Goal: Information Seeking & Learning: Learn about a topic

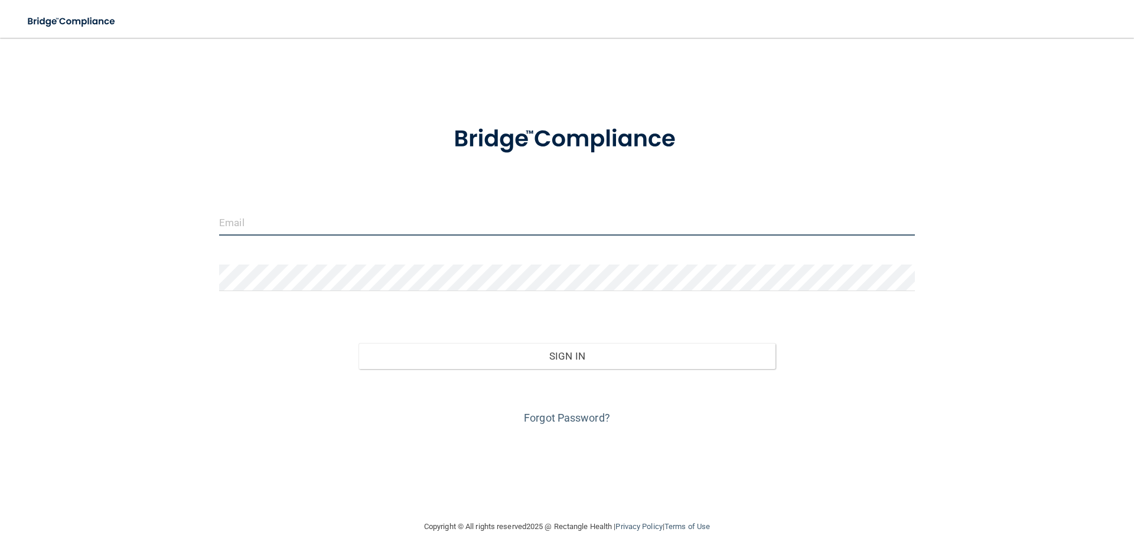
click at [372, 214] on input "email" at bounding box center [567, 222] width 696 height 27
type input "[EMAIL_ADDRESS][PERSON_NAME][DOMAIN_NAME]"
click at [312, 292] on div at bounding box center [567, 282] width 714 height 35
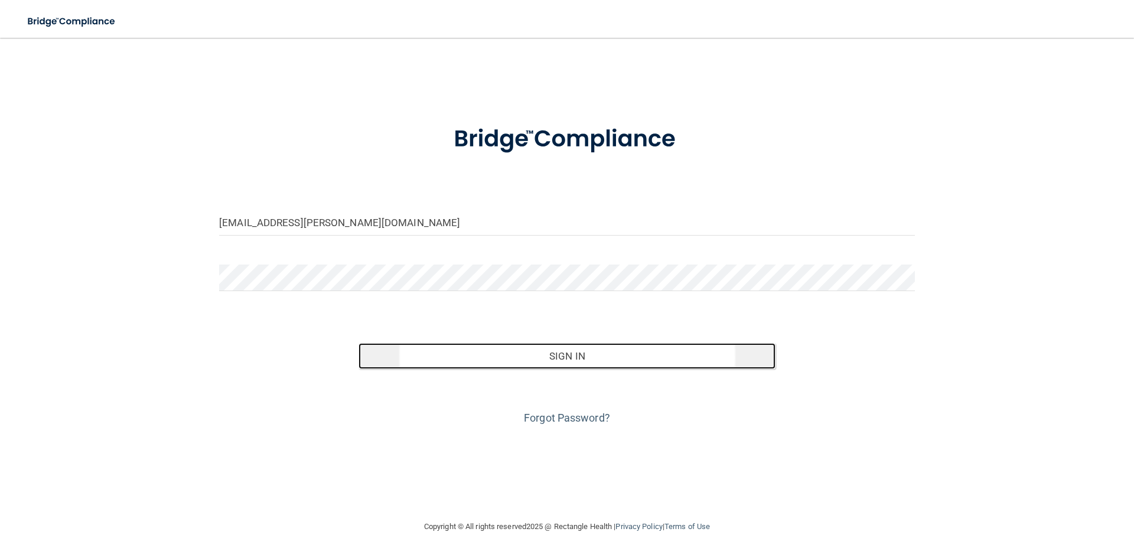
click at [580, 362] on button "Sign In" at bounding box center [568, 356] width 418 height 26
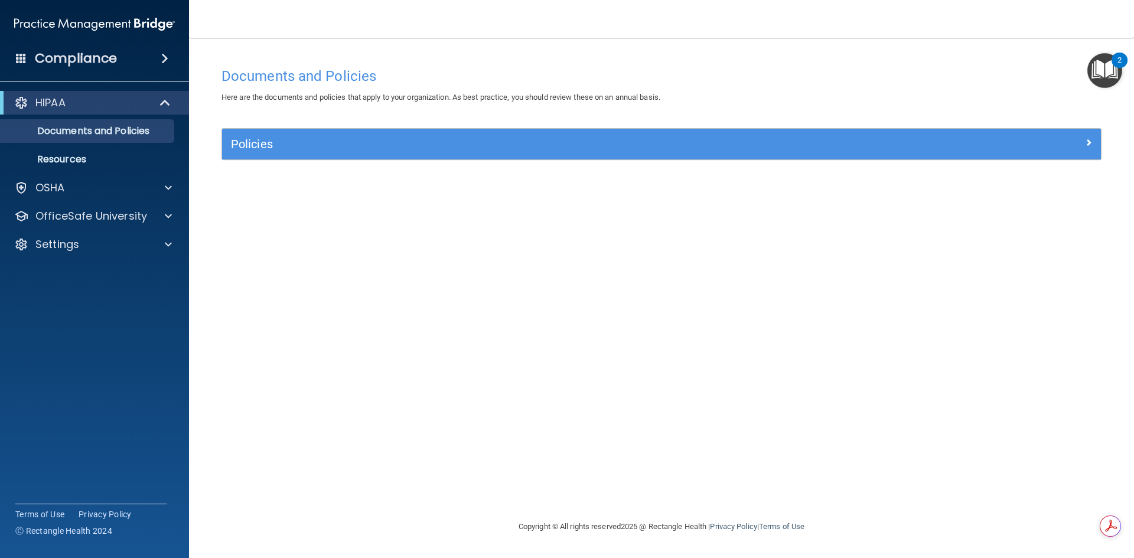
click at [144, 60] on div "Compliance" at bounding box center [94, 58] width 189 height 26
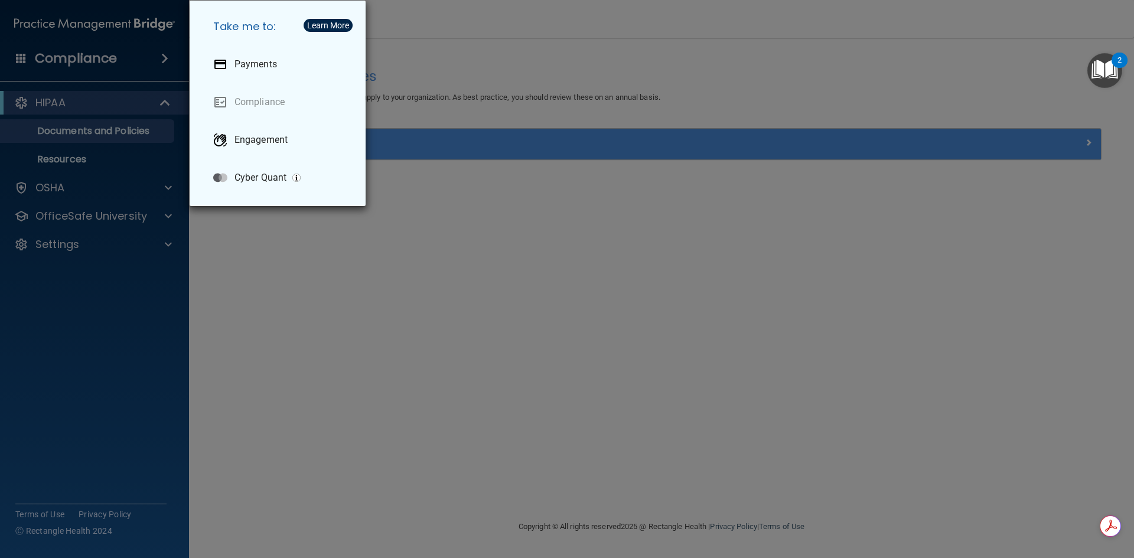
click at [482, 245] on div "Take me to: Payments Compliance Engagement Cyber Quant" at bounding box center [567, 279] width 1134 height 558
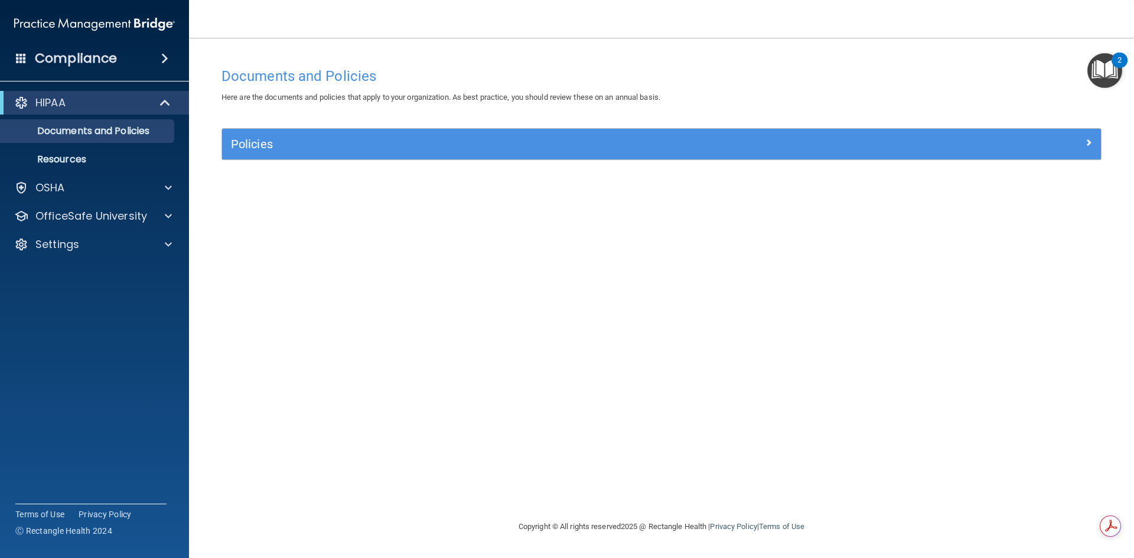
click at [83, 56] on h4 "Compliance" at bounding box center [76, 58] width 82 height 17
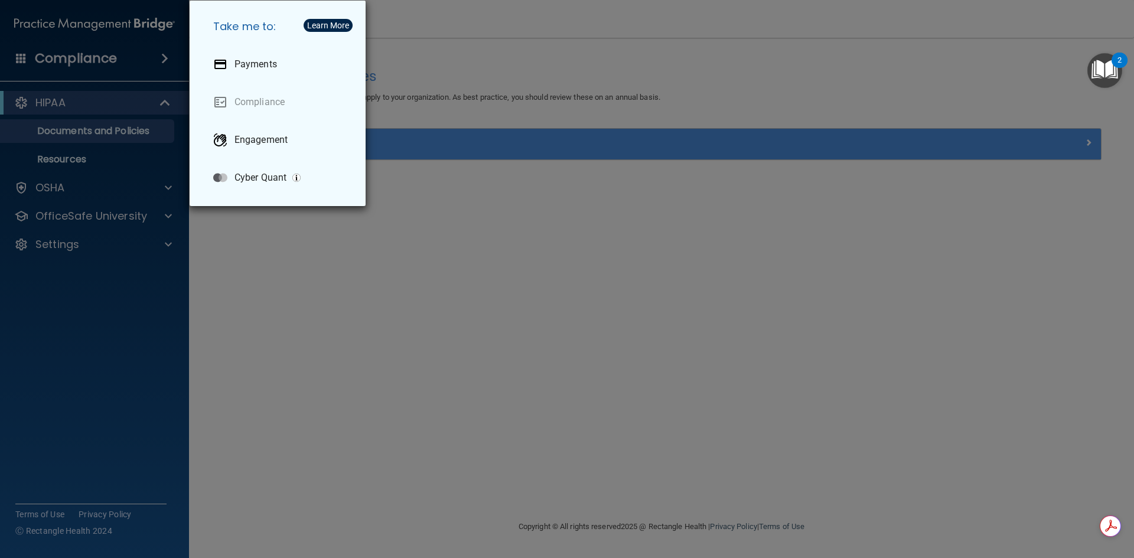
click at [517, 258] on div "Take me to: Payments Compliance Engagement Cyber Quant" at bounding box center [567, 279] width 1134 height 558
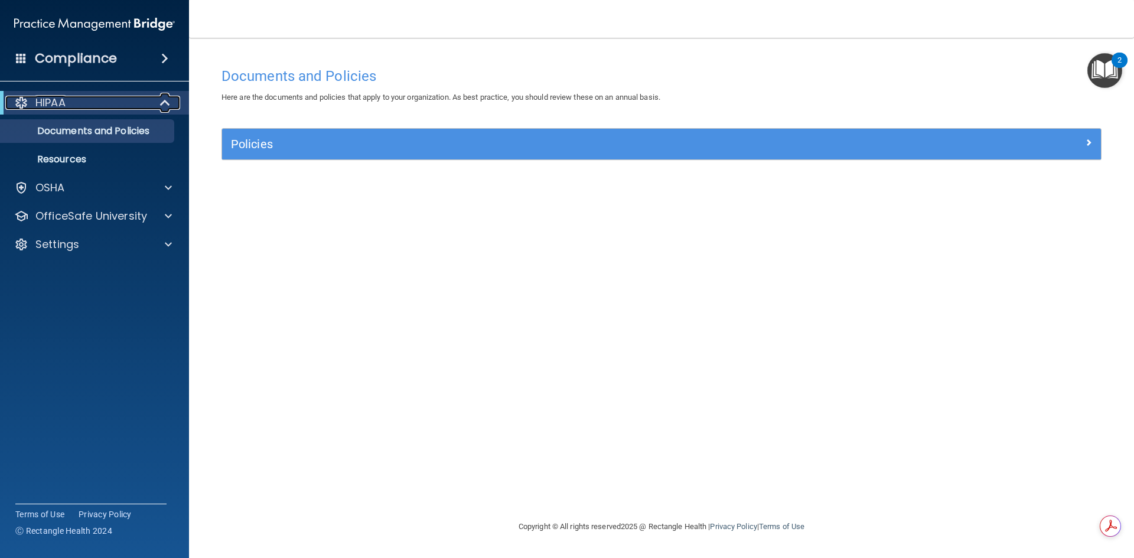
click at [119, 96] on div "HIPAA" at bounding box center [78, 103] width 146 height 14
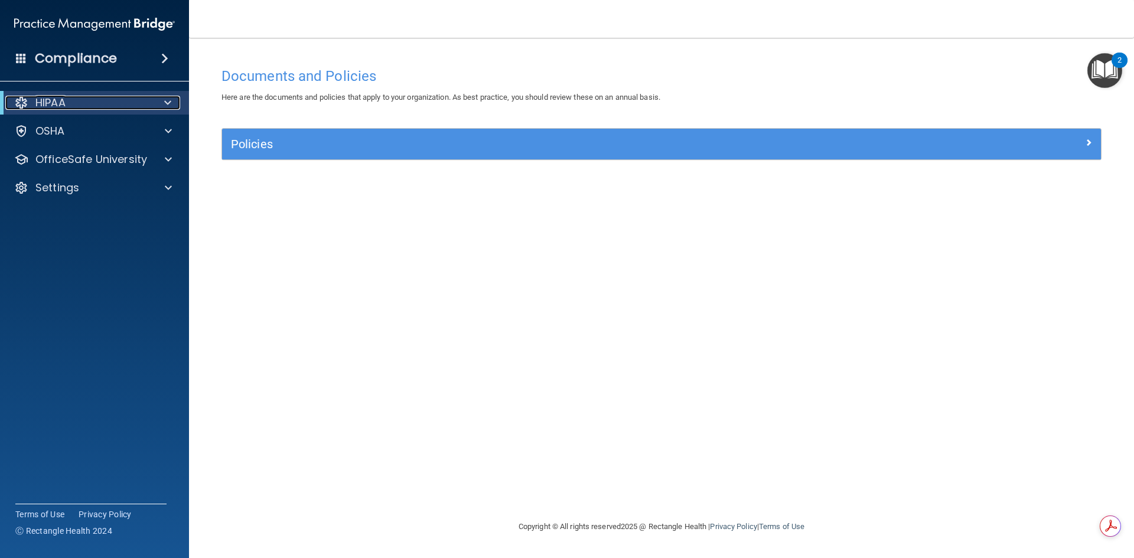
click at [95, 105] on div "HIPAA" at bounding box center [78, 103] width 146 height 14
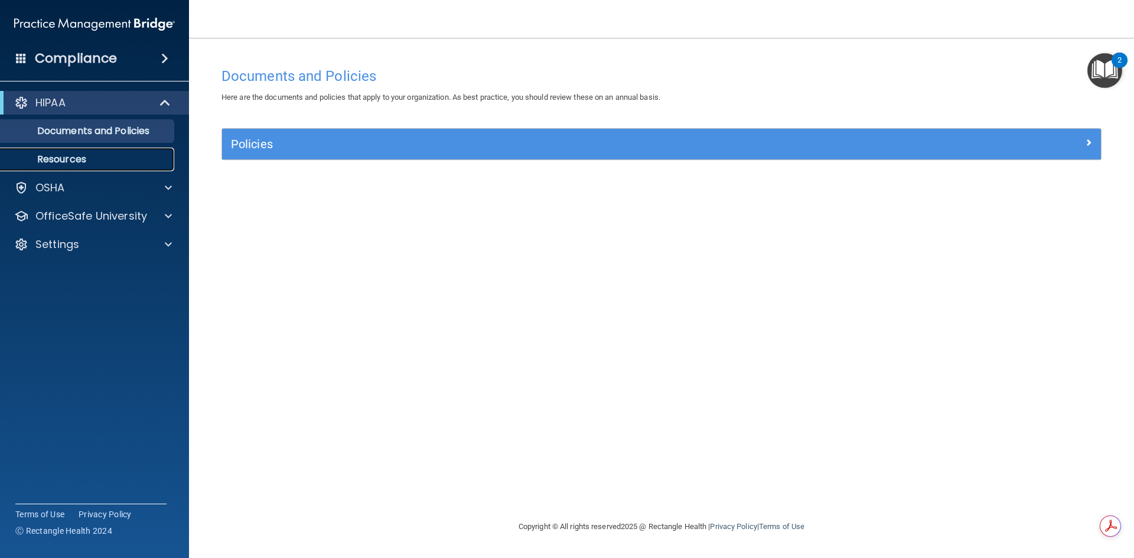
click at [71, 159] on p "Resources" at bounding box center [88, 160] width 161 height 12
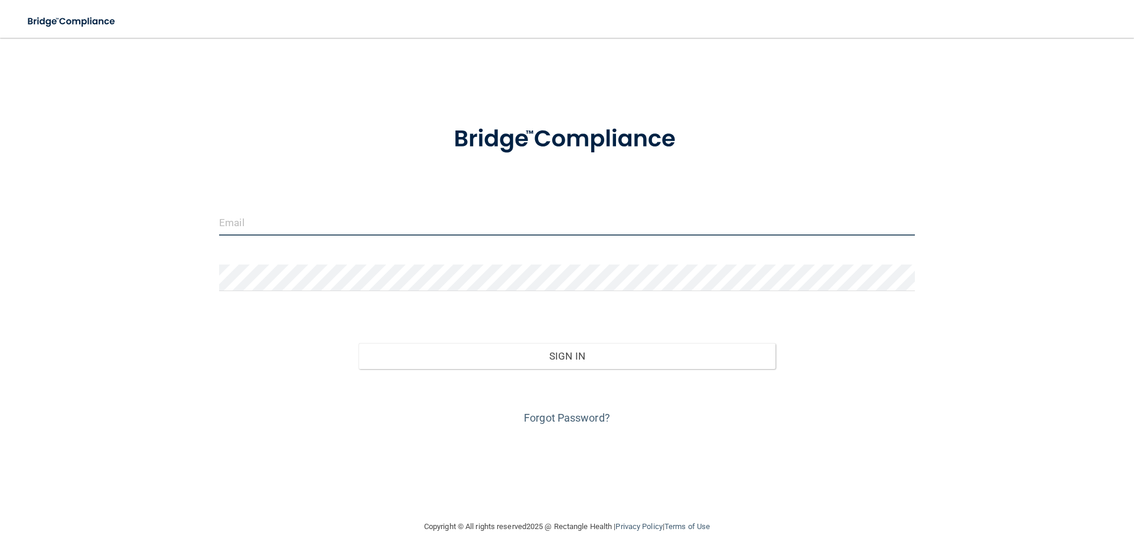
click at [311, 212] on input "email" at bounding box center [567, 222] width 696 height 27
type input "[EMAIL_ADDRESS][PERSON_NAME][DOMAIN_NAME]"
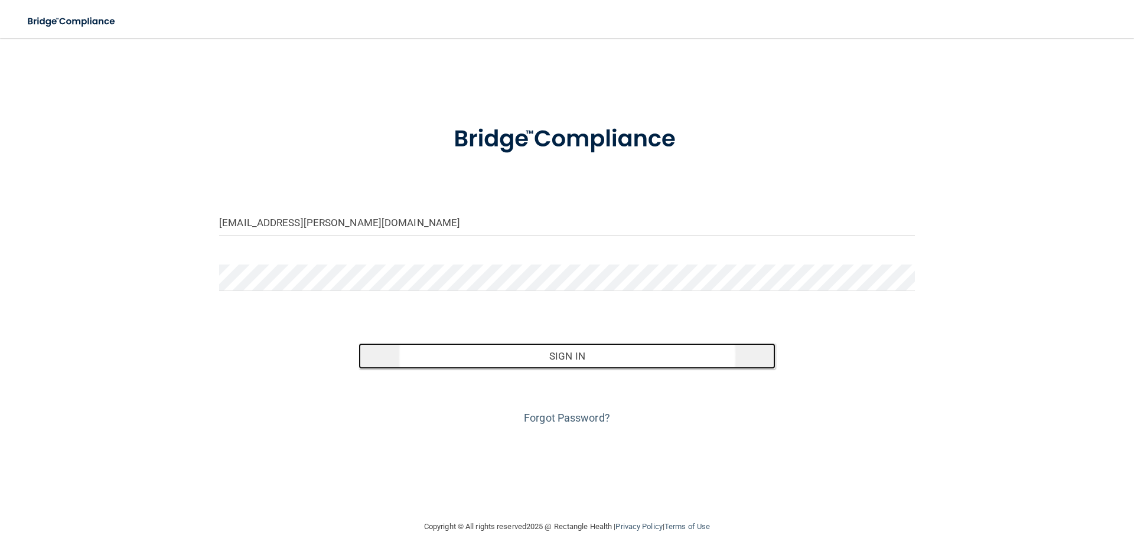
click at [568, 350] on button "Sign In" at bounding box center [568, 356] width 418 height 26
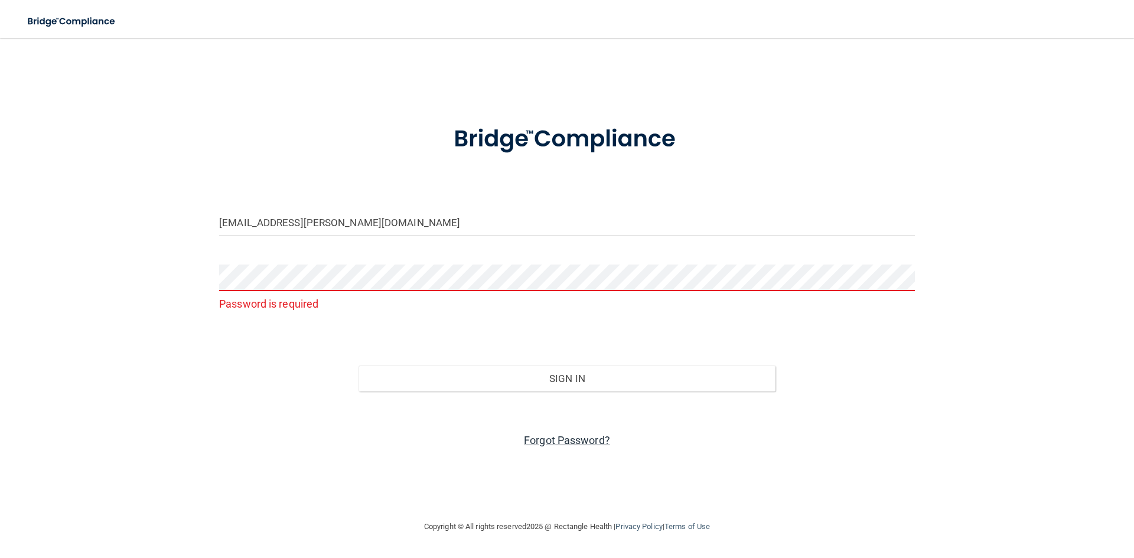
click at [572, 441] on link "Forgot Password?" at bounding box center [567, 440] width 86 height 12
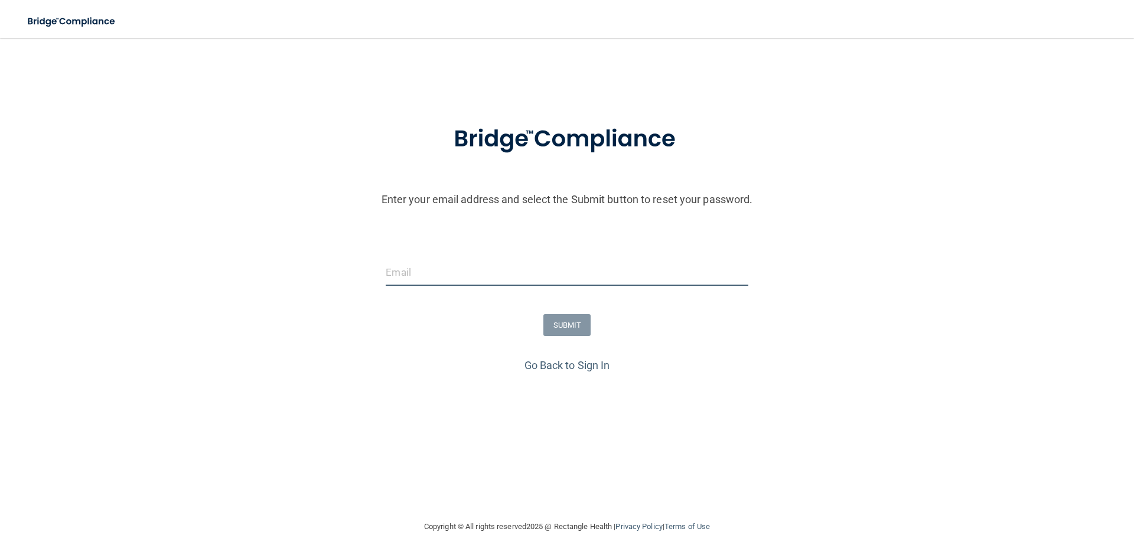
click at [426, 275] on input "email" at bounding box center [567, 272] width 362 height 27
type input "[EMAIL_ADDRESS][PERSON_NAME][DOMAIN_NAME]"
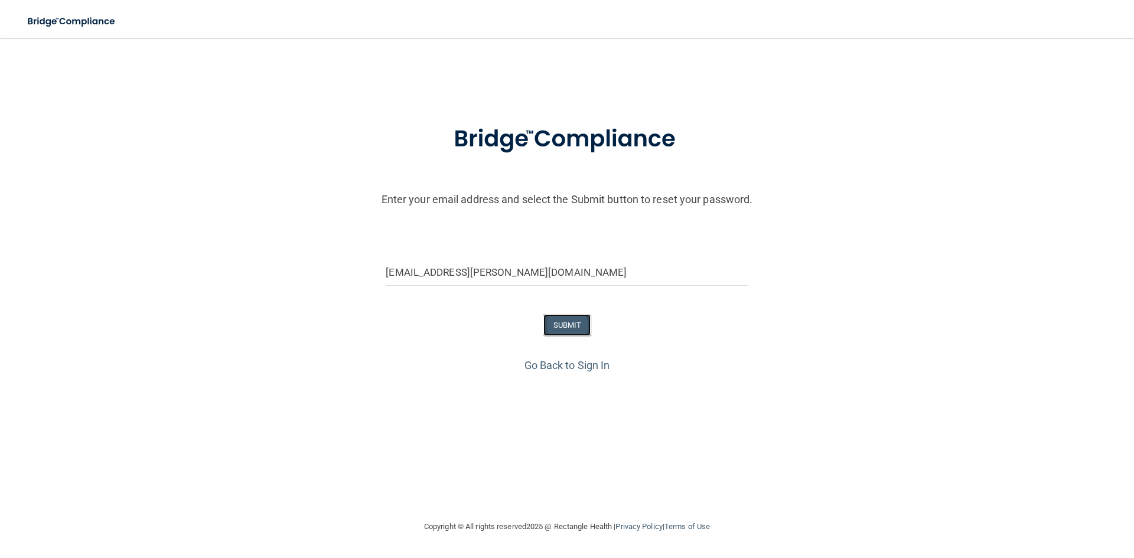
click at [578, 328] on button "SUBMIT" at bounding box center [568, 325] width 48 height 22
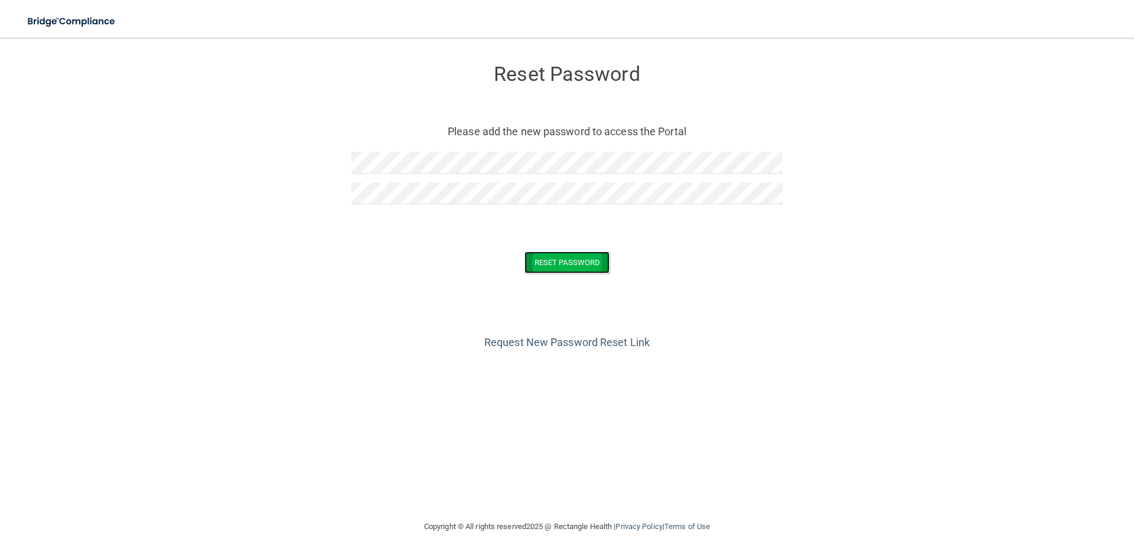
click at [565, 264] on button "Reset Password" at bounding box center [567, 263] width 85 height 22
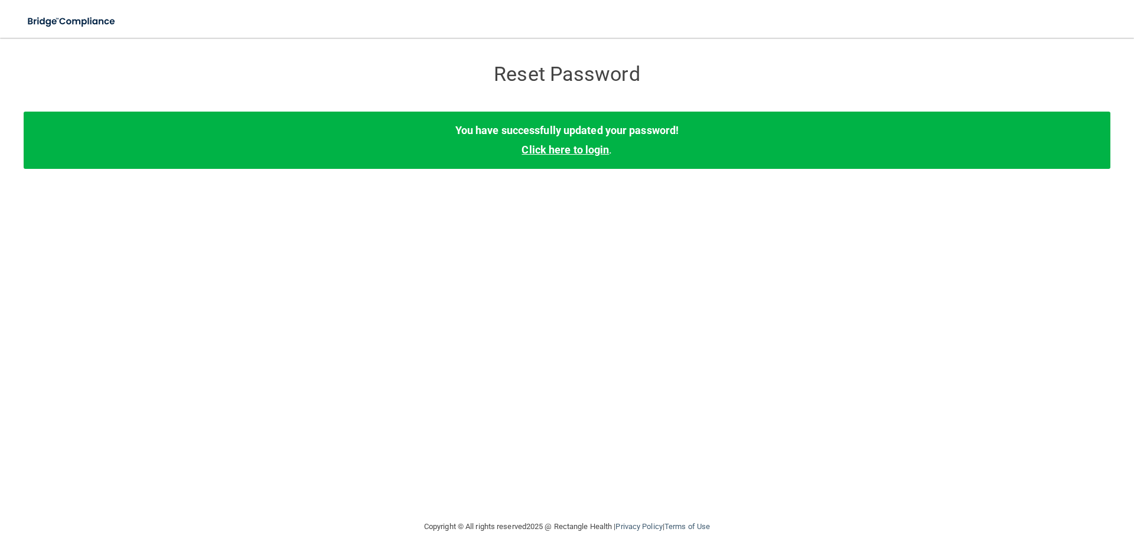
click at [575, 148] on link "Click here to login" at bounding box center [565, 150] width 87 height 12
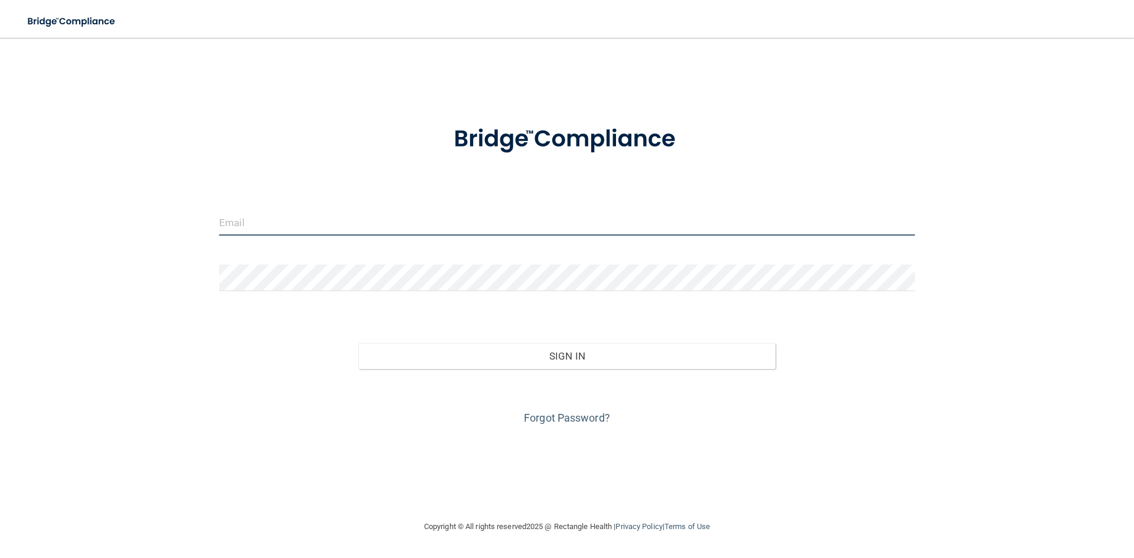
click at [337, 222] on input "email" at bounding box center [567, 222] width 696 height 27
type input "[EMAIL_ADDRESS][PERSON_NAME][DOMAIN_NAME]"
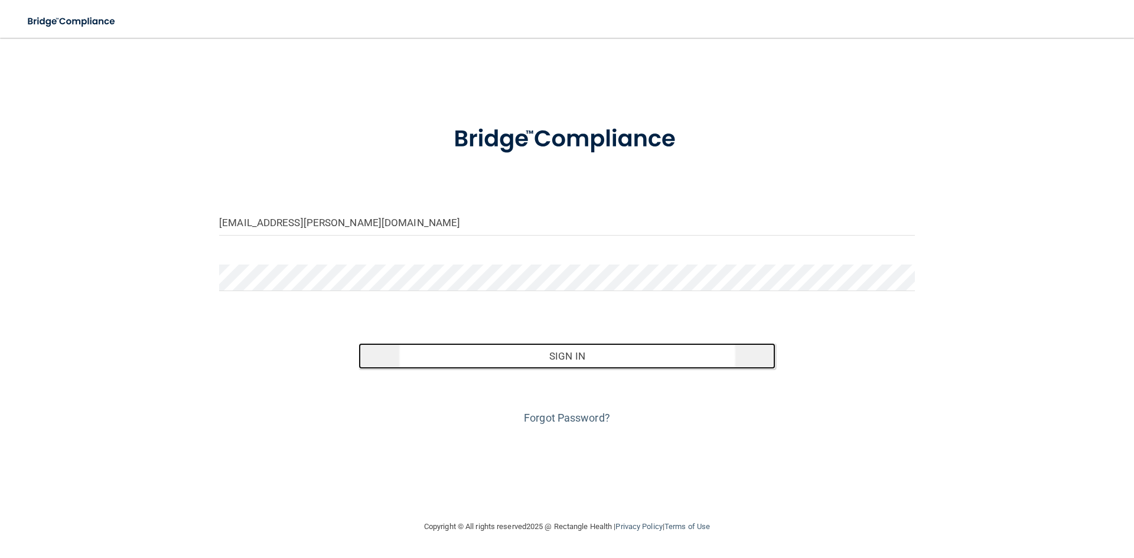
click at [570, 360] on button "Sign In" at bounding box center [568, 356] width 418 height 26
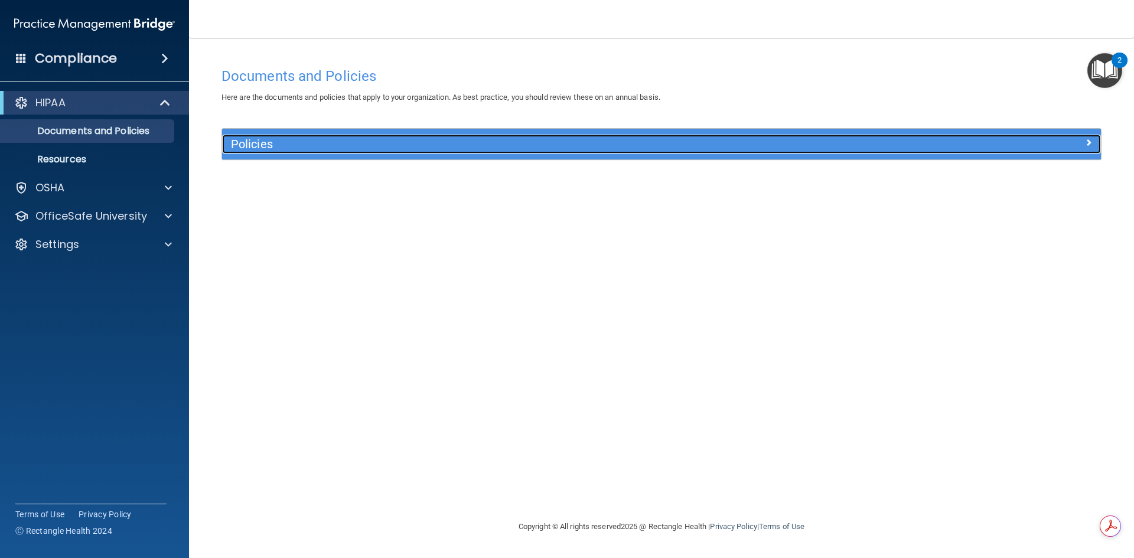
click at [299, 148] on h5 "Policies" at bounding box center [552, 144] width 642 height 13
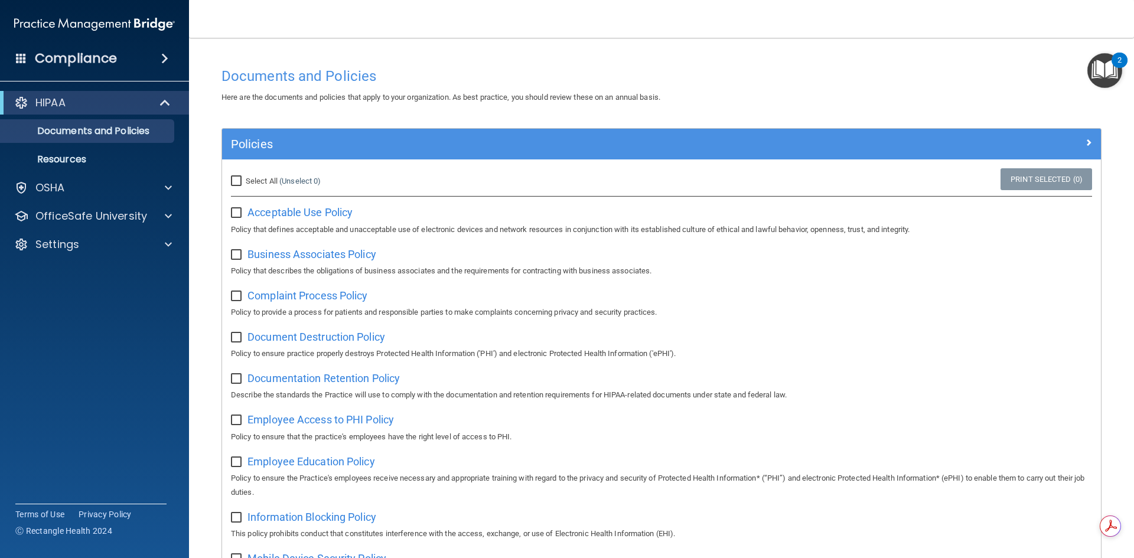
click at [236, 213] on input "checkbox" at bounding box center [238, 213] width 14 height 9
checkbox input "true"
click at [237, 183] on input "Select All (Unselect 1) Unselect All" at bounding box center [238, 181] width 14 height 9
checkbox input "true"
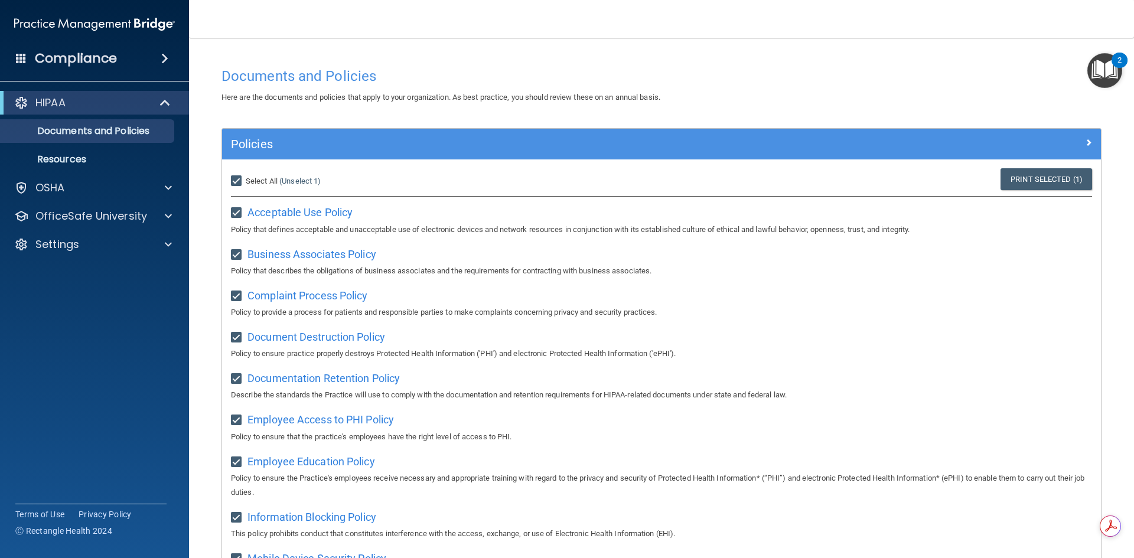
checkbox input "true"
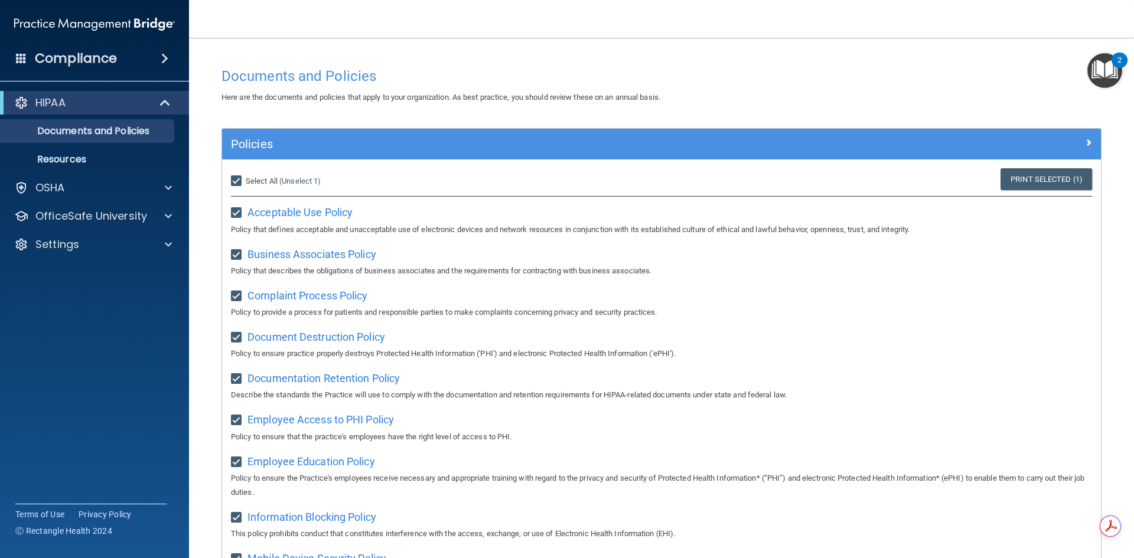
checkbox input "true"
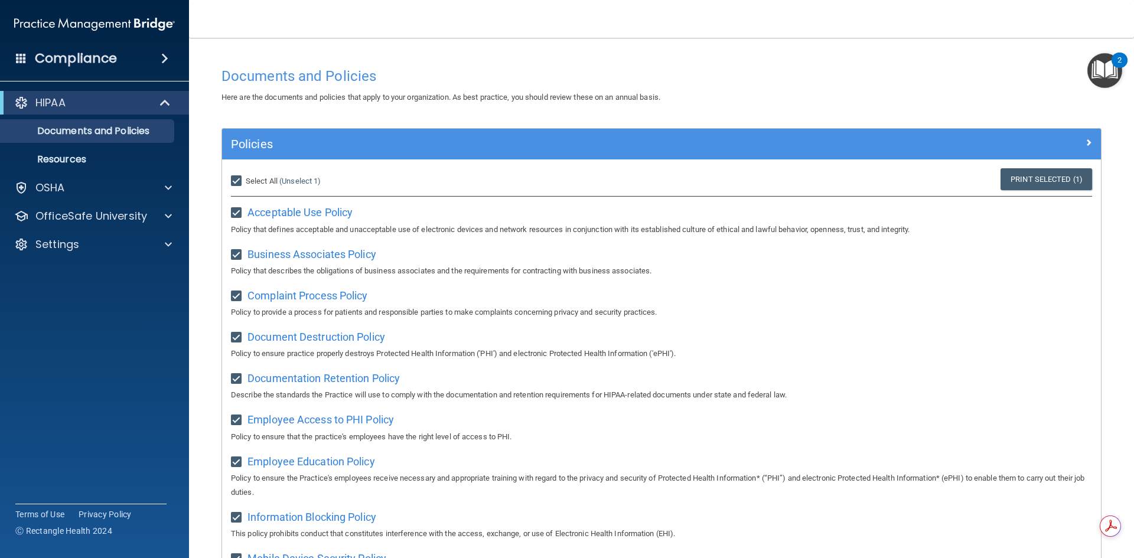
checkbox input "true"
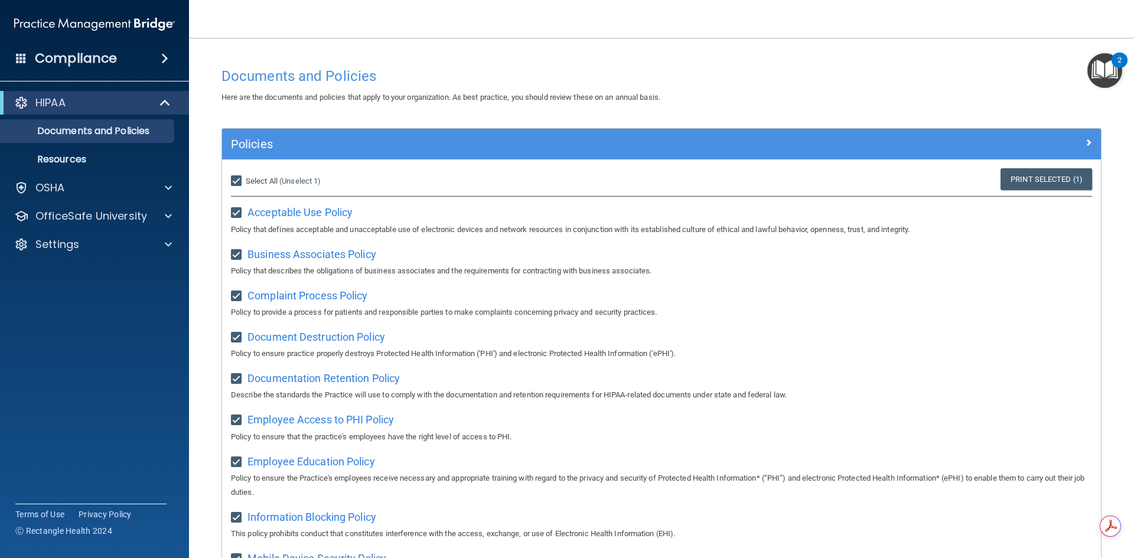
checkbox input "true"
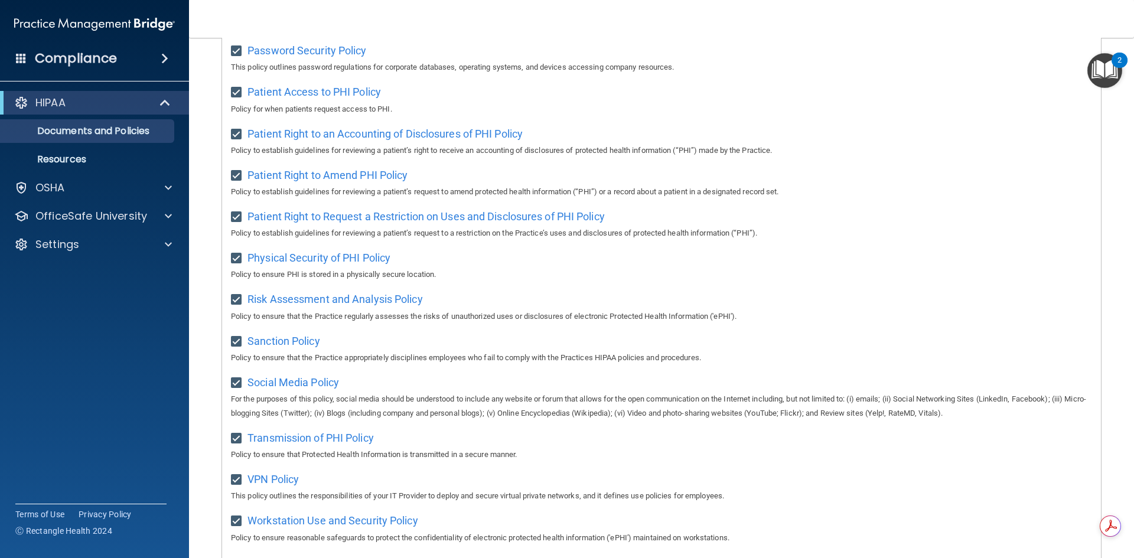
scroll to position [627, 0]
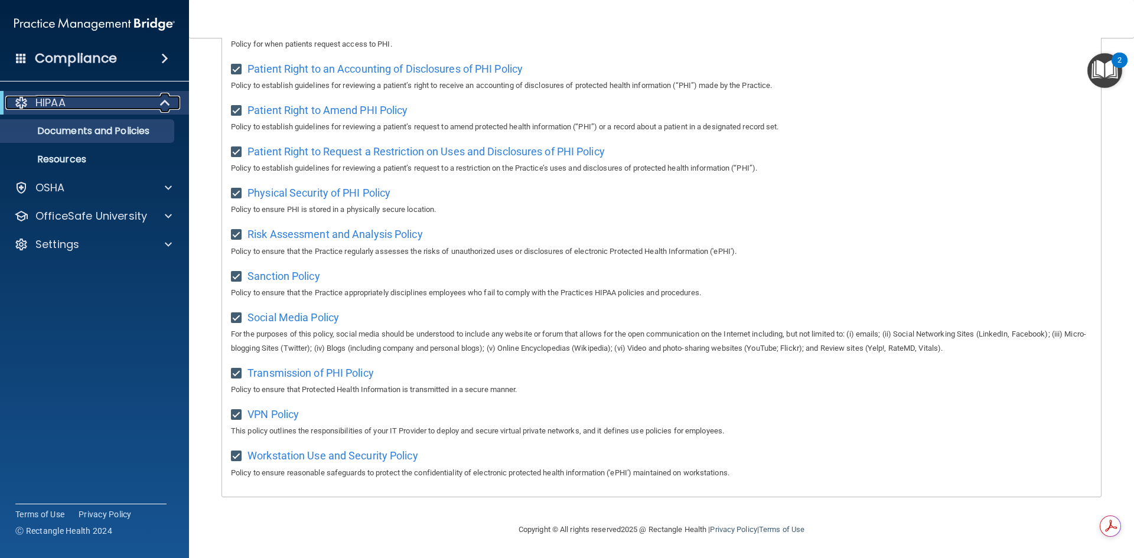
click at [89, 109] on div "HIPAA" at bounding box center [78, 103] width 146 height 14
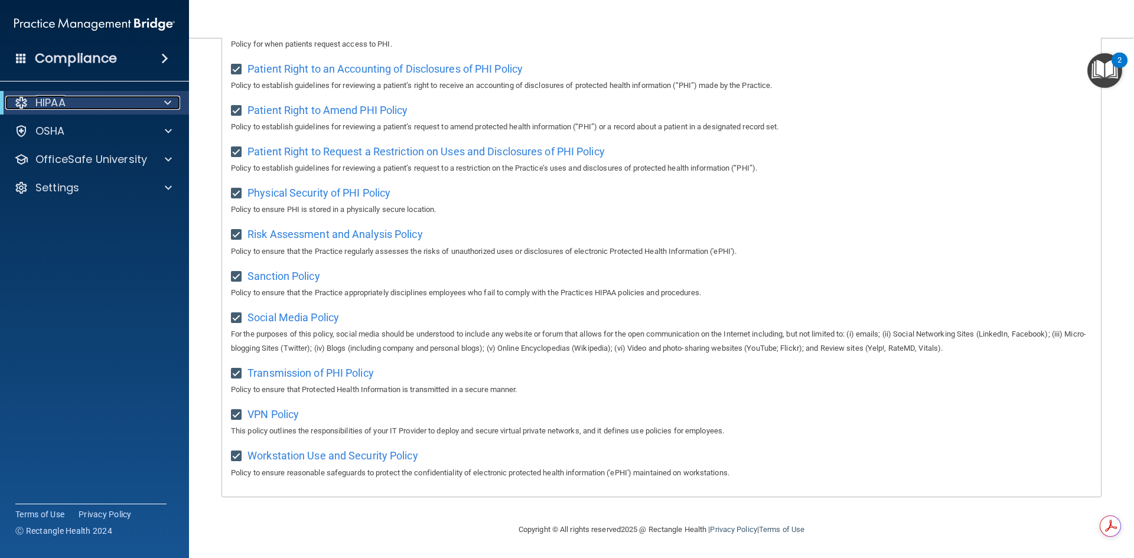
click at [89, 109] on div "HIPAA" at bounding box center [78, 103] width 146 height 14
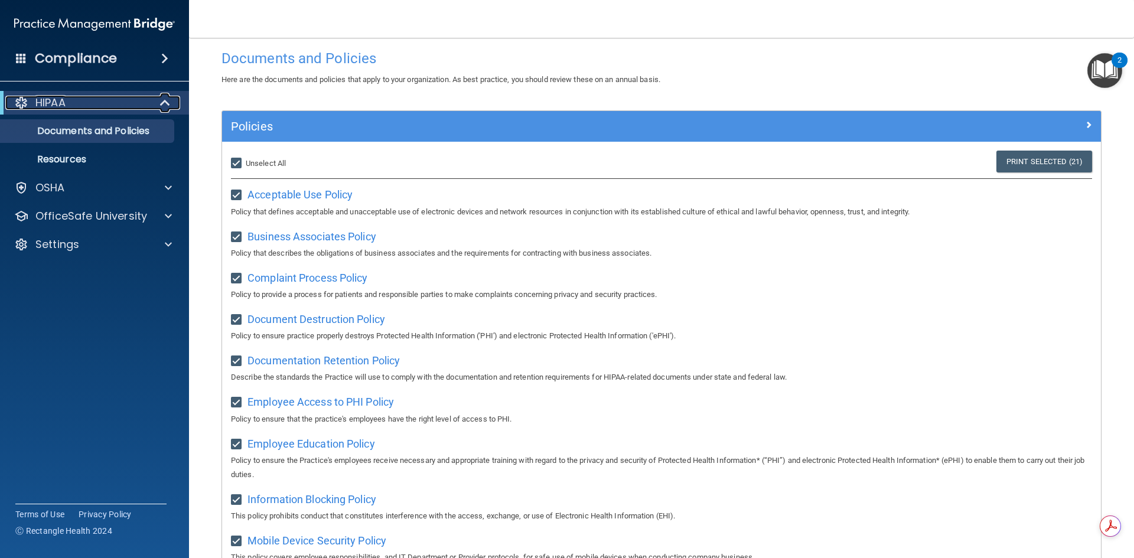
scroll to position [0, 0]
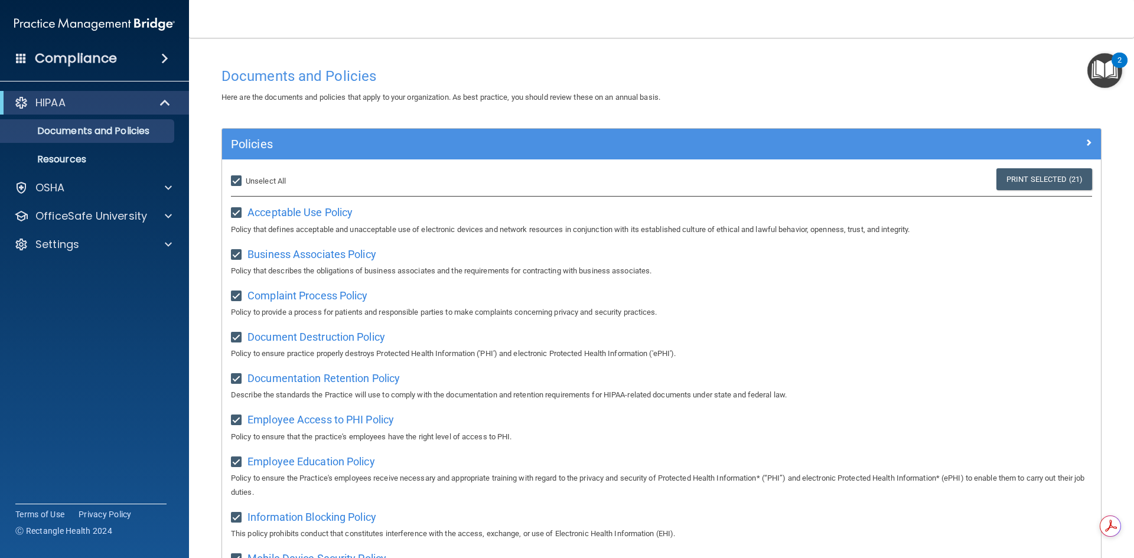
click at [236, 183] on input "Select All (Unselect 21) Unselect All" at bounding box center [238, 181] width 14 height 9
checkbox input "false"
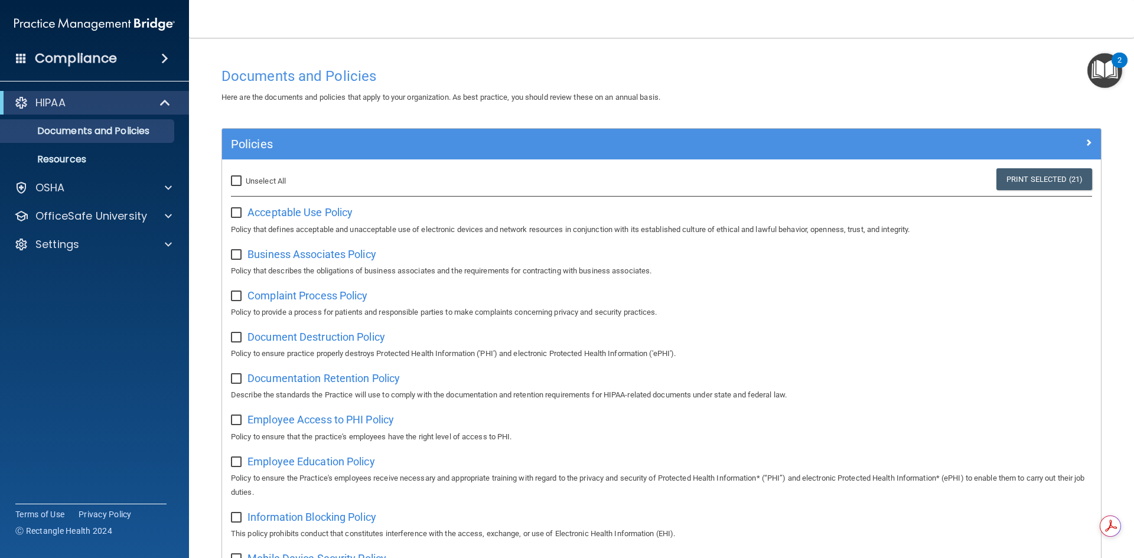
checkbox input "false"
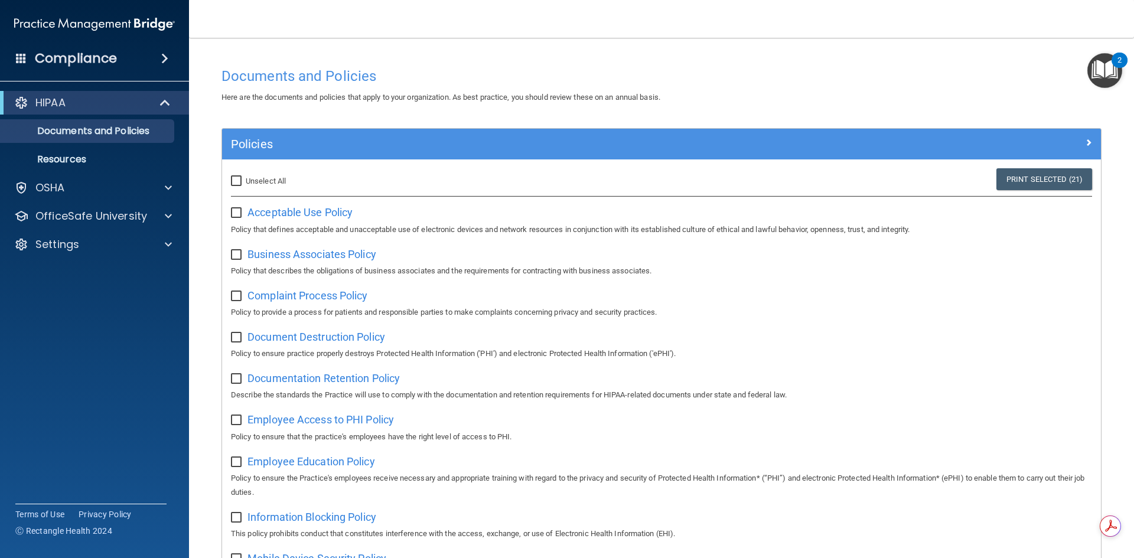
checkbox input "false"
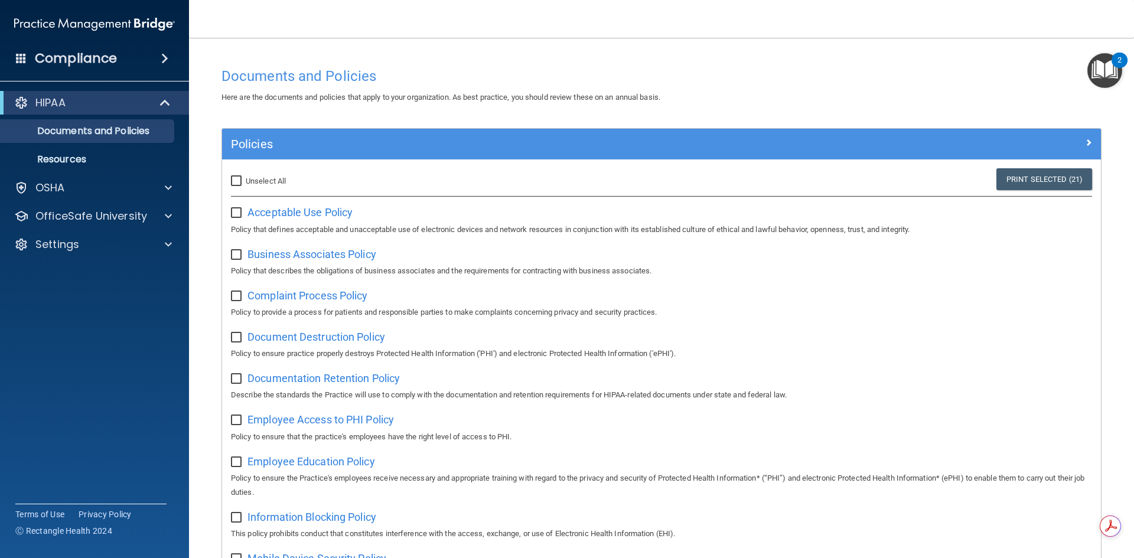
checkbox input "false"
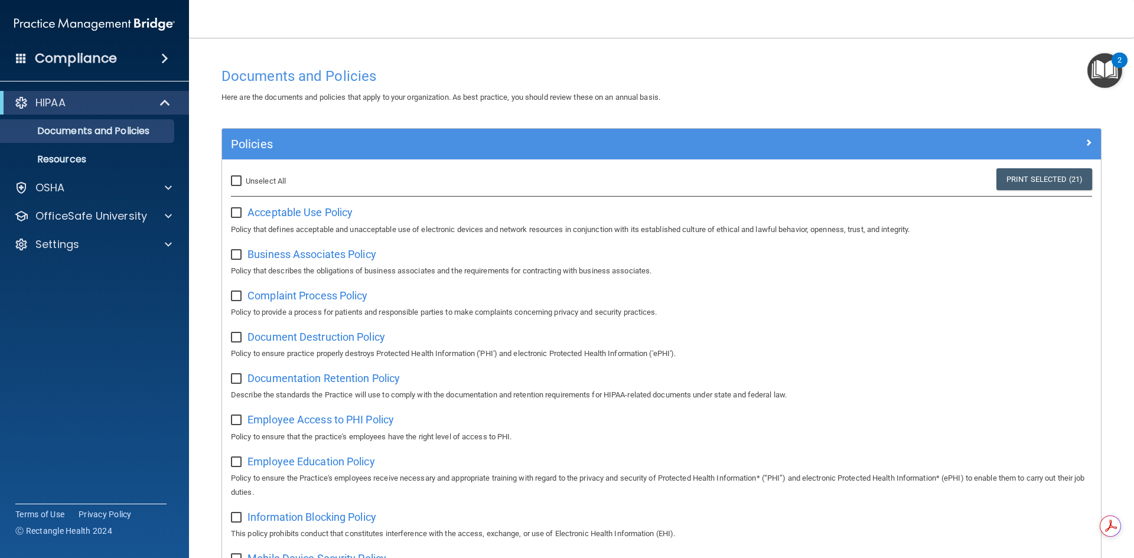
checkbox input "false"
click at [233, 178] on input "Select All (Unselect 0) Unselect All" at bounding box center [238, 181] width 14 height 9
checkbox input "true"
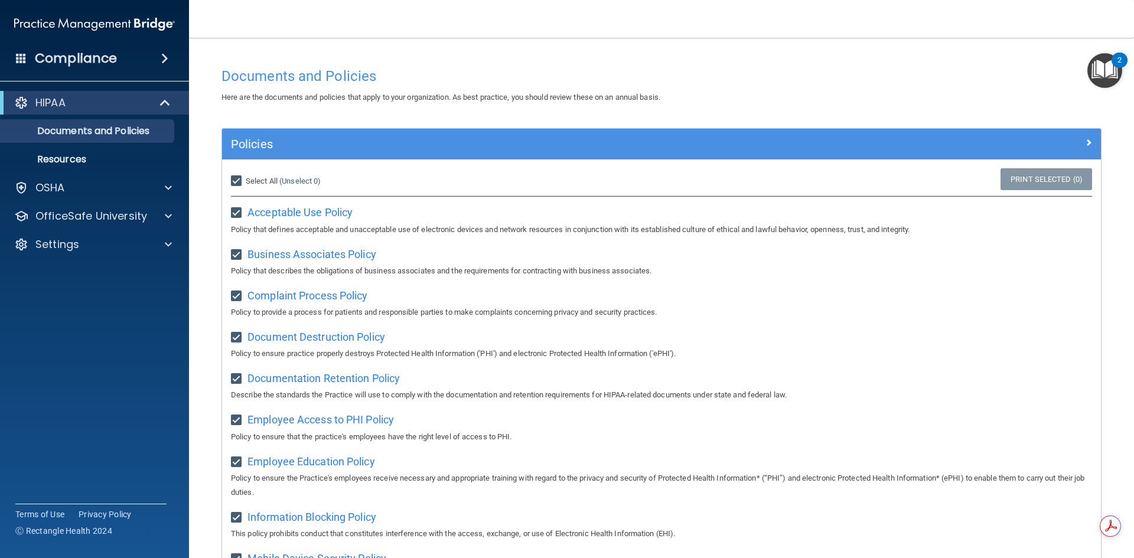
checkbox input "true"
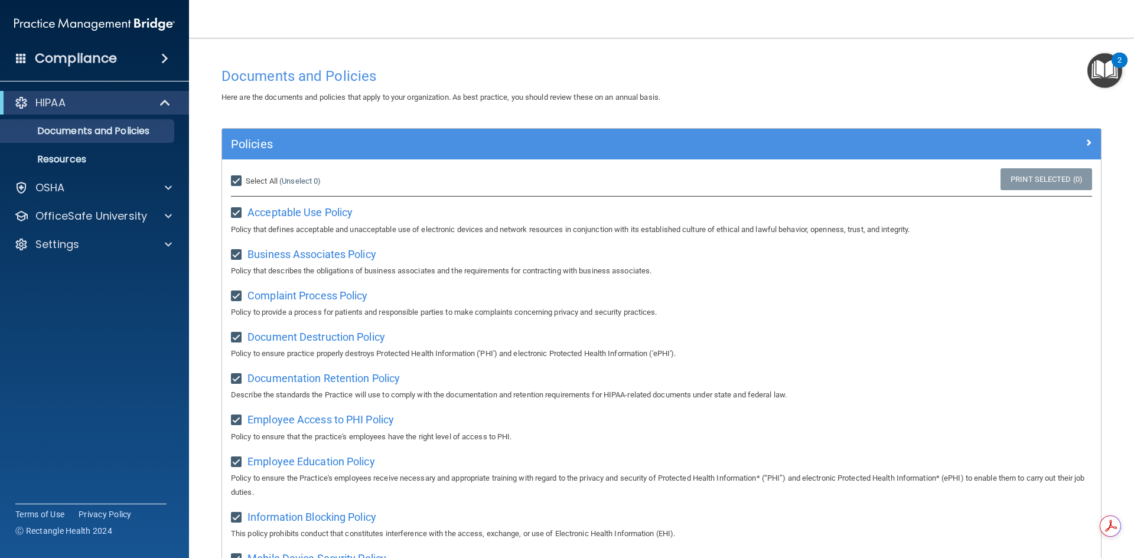
checkbox input "true"
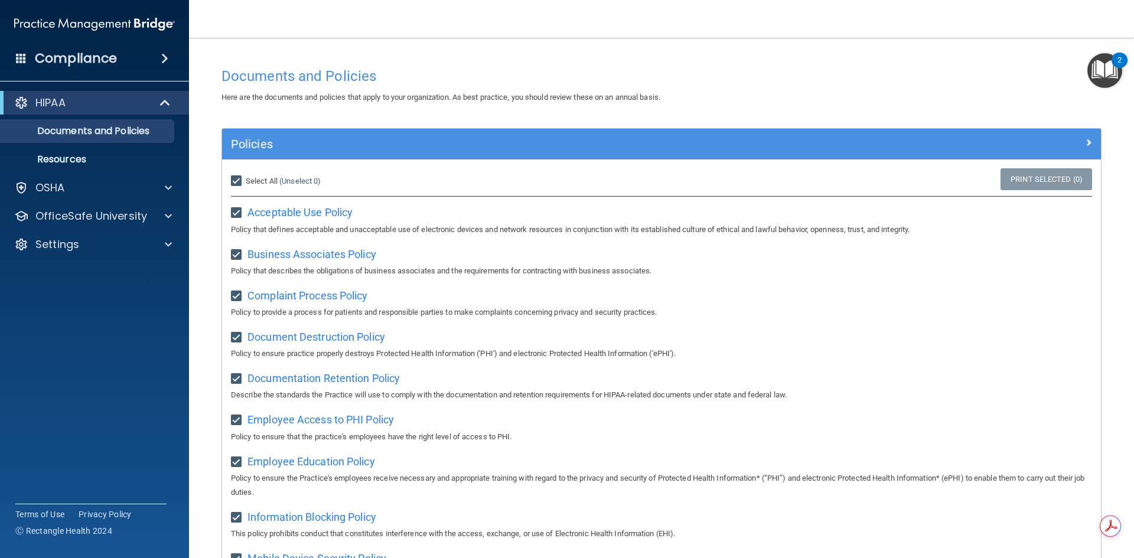
checkbox input "true"
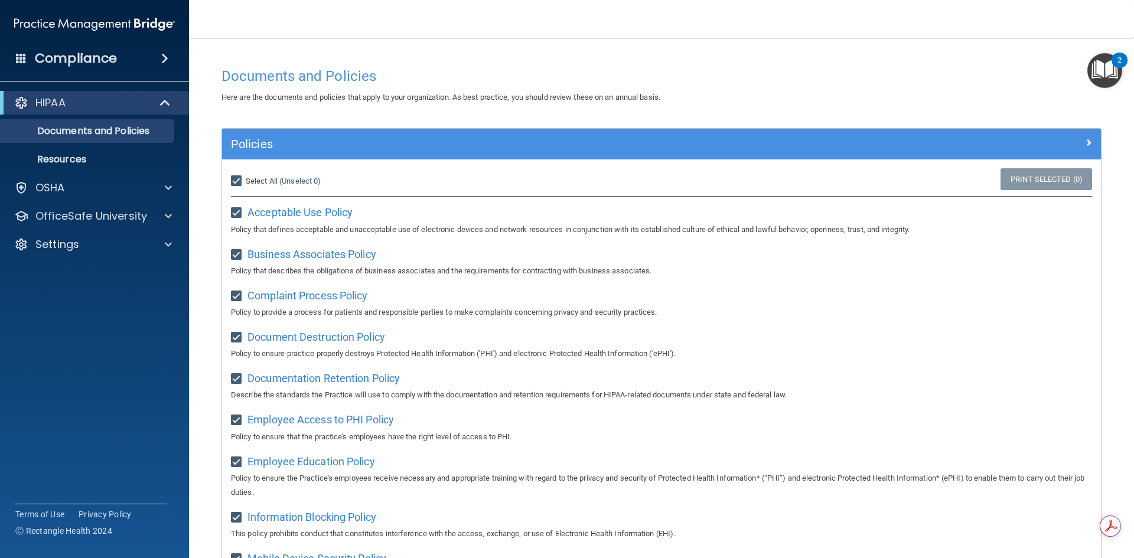
checkbox input "true"
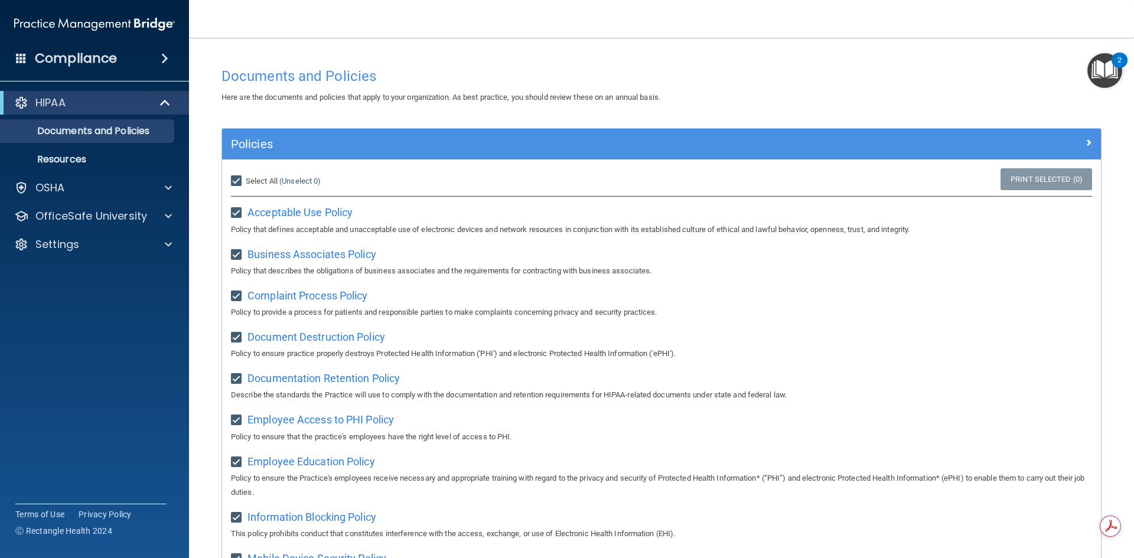
checkbox input "true"
click at [1010, 181] on link "Print Selected (21)" at bounding box center [1045, 179] width 96 height 22
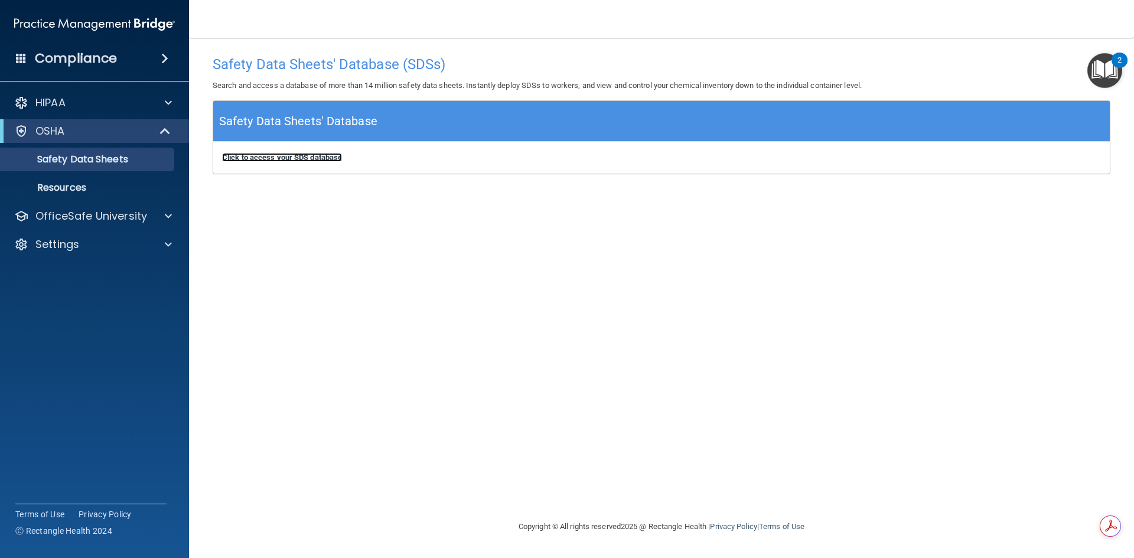
click at [301, 155] on b "Click to access your SDS database" at bounding box center [282, 157] width 120 height 9
click at [73, 188] on p "Resources" at bounding box center [88, 188] width 161 height 12
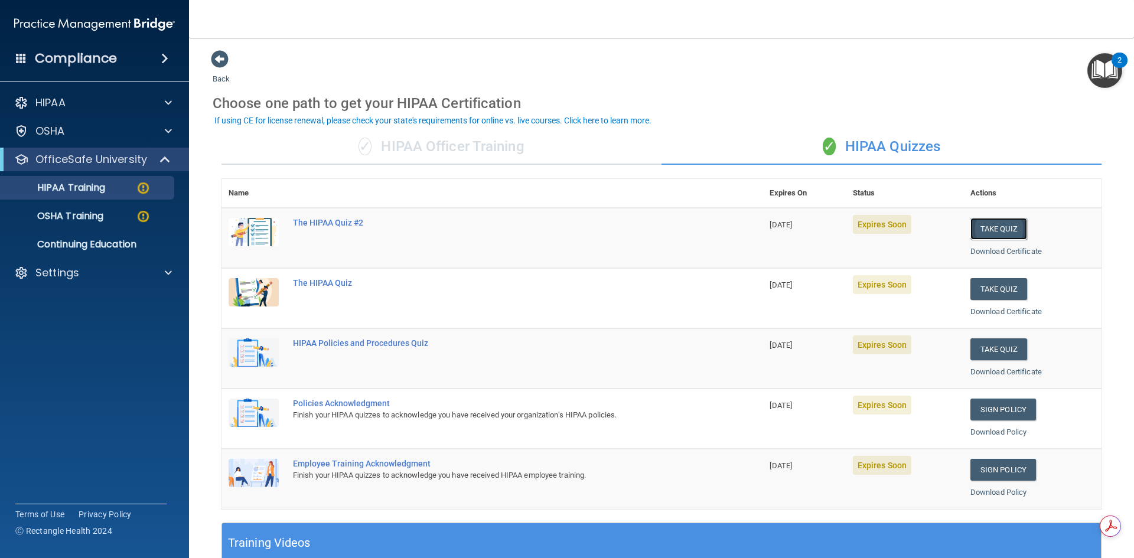
click at [985, 226] on button "Take Quiz" at bounding box center [999, 229] width 57 height 22
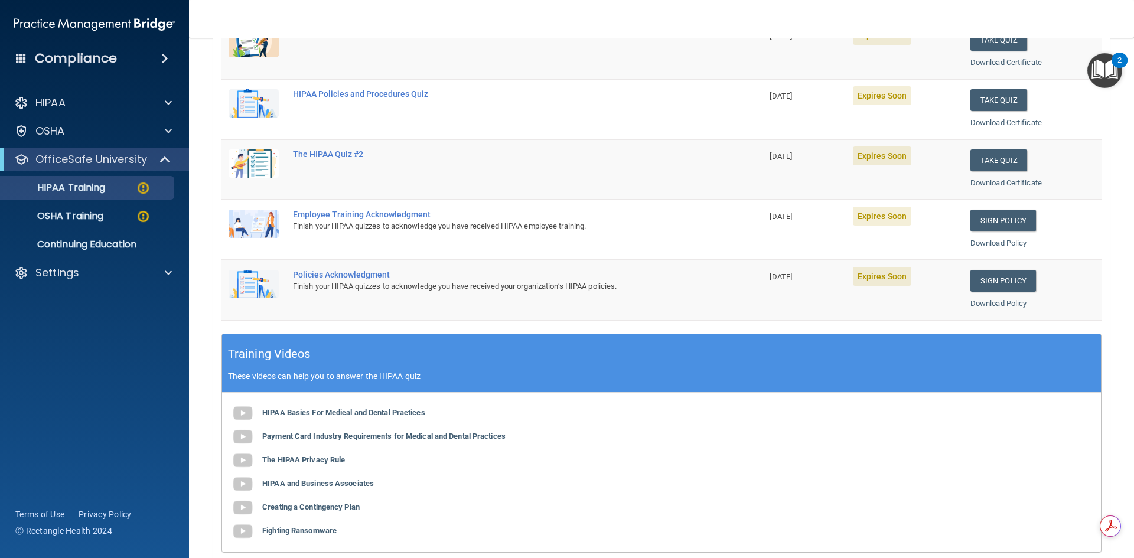
scroll to position [36, 0]
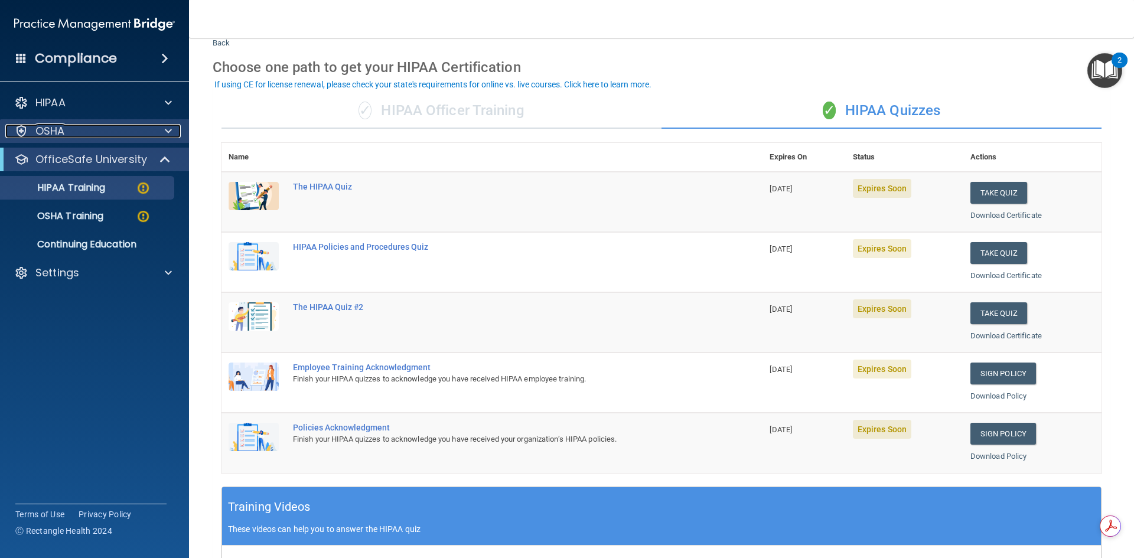
click at [56, 128] on p "OSHA" at bounding box center [50, 131] width 30 height 14
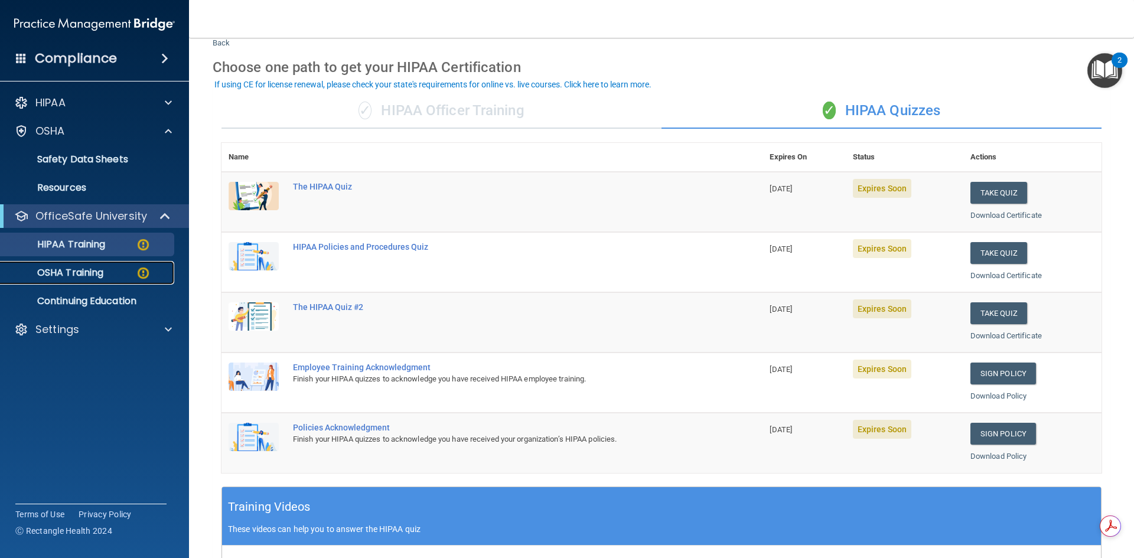
click at [73, 269] on p "OSHA Training" at bounding box center [56, 273] width 96 height 12
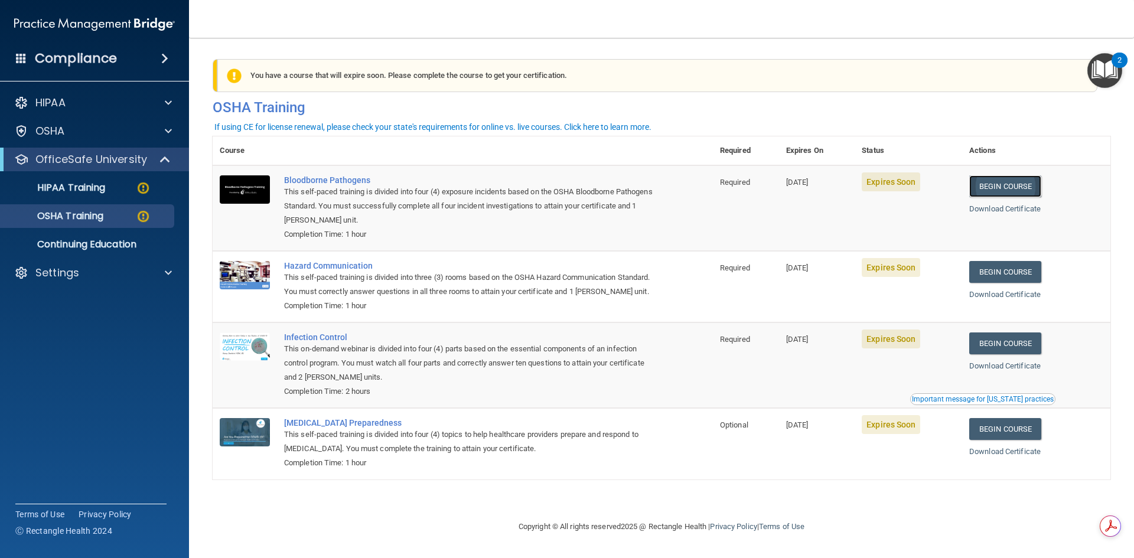
click at [1014, 186] on link "Begin Course" at bounding box center [1006, 186] width 72 height 22
click at [79, 190] on p "HIPAA Training" at bounding box center [56, 188] width 97 height 12
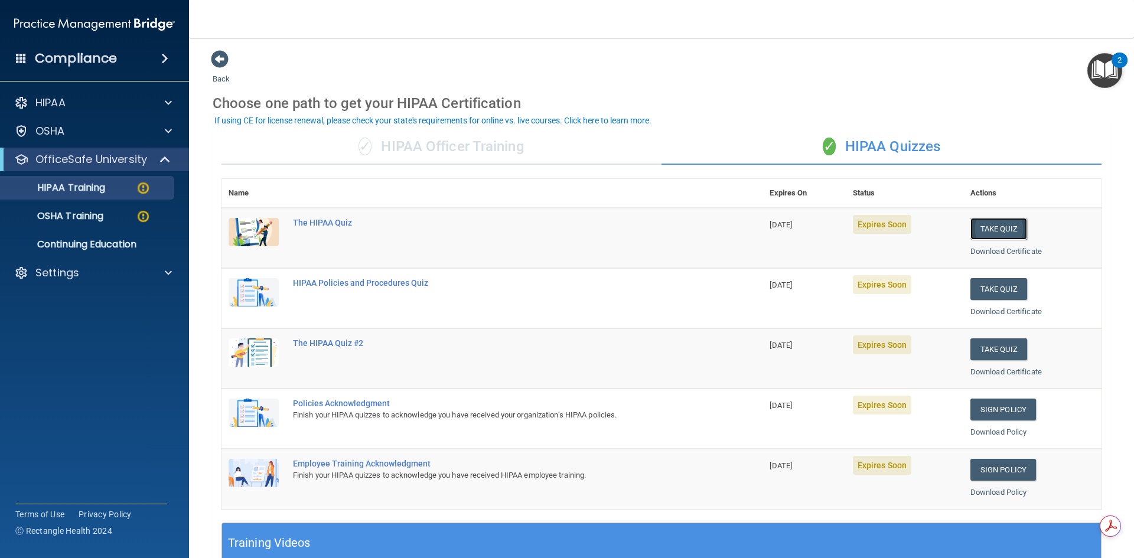
click at [1000, 227] on button "Take Quiz" at bounding box center [999, 229] width 57 height 22
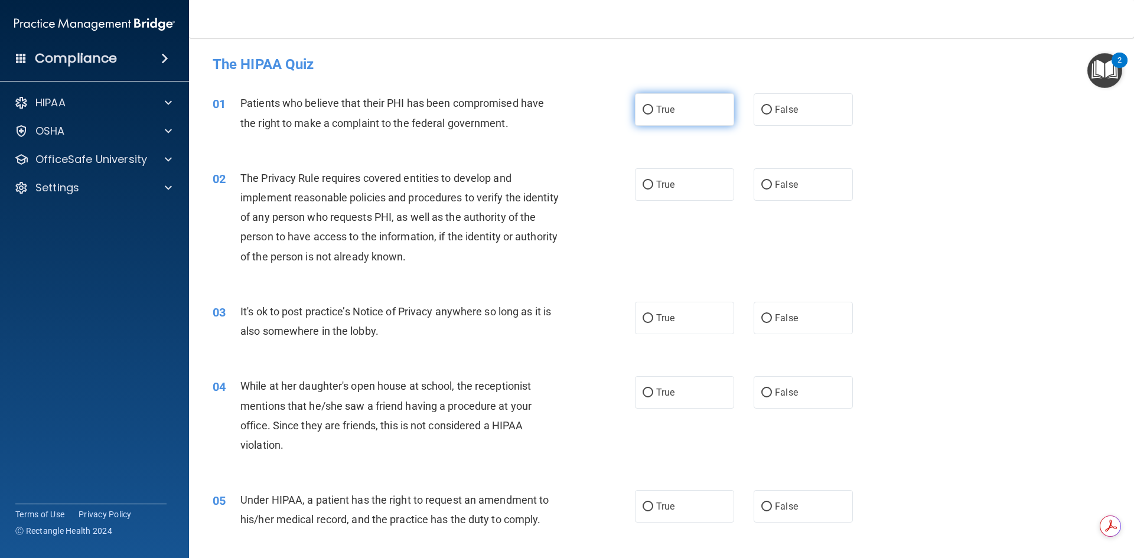
click at [676, 109] on label "True" at bounding box center [684, 109] width 99 height 32
click at [653, 109] on input "True" at bounding box center [648, 110] width 11 height 9
radio input "true"
click at [791, 182] on span "False" at bounding box center [786, 184] width 23 height 11
click at [772, 182] on input "False" at bounding box center [767, 185] width 11 height 9
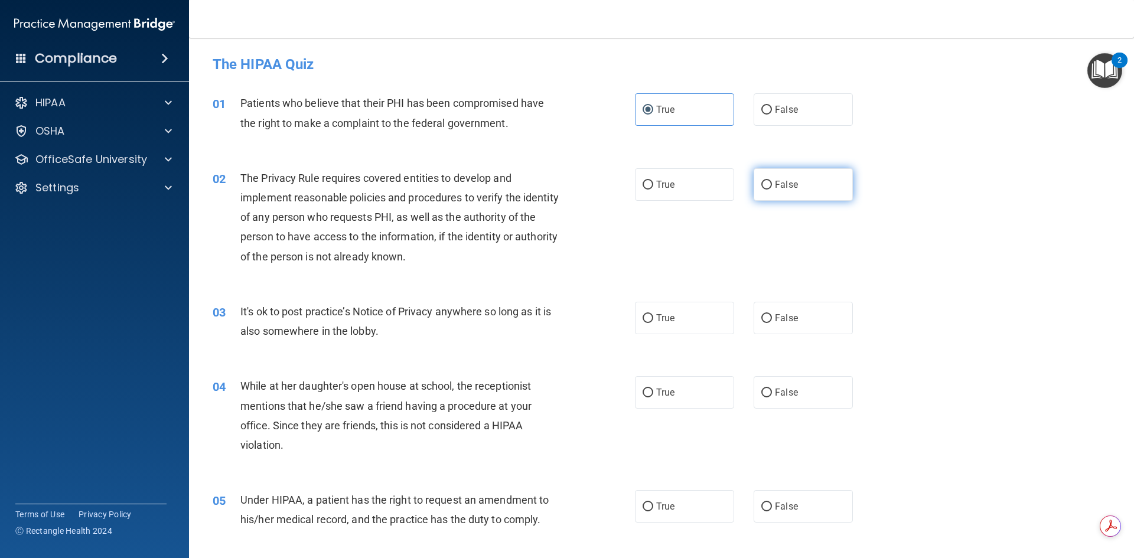
radio input "true"
click at [674, 189] on label "True" at bounding box center [684, 184] width 99 height 32
click at [653, 189] on input "True" at bounding box center [648, 185] width 11 height 9
radio input "true"
radio input "false"
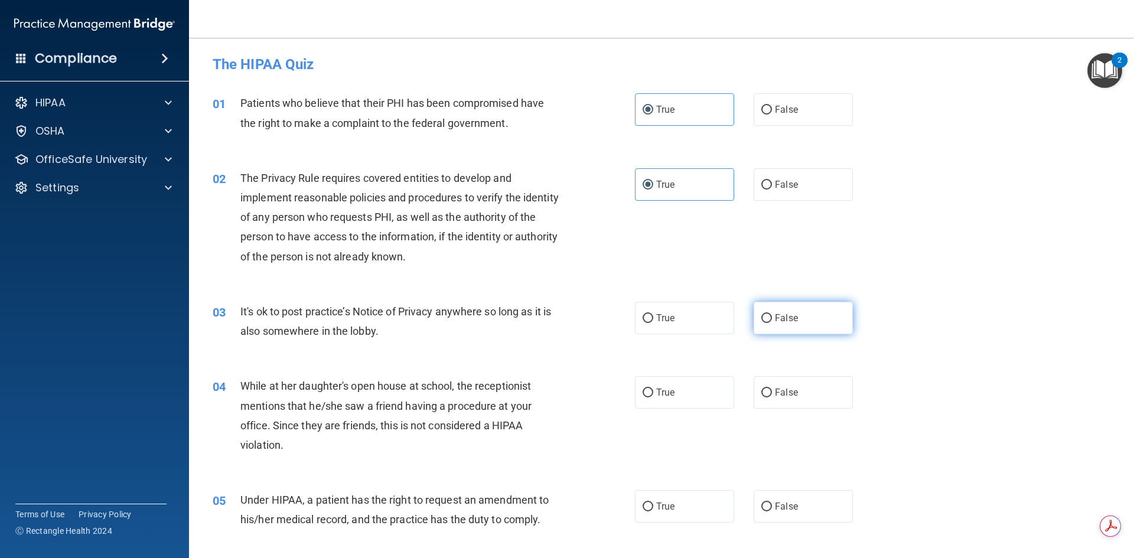
click at [780, 324] on label "False" at bounding box center [803, 318] width 99 height 32
click at [772, 323] on input "False" at bounding box center [767, 318] width 11 height 9
radio input "true"
click at [792, 393] on span "False" at bounding box center [786, 392] width 23 height 11
click at [772, 393] on input "False" at bounding box center [767, 393] width 11 height 9
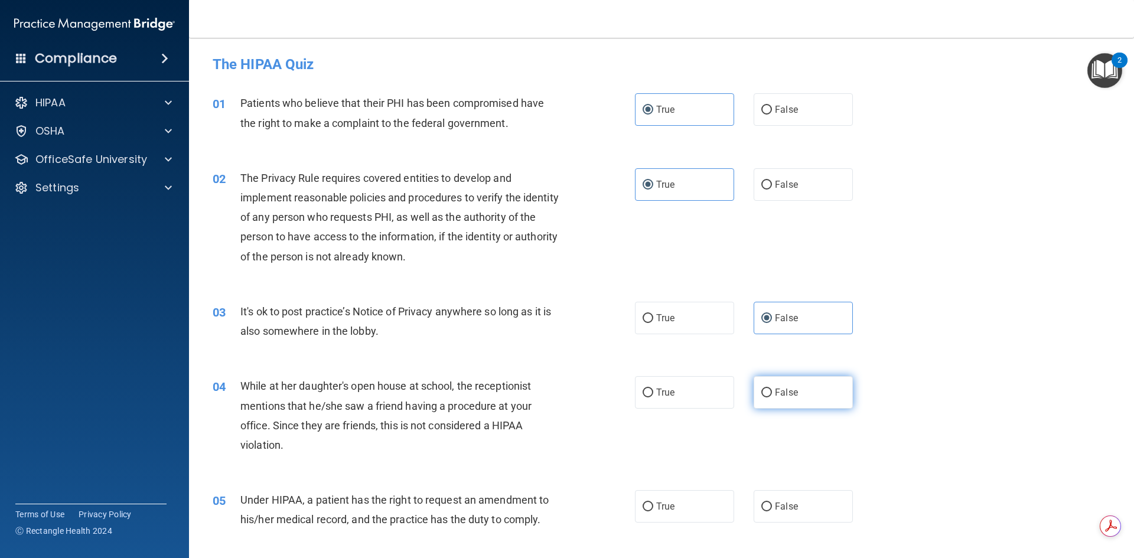
radio input "true"
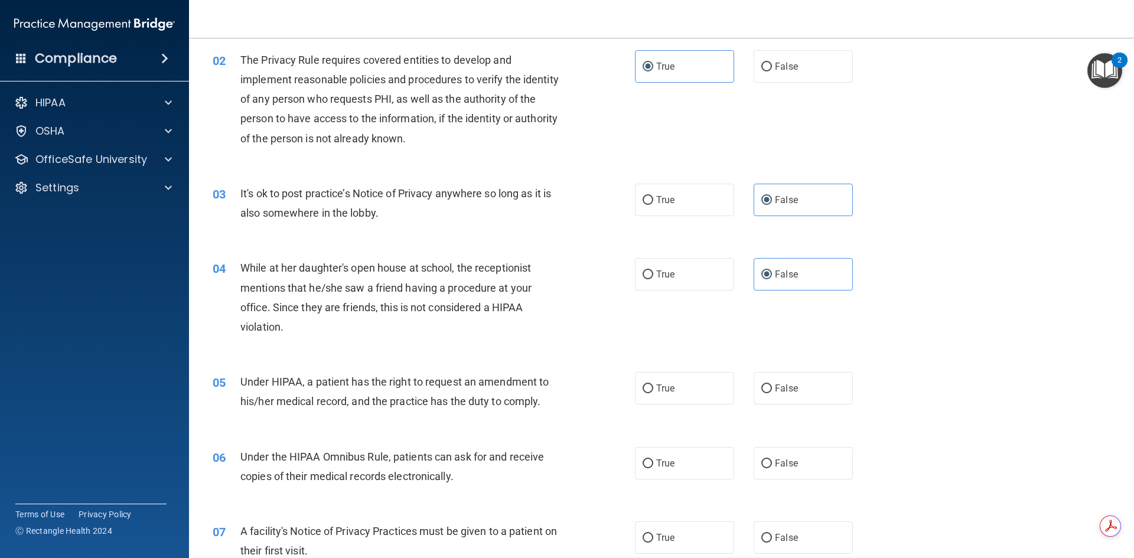
scroll to position [177, 0]
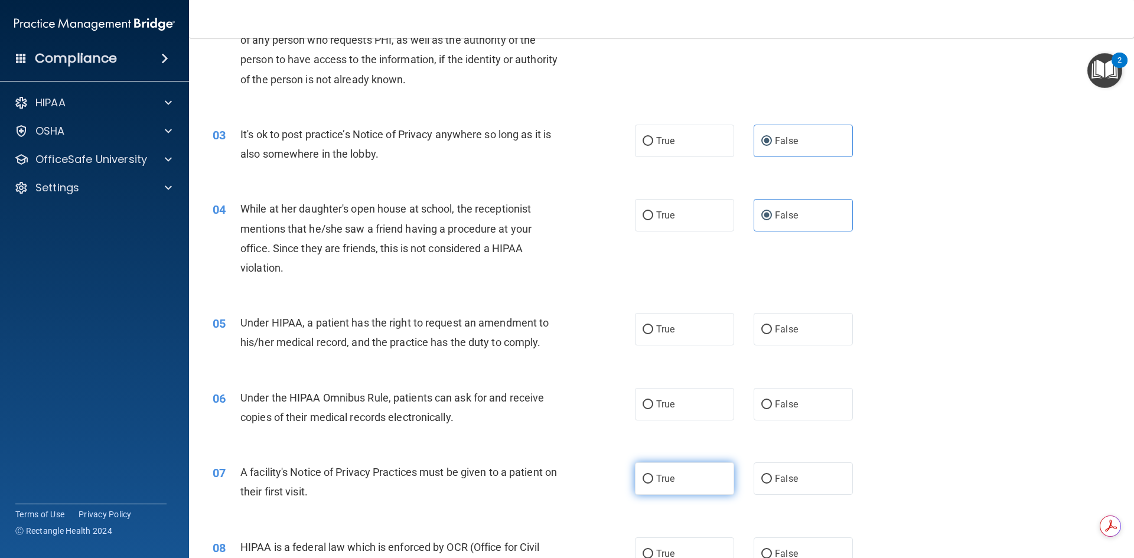
click at [645, 479] on input "True" at bounding box center [648, 479] width 11 height 9
radio input "true"
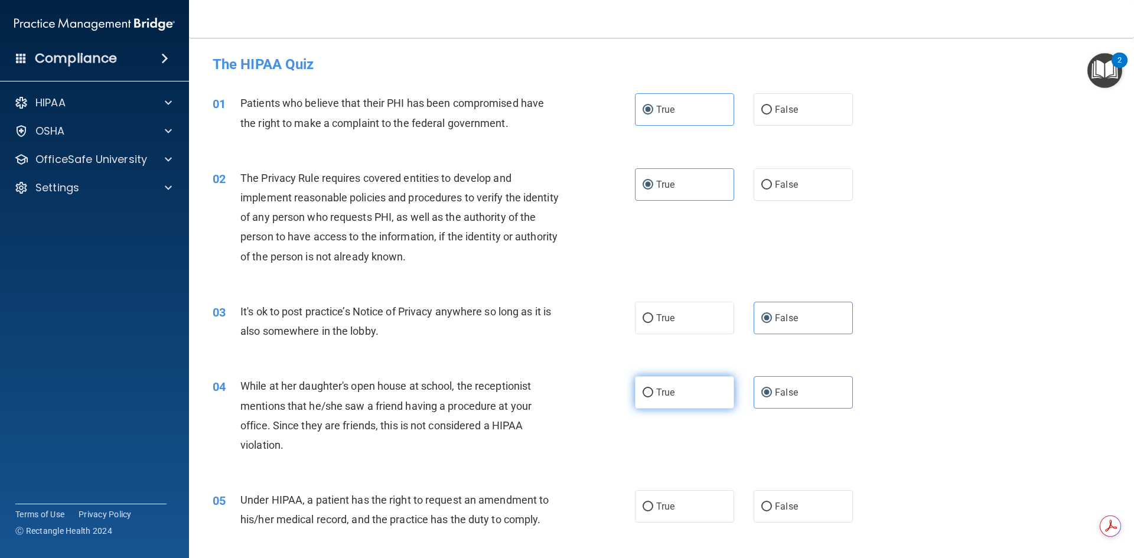
scroll to position [59, 0]
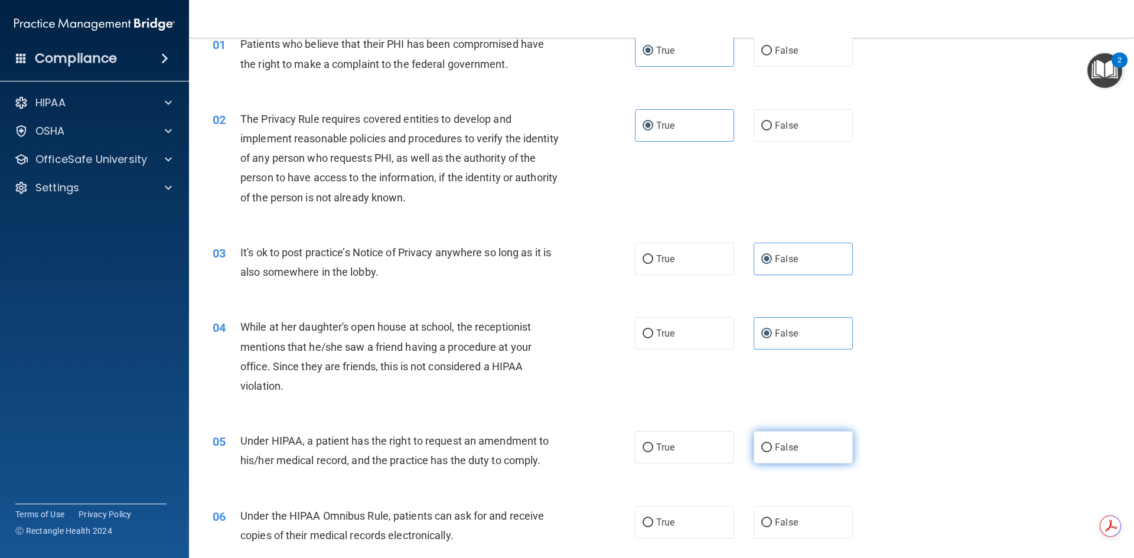
click at [765, 448] on input "False" at bounding box center [767, 448] width 11 height 9
radio input "true"
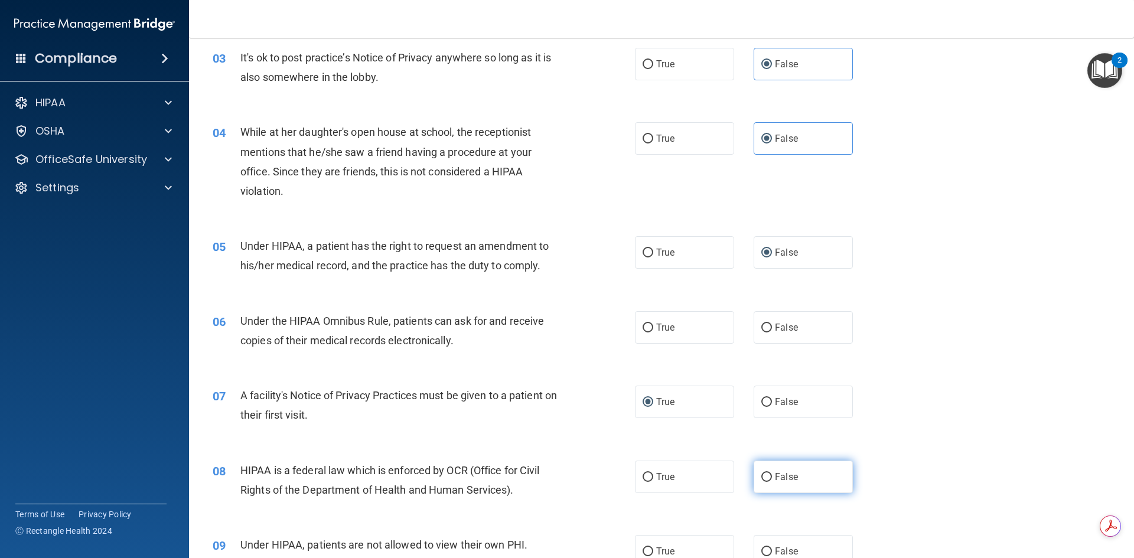
scroll to position [295, 0]
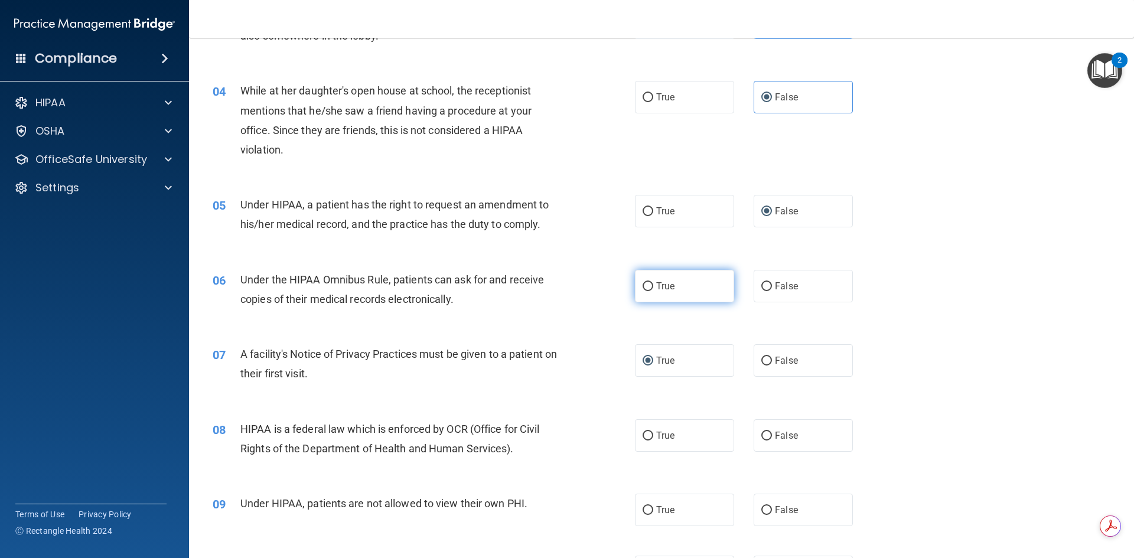
click at [643, 285] on input "True" at bounding box center [648, 286] width 11 height 9
radio input "true"
click at [675, 441] on label "True" at bounding box center [684, 435] width 99 height 32
click at [653, 441] on input "True" at bounding box center [648, 436] width 11 height 9
radio input "true"
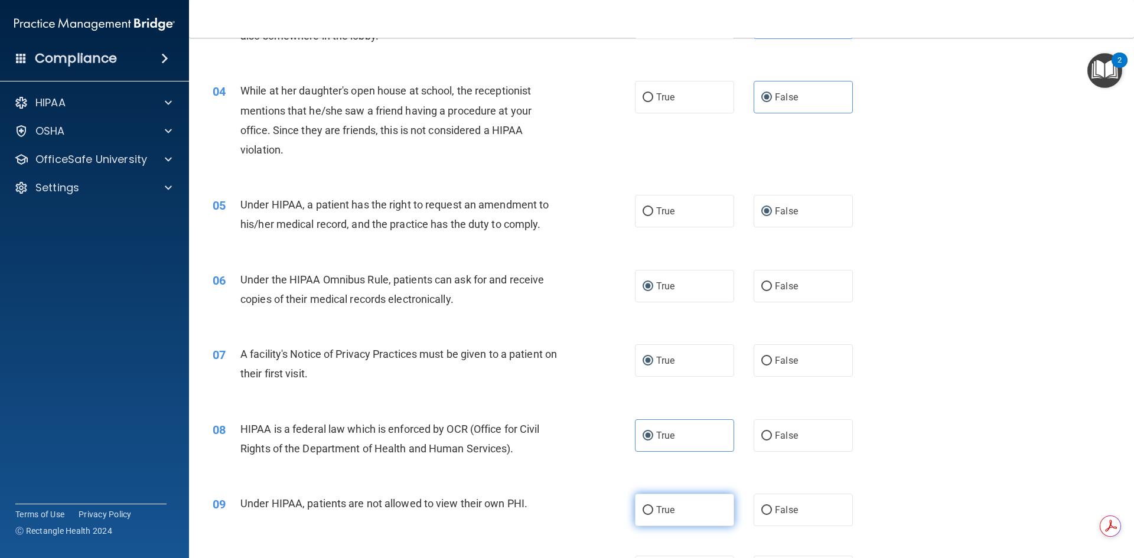
click at [659, 505] on span "True" at bounding box center [665, 510] width 18 height 11
click at [653, 506] on input "True" at bounding box center [648, 510] width 11 height 9
radio input "true"
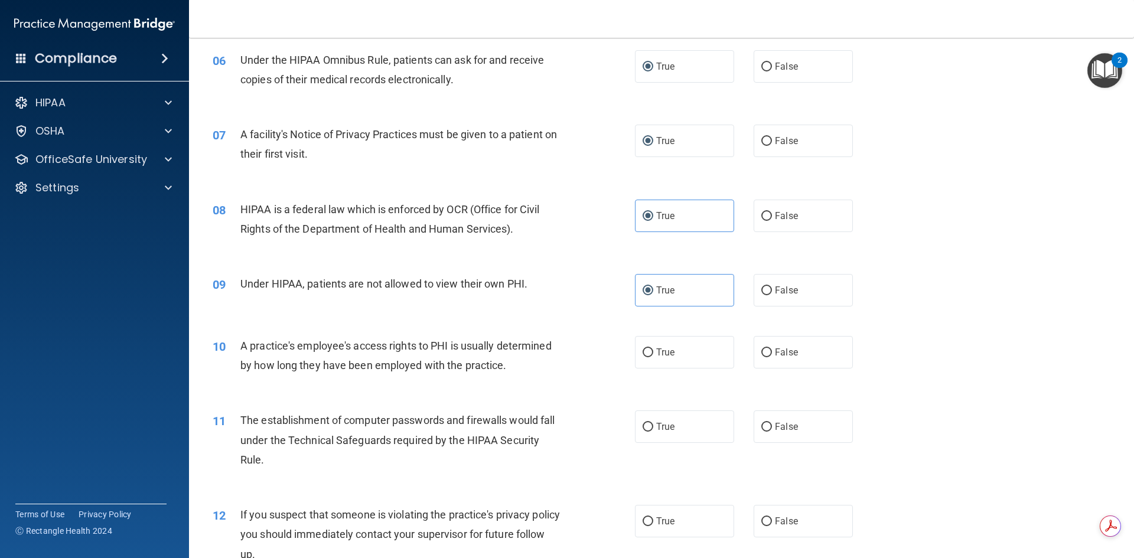
scroll to position [532, 0]
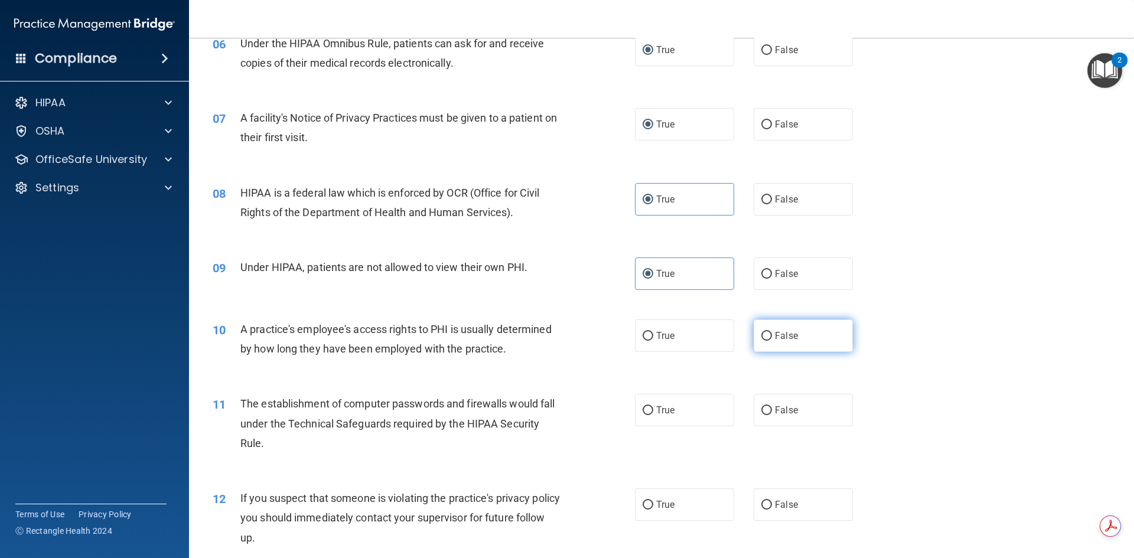
click at [779, 338] on span "False" at bounding box center [786, 335] width 23 height 11
click at [772, 338] on input "False" at bounding box center [767, 336] width 11 height 9
radio input "true"
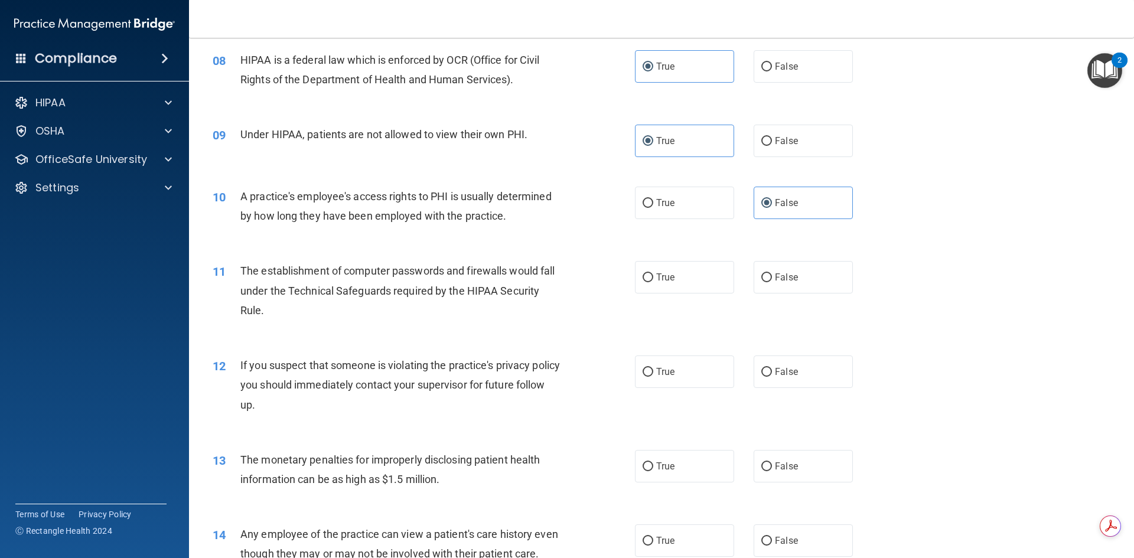
scroll to position [709, 0]
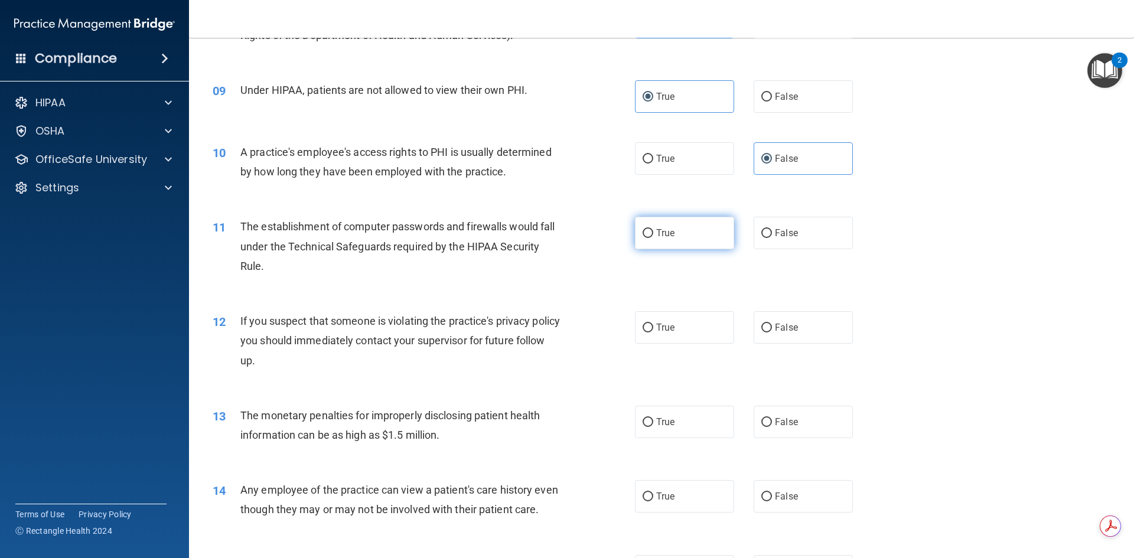
click at [645, 232] on input "True" at bounding box center [648, 233] width 11 height 9
radio input "true"
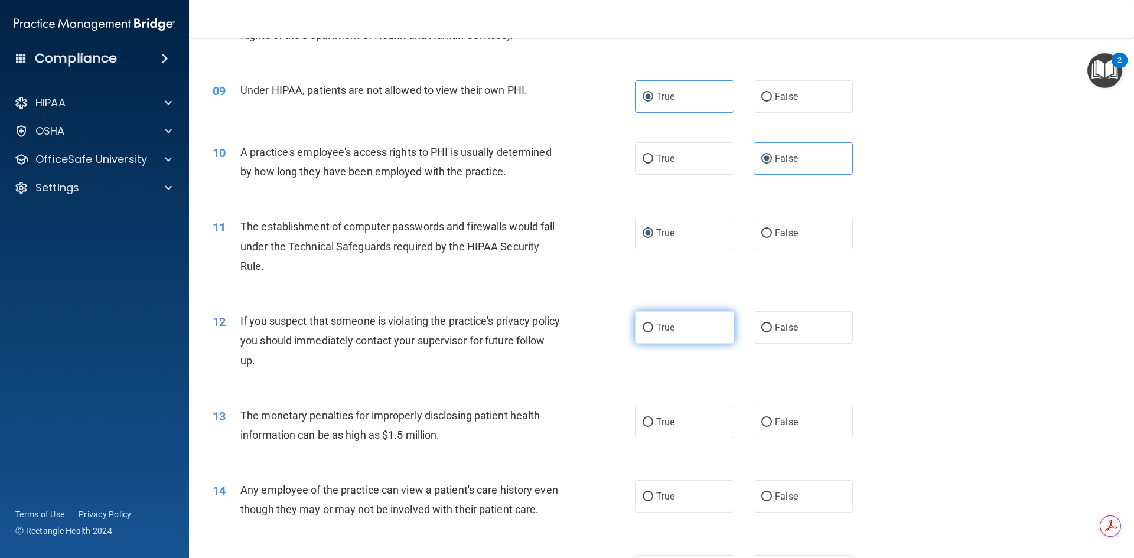
click at [666, 325] on span "True" at bounding box center [665, 327] width 18 height 11
click at [653, 325] on input "True" at bounding box center [648, 328] width 11 height 9
radio input "true"
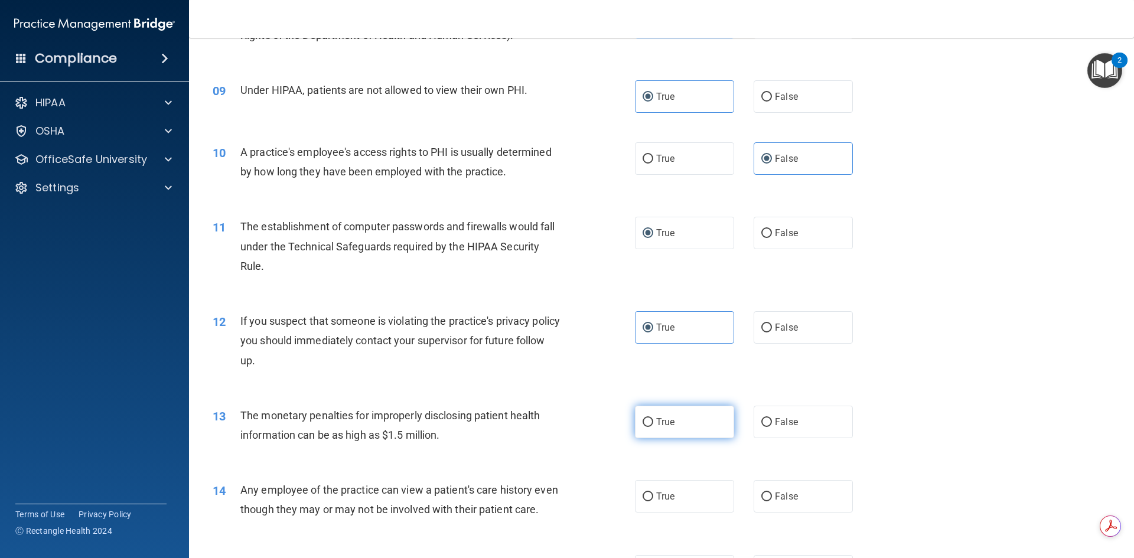
click at [643, 421] on input "True" at bounding box center [648, 422] width 11 height 9
radio input "true"
click at [766, 500] on input "False" at bounding box center [767, 497] width 11 height 9
radio input "true"
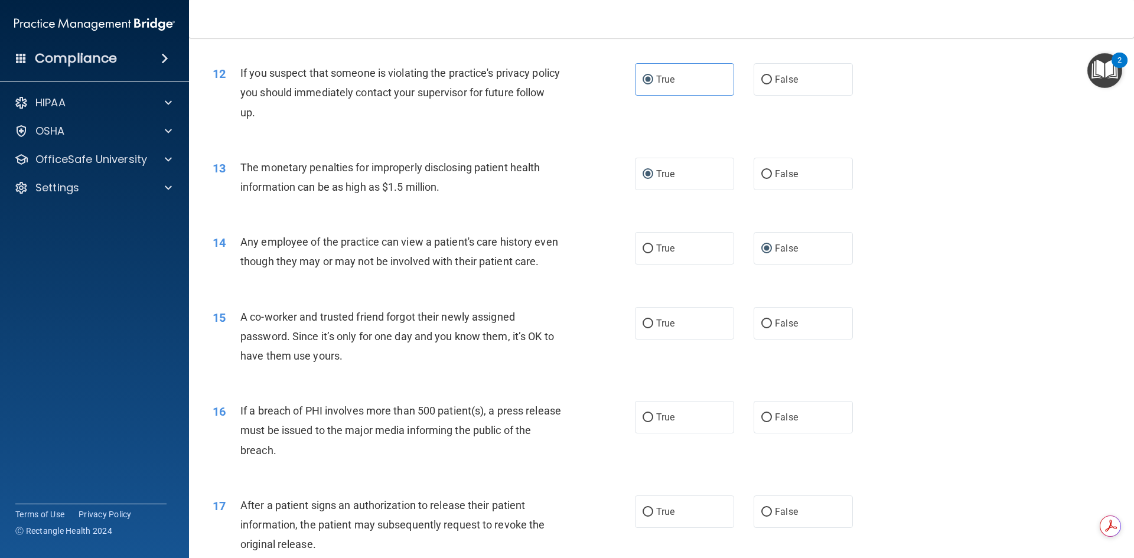
scroll to position [1004, 0]
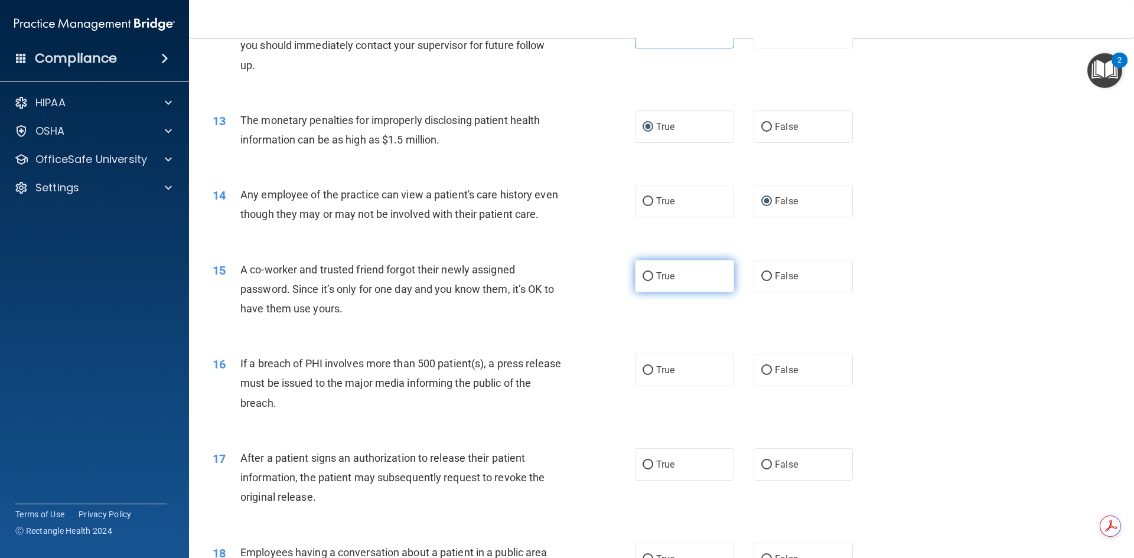
click at [643, 281] on input "True" at bounding box center [648, 276] width 11 height 9
radio input "true"
click at [643, 375] on input "True" at bounding box center [648, 370] width 11 height 9
radio input "true"
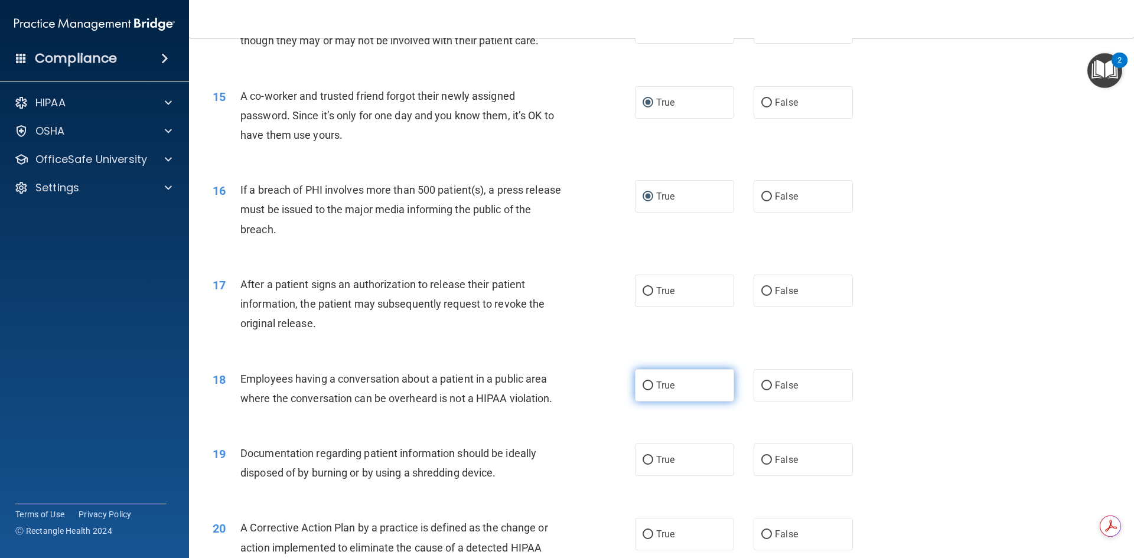
scroll to position [1182, 0]
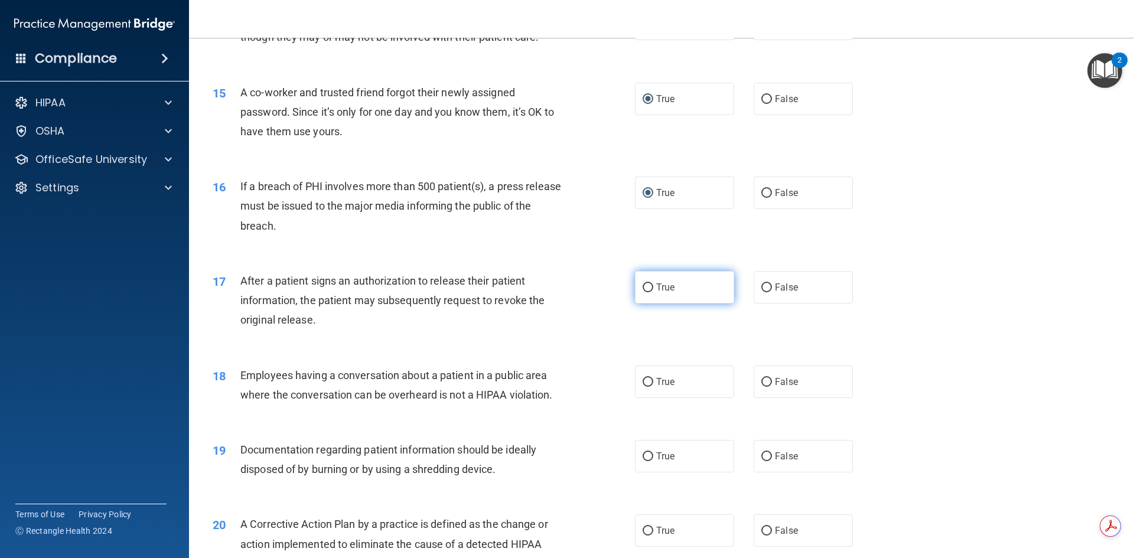
click at [643, 292] on input "True" at bounding box center [648, 288] width 11 height 9
radio input "true"
click at [763, 387] on input "False" at bounding box center [767, 382] width 11 height 9
radio input "true"
click at [643, 461] on input "True" at bounding box center [648, 457] width 11 height 9
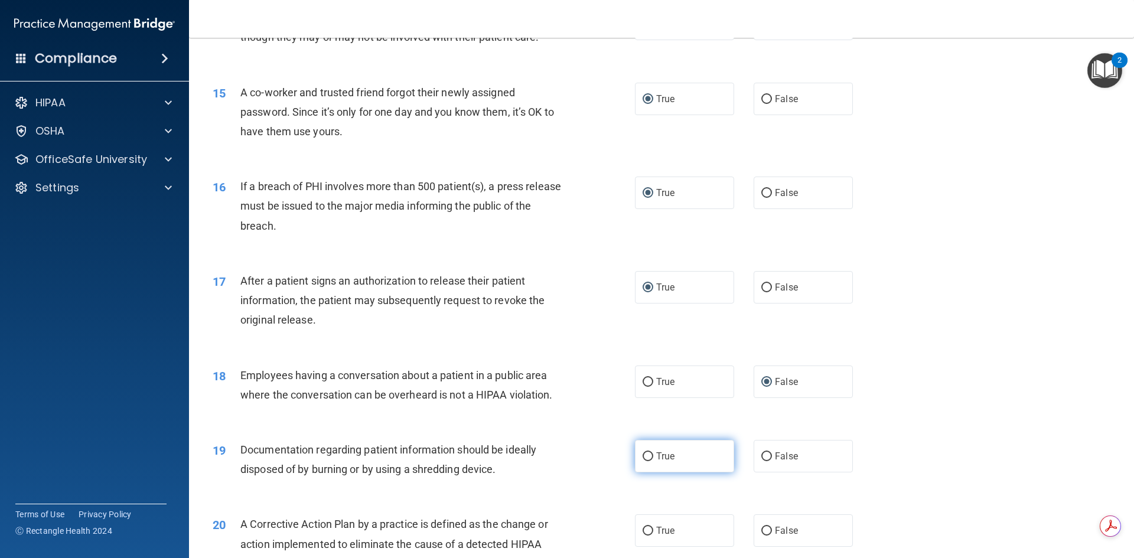
radio input "true"
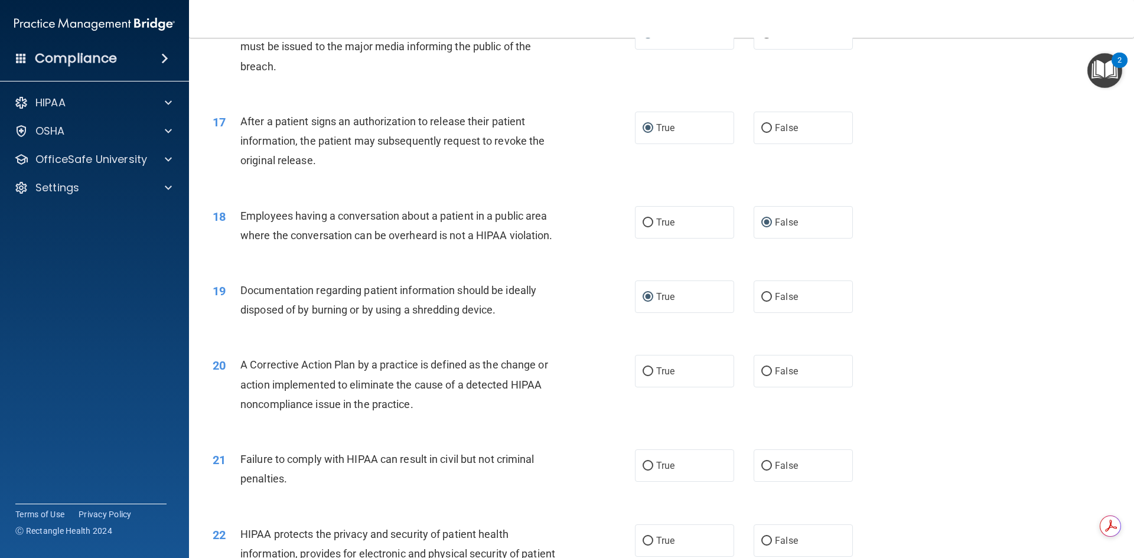
scroll to position [1359, 0]
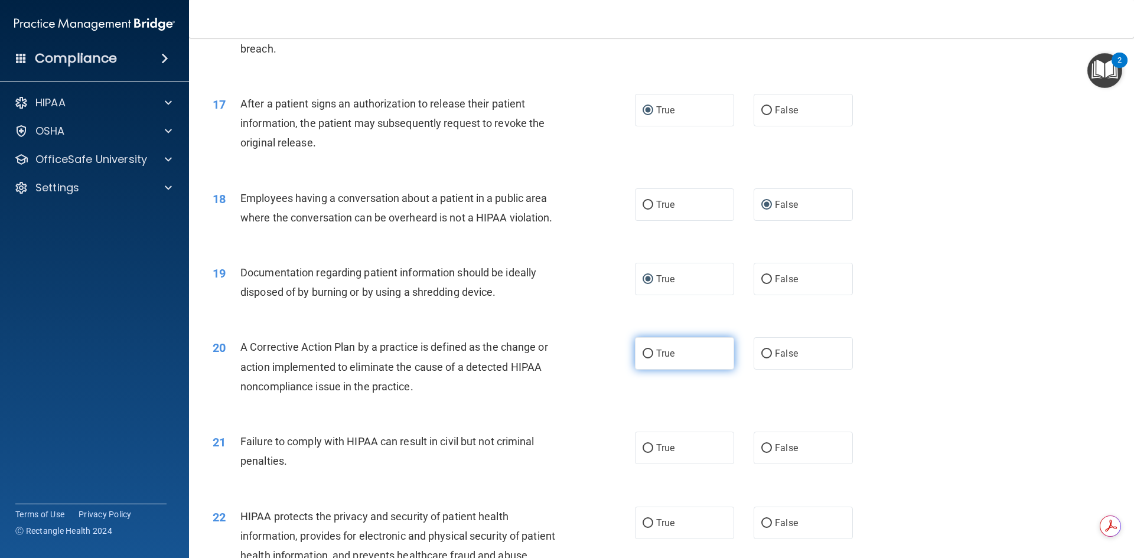
click at [643, 359] on input "True" at bounding box center [648, 354] width 11 height 9
radio input "true"
click at [762, 453] on input "False" at bounding box center [767, 448] width 11 height 9
radio input "true"
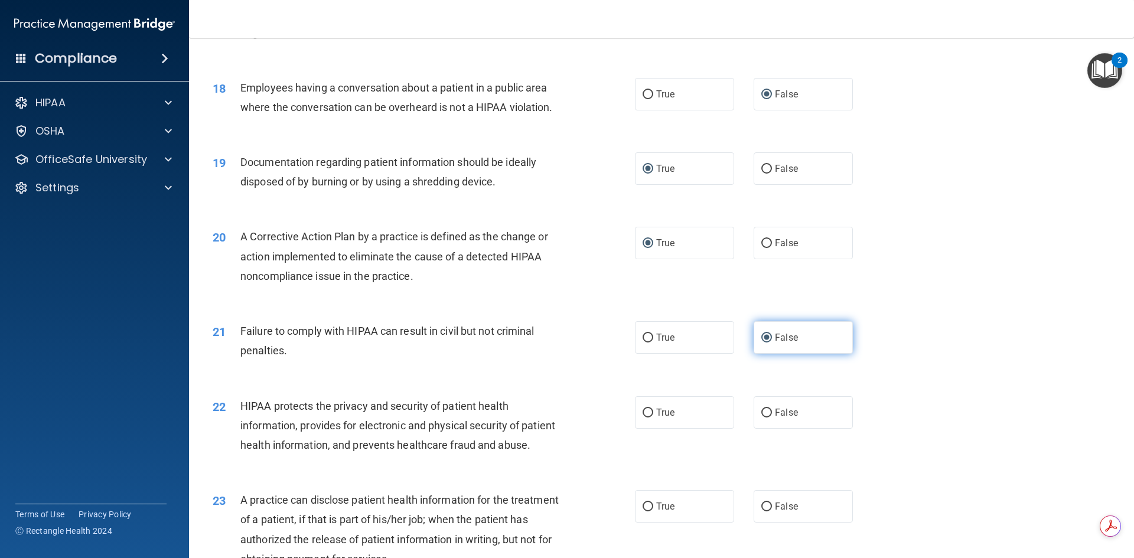
scroll to position [1536, 0]
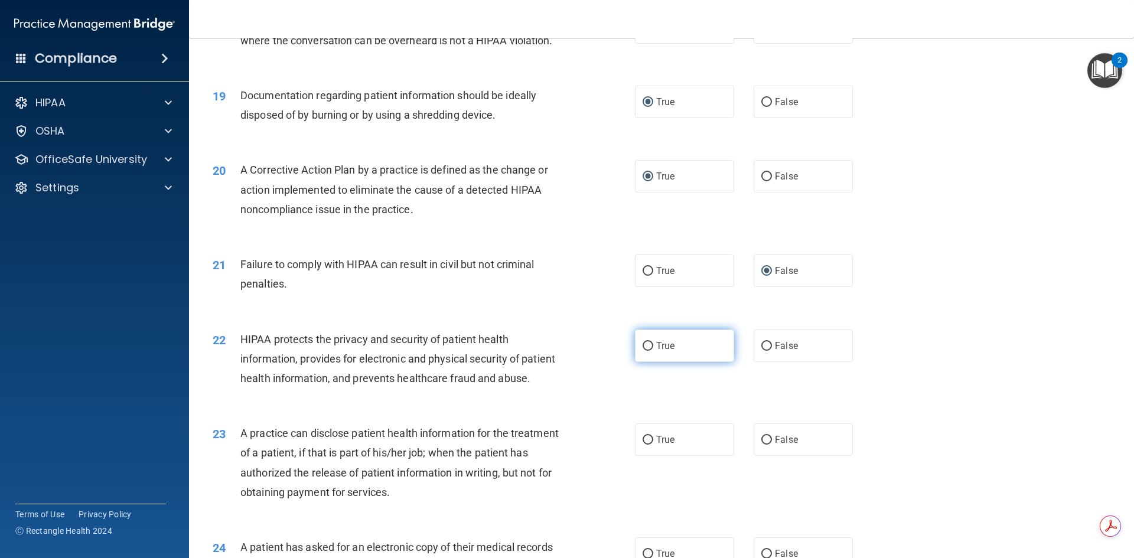
click at [649, 362] on label "True" at bounding box center [684, 346] width 99 height 32
click at [649, 351] on input "True" at bounding box center [648, 346] width 11 height 9
radio input "true"
click at [762, 445] on input "False" at bounding box center [767, 440] width 11 height 9
radio input "true"
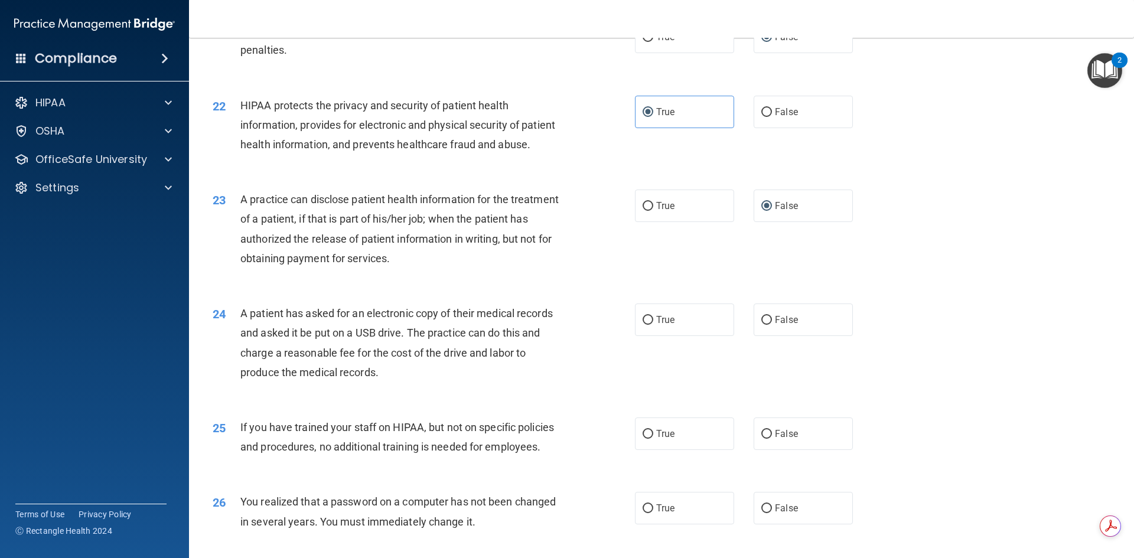
scroll to position [1832, 0]
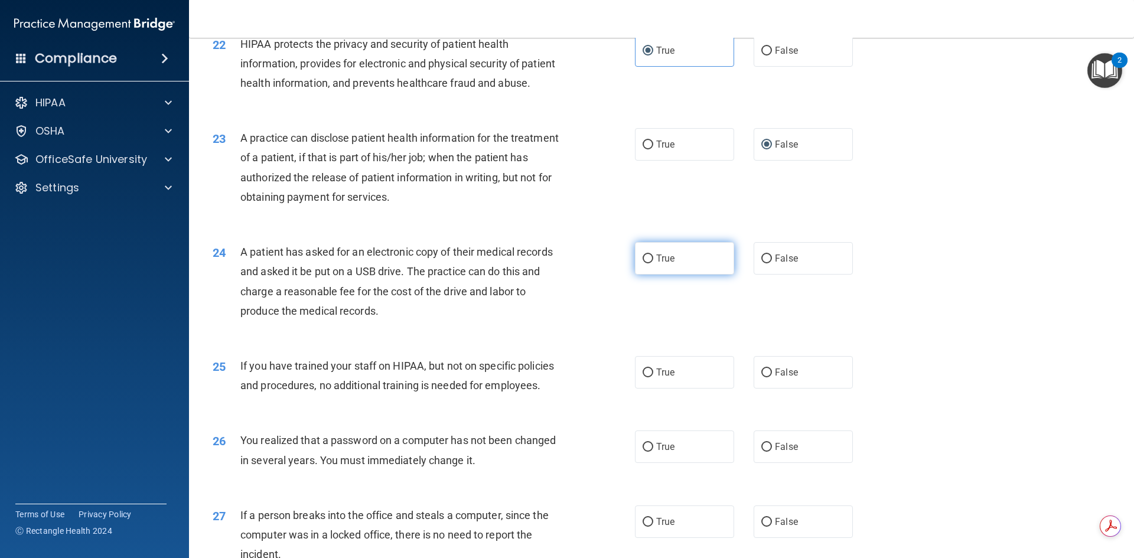
click at [645, 264] on input "True" at bounding box center [648, 259] width 11 height 9
radio input "true"
click at [762, 378] on input "False" at bounding box center [767, 373] width 11 height 9
radio input "true"
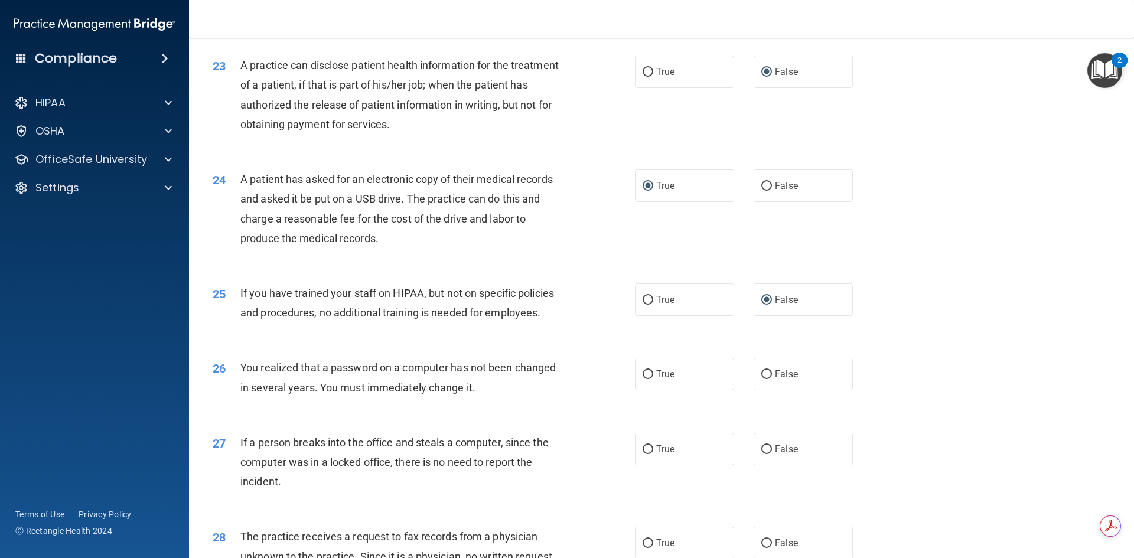
scroll to position [1950, 0]
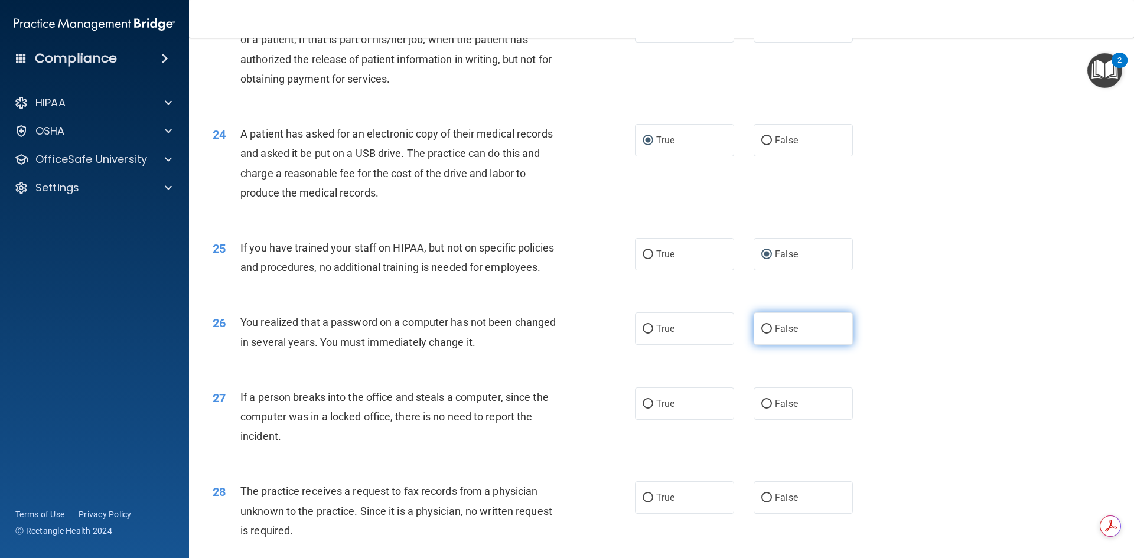
click at [763, 334] on input "False" at bounding box center [767, 329] width 11 height 9
radio input "true"
click at [762, 409] on input "False" at bounding box center [767, 404] width 11 height 9
radio input "true"
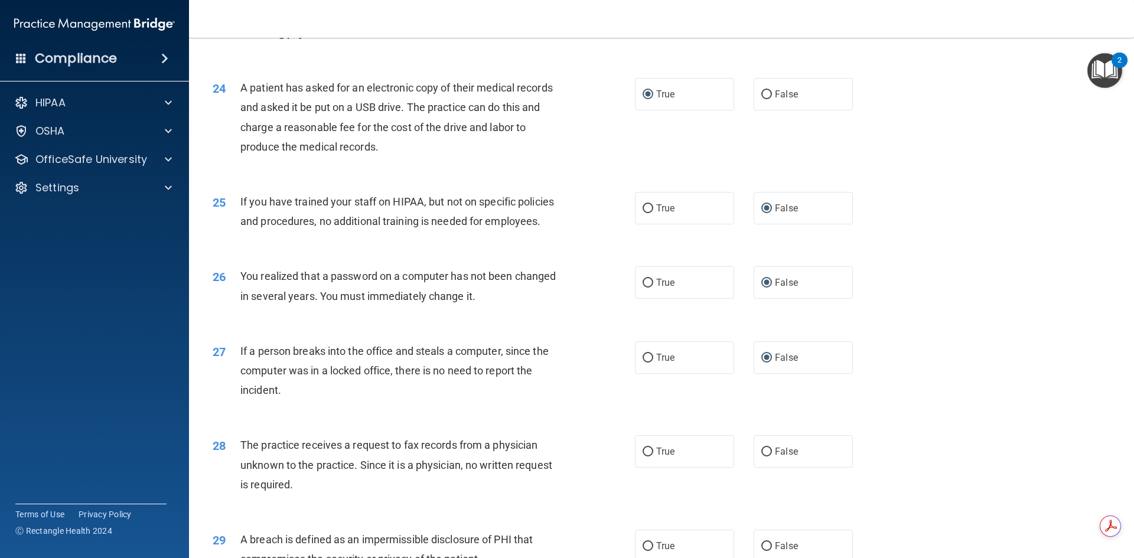
scroll to position [2127, 0]
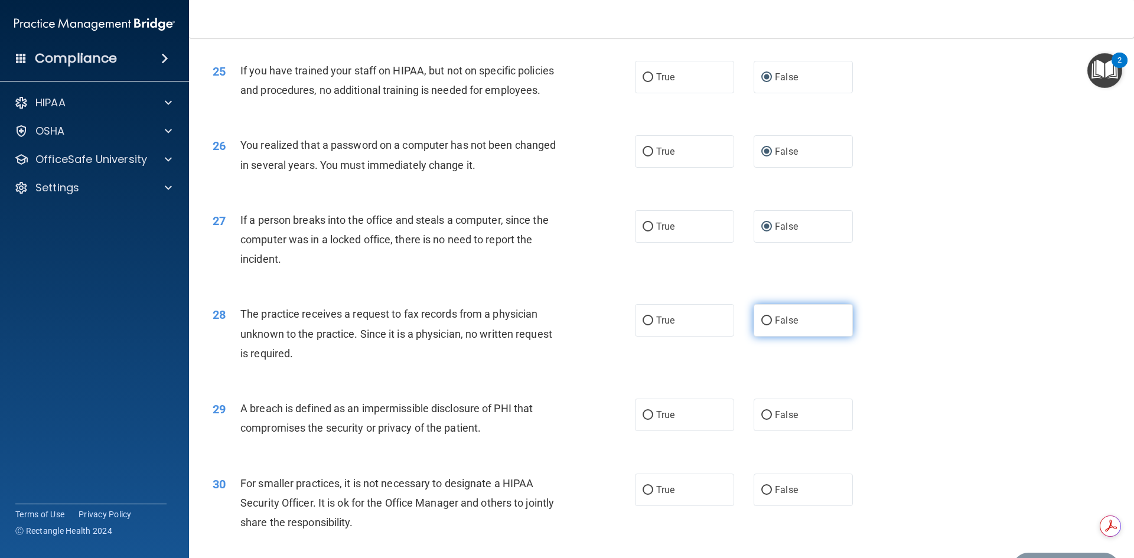
click at [762, 326] on input "False" at bounding box center [767, 321] width 11 height 9
radio input "true"
click at [645, 420] on input "True" at bounding box center [648, 415] width 11 height 9
radio input "true"
click at [762, 495] on input "False" at bounding box center [767, 490] width 11 height 9
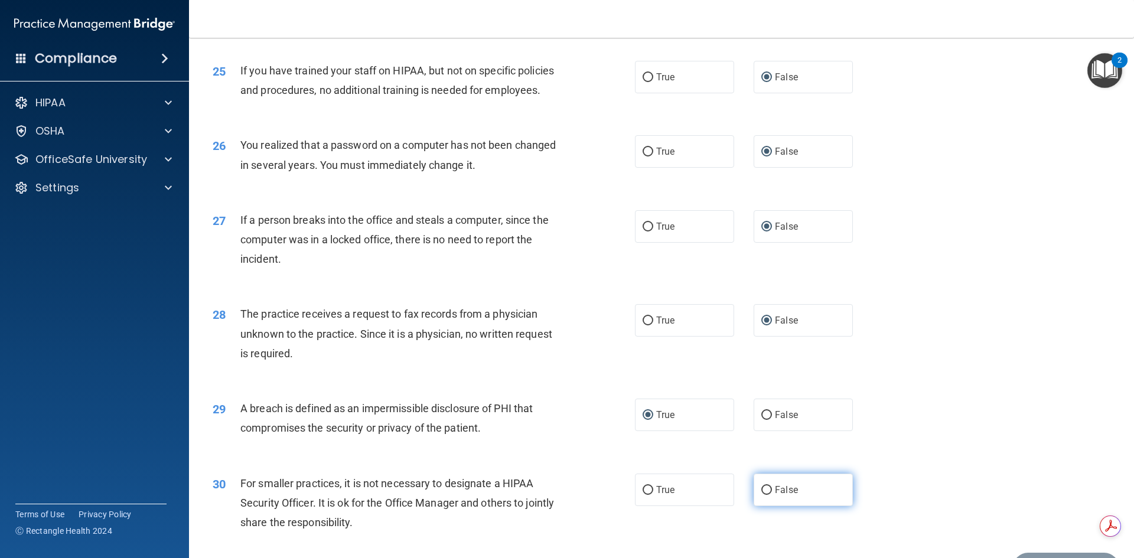
radio input "true"
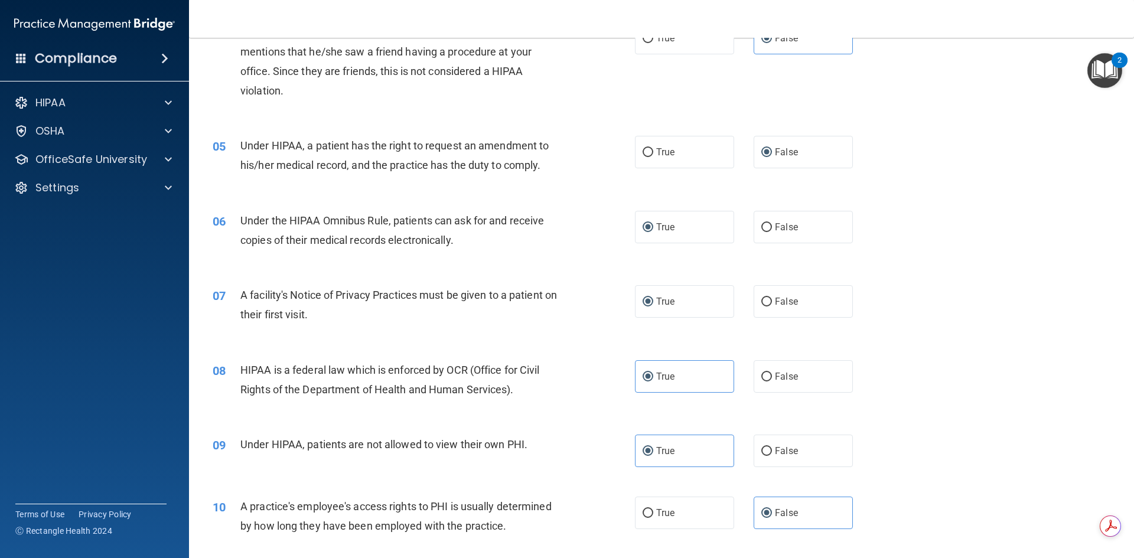
scroll to position [414, 0]
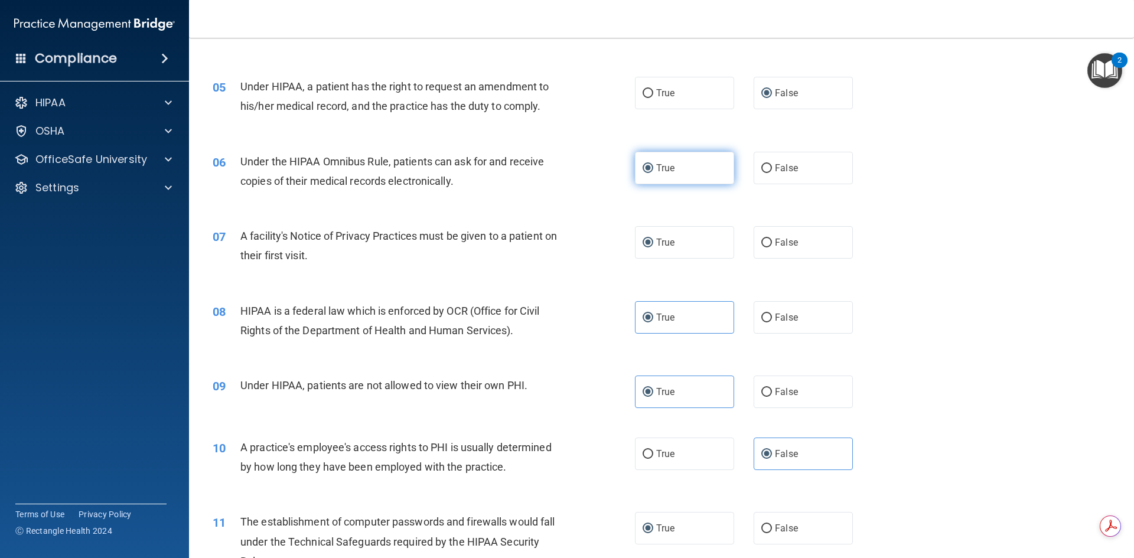
click at [680, 168] on label "True" at bounding box center [684, 168] width 99 height 32
click at [653, 168] on input "True" at bounding box center [648, 168] width 11 height 9
click at [688, 253] on label "True" at bounding box center [684, 242] width 99 height 32
click at [653, 248] on input "True" at bounding box center [648, 243] width 11 height 9
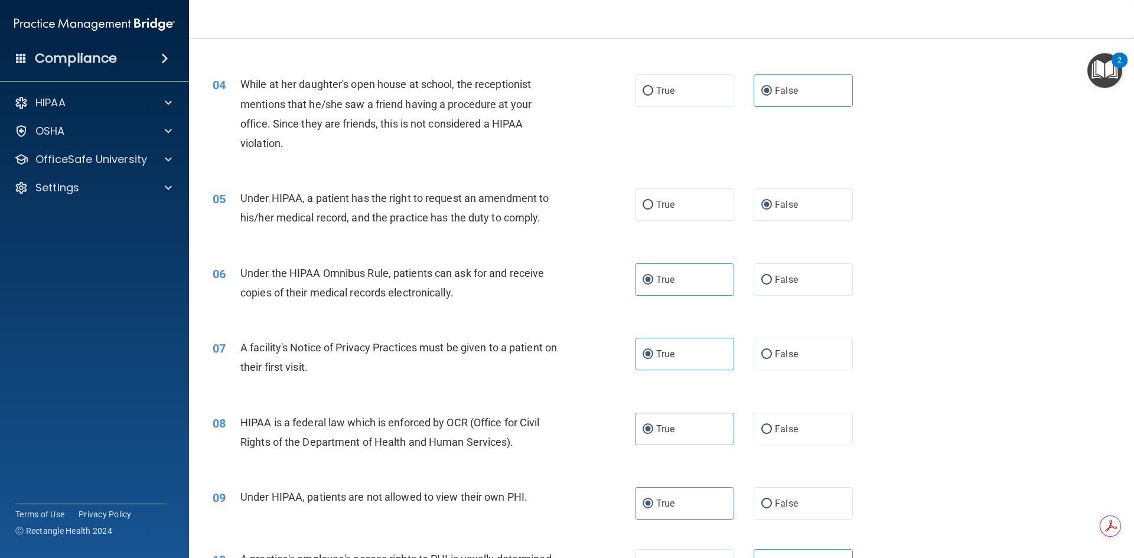
scroll to position [236, 0]
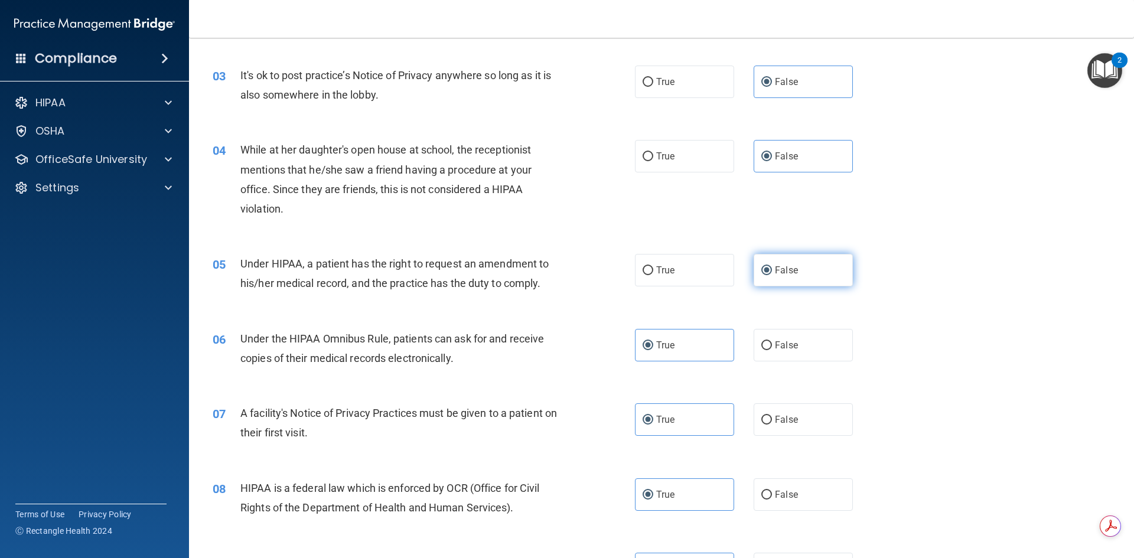
click at [806, 265] on label "False" at bounding box center [803, 270] width 99 height 32
click at [772, 266] on input "False" at bounding box center [767, 270] width 11 height 9
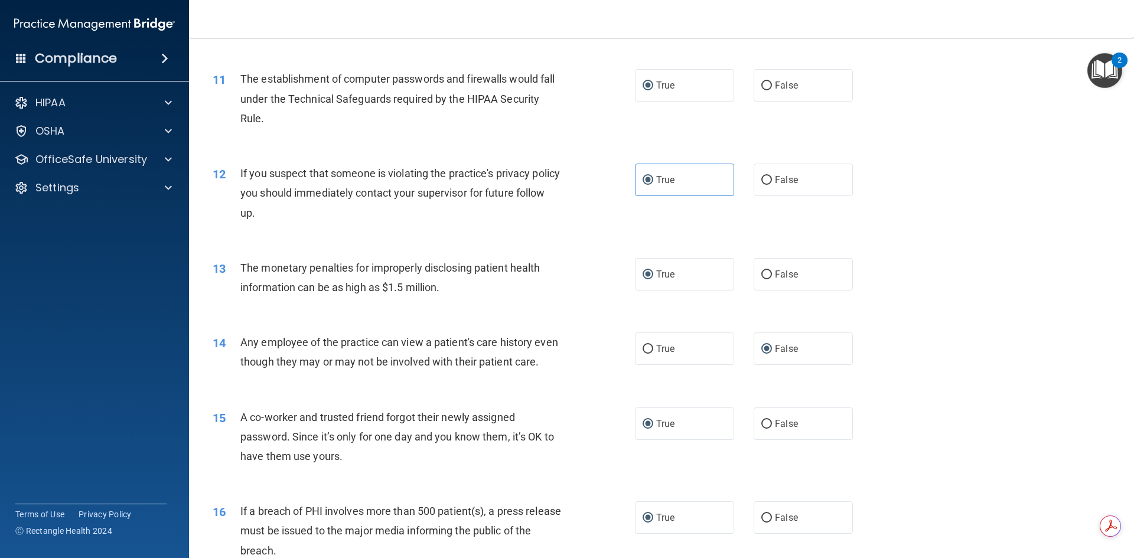
scroll to position [886, 0]
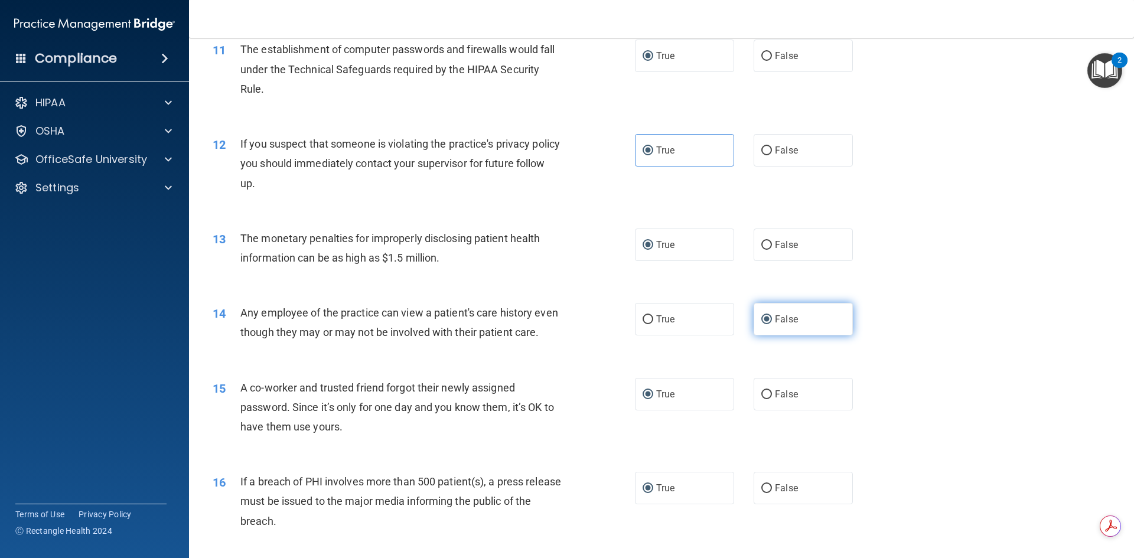
click at [793, 317] on label "False" at bounding box center [803, 319] width 99 height 32
click at [772, 317] on input "False" at bounding box center [767, 319] width 11 height 9
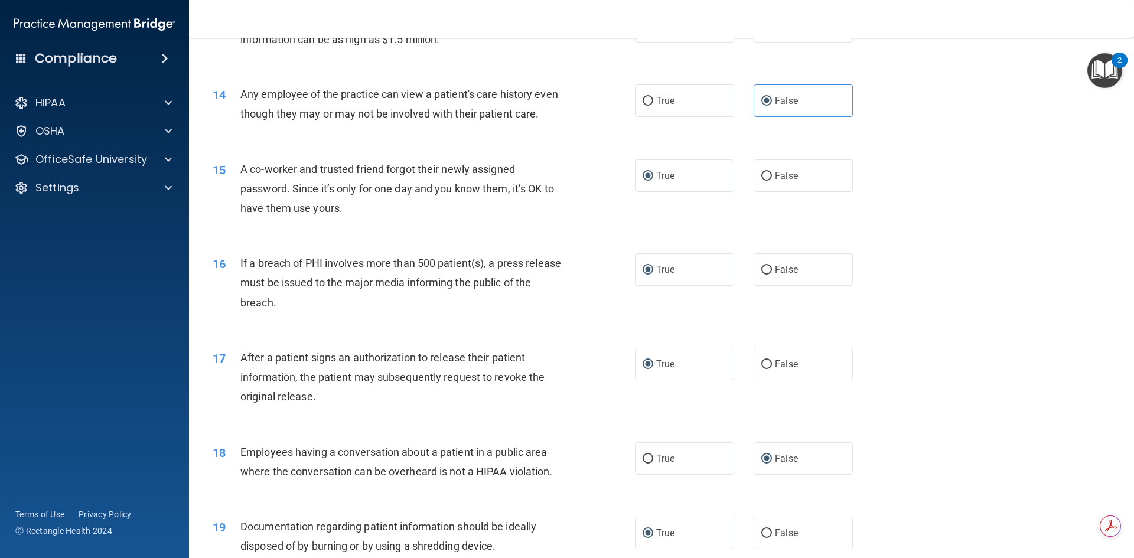
scroll to position [1123, 0]
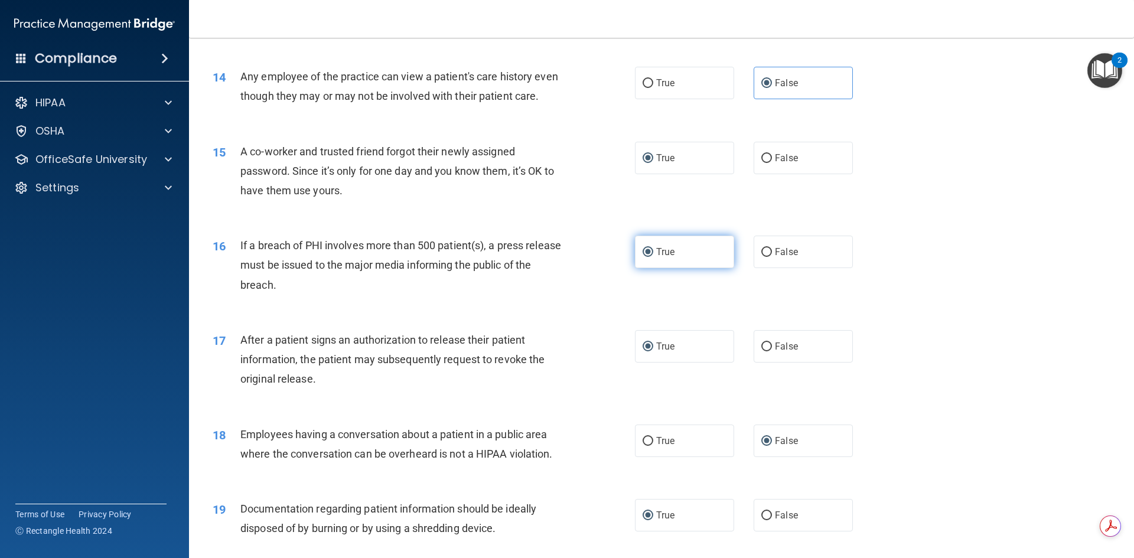
click at [690, 268] on label "True" at bounding box center [684, 252] width 99 height 32
click at [653, 257] on input "True" at bounding box center [648, 252] width 11 height 9
click at [678, 363] on label "True" at bounding box center [684, 346] width 99 height 32
click at [653, 352] on input "True" at bounding box center [648, 347] width 11 height 9
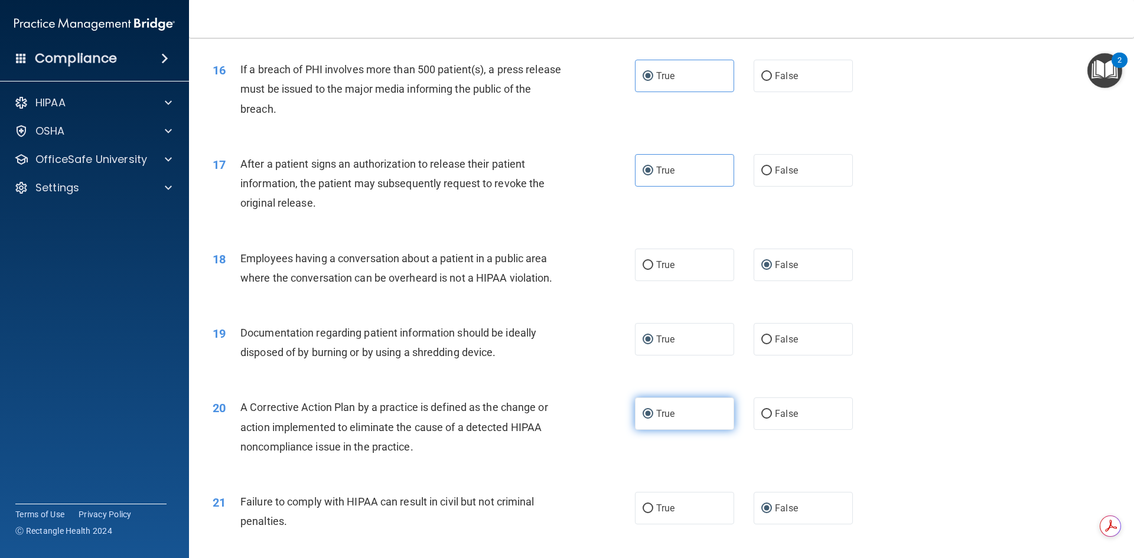
scroll to position [1300, 0]
click at [673, 354] on label "True" at bounding box center [684, 338] width 99 height 32
click at [653, 343] on input "True" at bounding box center [648, 338] width 11 height 9
click at [677, 429] on label "True" at bounding box center [684, 412] width 99 height 32
click at [653, 418] on input "True" at bounding box center [648, 413] width 11 height 9
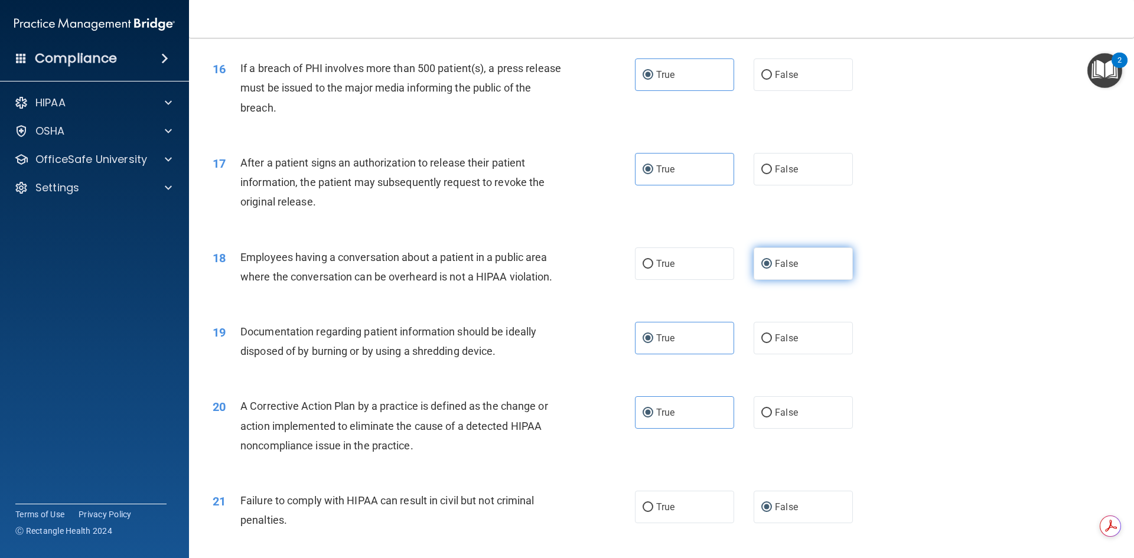
click at [794, 276] on label "False" at bounding box center [803, 264] width 99 height 32
click at [772, 269] on input "False" at bounding box center [767, 264] width 11 height 9
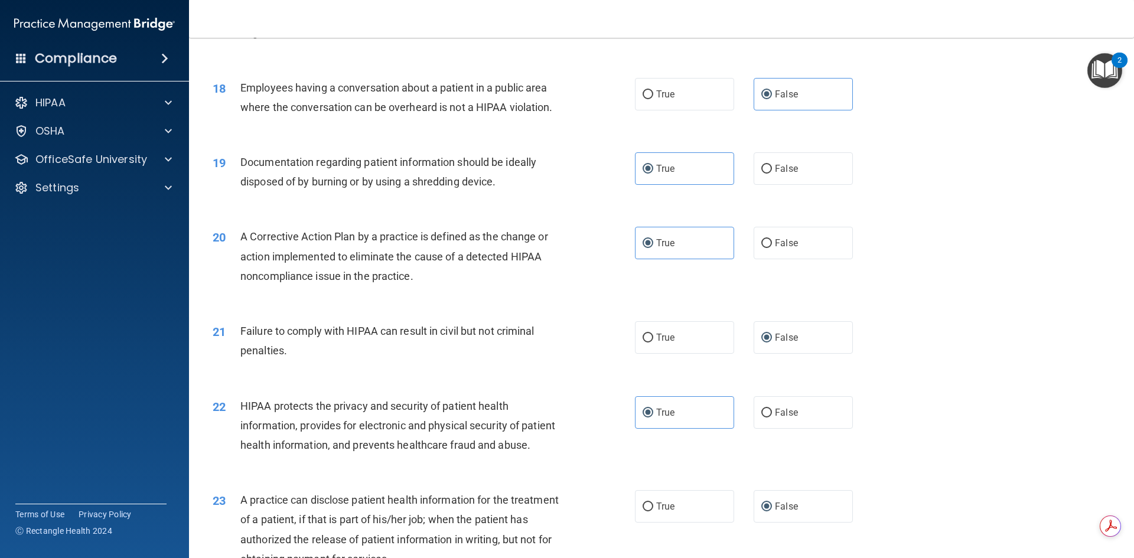
scroll to position [1536, 0]
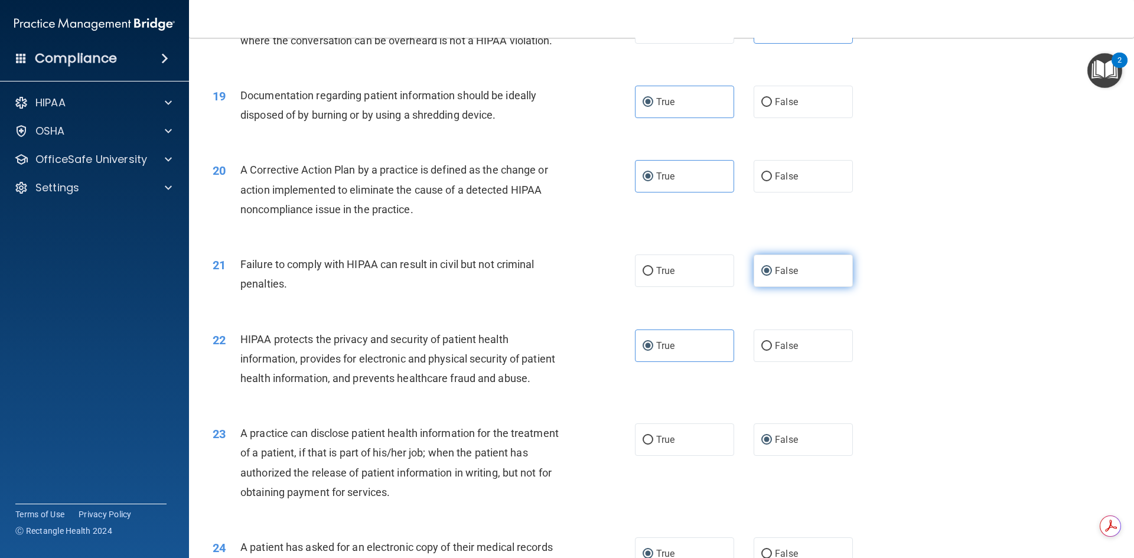
click at [781, 276] on span "False" at bounding box center [786, 270] width 23 height 11
click at [772, 276] on input "False" at bounding box center [767, 271] width 11 height 9
click at [695, 362] on label "True" at bounding box center [684, 346] width 99 height 32
click at [653, 351] on input "True" at bounding box center [648, 346] width 11 height 9
click at [788, 445] on span "False" at bounding box center [786, 439] width 23 height 11
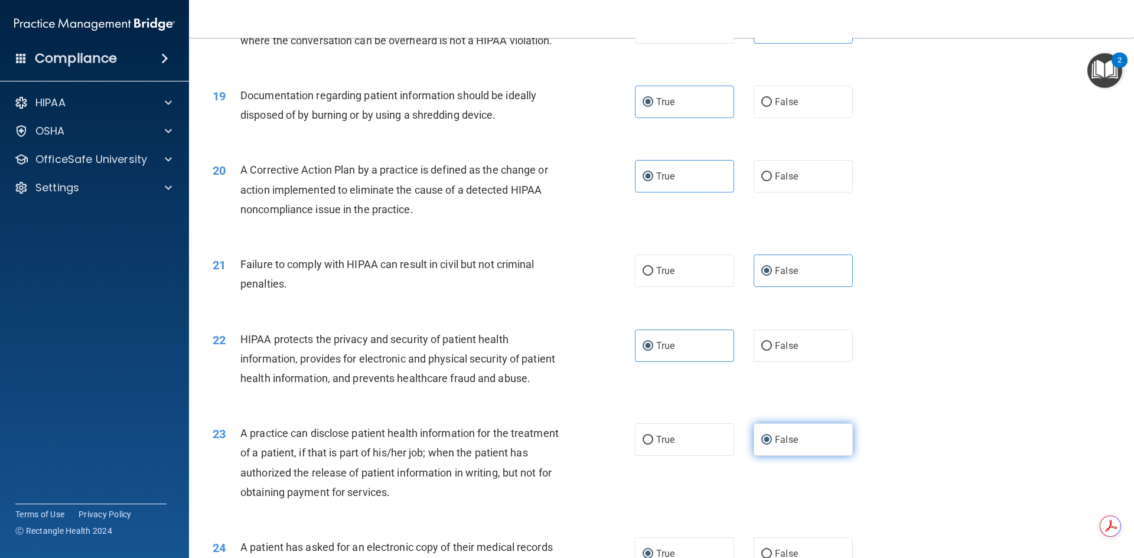
click at [772, 445] on input "False" at bounding box center [767, 440] width 11 height 9
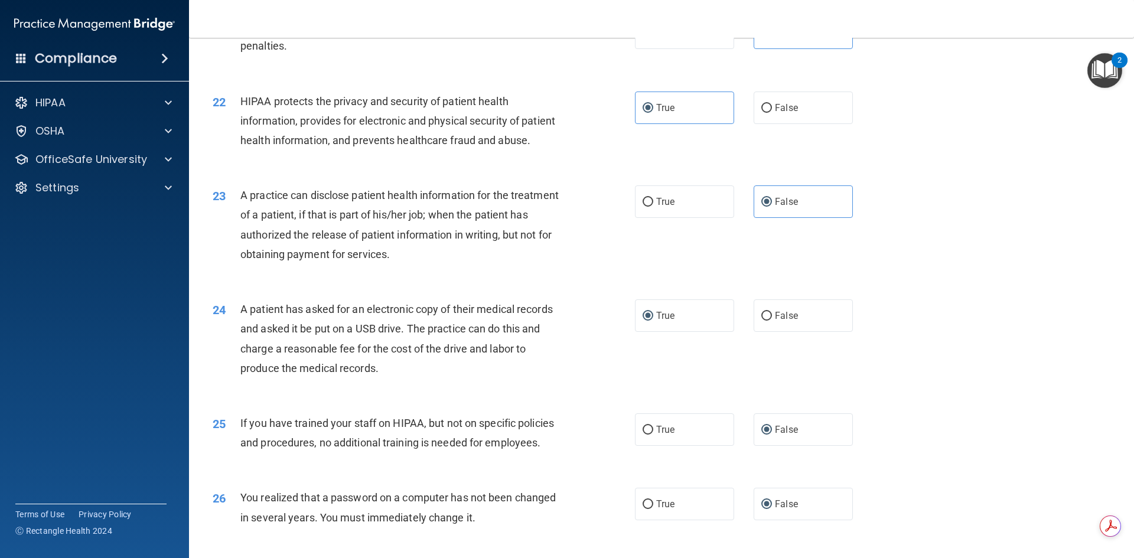
scroll to position [1832, 0]
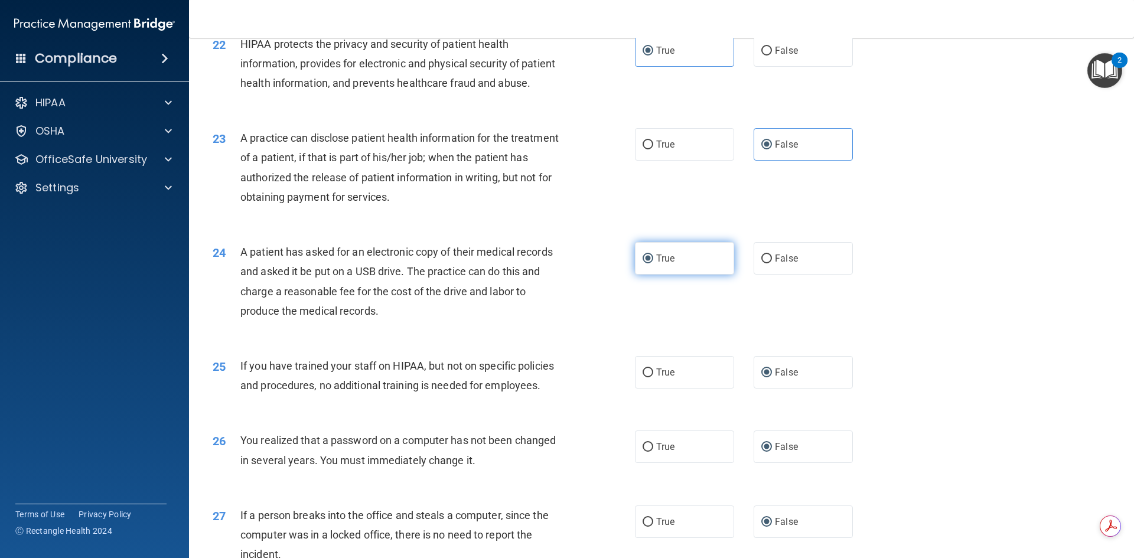
click at [667, 264] on span "True" at bounding box center [665, 258] width 18 height 11
click at [653, 264] on input "True" at bounding box center [648, 259] width 11 height 9
click at [775, 378] on span "False" at bounding box center [786, 372] width 23 height 11
click at [772, 378] on input "False" at bounding box center [767, 373] width 11 height 9
click at [804, 463] on label "False" at bounding box center [803, 447] width 99 height 32
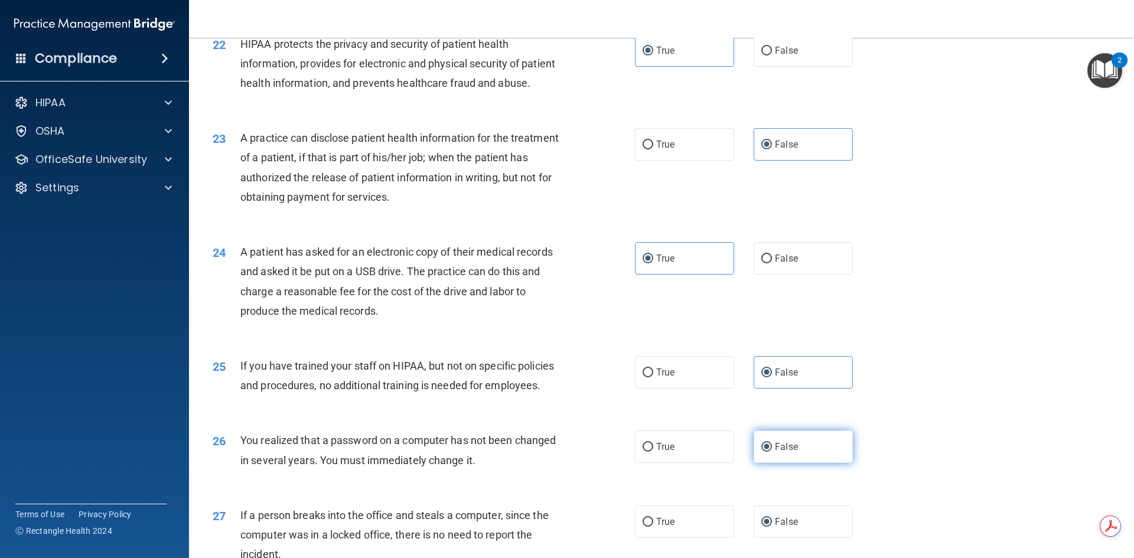
click at [772, 452] on input "False" at bounding box center [767, 447] width 11 height 9
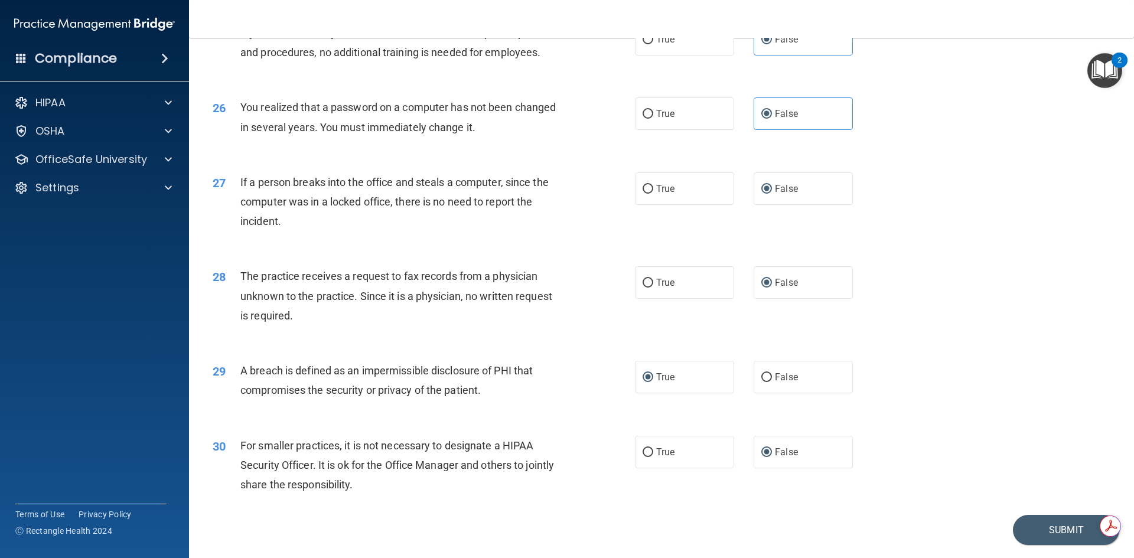
scroll to position [2186, 0]
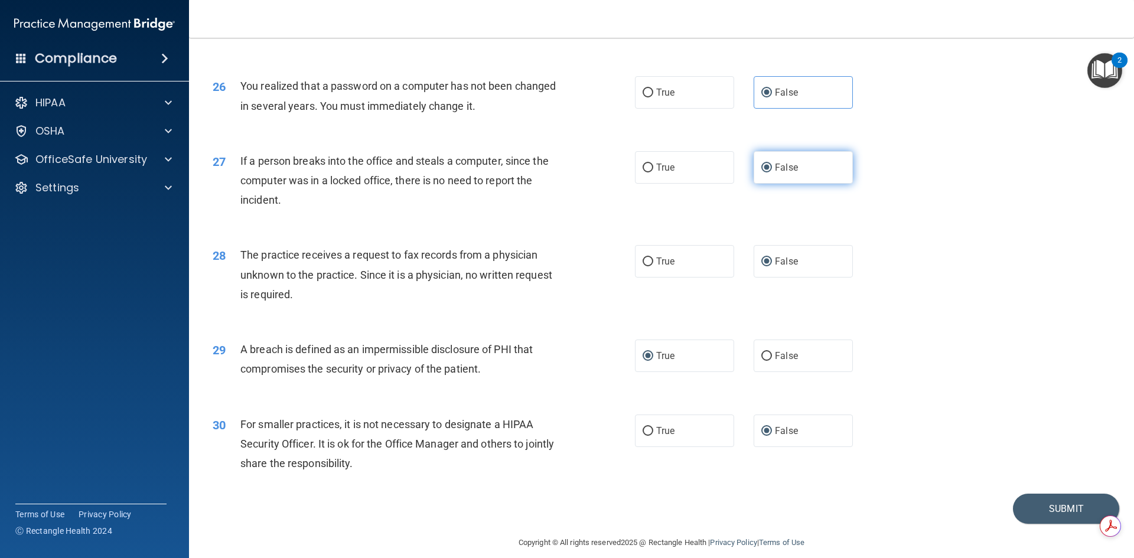
click at [786, 173] on span "False" at bounding box center [786, 167] width 23 height 11
click at [772, 173] on input "False" at bounding box center [767, 168] width 11 height 9
click at [795, 278] on label "False" at bounding box center [803, 261] width 99 height 32
click at [772, 266] on input "False" at bounding box center [767, 262] width 11 height 9
click at [696, 372] on label "True" at bounding box center [684, 356] width 99 height 32
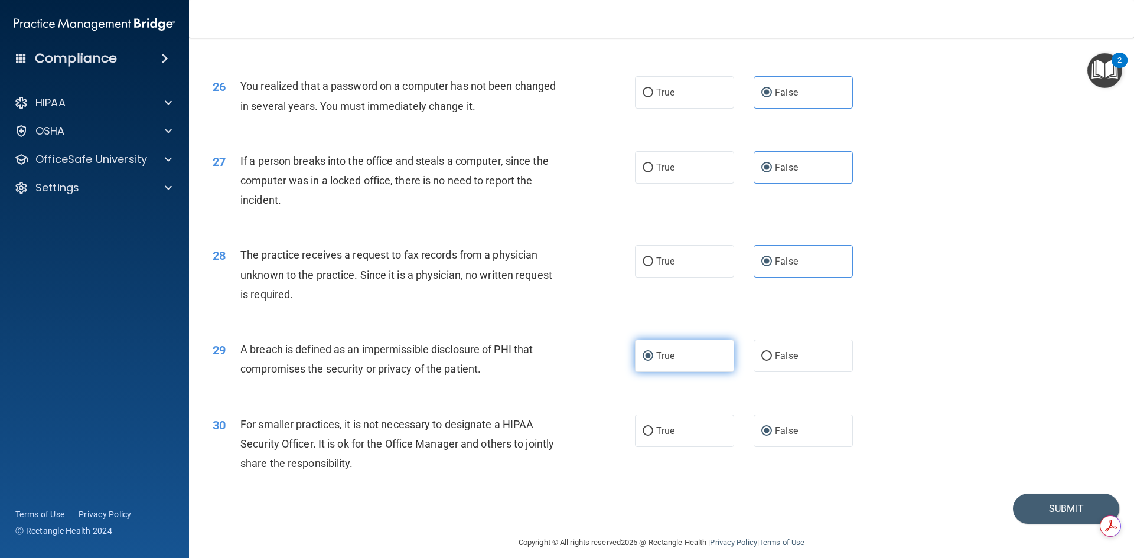
click at [653, 361] on input "True" at bounding box center [648, 356] width 11 height 9
click at [775, 437] on span "False" at bounding box center [786, 430] width 23 height 11
click at [772, 436] on input "False" at bounding box center [767, 431] width 11 height 9
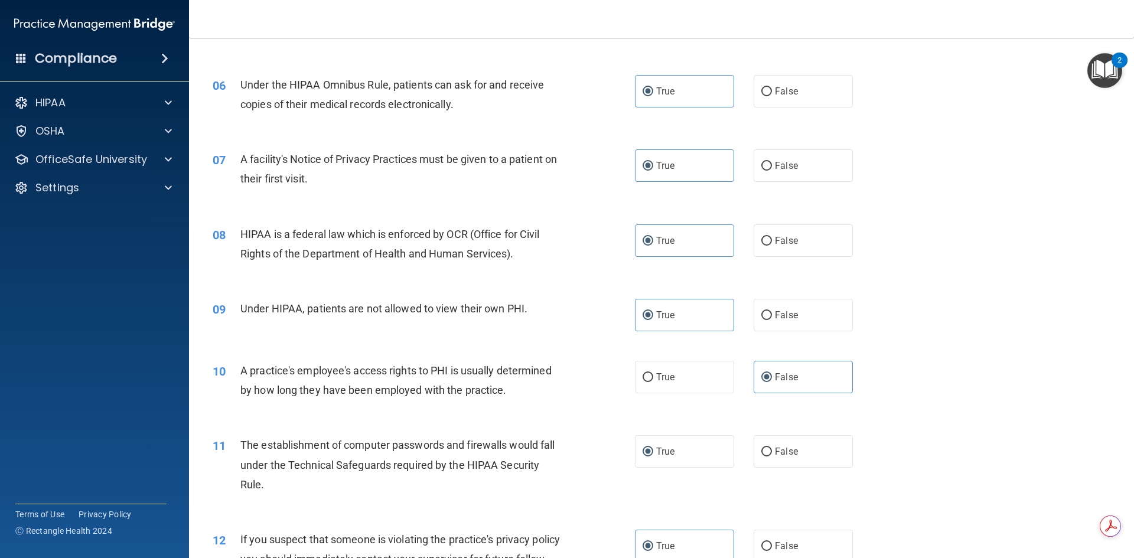
scroll to position [532, 0]
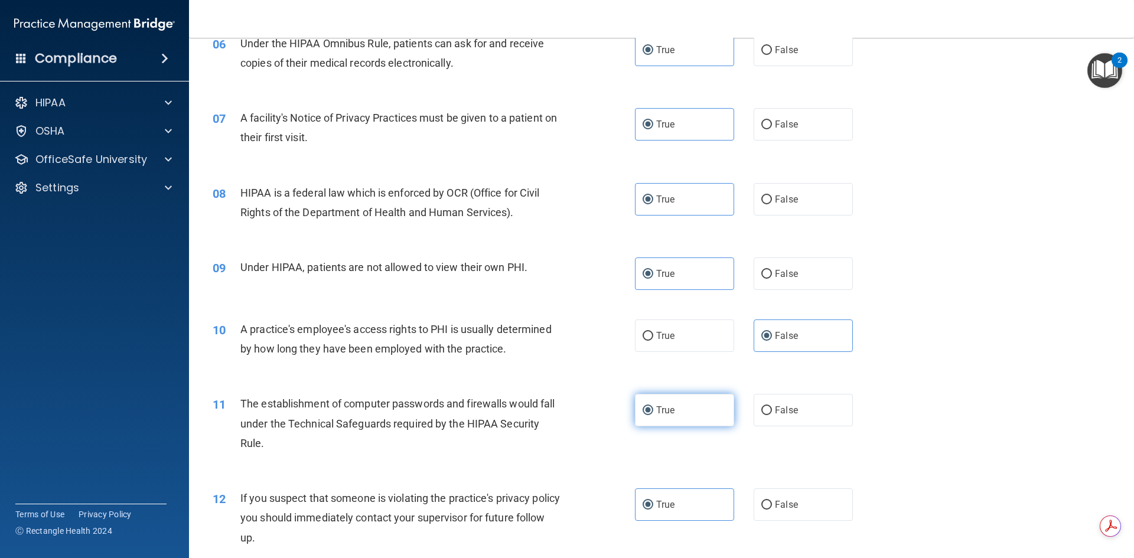
click at [672, 407] on label "True" at bounding box center [684, 410] width 99 height 32
click at [653, 407] on input "True" at bounding box center [648, 410] width 11 height 9
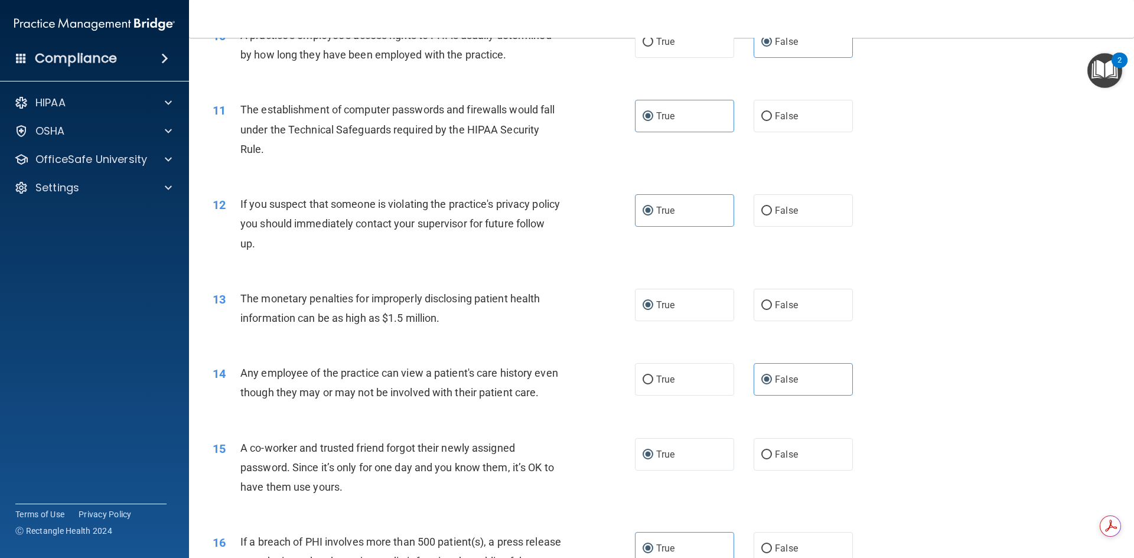
scroll to position [827, 0]
click at [687, 304] on label "True" at bounding box center [684, 304] width 99 height 32
click at [653, 304] on input "True" at bounding box center [648, 304] width 11 height 9
click at [683, 470] on label "True" at bounding box center [684, 453] width 99 height 32
click at [653, 458] on input "True" at bounding box center [648, 454] width 11 height 9
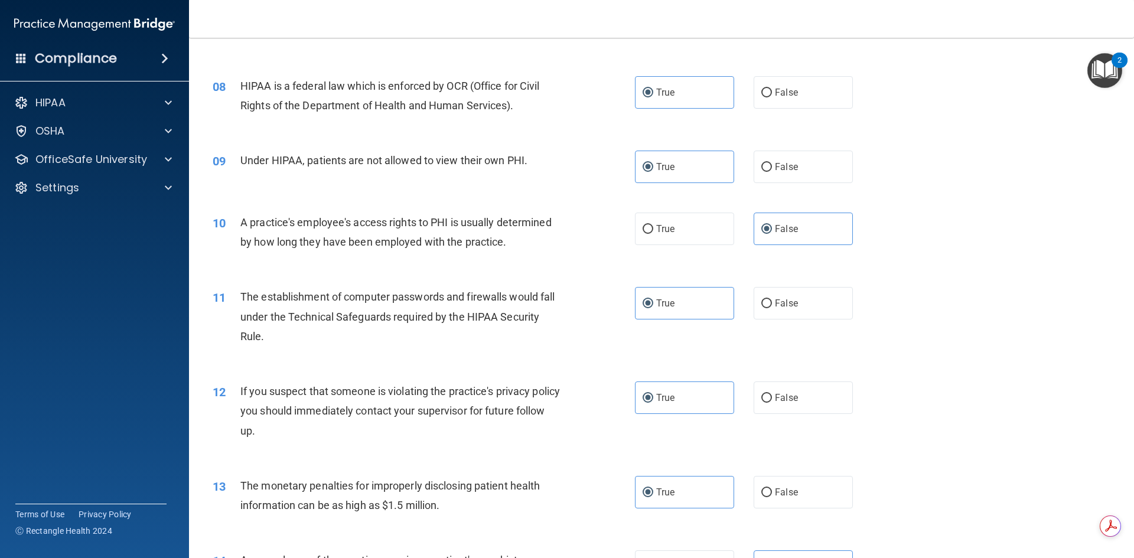
scroll to position [643, 0]
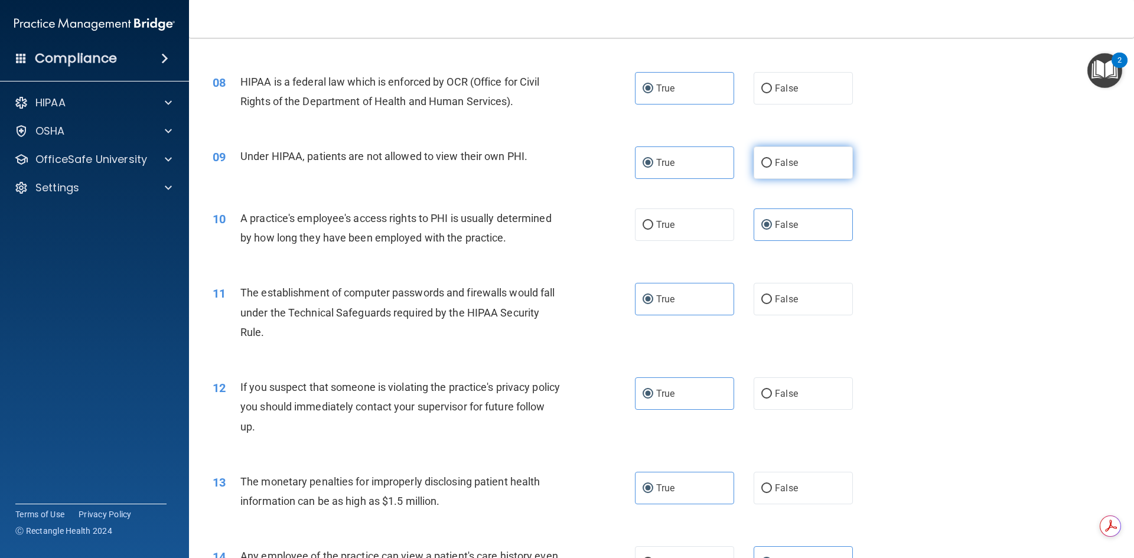
click at [769, 167] on label "False" at bounding box center [803, 163] width 99 height 32
click at [769, 167] on input "False" at bounding box center [767, 163] width 11 height 9
radio input "true"
radio input "false"
click at [769, 167] on label "False" at bounding box center [803, 163] width 99 height 32
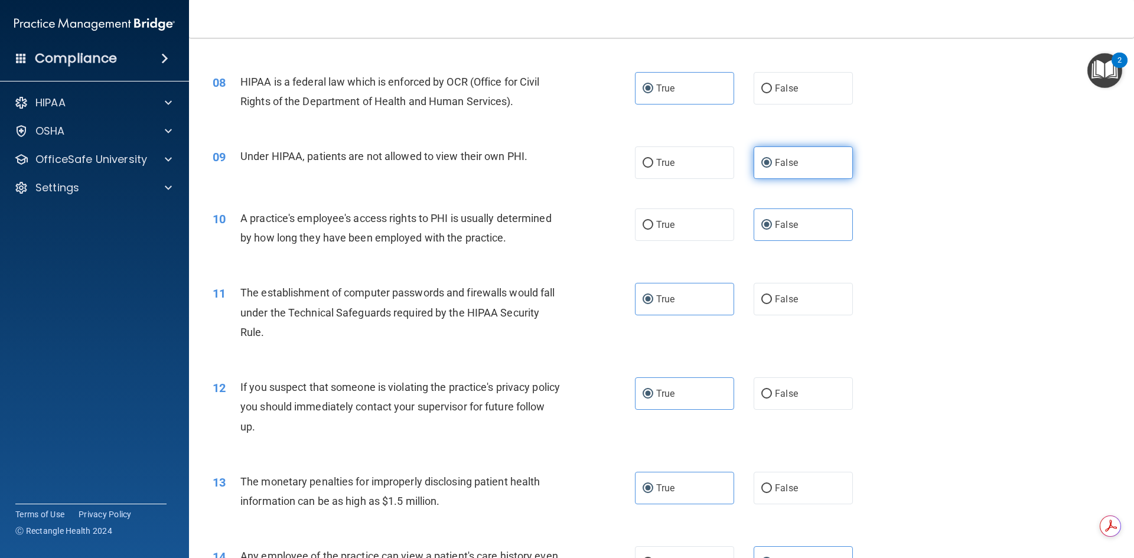
click at [769, 167] on input "False" at bounding box center [767, 163] width 11 height 9
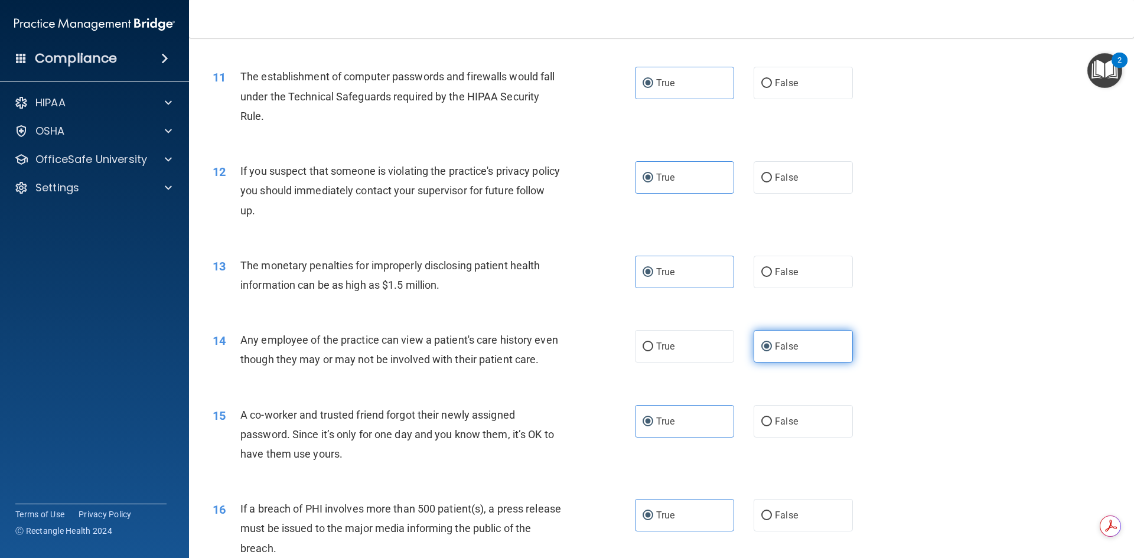
scroll to position [879, 0]
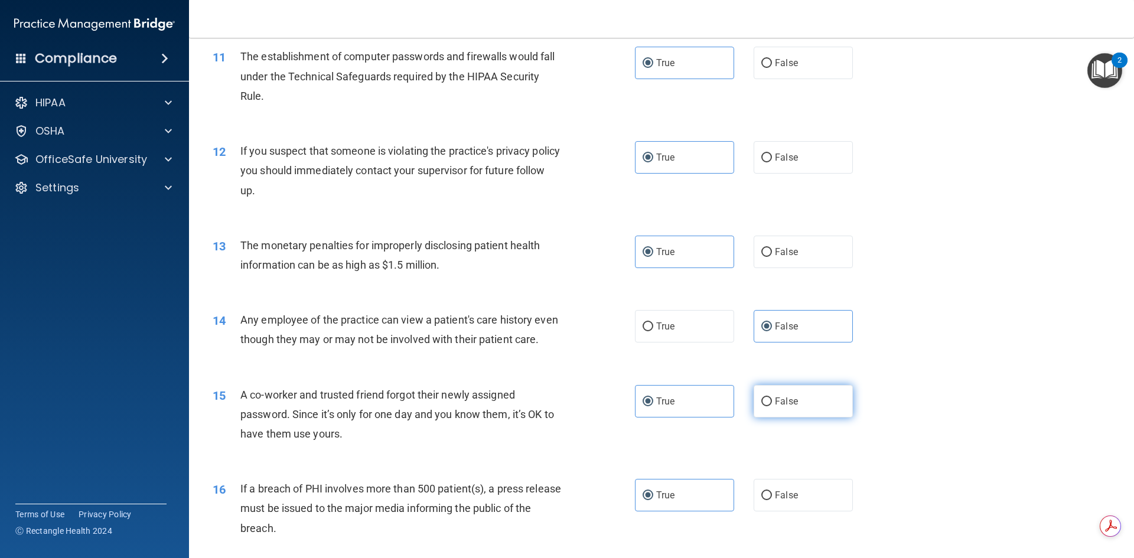
click at [775, 407] on span "False" at bounding box center [786, 401] width 23 height 11
click at [770, 406] on input "False" at bounding box center [767, 402] width 11 height 9
radio input "true"
radio input "false"
click at [775, 407] on span "False" at bounding box center [786, 401] width 23 height 11
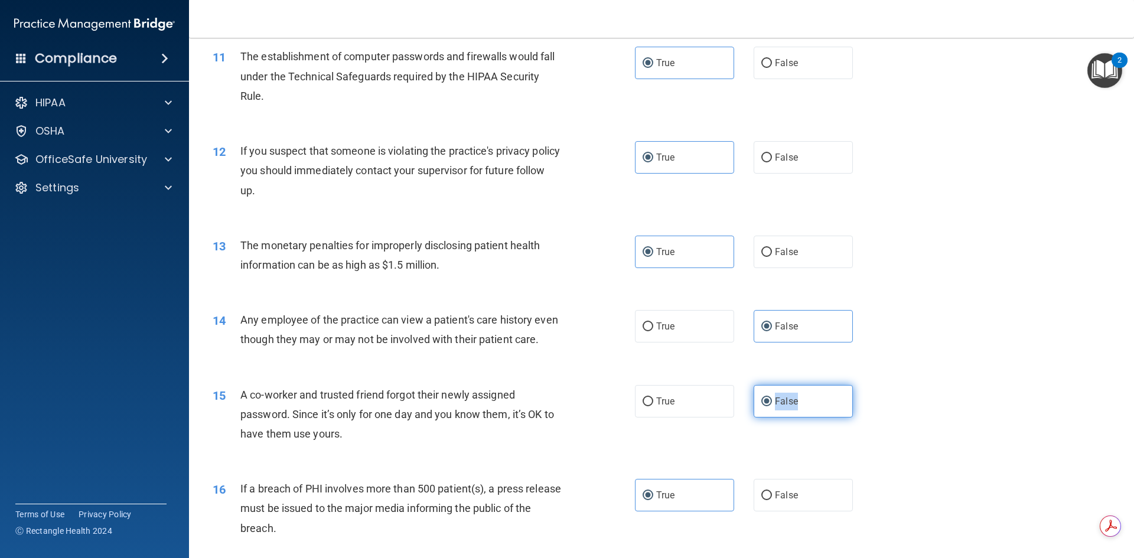
click at [770, 406] on input "False" at bounding box center [767, 402] width 11 height 9
click at [917, 424] on div "15 A co-worker and trusted friend forgot their newly assigned password. Since i…" at bounding box center [662, 417] width 916 height 95
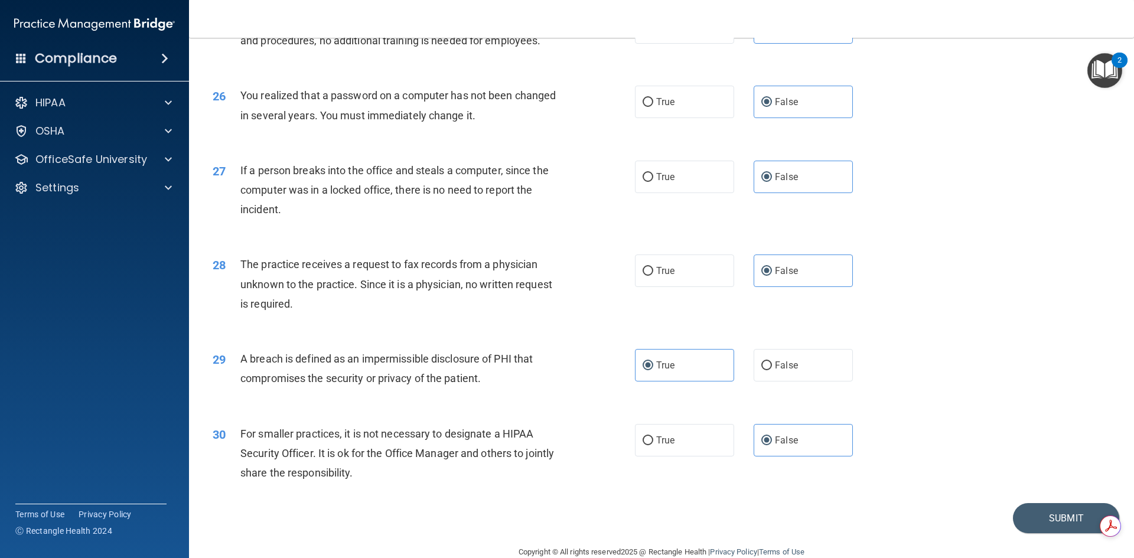
scroll to position [2238, 0]
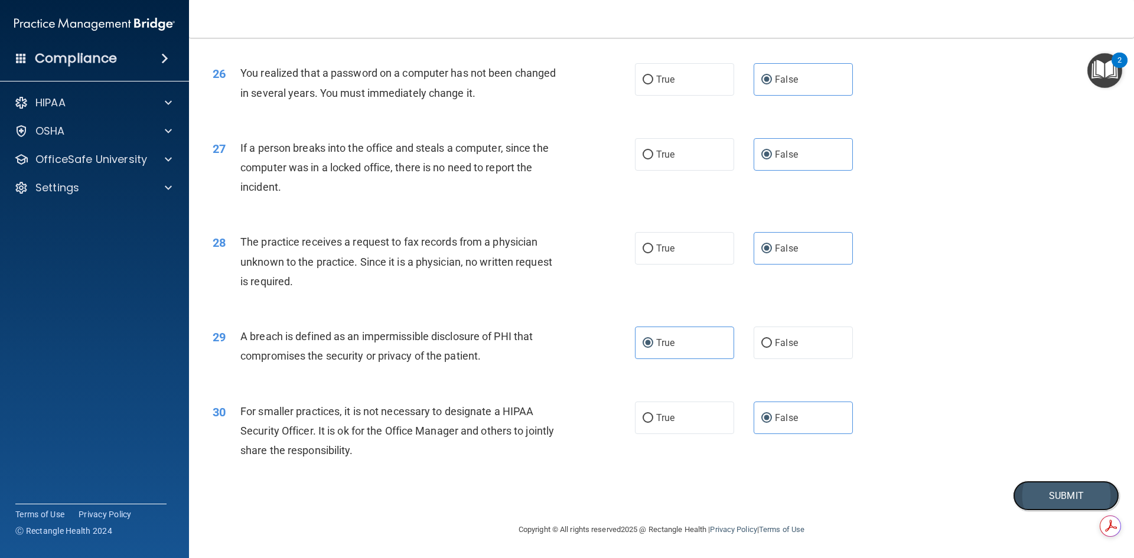
click at [1069, 493] on button "Submit" at bounding box center [1066, 496] width 106 height 30
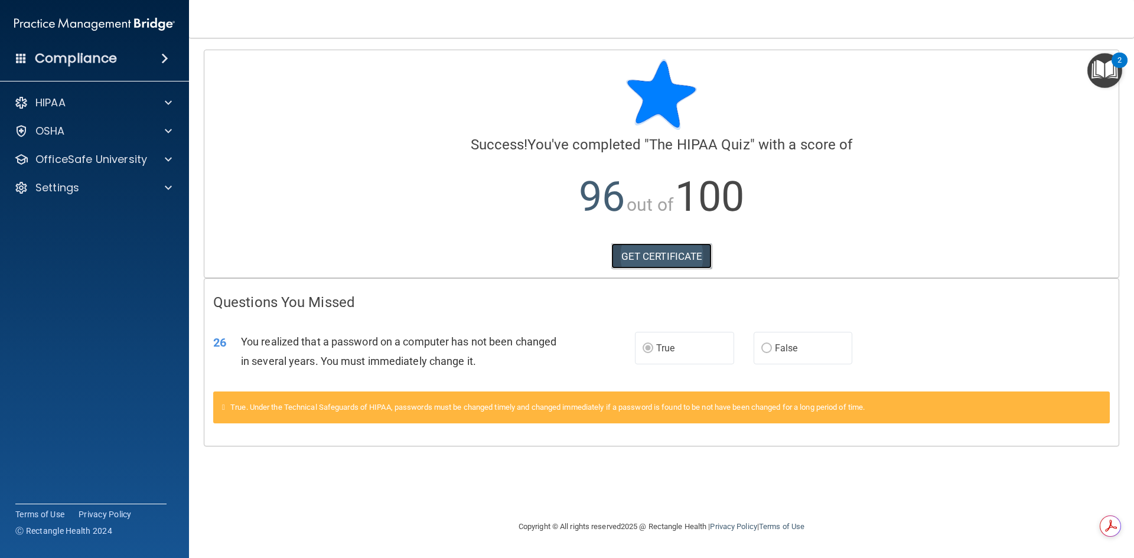
click at [681, 256] on link "GET CERTIFICATE" at bounding box center [661, 256] width 101 height 26
click at [56, 102] on p "HIPAA" at bounding box center [50, 103] width 30 height 14
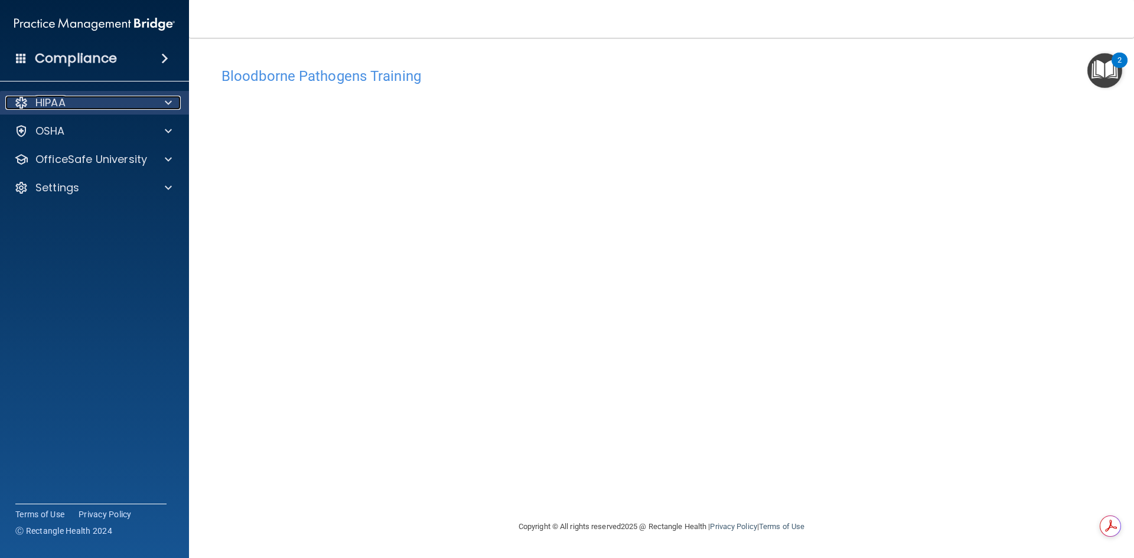
click at [48, 99] on p "HIPAA" at bounding box center [50, 103] width 30 height 14
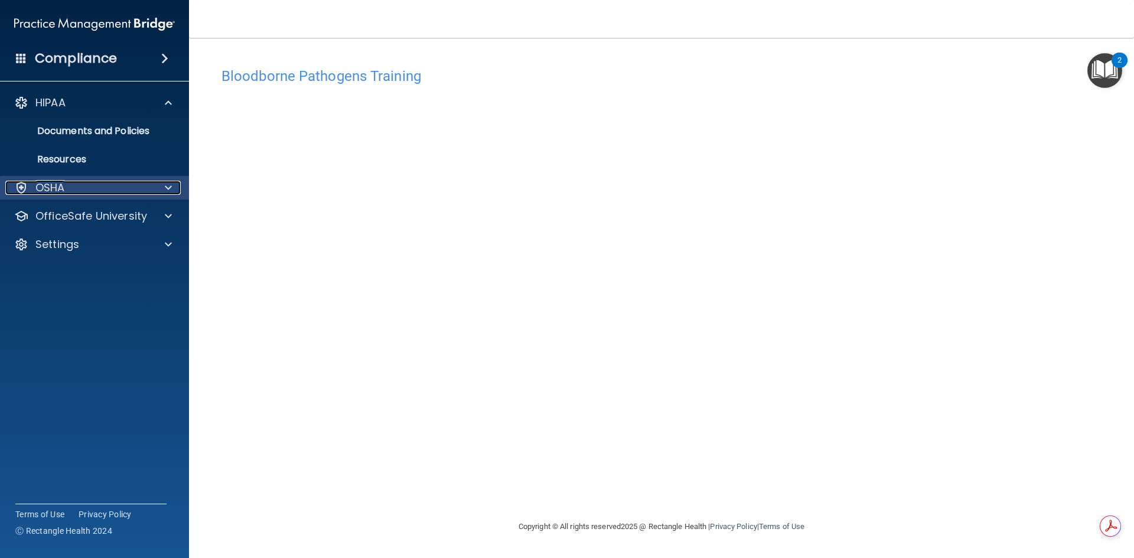
click at [53, 186] on p "OSHA" at bounding box center [50, 188] width 30 height 14
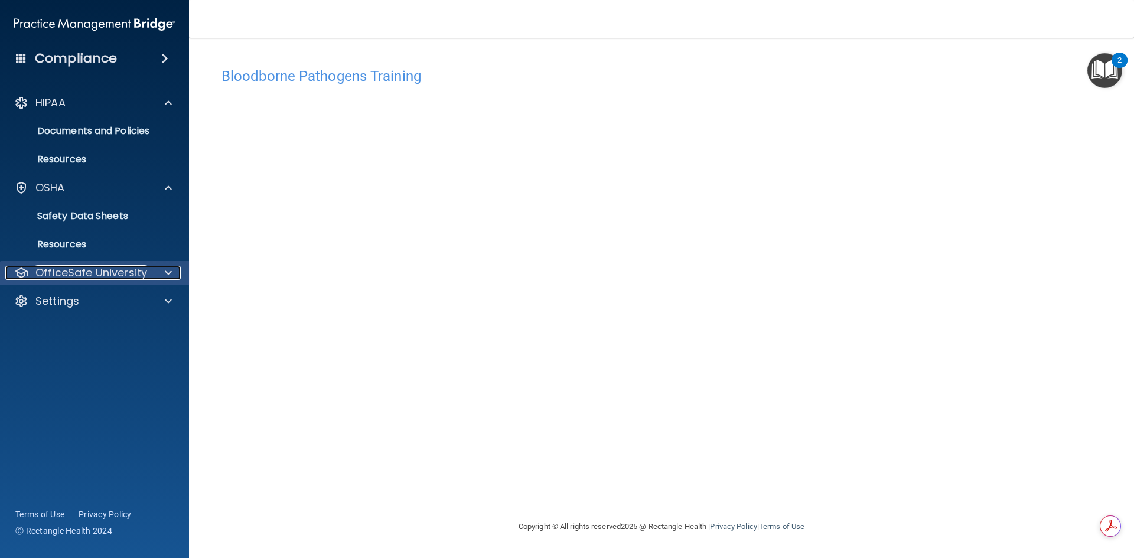
click at [73, 274] on p "OfficeSafe University" at bounding box center [91, 273] width 112 height 14
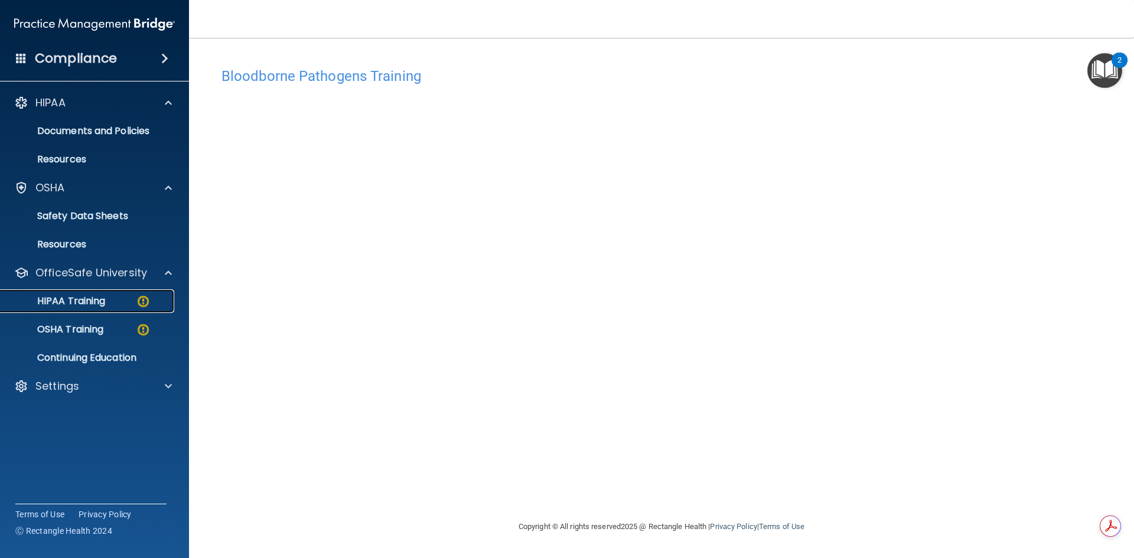
click at [73, 298] on p "HIPAA Training" at bounding box center [56, 301] width 97 height 12
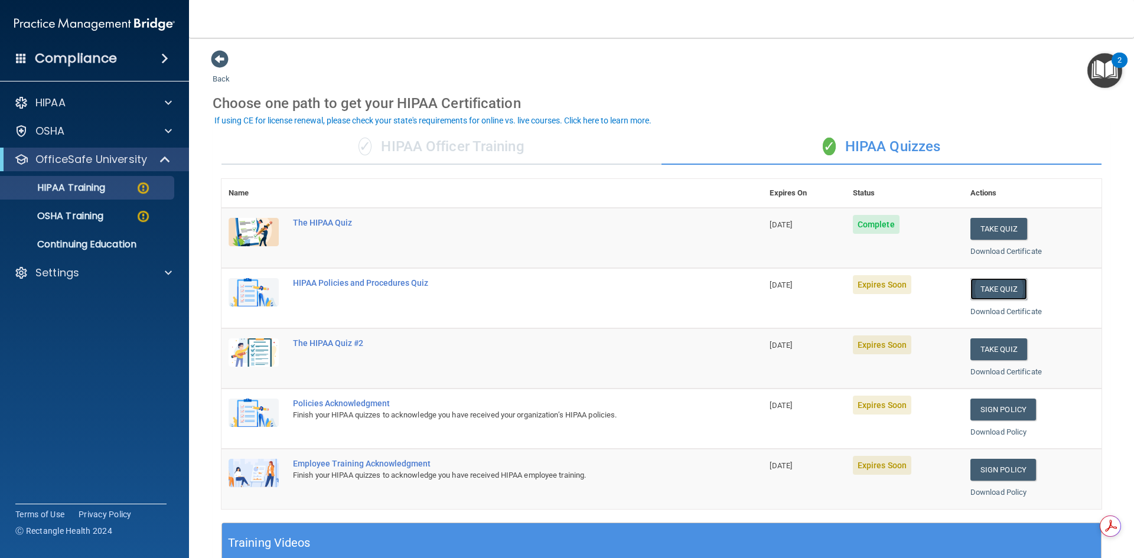
click at [994, 291] on button "Take Quiz" at bounding box center [999, 289] width 57 height 22
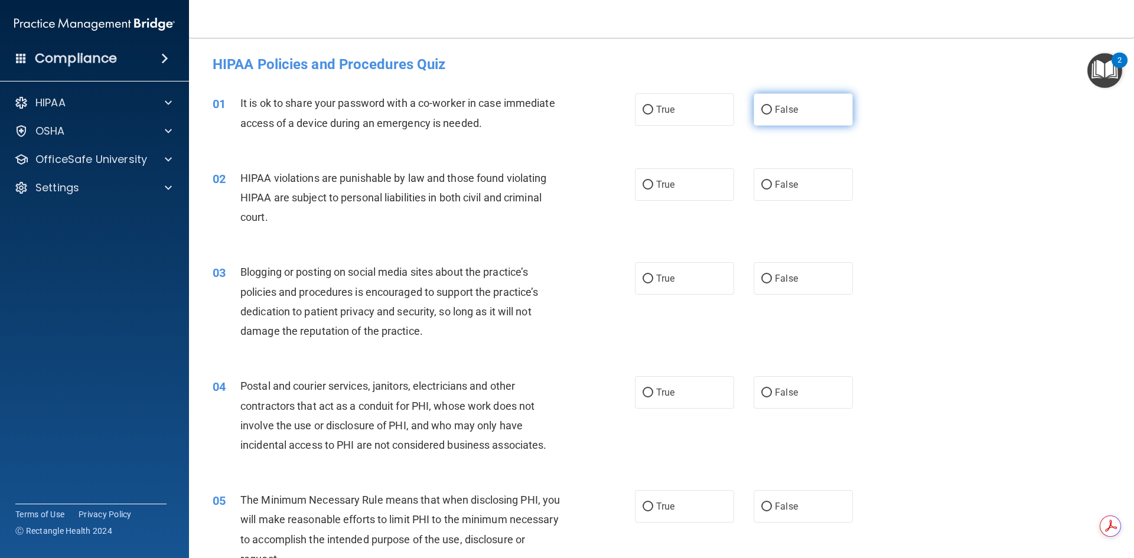
click at [762, 109] on input "False" at bounding box center [767, 110] width 11 height 9
radio input "true"
click at [648, 184] on input "True" at bounding box center [648, 185] width 11 height 9
radio input "true"
click at [788, 111] on span "False" at bounding box center [786, 109] width 23 height 11
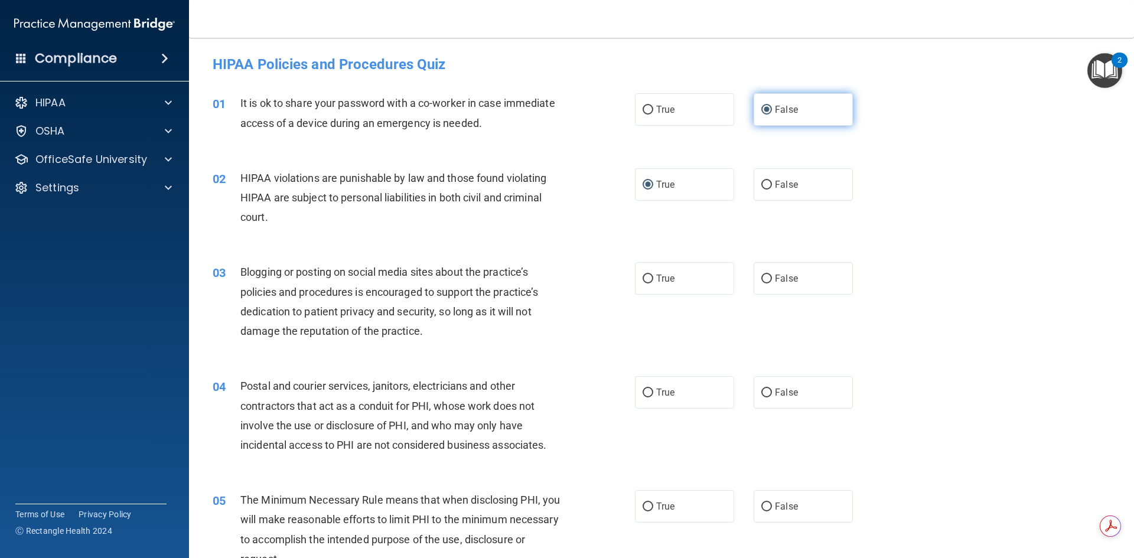
click at [772, 111] on input "False" at bounding box center [767, 110] width 11 height 9
click at [682, 188] on label "True" at bounding box center [684, 184] width 99 height 32
click at [653, 188] on input "True" at bounding box center [648, 185] width 11 height 9
click at [762, 276] on input "False" at bounding box center [767, 279] width 11 height 9
radio input "true"
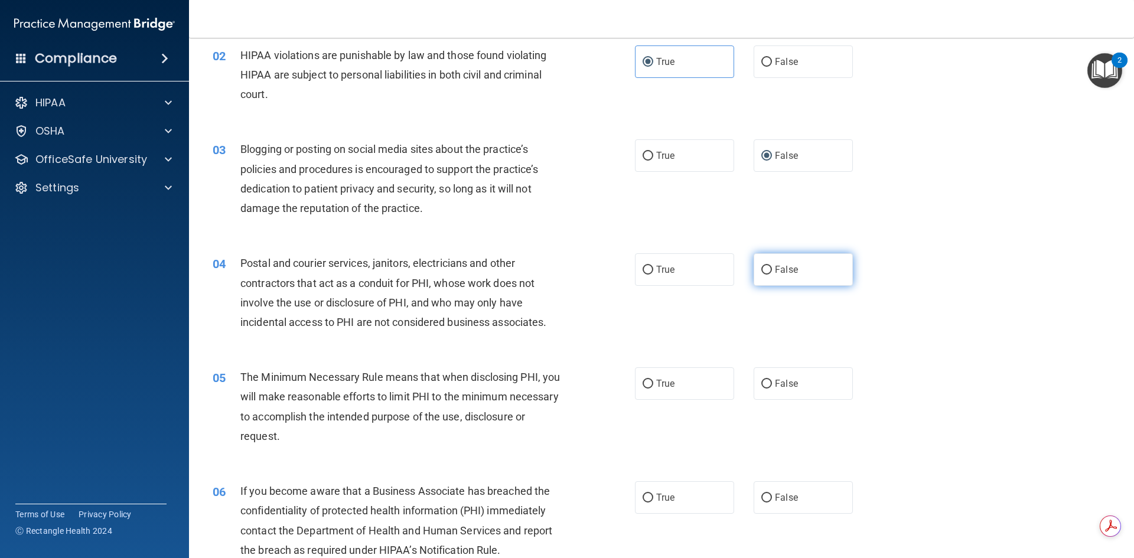
scroll to position [118, 0]
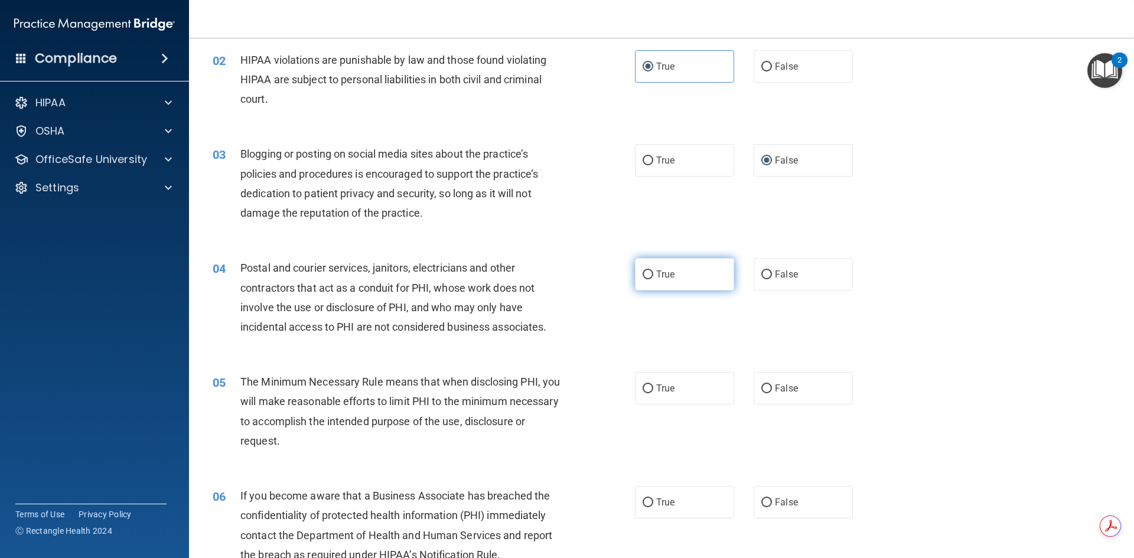
click at [646, 276] on input "True" at bounding box center [648, 275] width 11 height 9
radio input "true"
click at [791, 158] on span "False" at bounding box center [786, 160] width 23 height 11
click at [772, 158] on input "False" at bounding box center [767, 161] width 11 height 9
click at [678, 277] on label "True" at bounding box center [684, 274] width 99 height 32
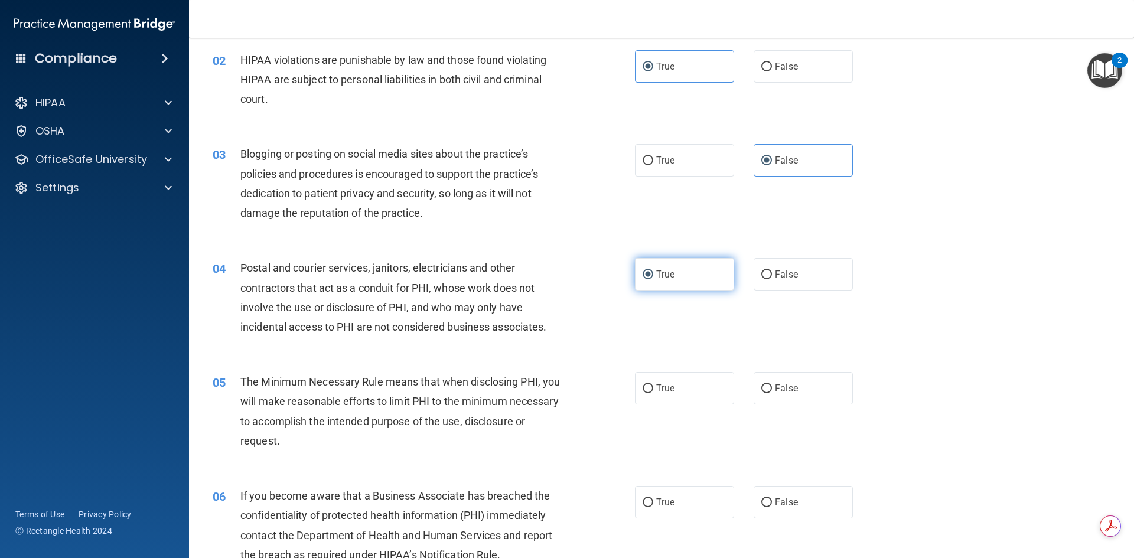
click at [653, 277] on input "True" at bounding box center [648, 275] width 11 height 9
click at [678, 386] on label "True" at bounding box center [684, 388] width 99 height 32
click at [653, 386] on input "True" at bounding box center [648, 389] width 11 height 9
radio input "true"
click at [801, 499] on label "False" at bounding box center [803, 502] width 99 height 32
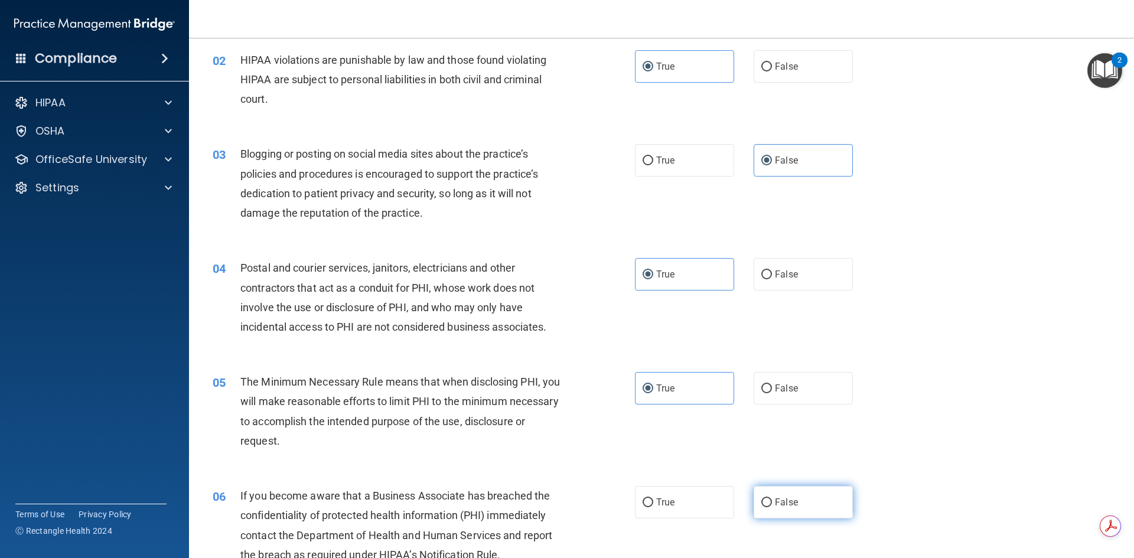
click at [772, 499] on input "False" at bounding box center [767, 503] width 11 height 9
radio input "true"
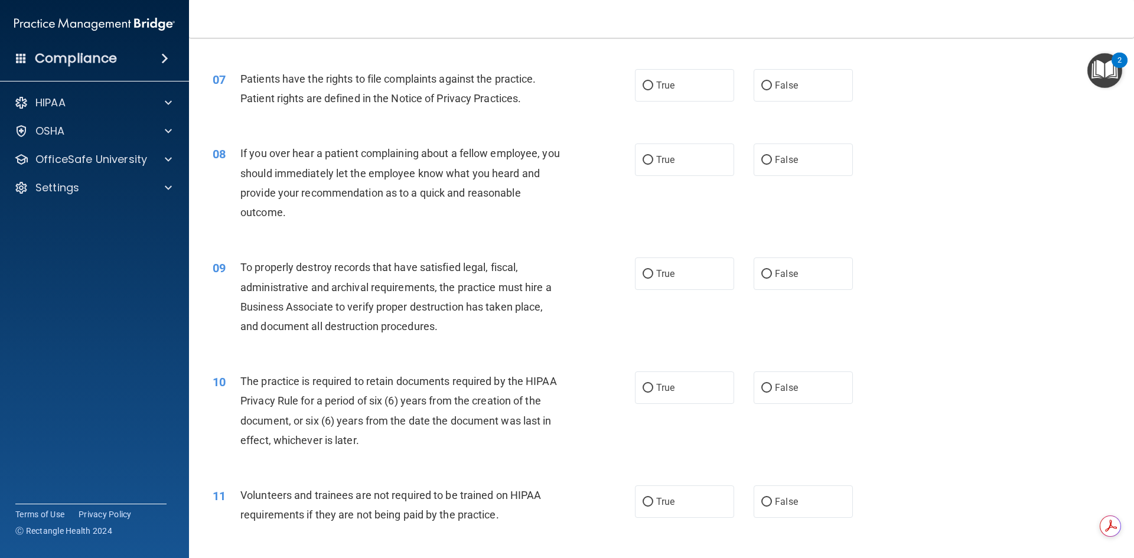
scroll to position [650, 0]
click at [680, 88] on label "True" at bounding box center [684, 85] width 99 height 32
click at [653, 88] on input "True" at bounding box center [648, 85] width 11 height 9
radio input "true"
click at [779, 157] on span "False" at bounding box center [786, 159] width 23 height 11
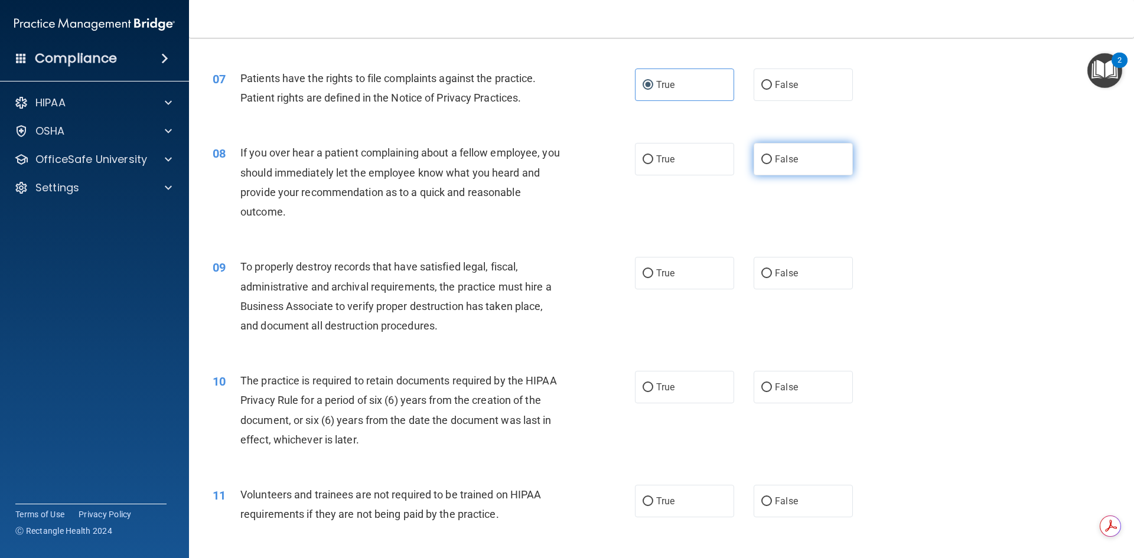
click at [772, 157] on input "False" at bounding box center [767, 159] width 11 height 9
radio input "true"
click at [676, 270] on label "True" at bounding box center [684, 273] width 99 height 32
click at [653, 270] on input "True" at bounding box center [648, 273] width 11 height 9
radio input "true"
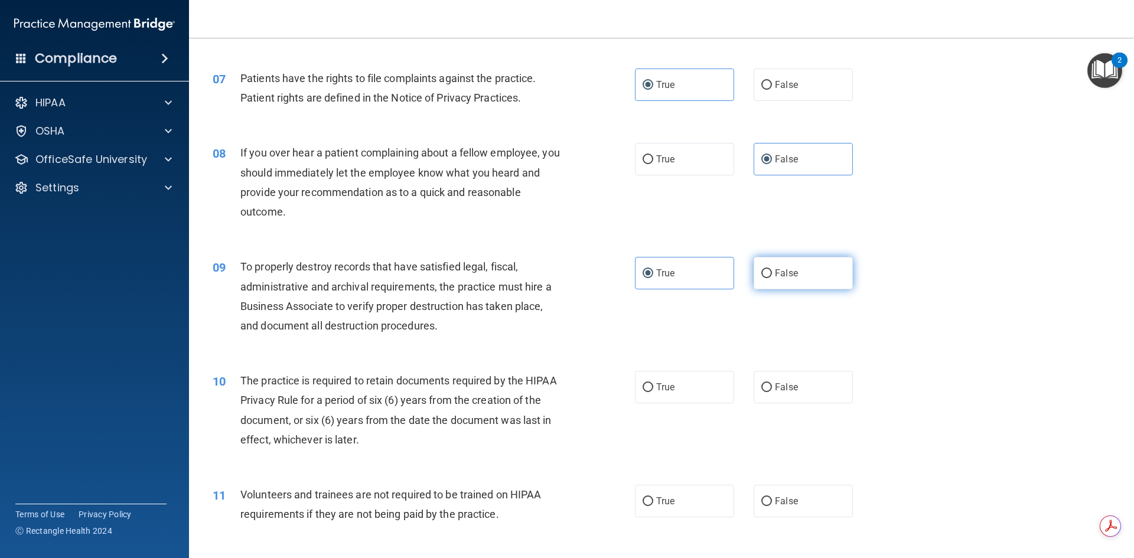
click at [765, 268] on label "False" at bounding box center [803, 273] width 99 height 32
click at [765, 269] on input "False" at bounding box center [767, 273] width 11 height 9
radio input "true"
radio input "false"
click at [663, 390] on span "True" at bounding box center [665, 387] width 18 height 11
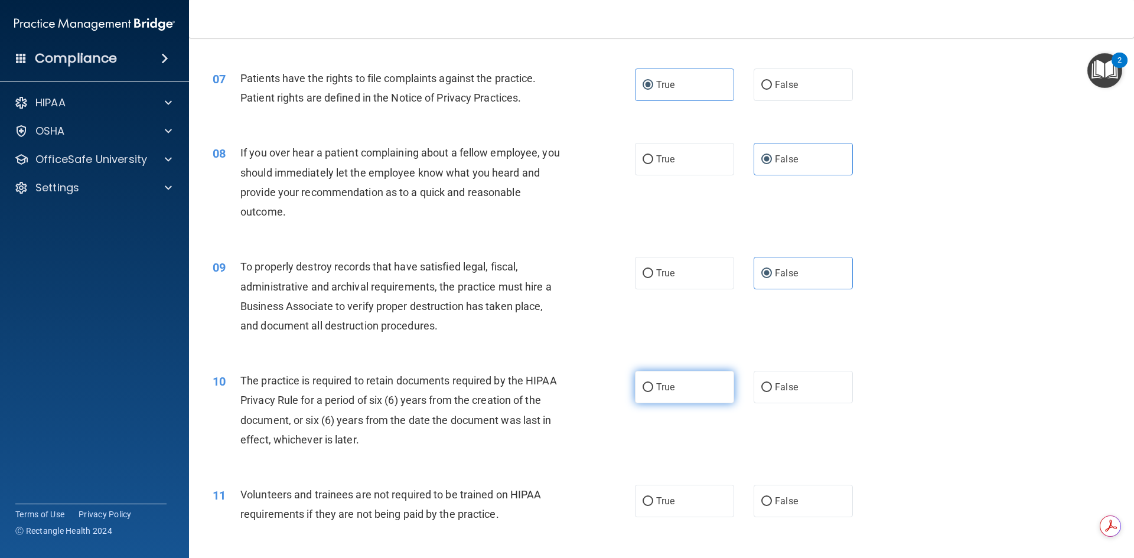
click at [653, 390] on input "True" at bounding box center [648, 387] width 11 height 9
radio input "true"
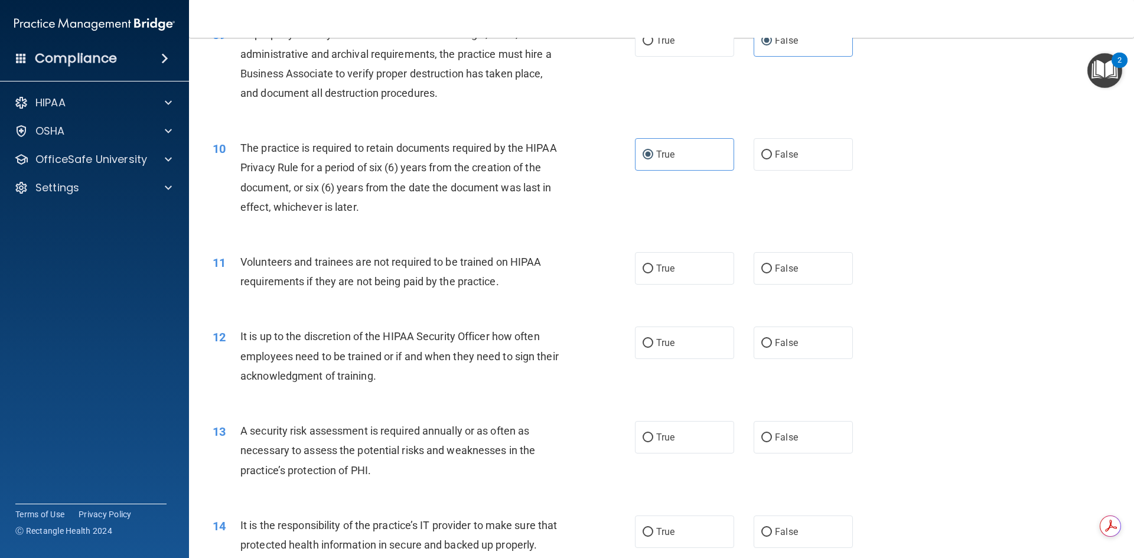
scroll to position [886, 0]
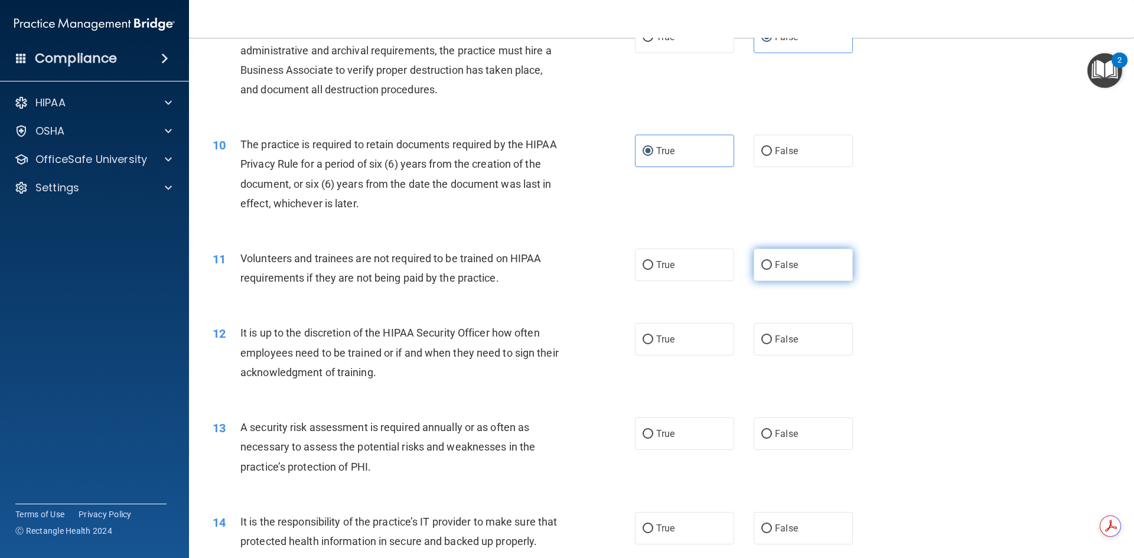
click at [792, 260] on label "False" at bounding box center [803, 265] width 99 height 32
click at [772, 261] on input "False" at bounding box center [767, 265] width 11 height 9
radio input "true"
click at [801, 340] on label "False" at bounding box center [803, 339] width 99 height 32
click at [772, 340] on input "False" at bounding box center [767, 340] width 11 height 9
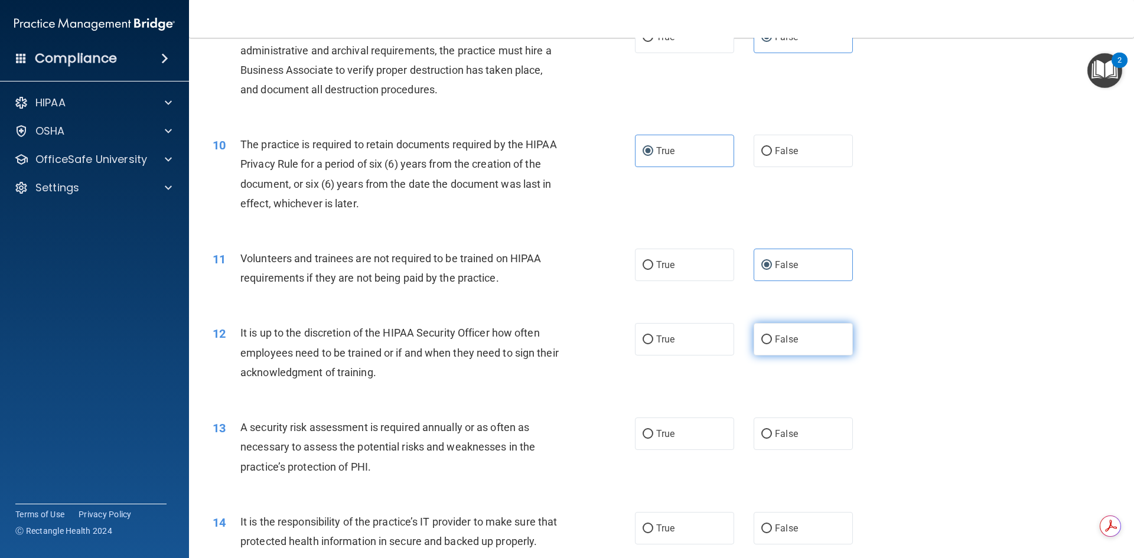
radio input "true"
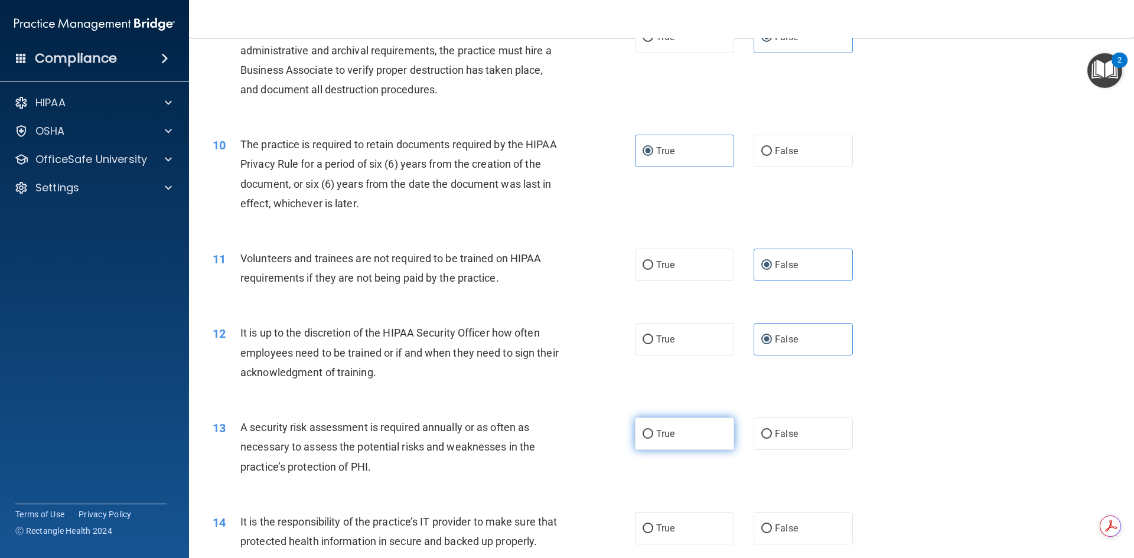
click at [650, 434] on label "True" at bounding box center [684, 434] width 99 height 32
click at [650, 434] on input "True" at bounding box center [648, 434] width 11 height 9
radio input "true"
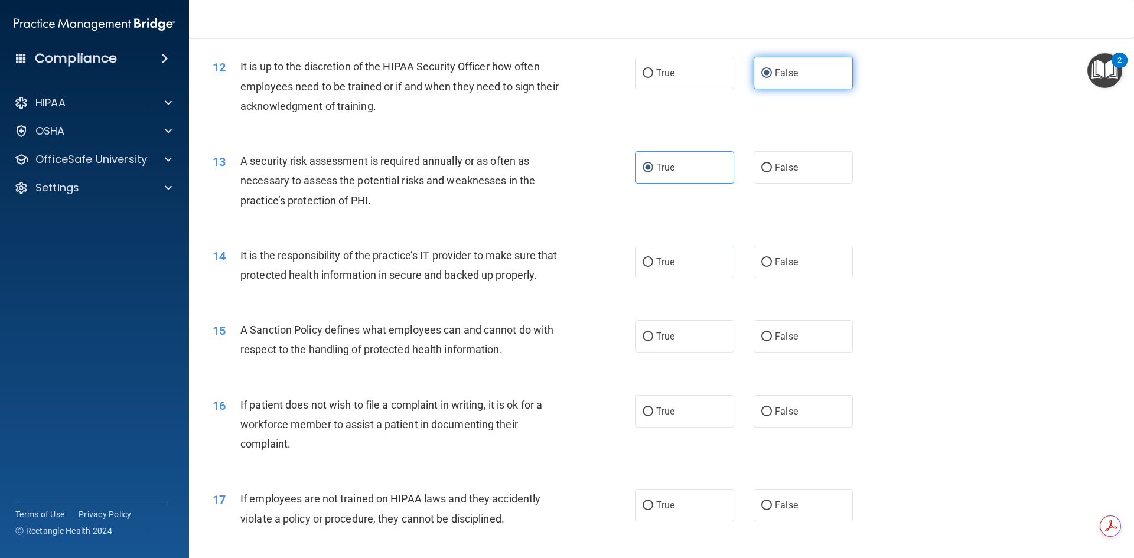
scroll to position [1182, 0]
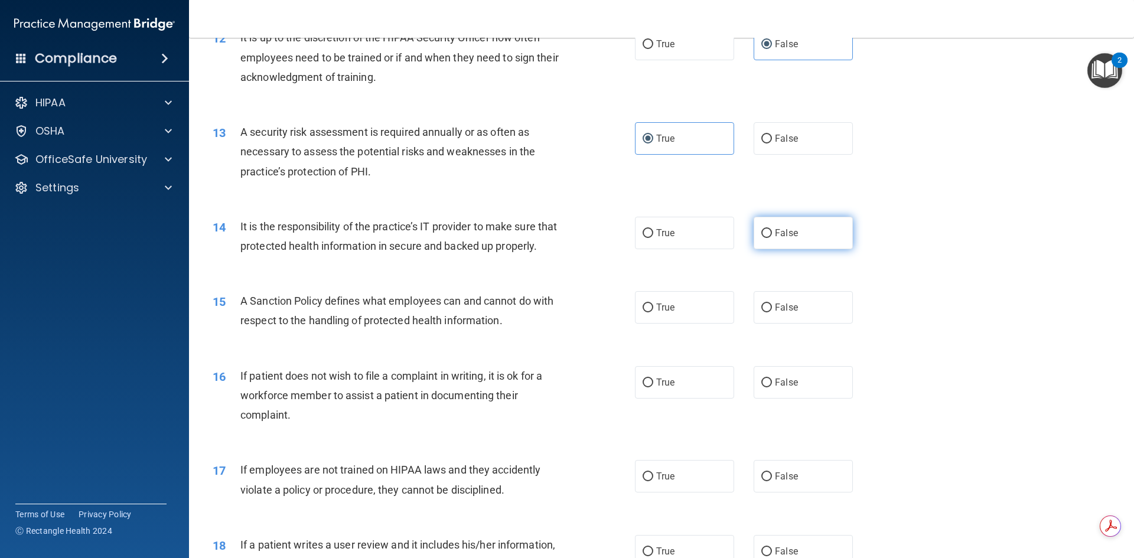
click at [781, 233] on span "False" at bounding box center [786, 232] width 23 height 11
click at [772, 233] on input "False" at bounding box center [767, 233] width 11 height 9
radio input "true"
click at [780, 313] on span "False" at bounding box center [786, 307] width 23 height 11
click at [772, 313] on input "False" at bounding box center [767, 308] width 11 height 9
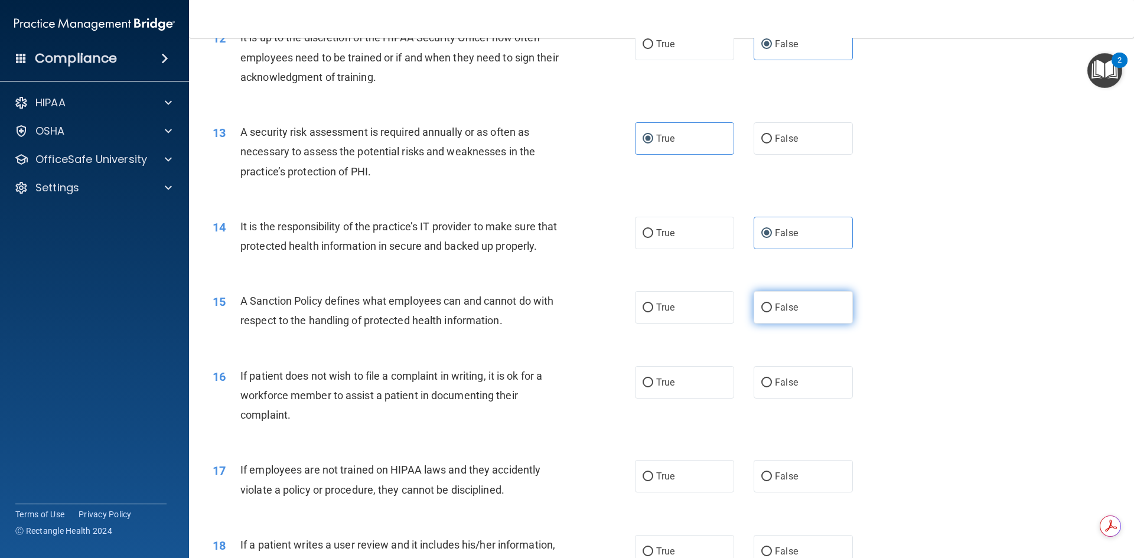
radio input "true"
click at [769, 398] on label "False" at bounding box center [803, 382] width 99 height 32
click at [769, 388] on input "False" at bounding box center [767, 383] width 11 height 9
radio input "true"
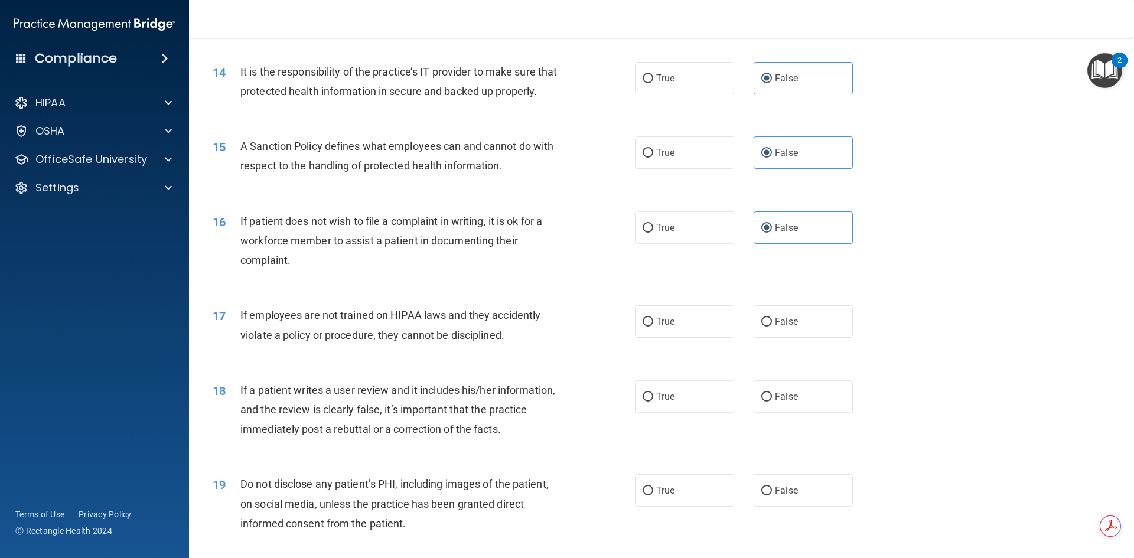
scroll to position [1359, 0]
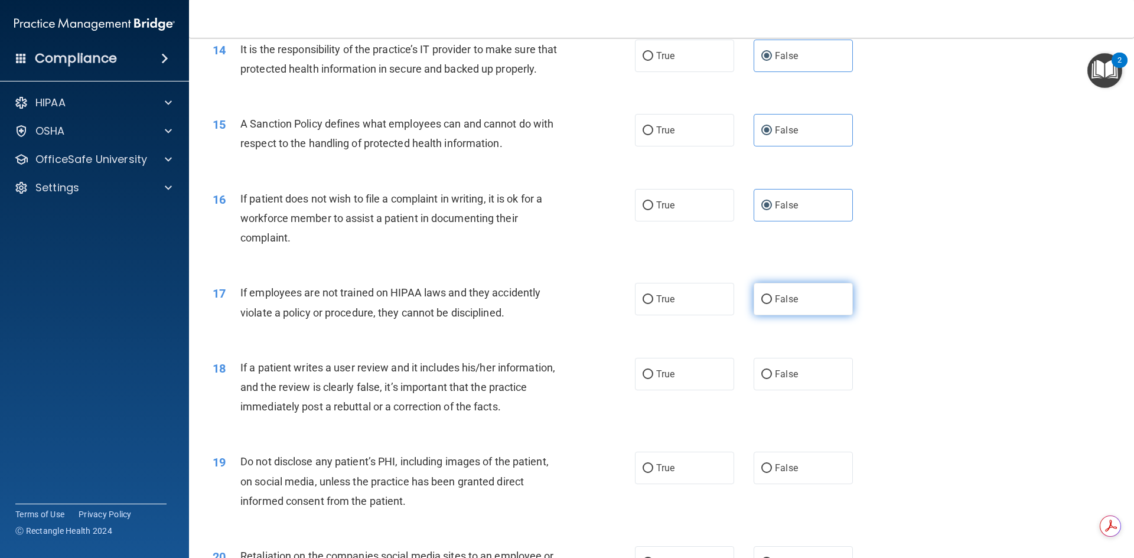
click at [794, 315] on label "False" at bounding box center [803, 299] width 99 height 32
click at [772, 304] on input "False" at bounding box center [767, 299] width 11 height 9
radio input "true"
click at [780, 380] on span "False" at bounding box center [786, 374] width 23 height 11
click at [772, 379] on input "False" at bounding box center [767, 374] width 11 height 9
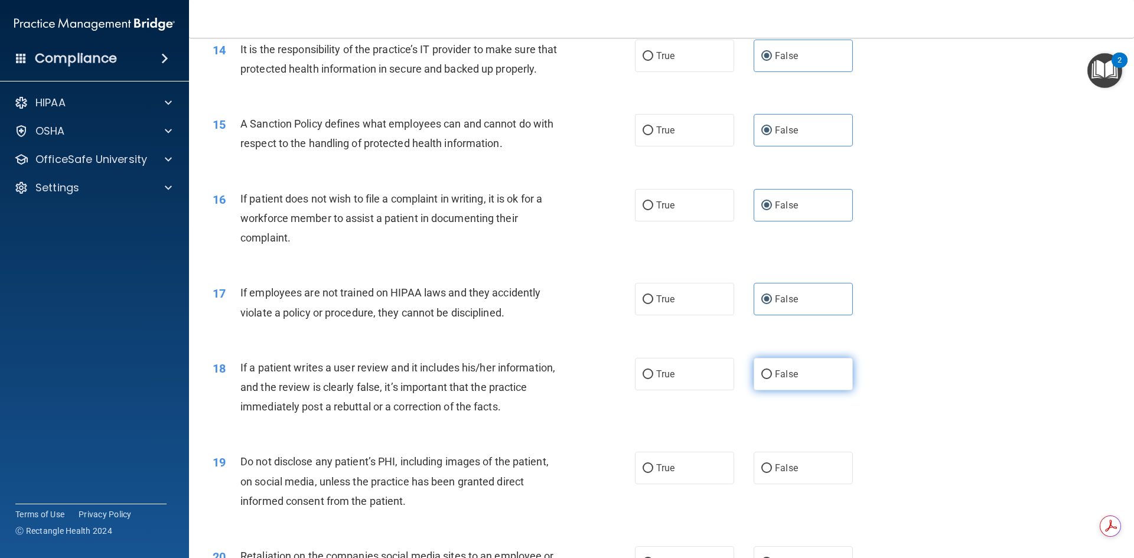
radio input "true"
click at [664, 474] on span "True" at bounding box center [665, 468] width 18 height 11
click at [653, 473] on input "True" at bounding box center [648, 468] width 11 height 9
radio input "true"
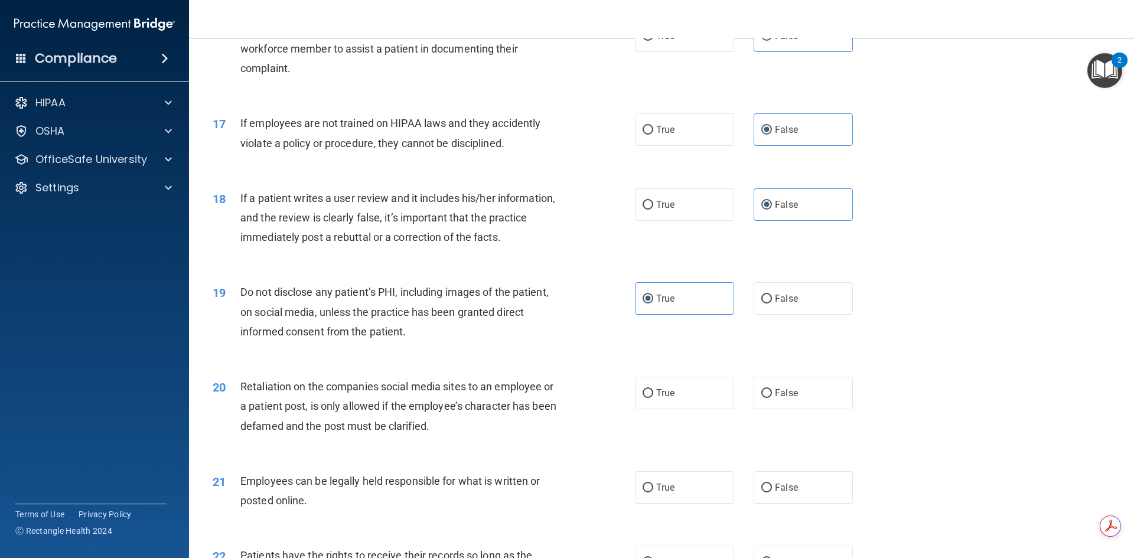
scroll to position [1536, 0]
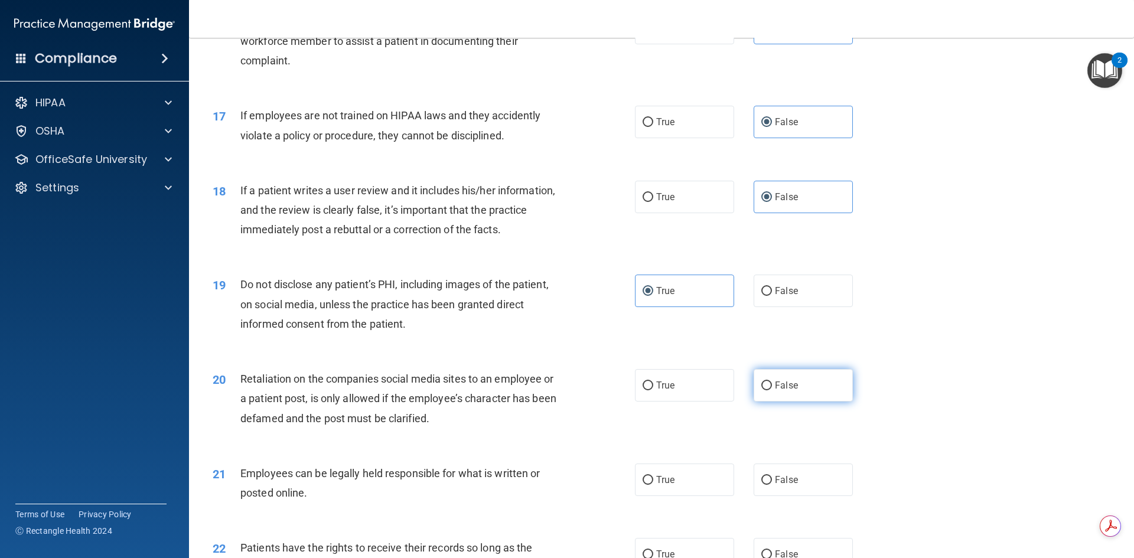
click at [777, 391] on span "False" at bounding box center [786, 385] width 23 height 11
click at [772, 391] on input "False" at bounding box center [767, 386] width 11 height 9
radio input "true"
click at [666, 496] on label "True" at bounding box center [684, 480] width 99 height 32
click at [653, 485] on input "True" at bounding box center [648, 480] width 11 height 9
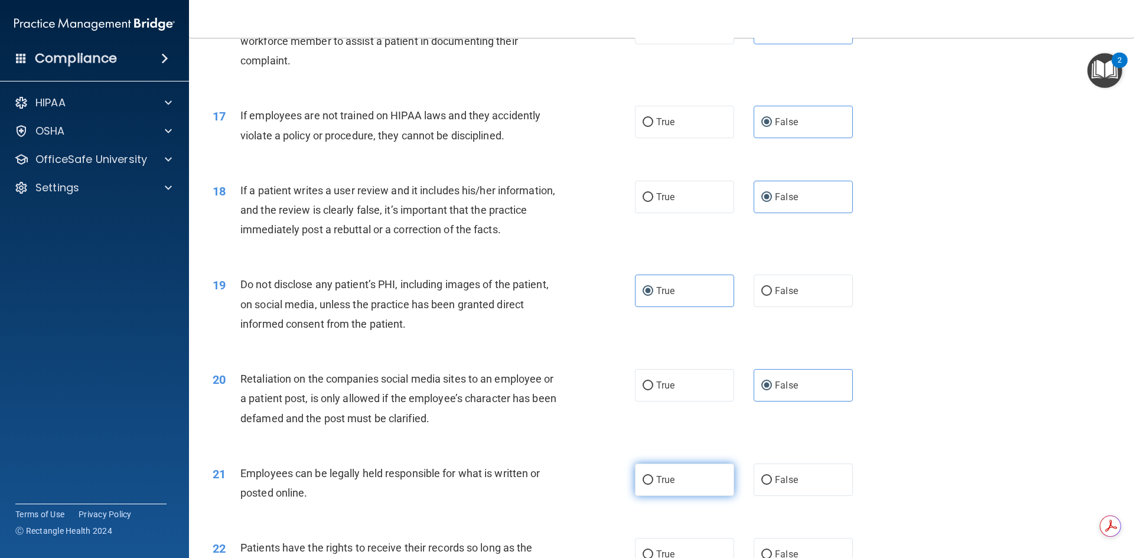
radio input "true"
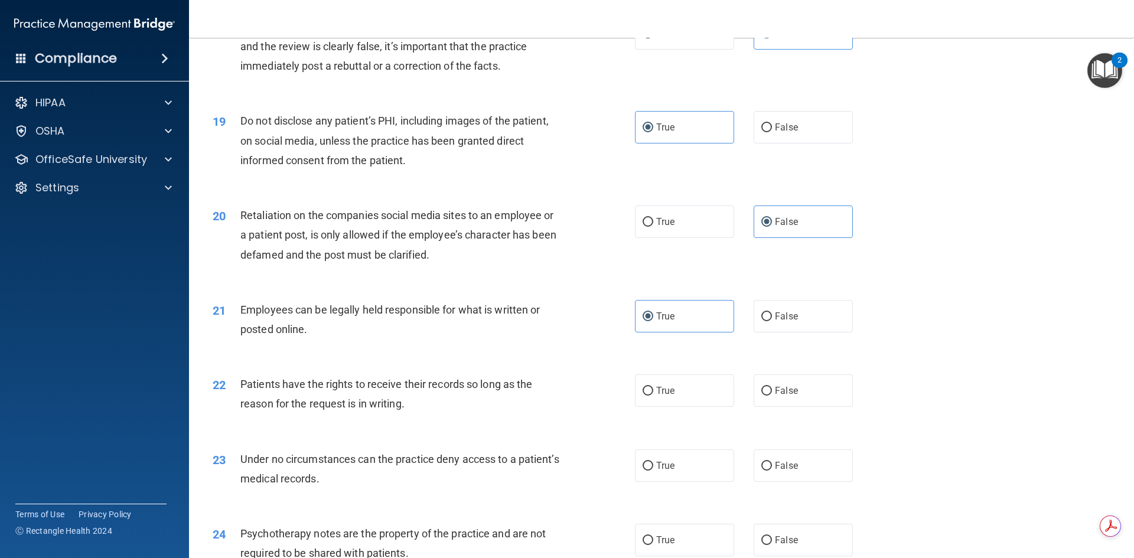
scroll to position [1713, 0]
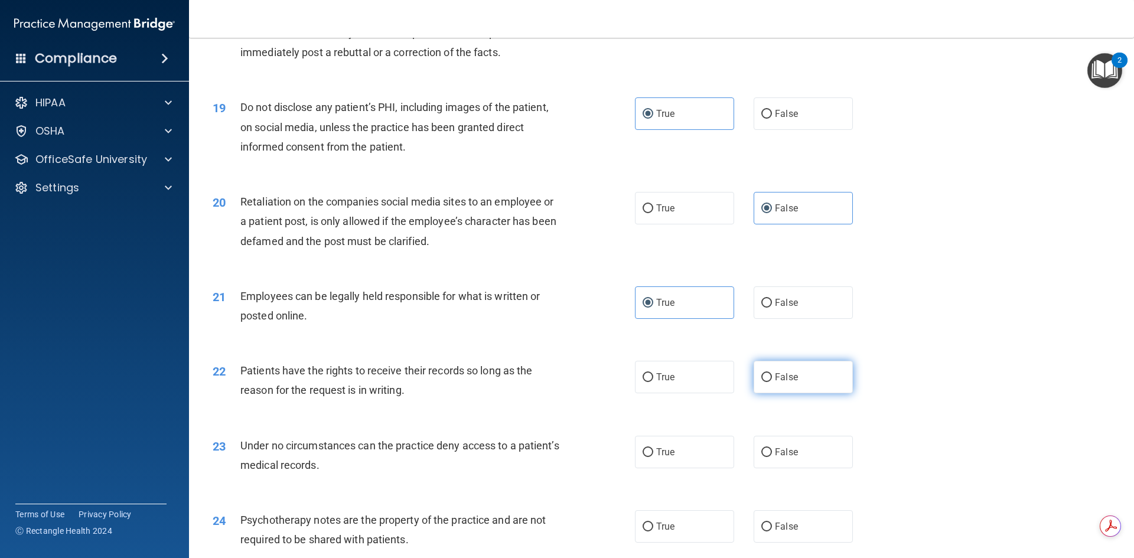
click at [770, 393] on label "False" at bounding box center [803, 377] width 99 height 32
click at [770, 382] on input "False" at bounding box center [767, 377] width 11 height 9
radio input "true"
click at [769, 469] on label "False" at bounding box center [803, 452] width 99 height 32
click at [769, 457] on input "False" at bounding box center [767, 452] width 11 height 9
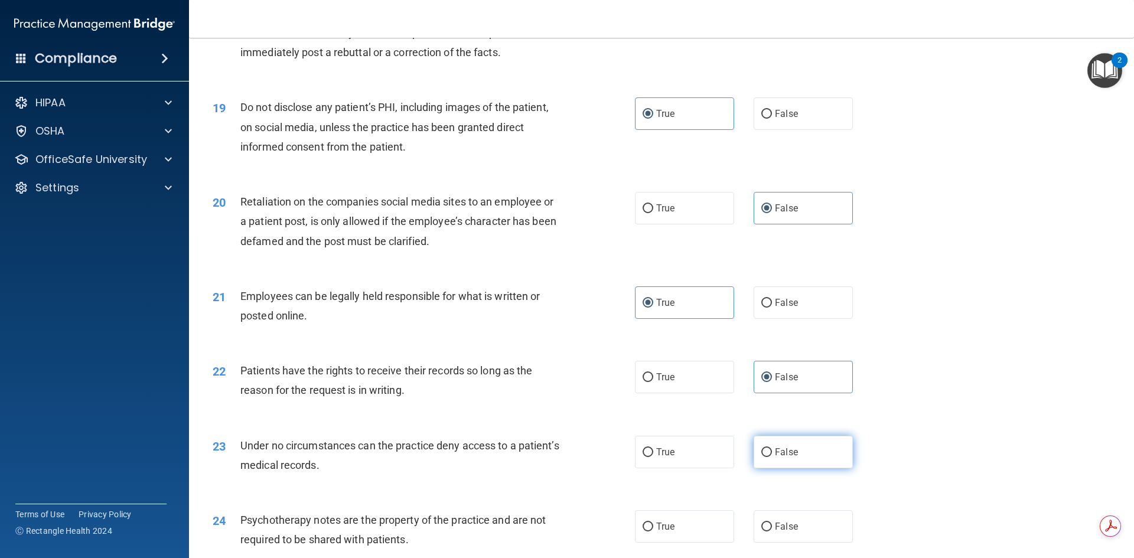
radio input "true"
click at [661, 532] on span "True" at bounding box center [665, 526] width 18 height 11
click at [653, 532] on input "True" at bounding box center [648, 527] width 11 height 9
radio input "true"
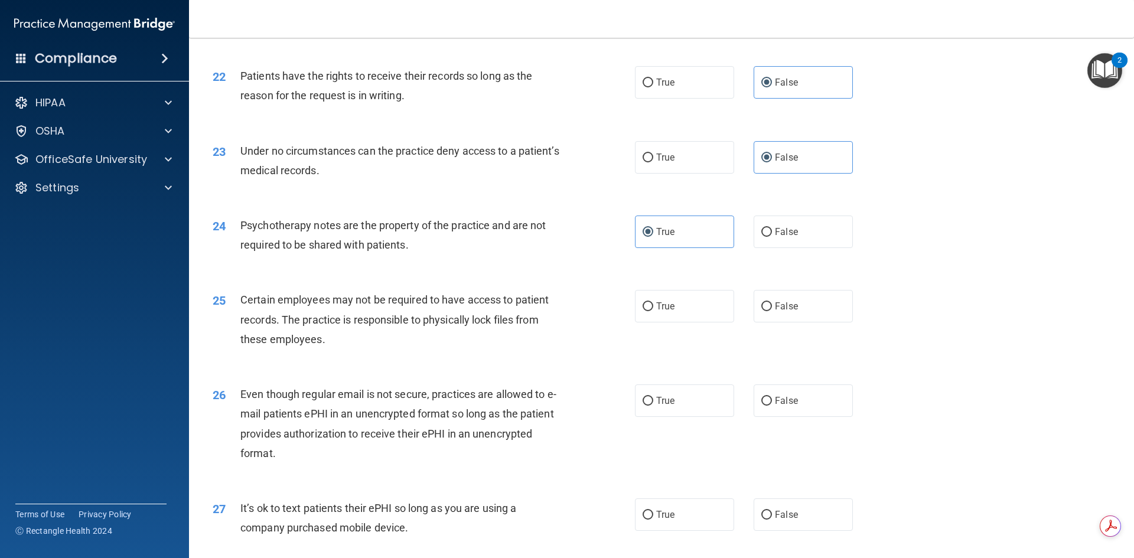
scroll to position [2009, 0]
click at [676, 322] on label "True" at bounding box center [684, 305] width 99 height 32
click at [653, 311] on input "True" at bounding box center [648, 306] width 11 height 9
radio input "true"
click at [684, 417] on label "True" at bounding box center [684, 400] width 99 height 32
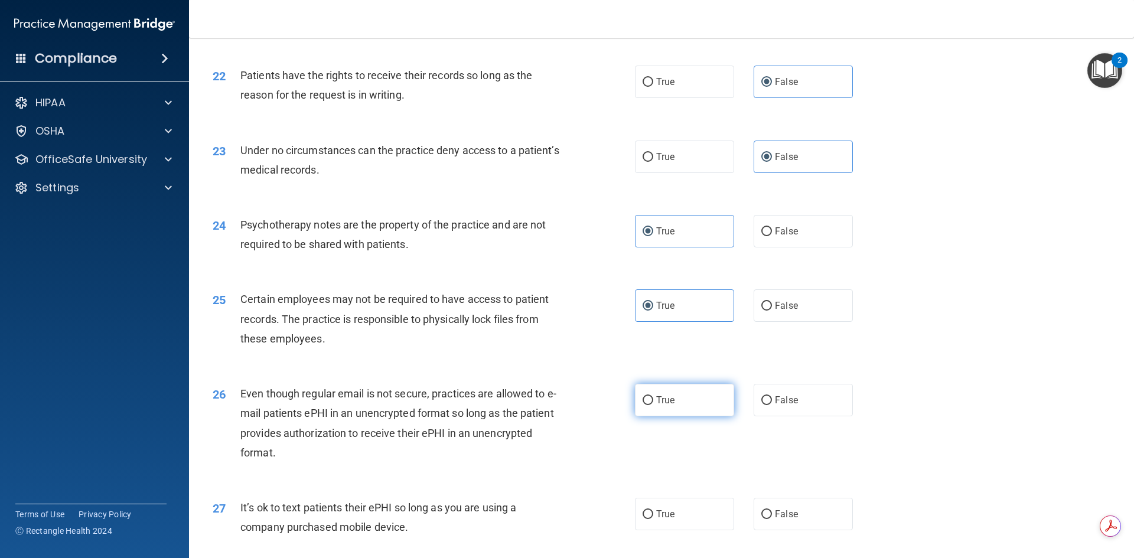
click at [653, 405] on input "True" at bounding box center [648, 400] width 11 height 9
radio input "true"
click at [784, 520] on span "False" at bounding box center [786, 514] width 23 height 11
click at [772, 519] on input "False" at bounding box center [767, 514] width 11 height 9
radio input "true"
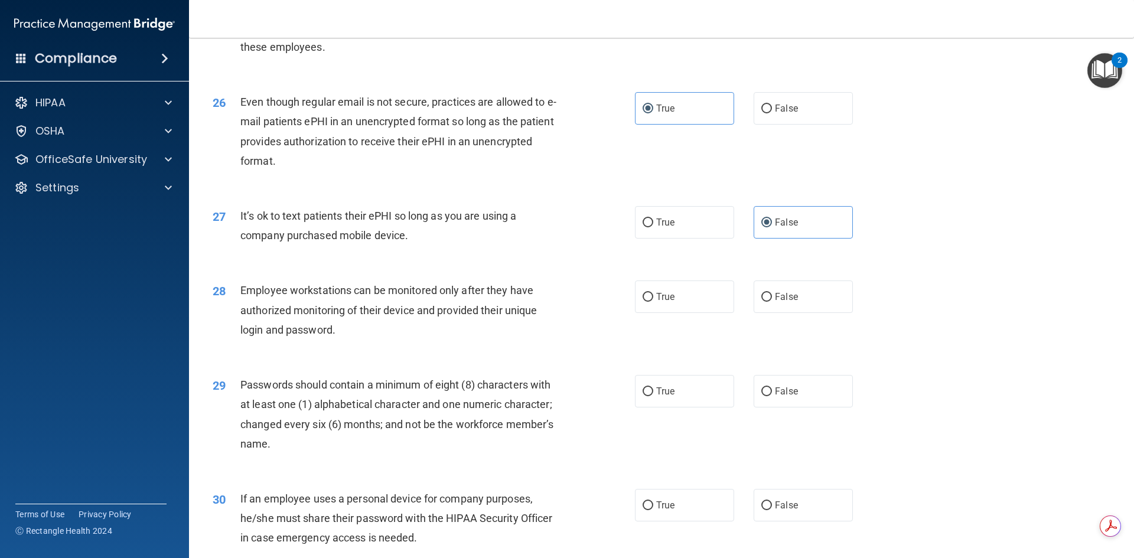
scroll to position [2304, 0]
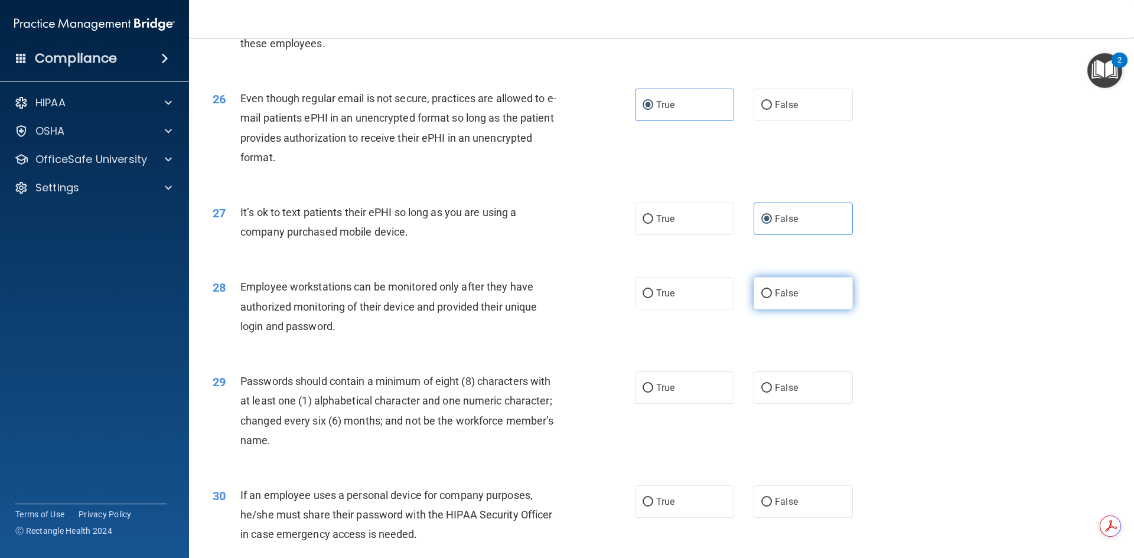
click at [792, 305] on label "False" at bounding box center [803, 293] width 99 height 32
click at [772, 298] on input "False" at bounding box center [767, 293] width 11 height 9
radio input "true"
click at [682, 404] on label "True" at bounding box center [684, 388] width 99 height 32
click at [653, 393] on input "True" at bounding box center [648, 388] width 11 height 9
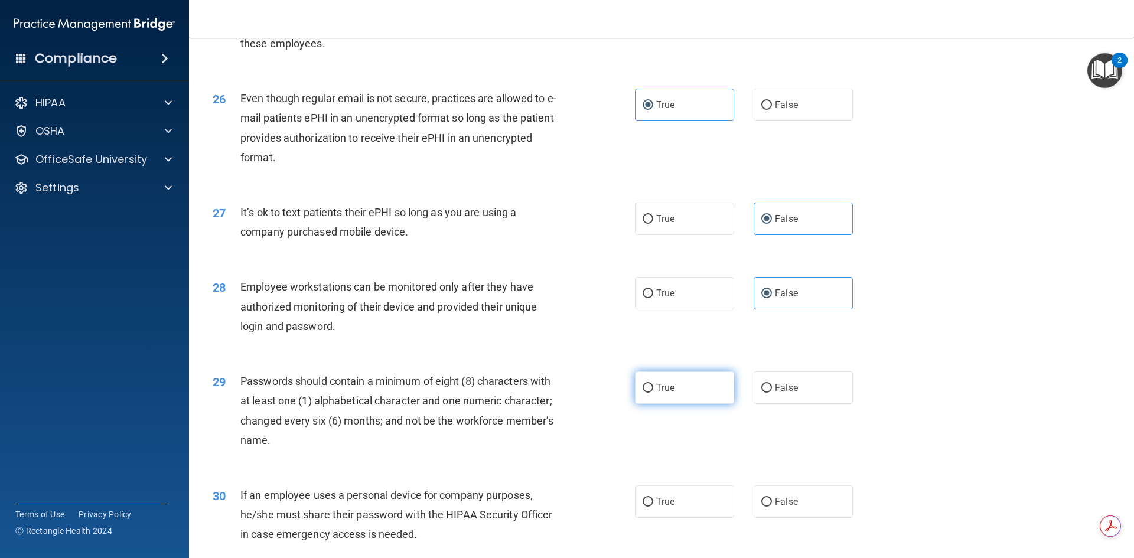
radio input "true"
click at [790, 508] on span "False" at bounding box center [786, 501] width 23 height 11
click at [772, 507] on input "False" at bounding box center [767, 502] width 11 height 9
radio input "true"
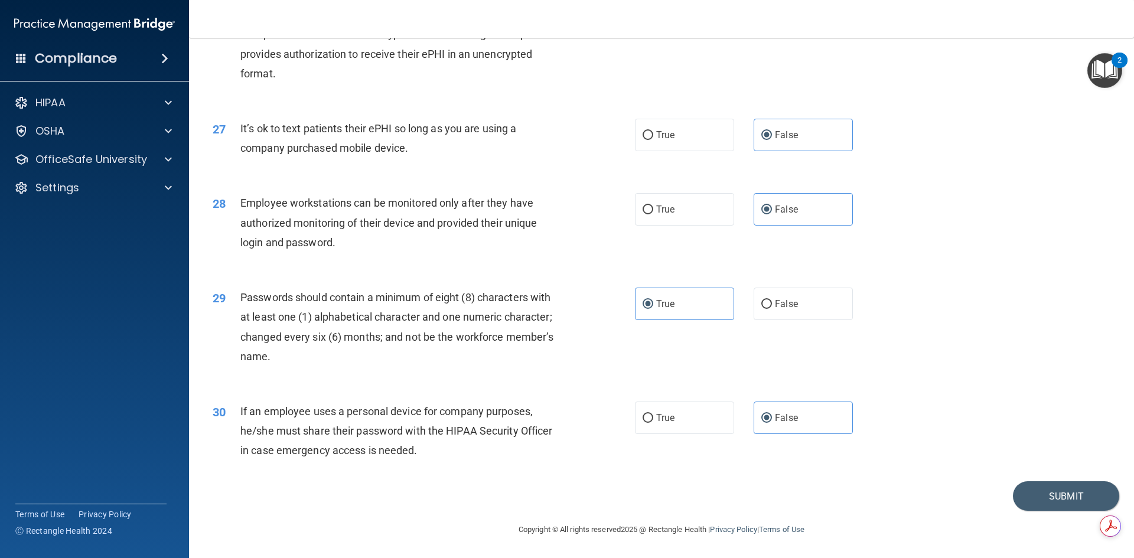
scroll to position [2408, 0]
click at [1058, 497] on button "Submit" at bounding box center [1066, 497] width 106 height 30
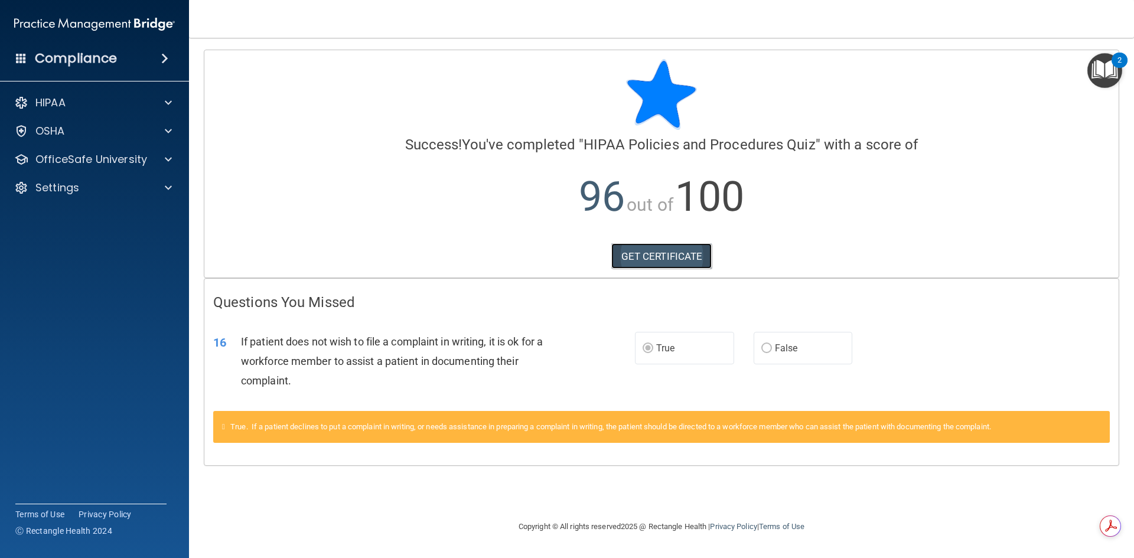
click at [663, 258] on link "GET CERTIFICATE" at bounding box center [661, 256] width 101 height 26
click at [51, 105] on p "HIPAA" at bounding box center [50, 103] width 30 height 14
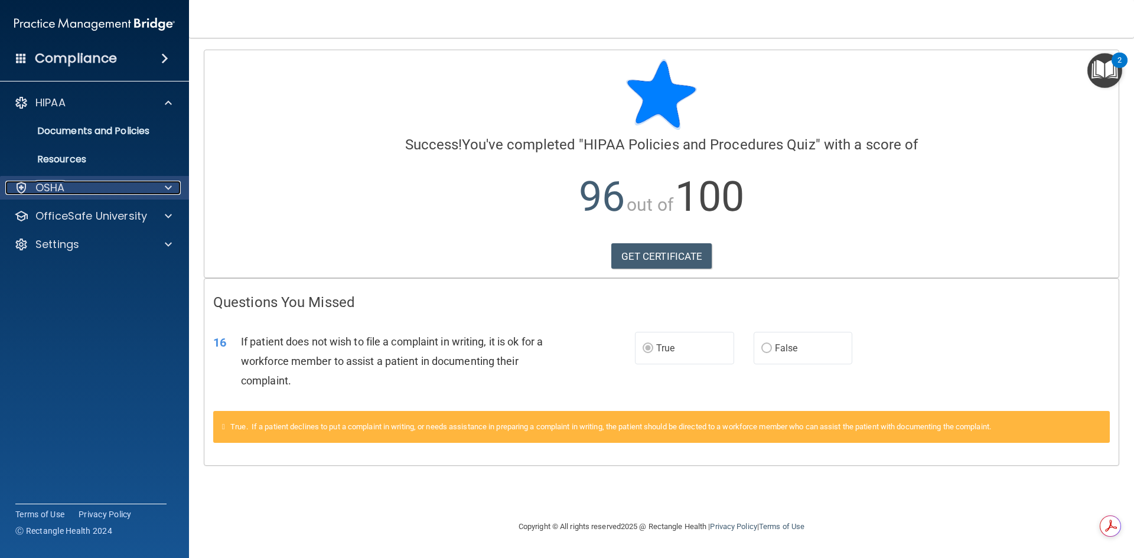
click at [55, 187] on p "OSHA" at bounding box center [50, 188] width 30 height 14
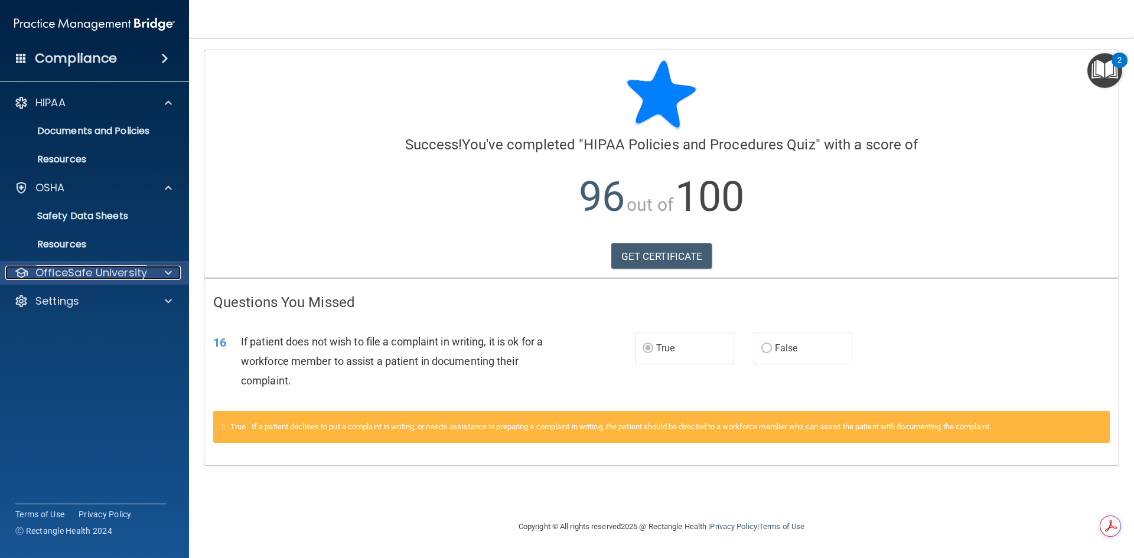
click at [86, 272] on p "OfficeSafe University" at bounding box center [91, 273] width 112 height 14
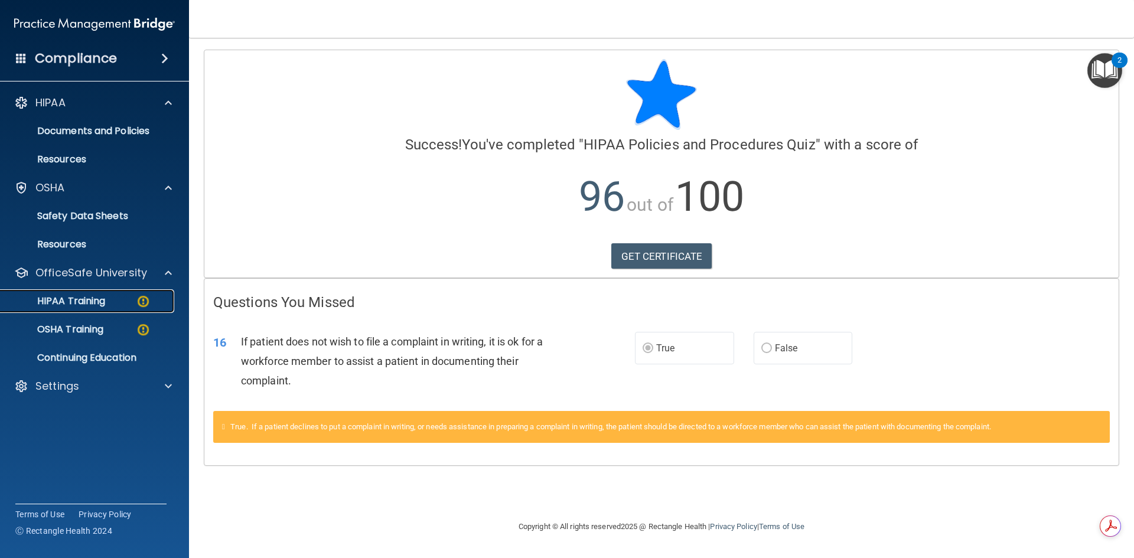
click at [76, 300] on p "HIPAA Training" at bounding box center [56, 301] width 97 height 12
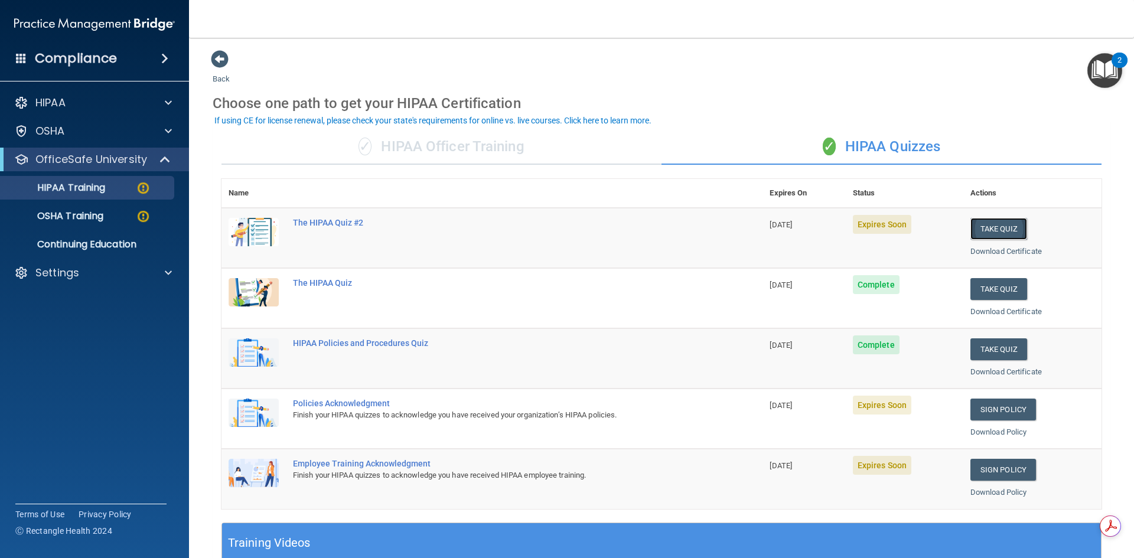
click at [980, 228] on button "Take Quiz" at bounding box center [999, 229] width 57 height 22
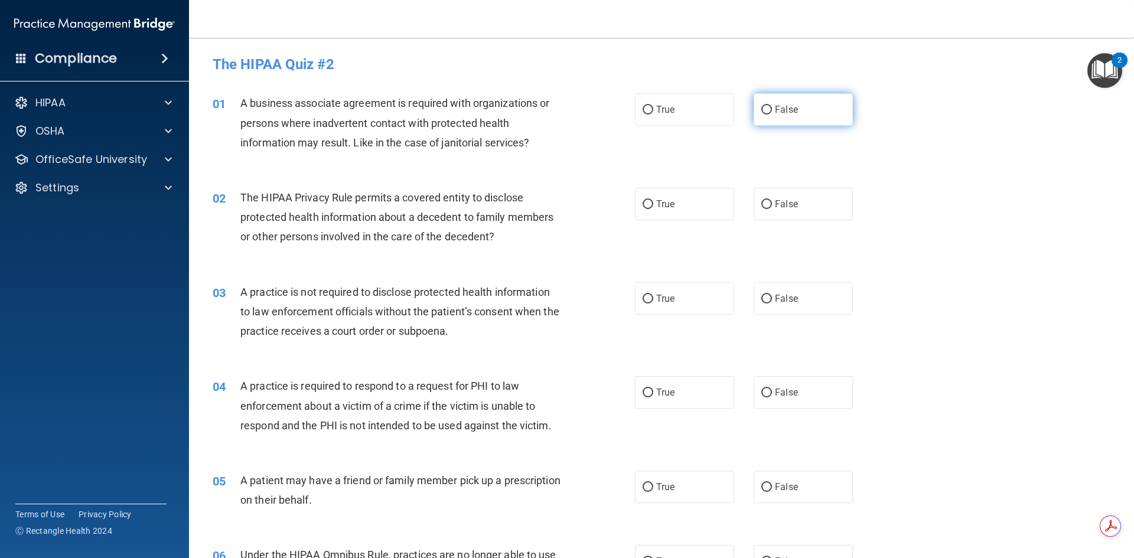
click at [779, 111] on span "False" at bounding box center [786, 109] width 23 height 11
click at [772, 111] on input "False" at bounding box center [767, 110] width 11 height 9
radio input "true"
click at [667, 208] on span "True" at bounding box center [665, 204] width 18 height 11
click at [653, 208] on input "True" at bounding box center [648, 204] width 11 height 9
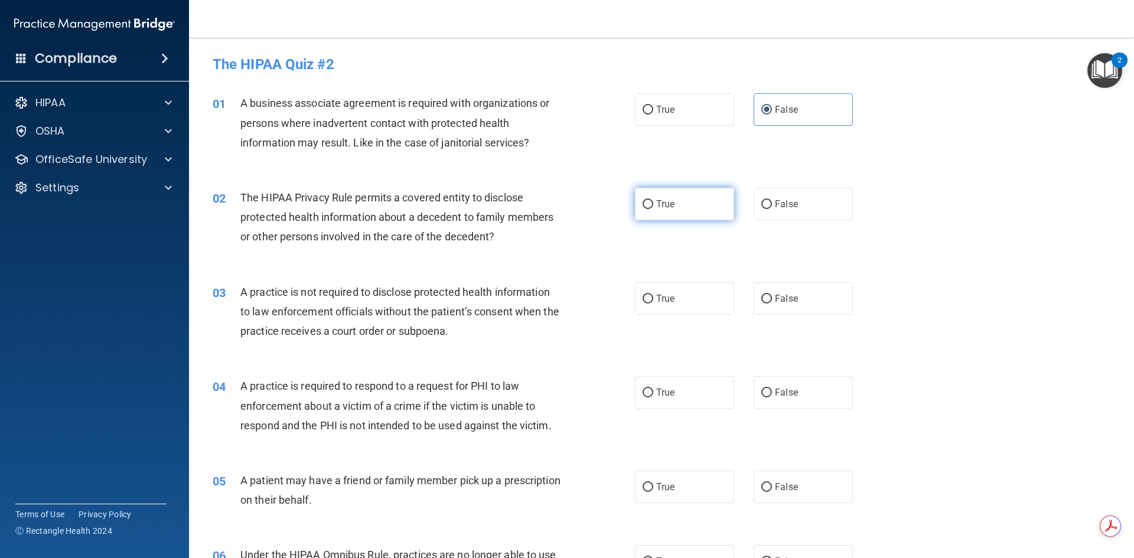
radio input "true"
click at [793, 299] on label "False" at bounding box center [803, 298] width 99 height 32
click at [772, 299] on input "False" at bounding box center [767, 299] width 11 height 9
radio input "true"
click at [662, 403] on label "True" at bounding box center [684, 392] width 99 height 32
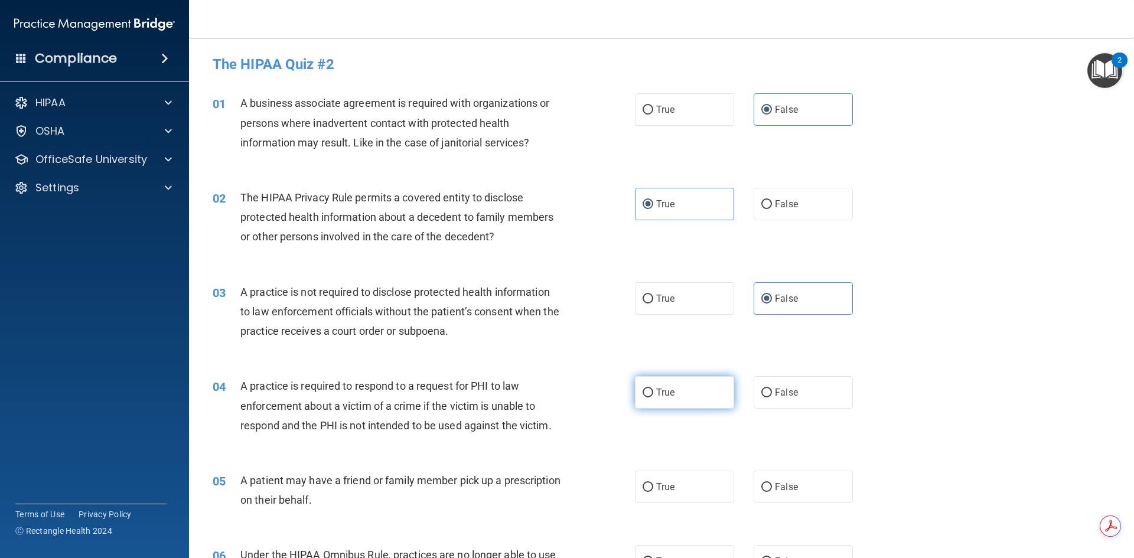
click at [653, 398] on input "True" at bounding box center [648, 393] width 11 height 9
radio input "true"
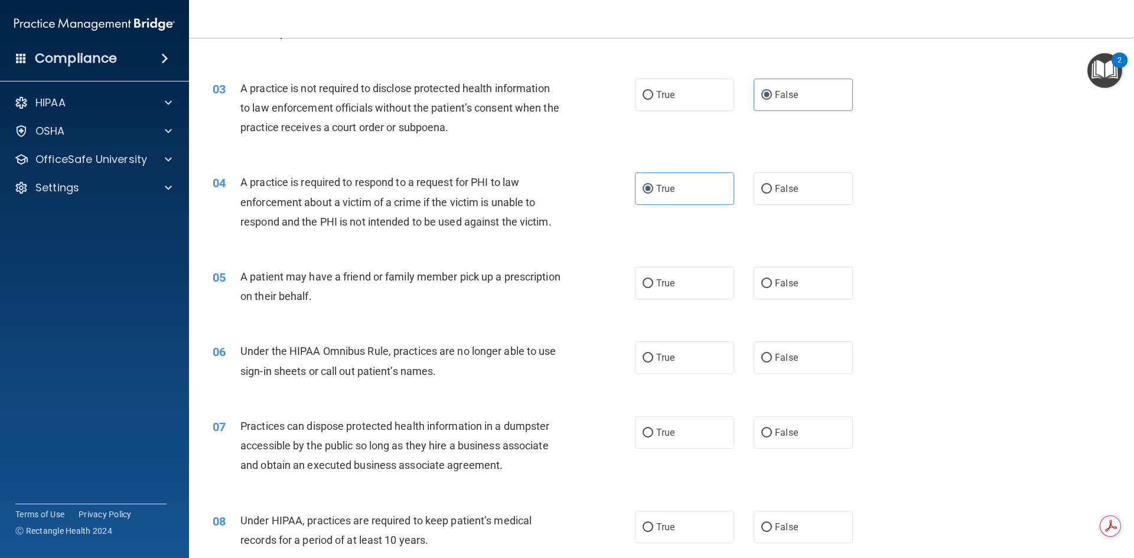
scroll to position [177, 0]
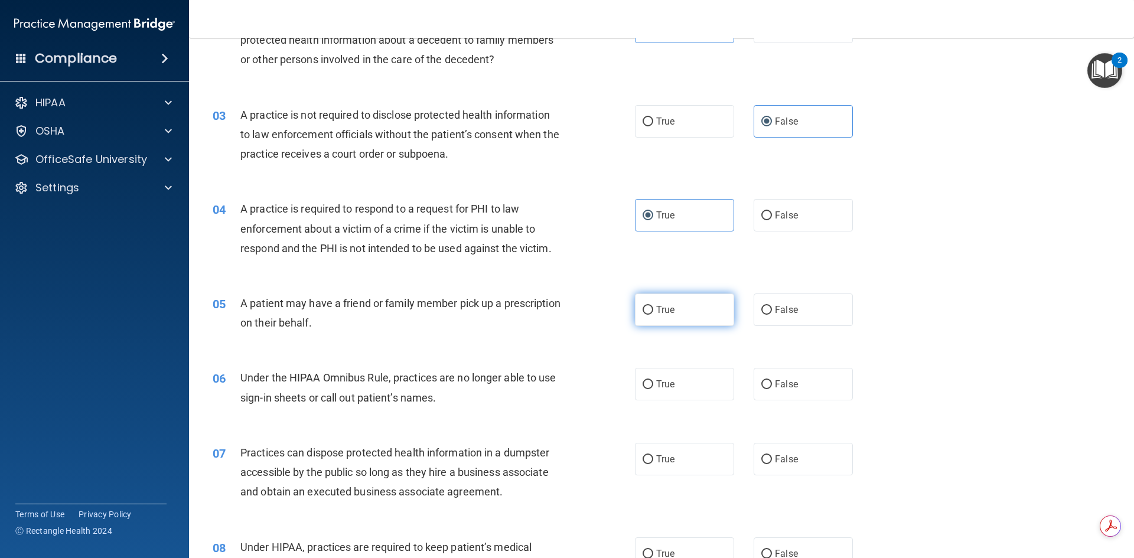
click at [693, 311] on label "True" at bounding box center [684, 310] width 99 height 32
click at [653, 311] on input "True" at bounding box center [648, 310] width 11 height 9
radio input "true"
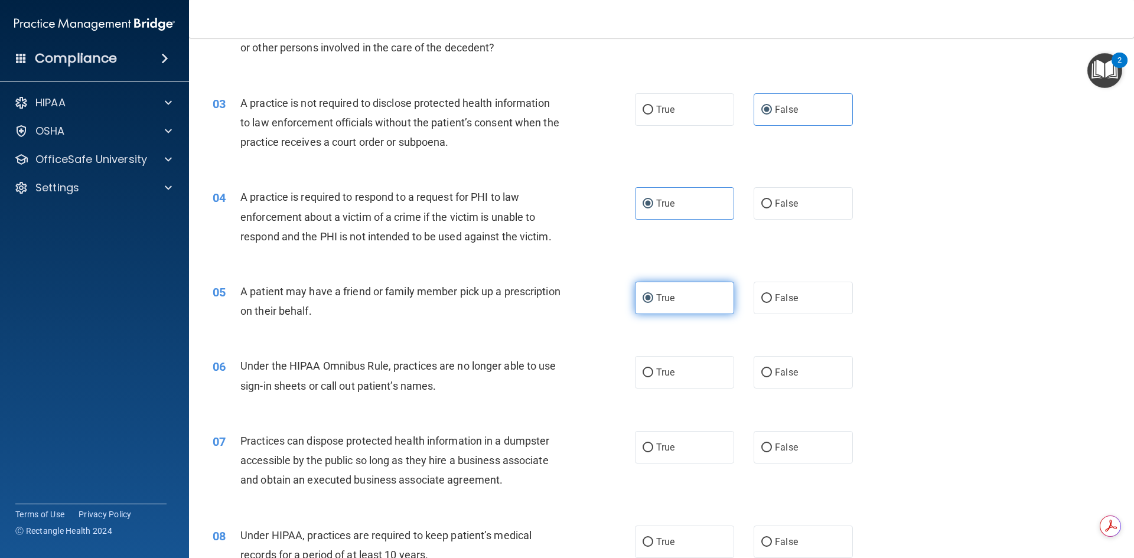
scroll to position [236, 0]
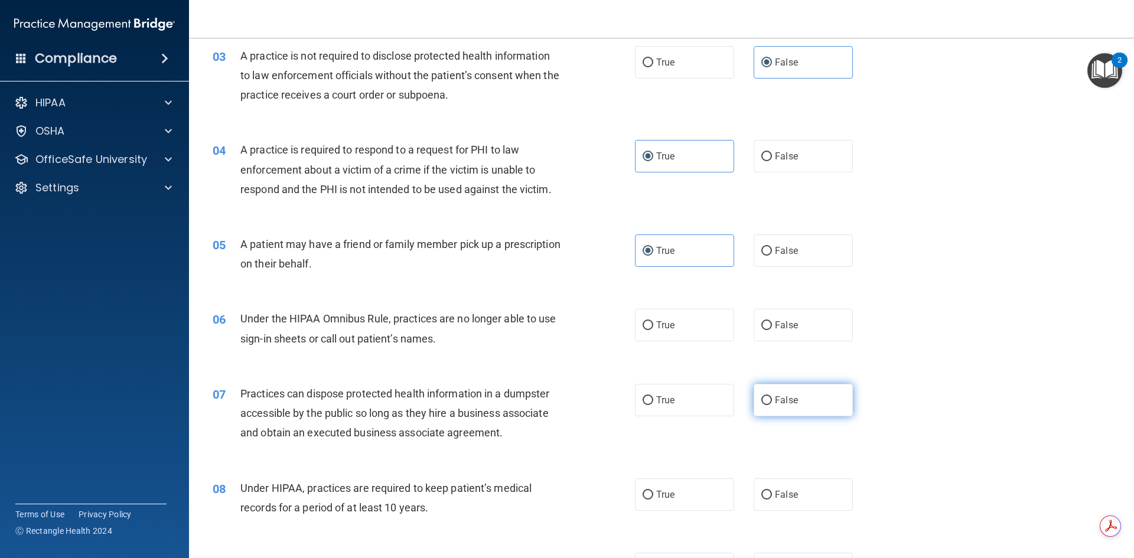
click at [793, 399] on label "False" at bounding box center [803, 400] width 99 height 32
click at [772, 399] on input "False" at bounding box center [767, 400] width 11 height 9
radio input "true"
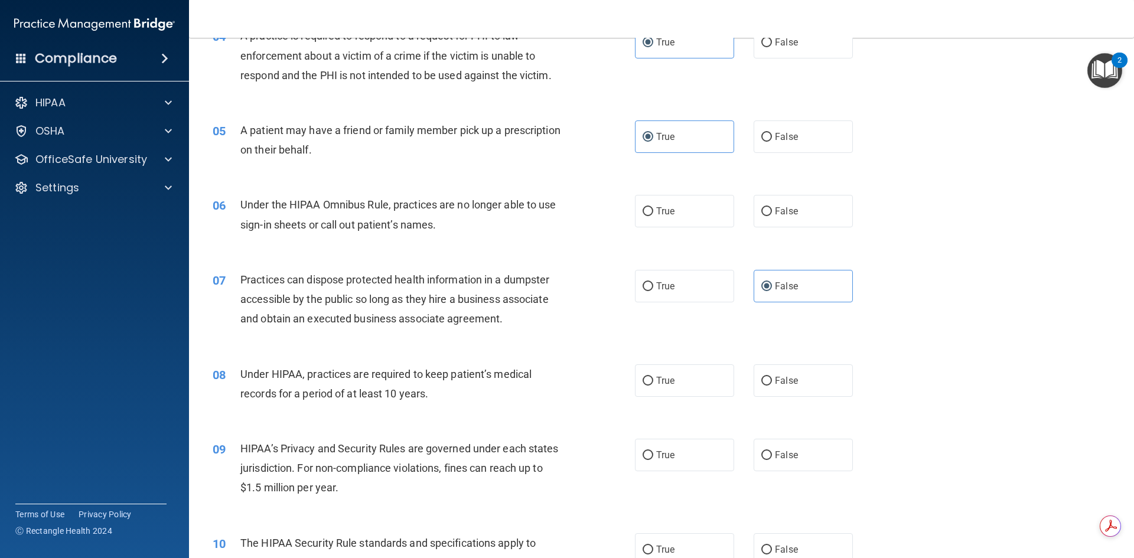
scroll to position [414, 0]
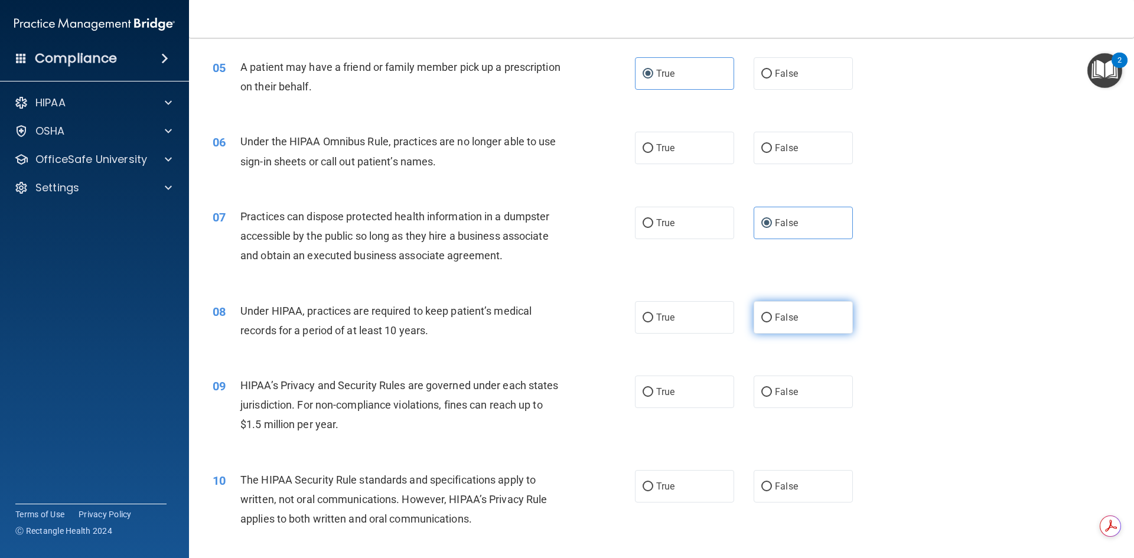
click at [803, 315] on label "False" at bounding box center [803, 317] width 99 height 32
click at [772, 315] on input "False" at bounding box center [767, 318] width 11 height 9
radio input "true"
click at [805, 386] on label "False" at bounding box center [803, 392] width 99 height 32
click at [772, 388] on input "False" at bounding box center [767, 392] width 11 height 9
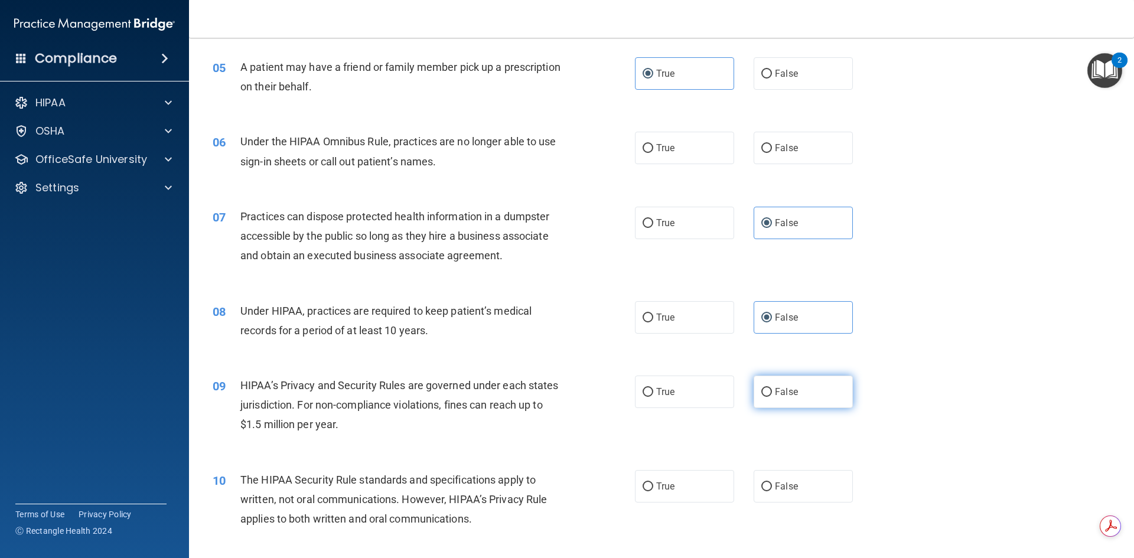
radio input "true"
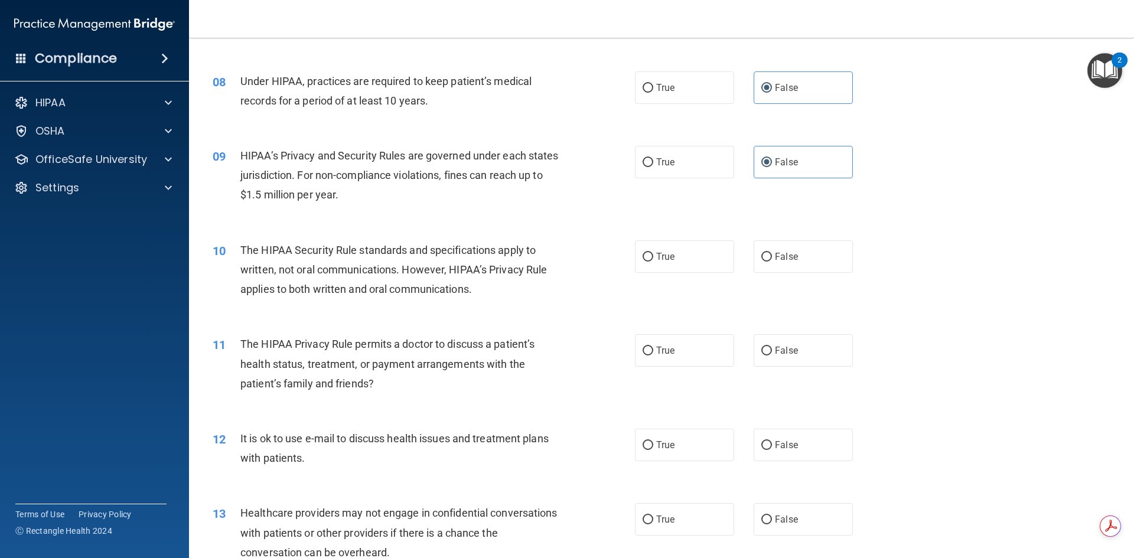
scroll to position [650, 0]
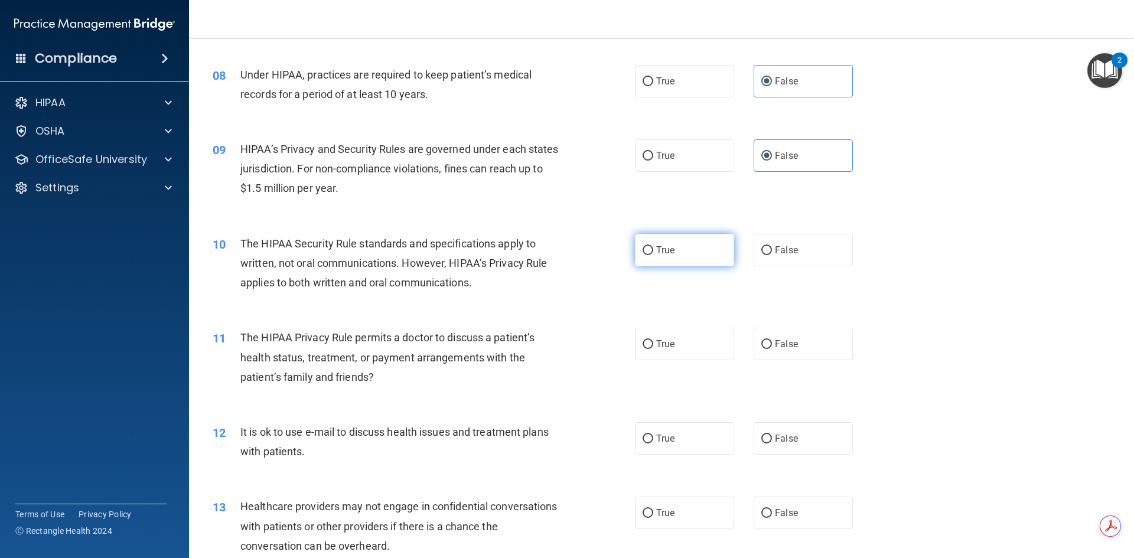
click at [673, 249] on label "True" at bounding box center [684, 250] width 99 height 32
click at [653, 249] on input "True" at bounding box center [648, 250] width 11 height 9
radio input "true"
click at [688, 349] on label "True" at bounding box center [684, 344] width 99 height 32
click at [653, 349] on input "True" at bounding box center [648, 344] width 11 height 9
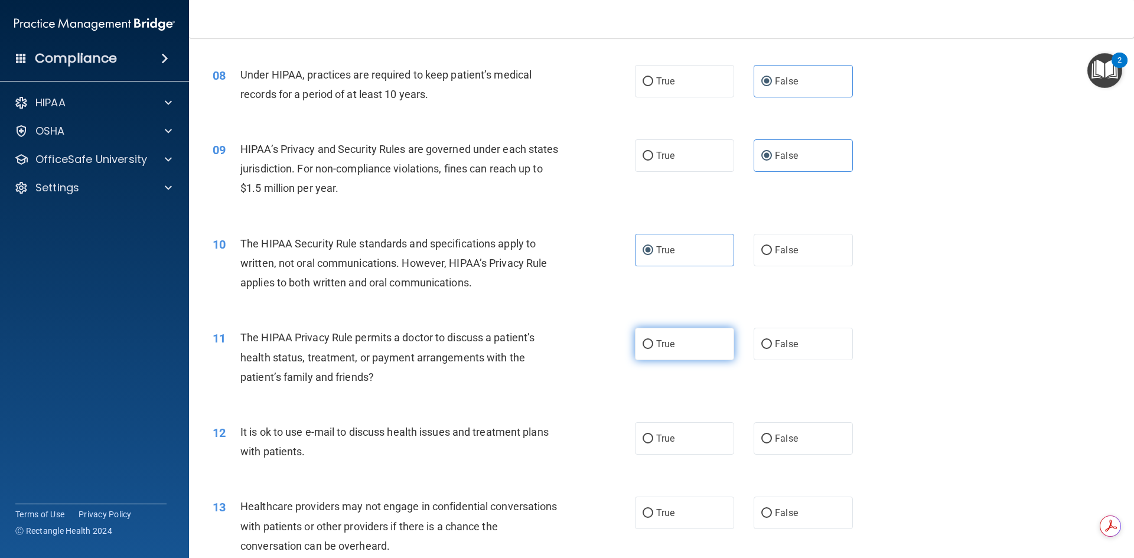
radio input "true"
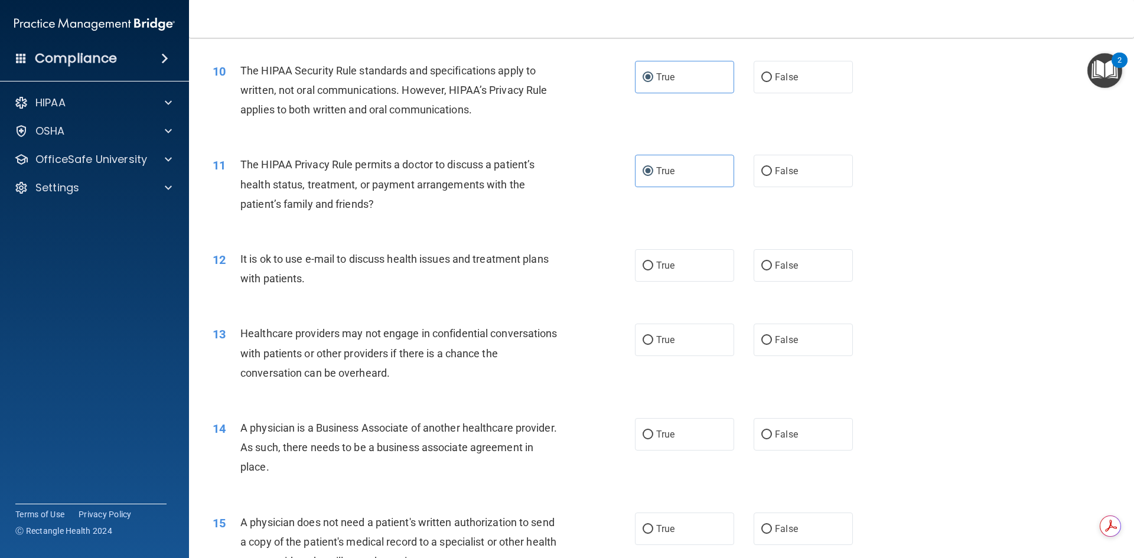
scroll to position [886, 0]
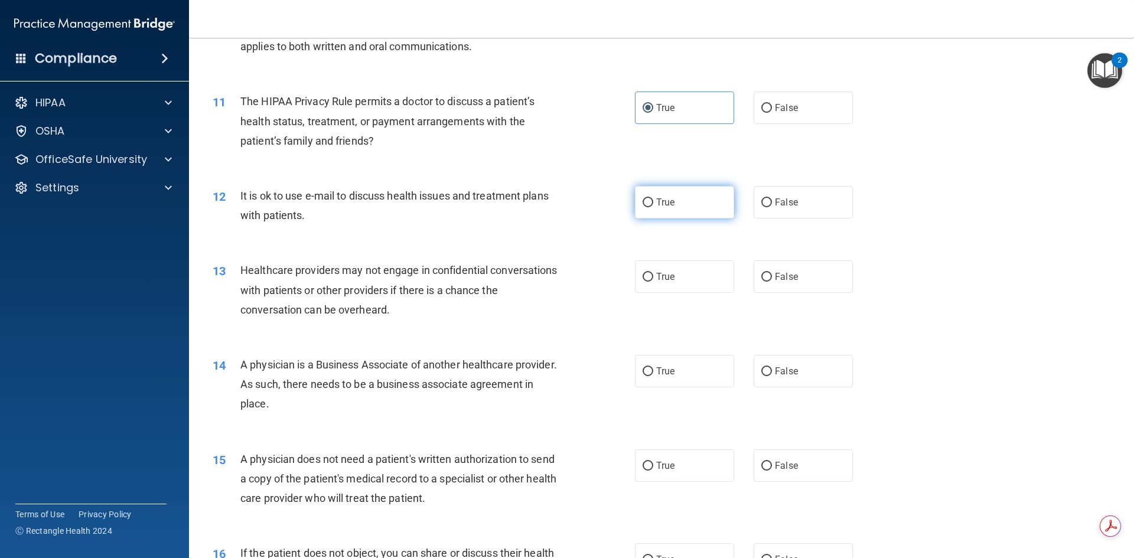
click at [672, 205] on label "True" at bounding box center [684, 202] width 99 height 32
click at [653, 205] on input "True" at bounding box center [648, 203] width 11 height 9
radio input "true"
click at [783, 279] on span "False" at bounding box center [786, 276] width 23 height 11
click at [772, 279] on input "False" at bounding box center [767, 277] width 11 height 9
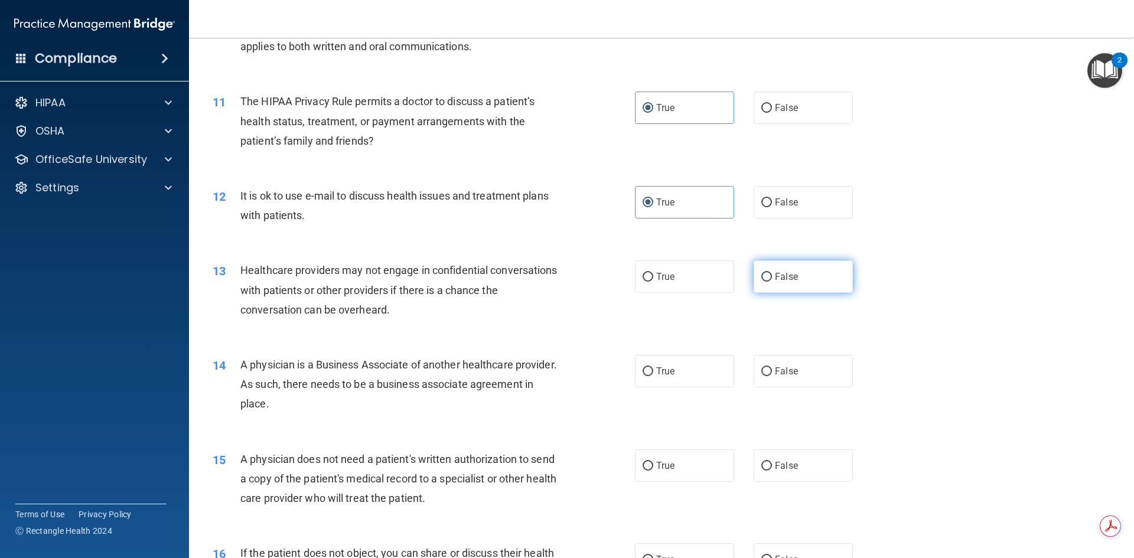
radio input "true"
click at [791, 374] on span "False" at bounding box center [786, 371] width 23 height 11
click at [772, 374] on input "False" at bounding box center [767, 371] width 11 height 9
radio input "true"
click at [686, 462] on label "True" at bounding box center [684, 466] width 99 height 32
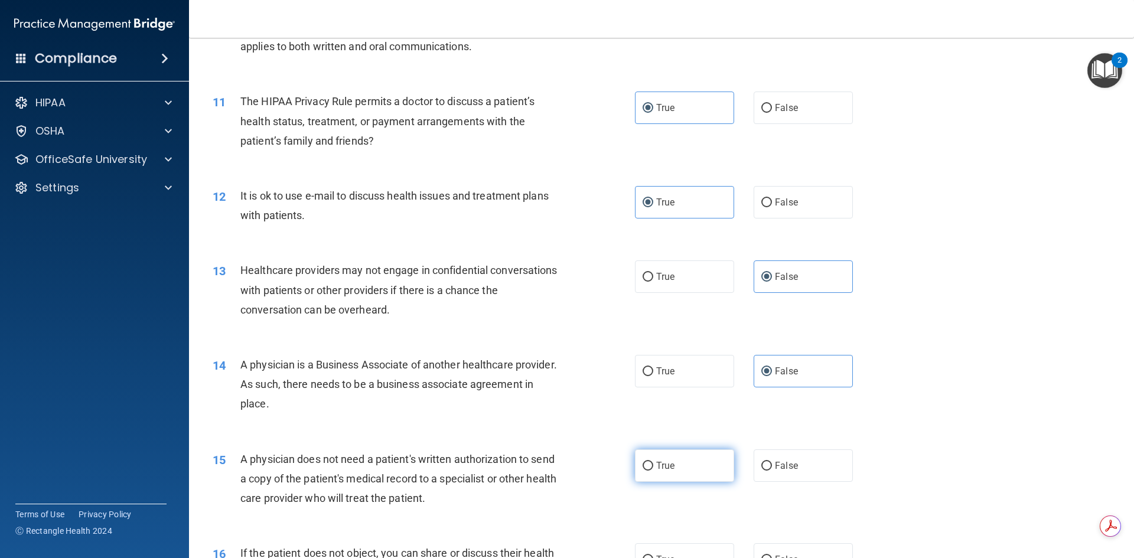
click at [653, 462] on input "True" at bounding box center [648, 466] width 11 height 9
radio input "true"
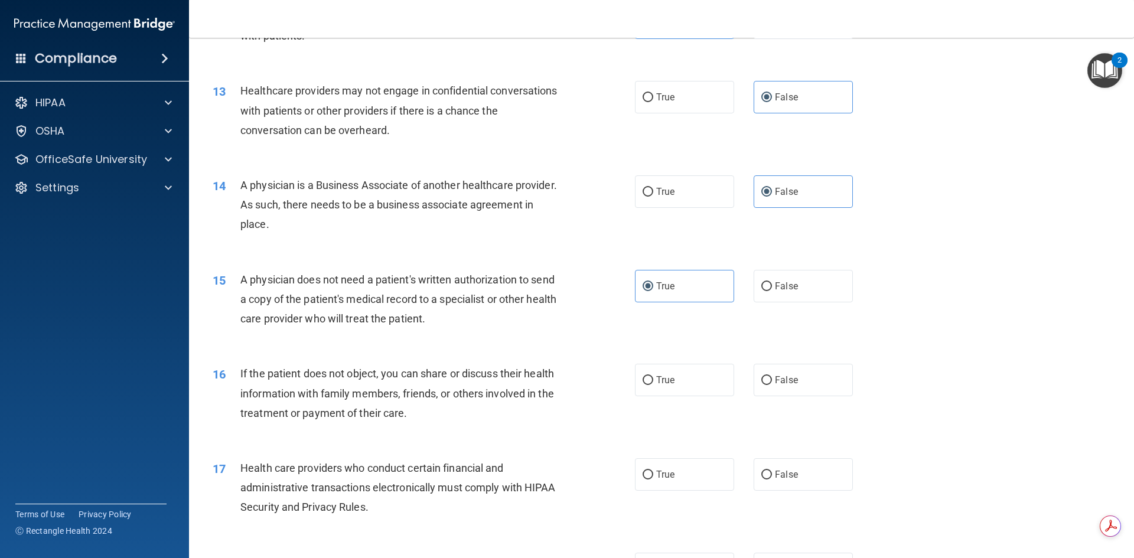
scroll to position [1123, 0]
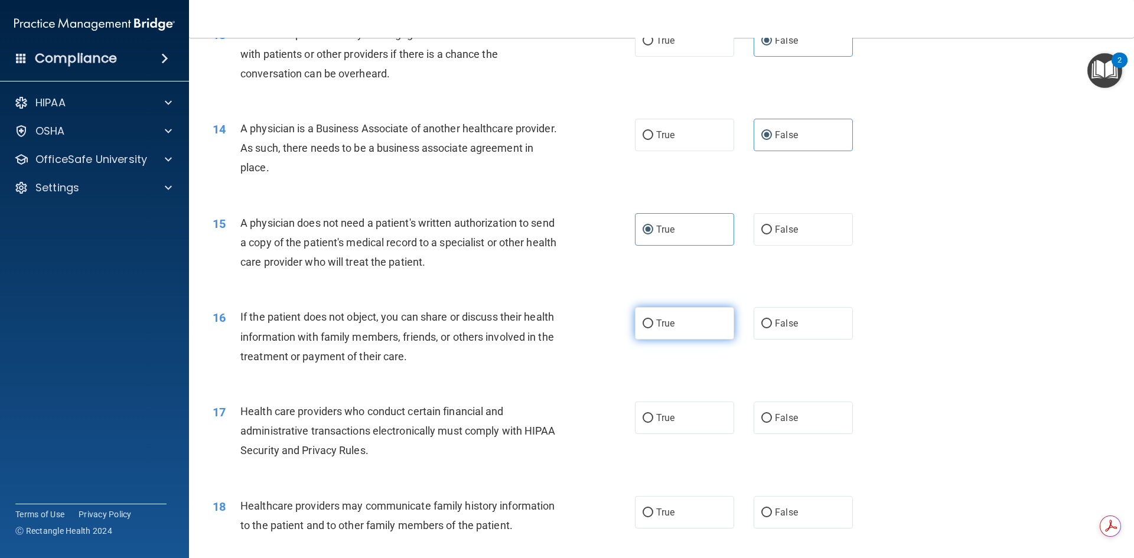
click at [692, 330] on label "True" at bounding box center [684, 323] width 99 height 32
click at [653, 328] on input "True" at bounding box center [648, 324] width 11 height 9
radio input "true"
click at [682, 421] on label "True" at bounding box center [684, 418] width 99 height 32
click at [653, 421] on input "True" at bounding box center [648, 418] width 11 height 9
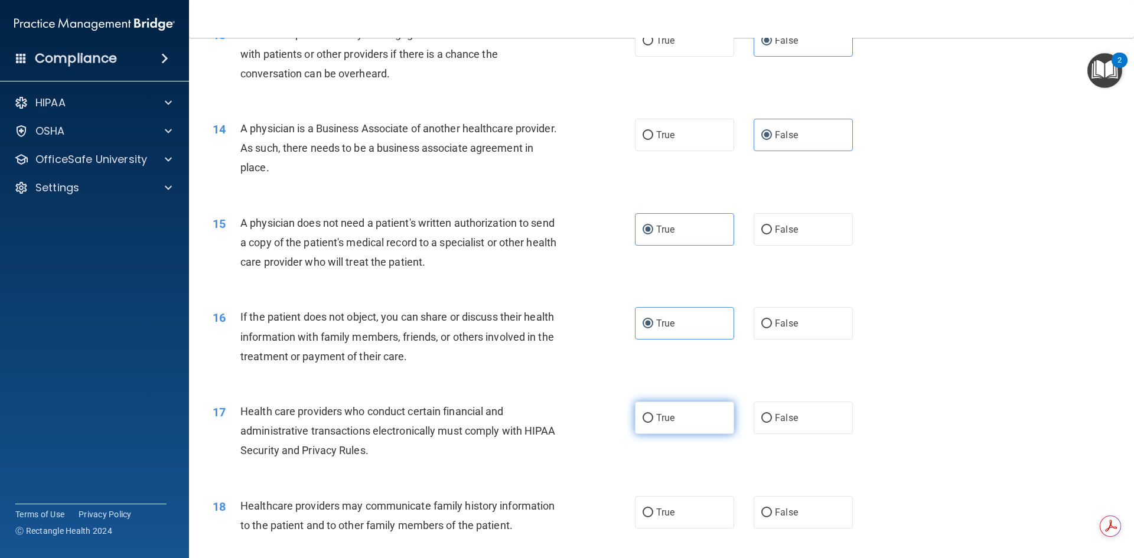
radio input "true"
click at [793, 523] on label "False" at bounding box center [803, 512] width 99 height 32
click at [772, 518] on input "False" at bounding box center [767, 513] width 11 height 9
radio input "true"
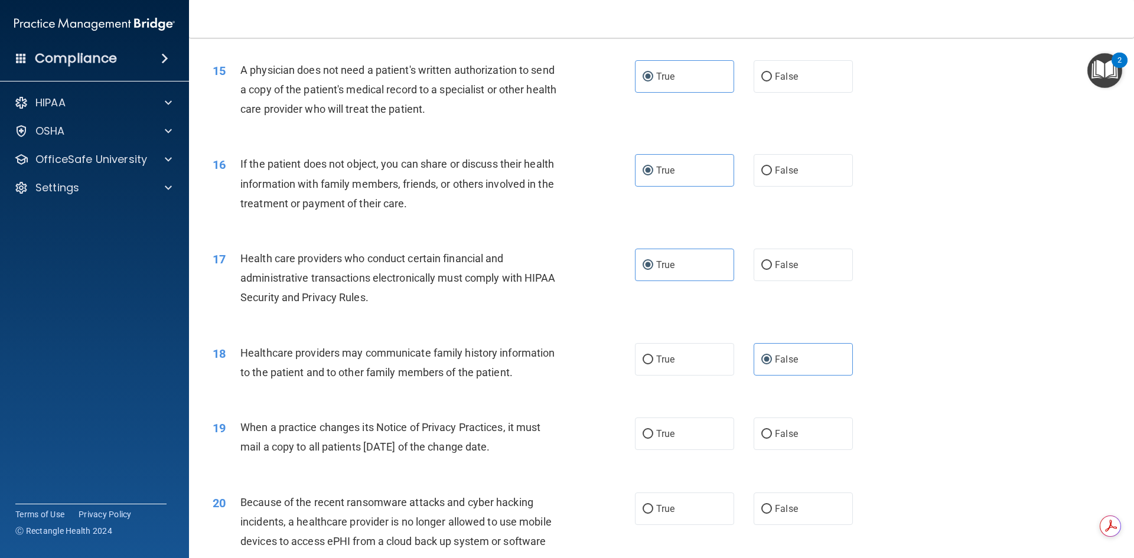
scroll to position [1300, 0]
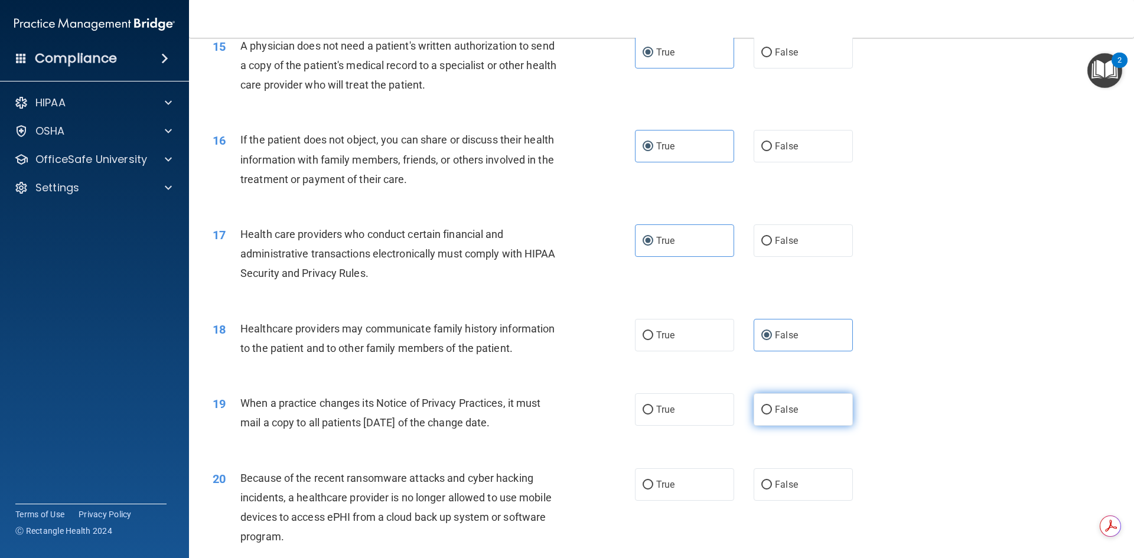
click at [798, 409] on label "False" at bounding box center [803, 409] width 99 height 32
click at [772, 409] on input "False" at bounding box center [767, 410] width 11 height 9
radio input "true"
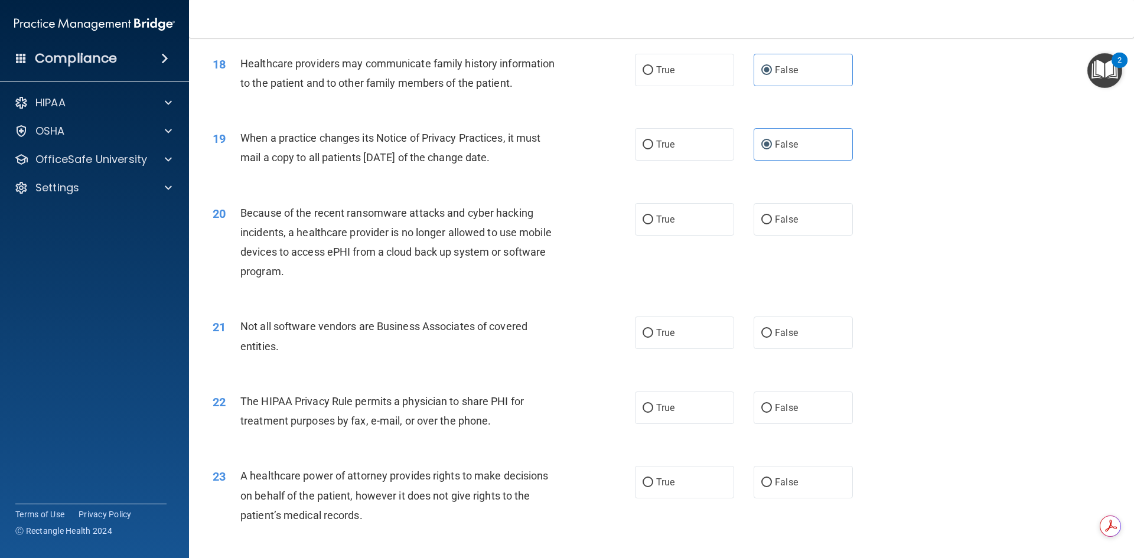
scroll to position [1536, 0]
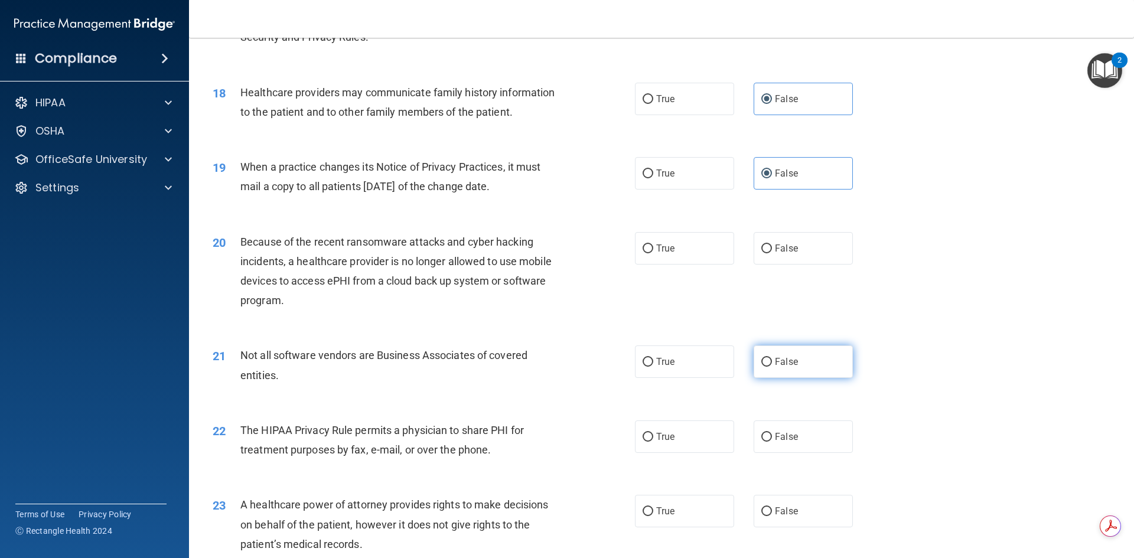
click at [789, 364] on span "False" at bounding box center [786, 361] width 23 height 11
click at [772, 364] on input "False" at bounding box center [767, 362] width 11 height 9
radio input "true"
click at [677, 442] on label "True" at bounding box center [684, 437] width 99 height 32
click at [653, 442] on input "True" at bounding box center [648, 437] width 11 height 9
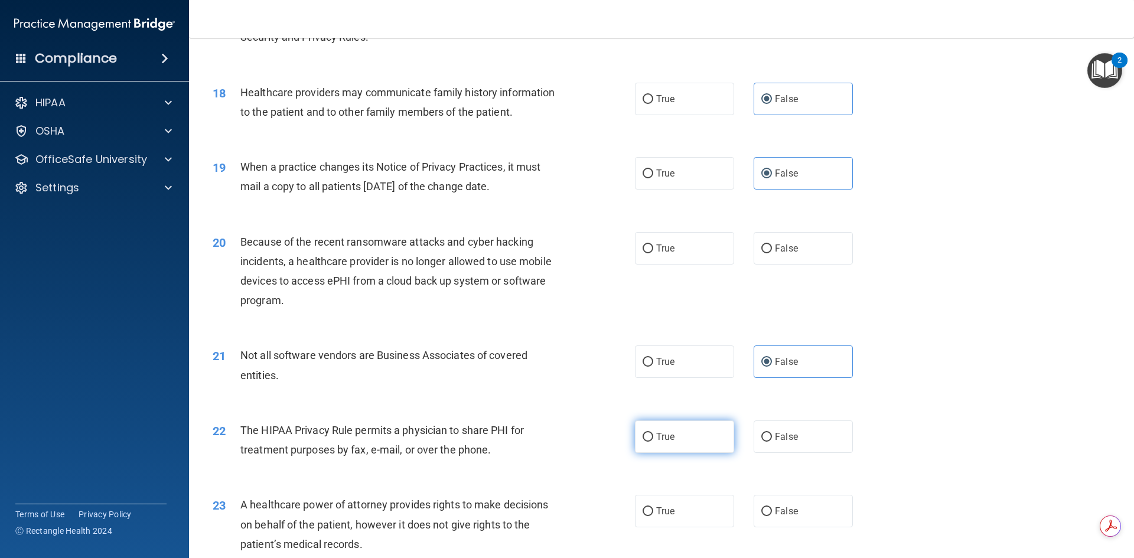
radio input "true"
click at [675, 512] on label "True" at bounding box center [684, 511] width 99 height 32
click at [653, 512] on input "True" at bounding box center [648, 512] width 11 height 9
radio input "true"
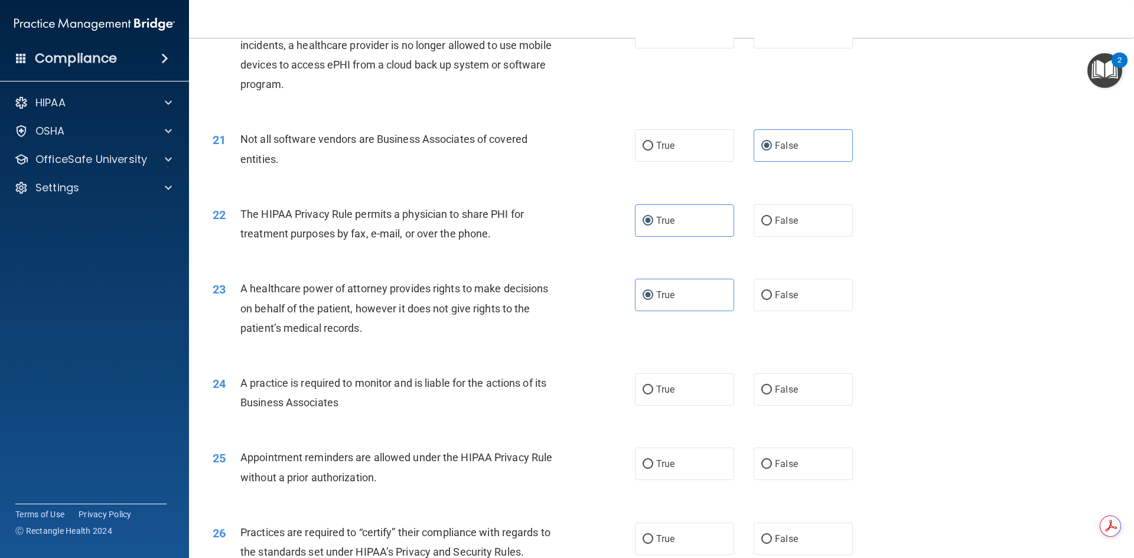
scroll to position [1772, 0]
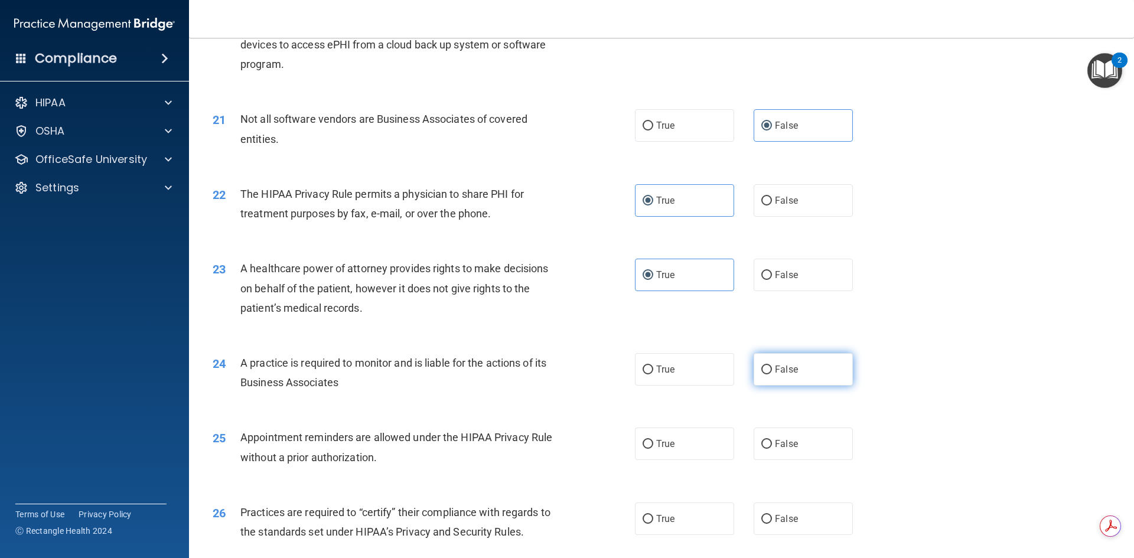
click at [782, 364] on span "False" at bounding box center [786, 369] width 23 height 11
click at [772, 366] on input "False" at bounding box center [767, 370] width 11 height 9
radio input "true"
click at [783, 449] on span "False" at bounding box center [786, 443] width 23 height 11
click at [772, 449] on input "False" at bounding box center [767, 444] width 11 height 9
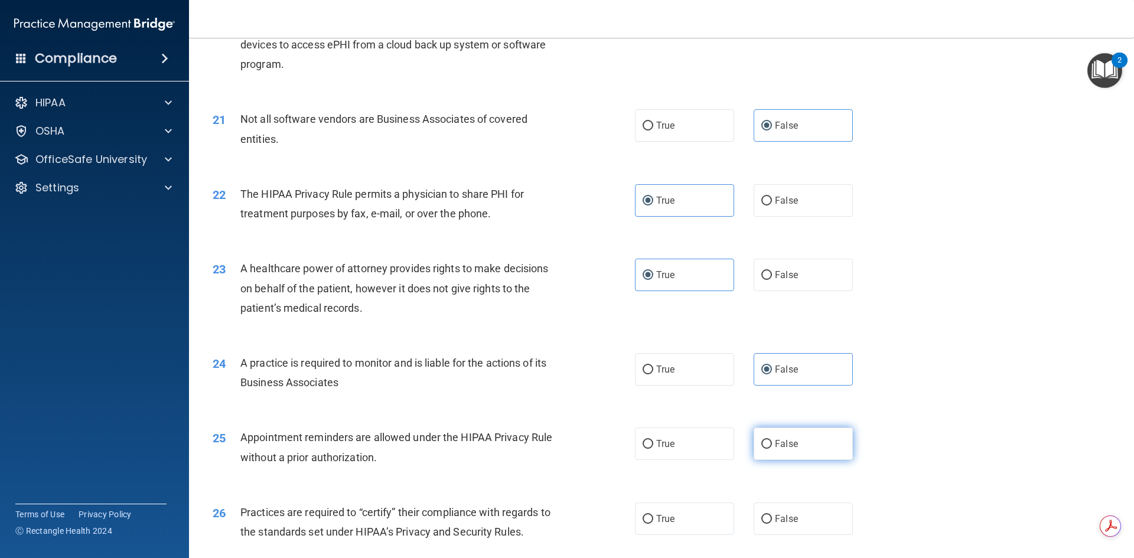
radio input "true"
click at [676, 519] on label "True" at bounding box center [684, 519] width 99 height 32
click at [653, 519] on input "True" at bounding box center [648, 519] width 11 height 9
radio input "true"
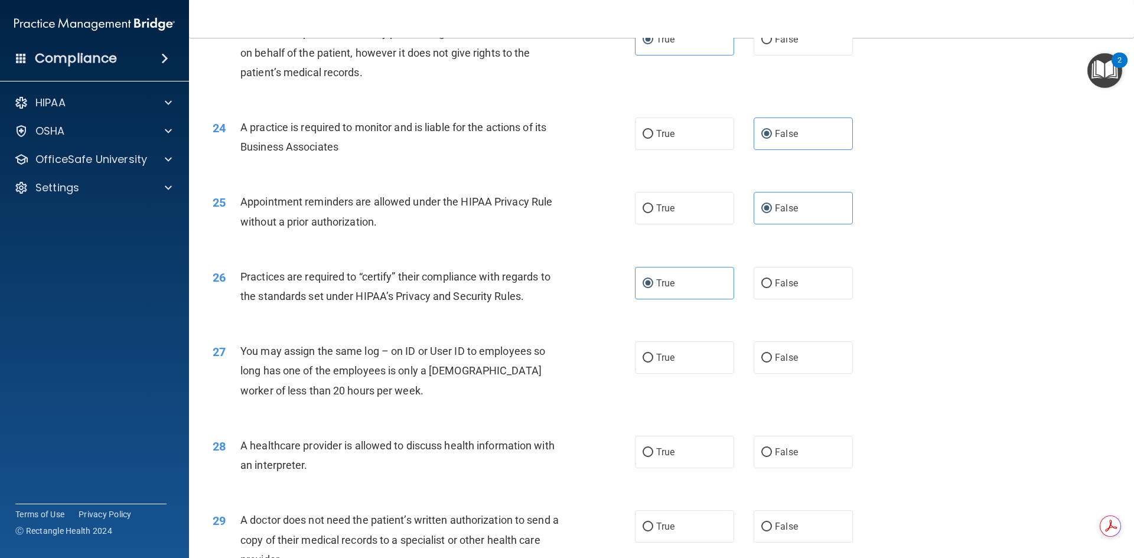
scroll to position [2009, 0]
click at [787, 357] on span "False" at bounding box center [786, 357] width 23 height 11
click at [772, 357] on input "False" at bounding box center [767, 357] width 11 height 9
radio input "true"
click at [659, 455] on span "True" at bounding box center [665, 451] width 18 height 11
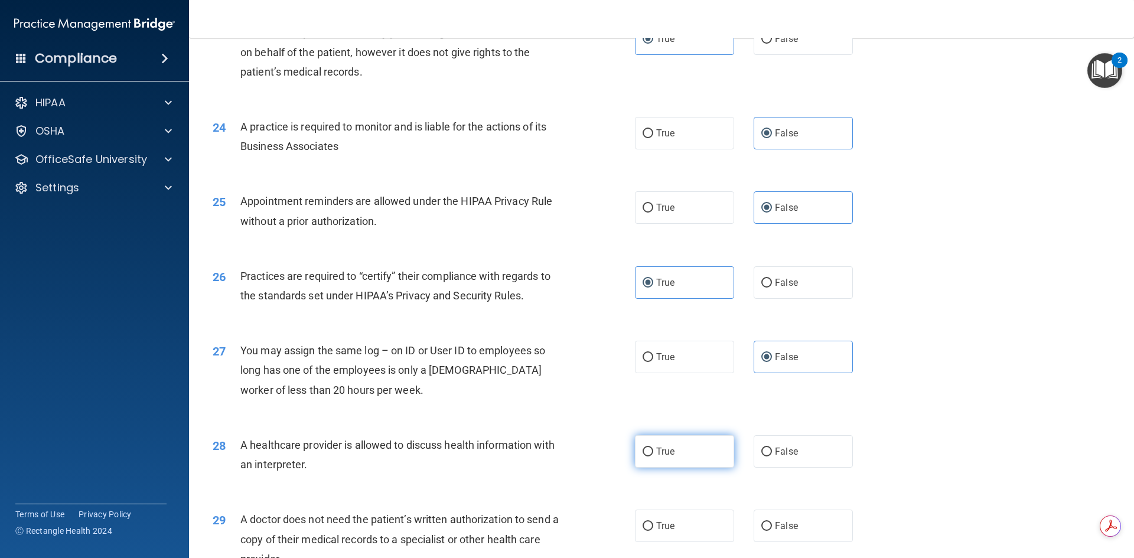
click at [653, 455] on input "True" at bounding box center [648, 452] width 11 height 9
radio input "true"
click at [796, 456] on label "False" at bounding box center [803, 451] width 99 height 32
click at [772, 456] on input "False" at bounding box center [767, 452] width 11 height 9
radio input "true"
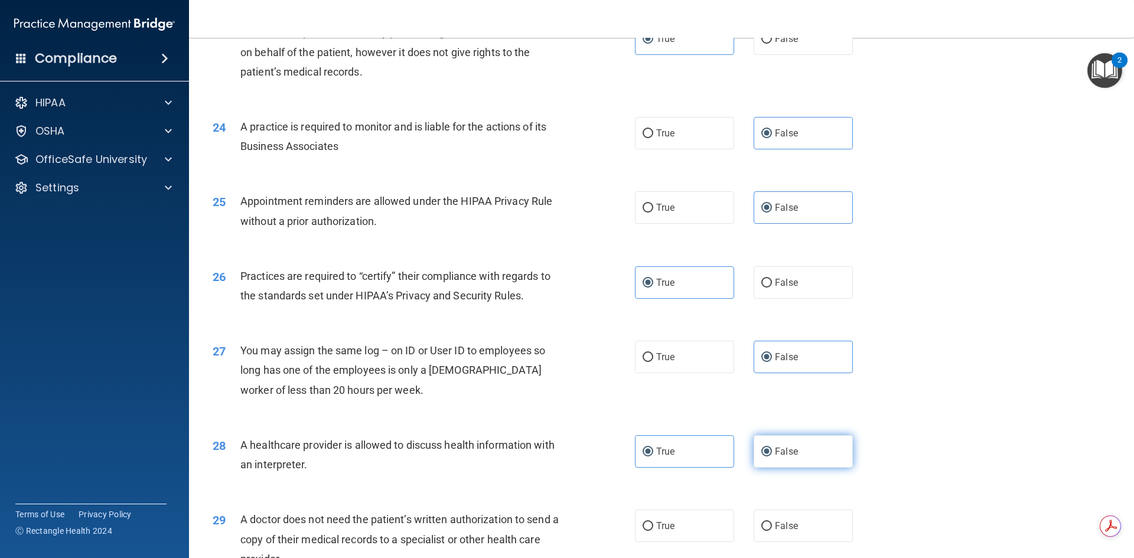
radio input "false"
click at [695, 527] on label "True" at bounding box center [684, 526] width 99 height 32
click at [653, 527] on input "True" at bounding box center [648, 526] width 11 height 9
radio input "true"
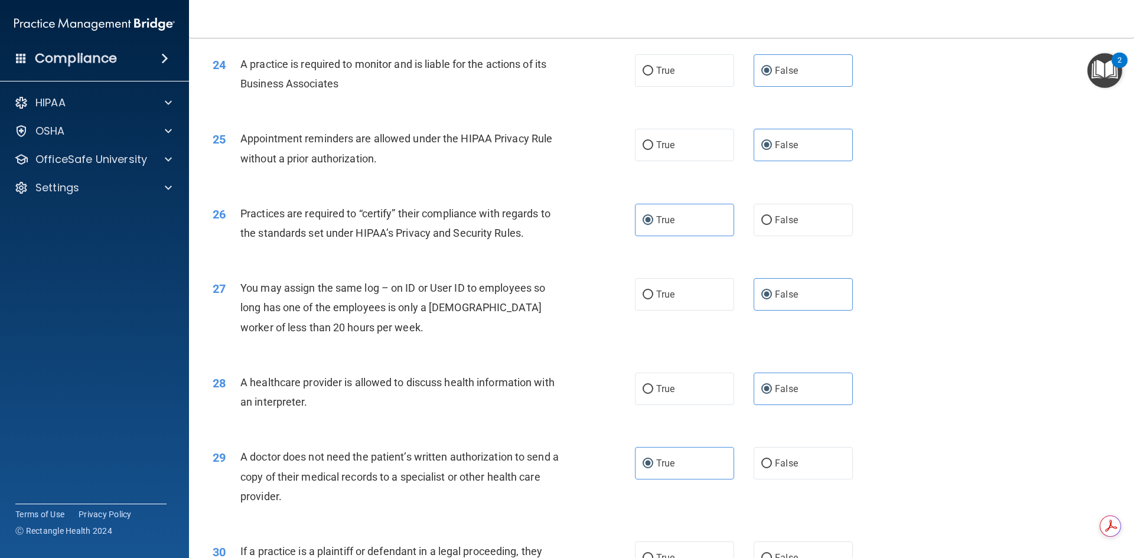
scroll to position [2192, 0]
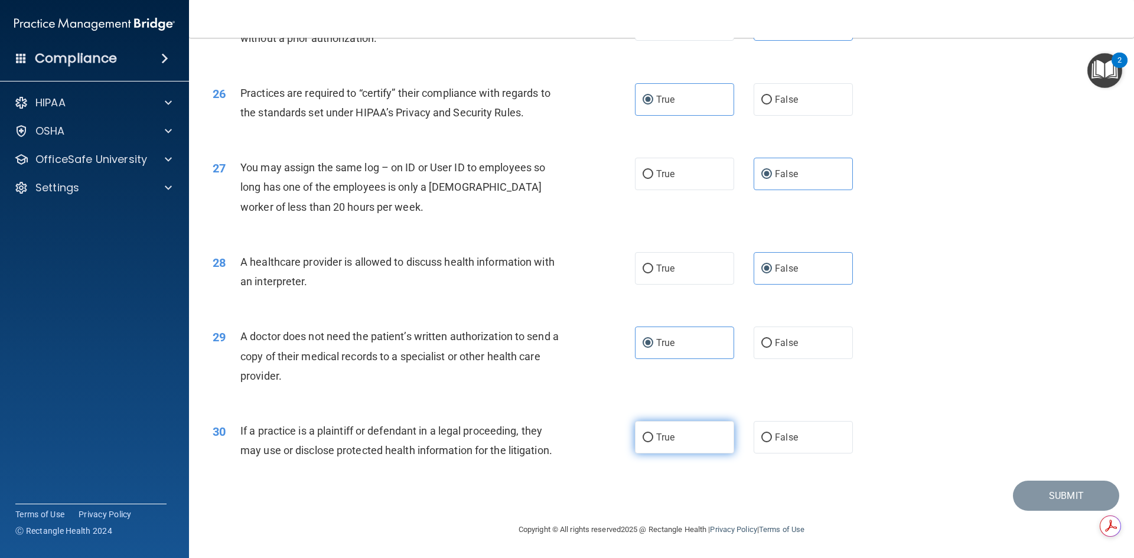
click at [692, 444] on label "True" at bounding box center [684, 437] width 99 height 32
click at [653, 443] on input "True" at bounding box center [648, 438] width 11 height 9
radio input "true"
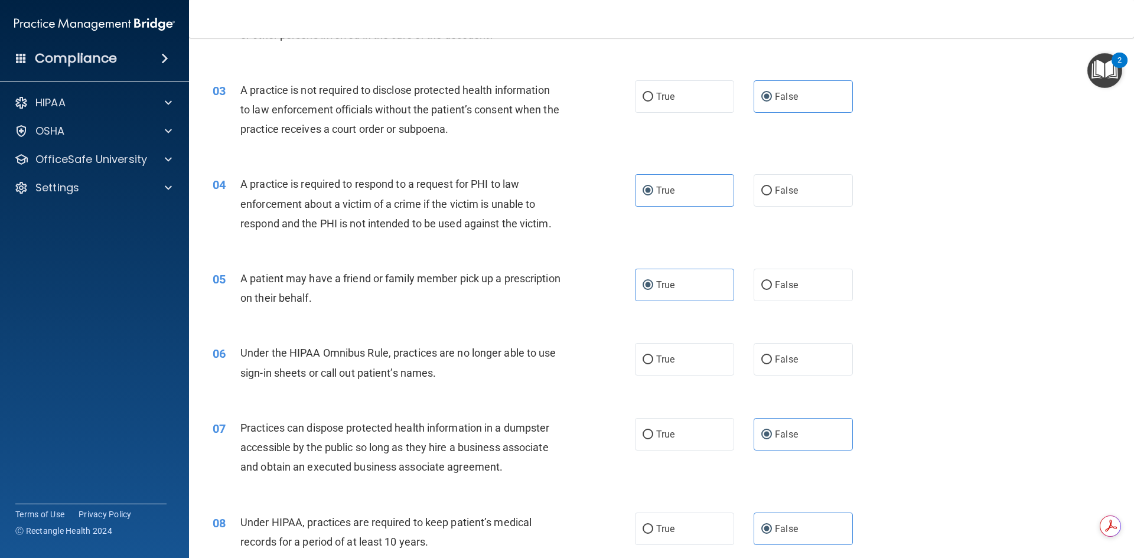
scroll to position [236, 0]
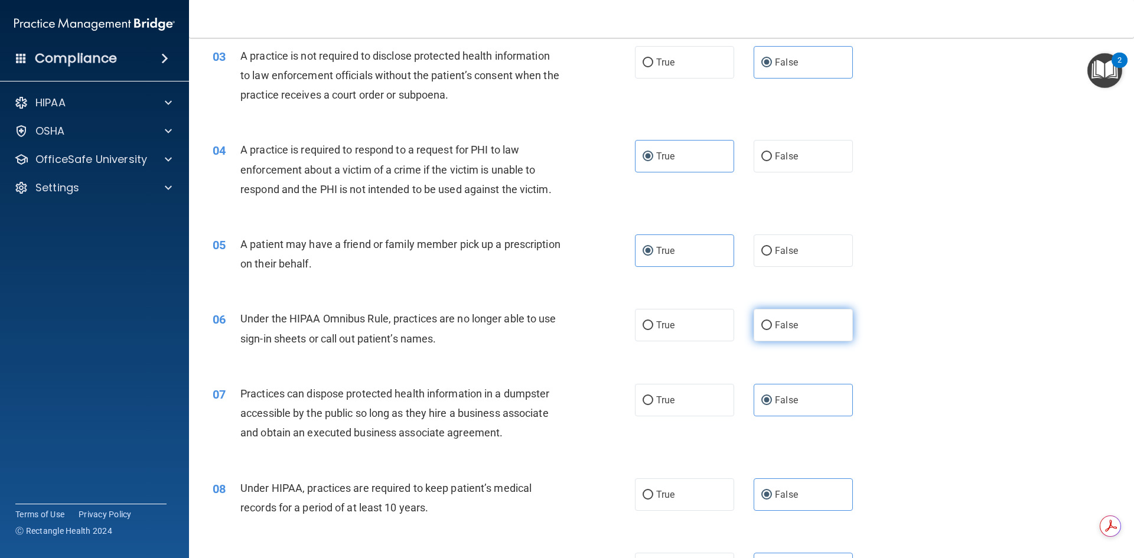
click at [782, 326] on span "False" at bounding box center [786, 325] width 23 height 11
click at [772, 326] on input "False" at bounding box center [767, 325] width 11 height 9
radio input "true"
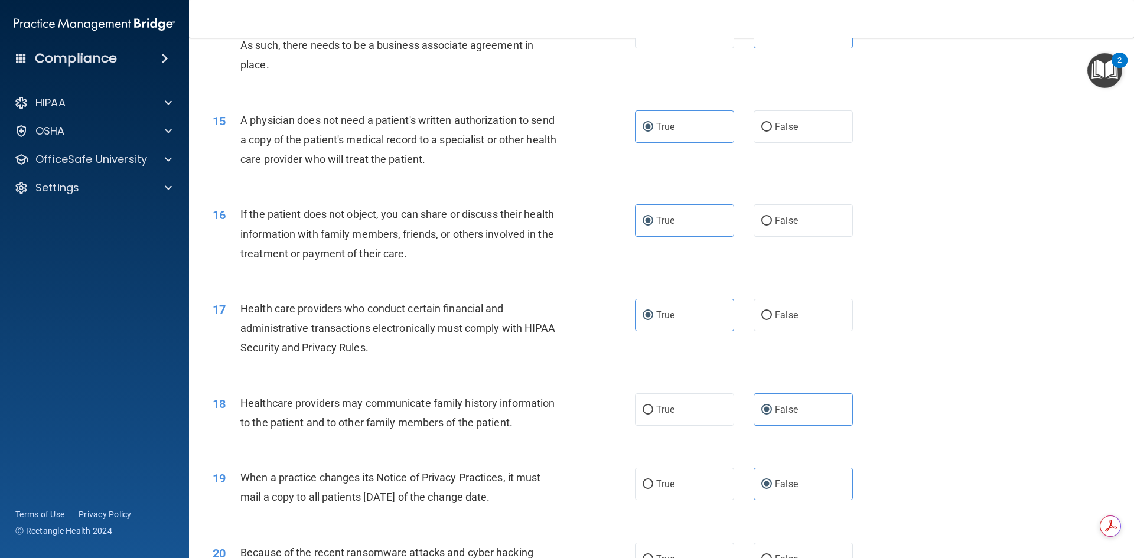
scroll to position [1241, 0]
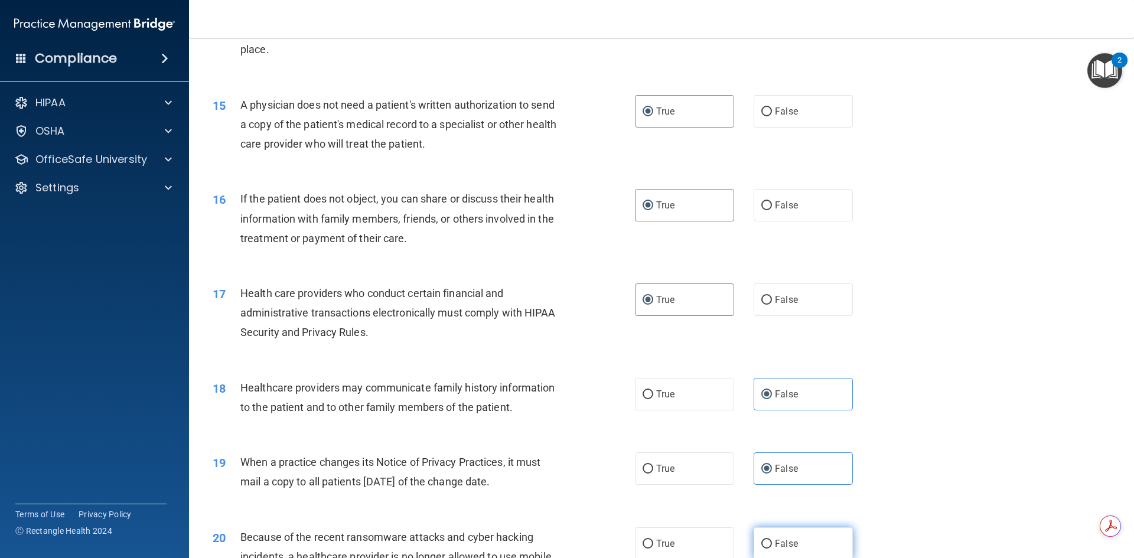
click at [779, 538] on label "False" at bounding box center [803, 544] width 99 height 32
click at [772, 540] on input "False" at bounding box center [767, 544] width 11 height 9
radio input "true"
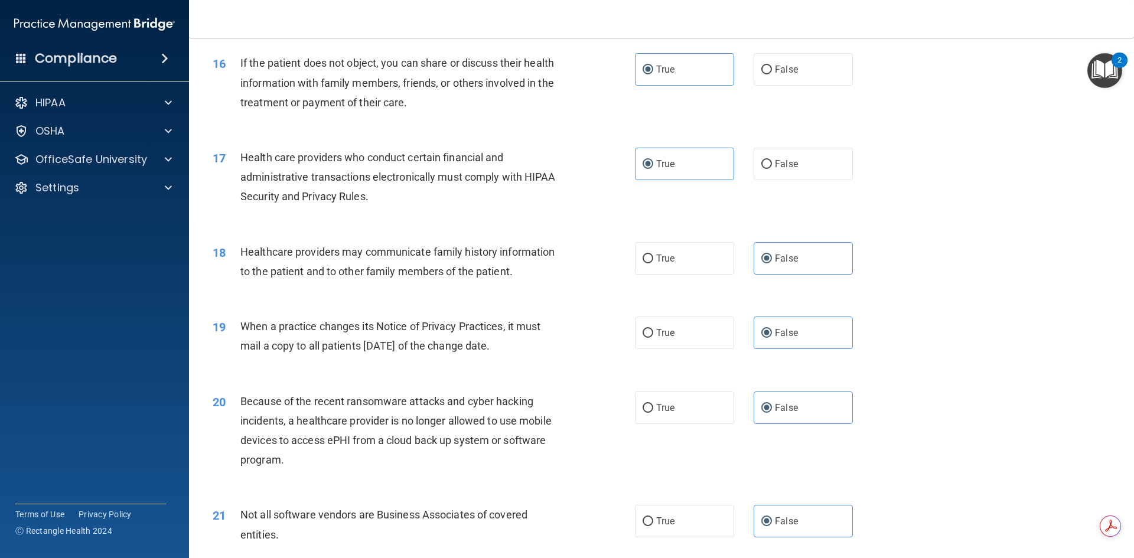
scroll to position [1477, 0]
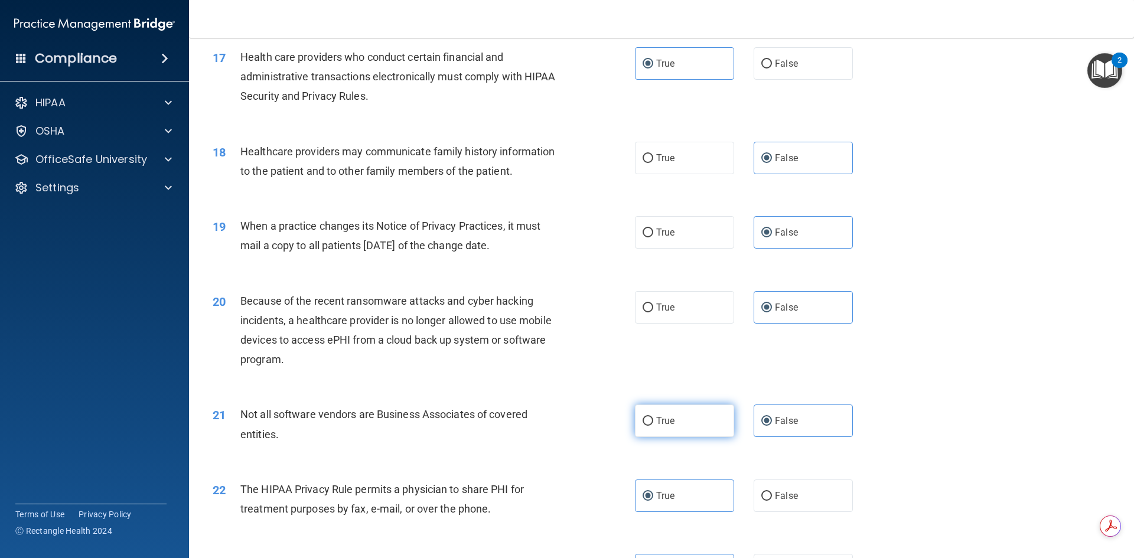
click at [670, 418] on span "True" at bounding box center [665, 420] width 18 height 11
click at [653, 418] on input "True" at bounding box center [648, 421] width 11 height 9
radio input "true"
radio input "false"
click at [670, 418] on span "True" at bounding box center [665, 420] width 18 height 11
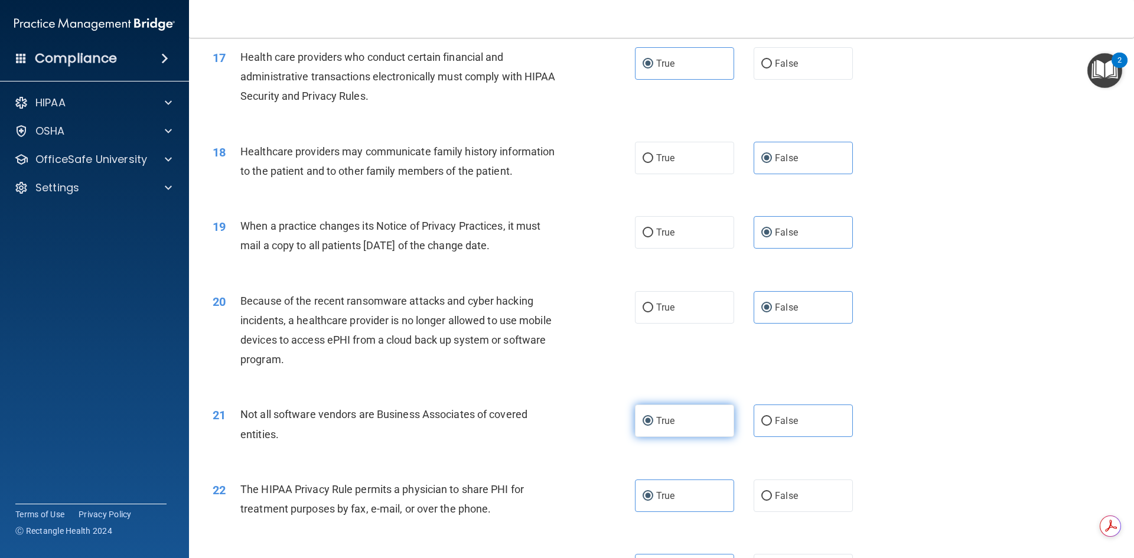
click at [653, 418] on input "True" at bounding box center [648, 421] width 11 height 9
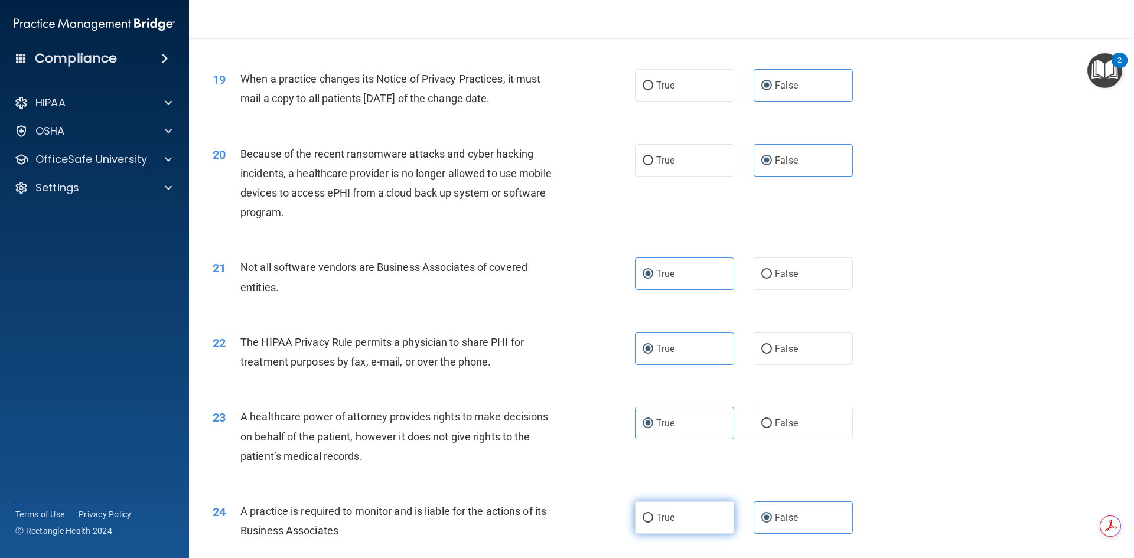
scroll to position [1654, 0]
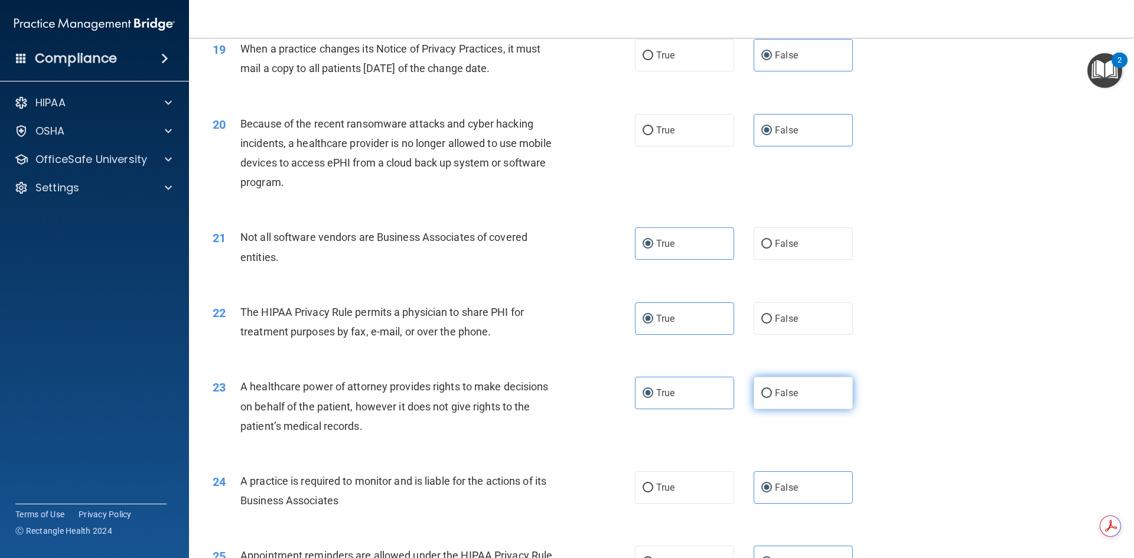
click at [783, 396] on span "False" at bounding box center [786, 393] width 23 height 11
click at [772, 396] on input "False" at bounding box center [767, 393] width 11 height 9
radio input "true"
radio input "false"
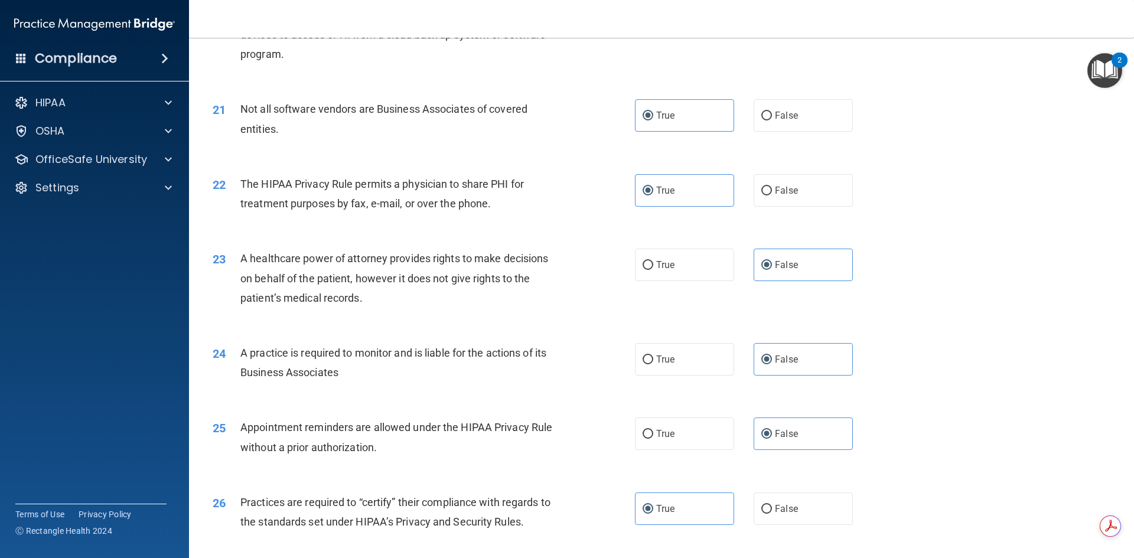
scroll to position [1832, 0]
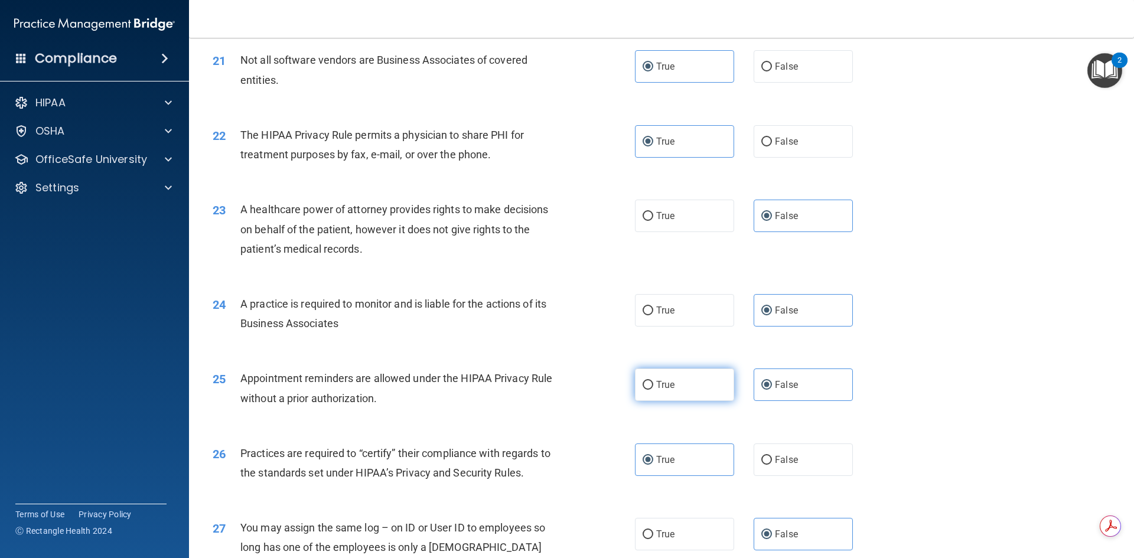
click at [702, 391] on label "True" at bounding box center [684, 385] width 99 height 32
click at [653, 390] on input "True" at bounding box center [648, 385] width 11 height 9
radio input "true"
radio input "false"
click at [797, 458] on label "False" at bounding box center [803, 460] width 99 height 32
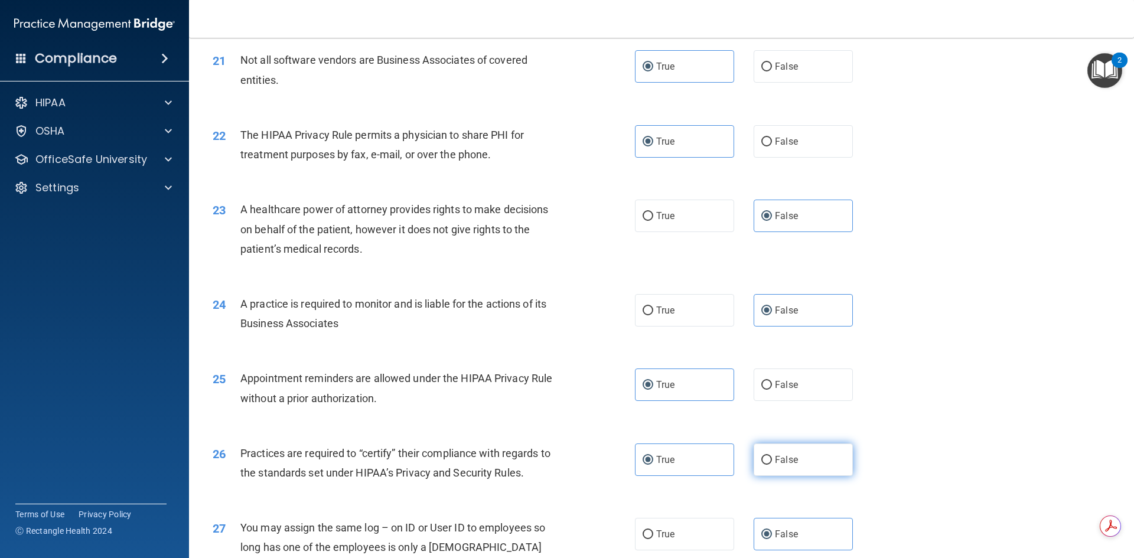
click at [772, 458] on input "False" at bounding box center [767, 460] width 11 height 9
radio input "true"
radio input "false"
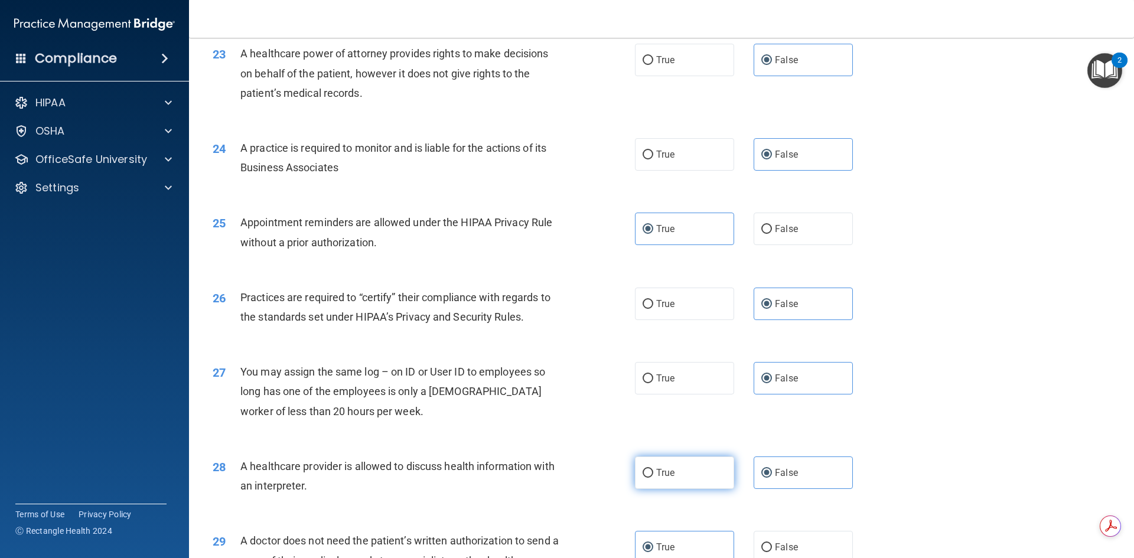
scroll to position [2009, 0]
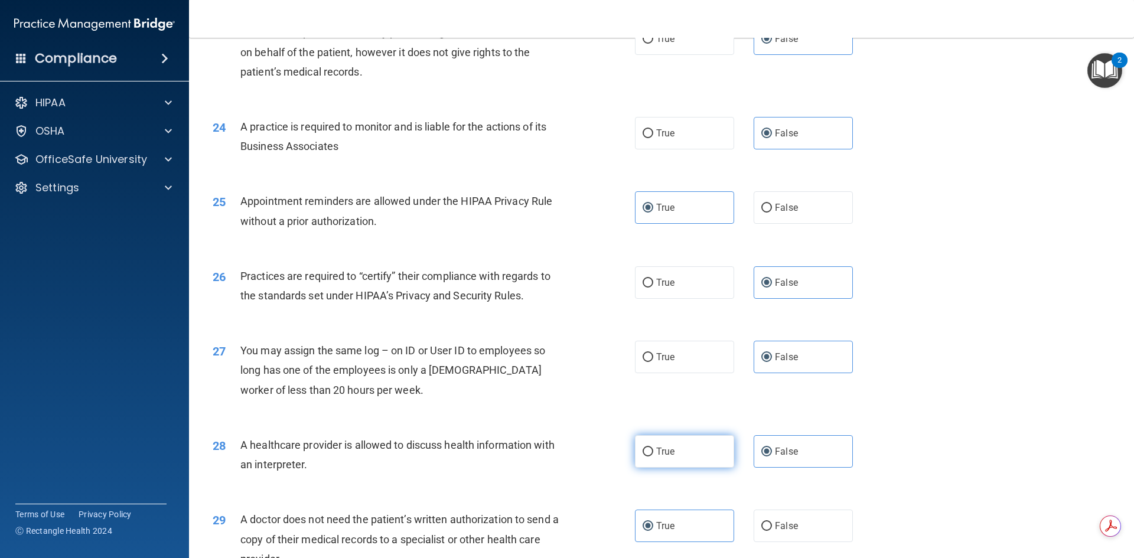
click at [689, 447] on label "True" at bounding box center [684, 451] width 99 height 32
click at [653, 448] on input "True" at bounding box center [648, 452] width 11 height 9
radio input "true"
radio input "false"
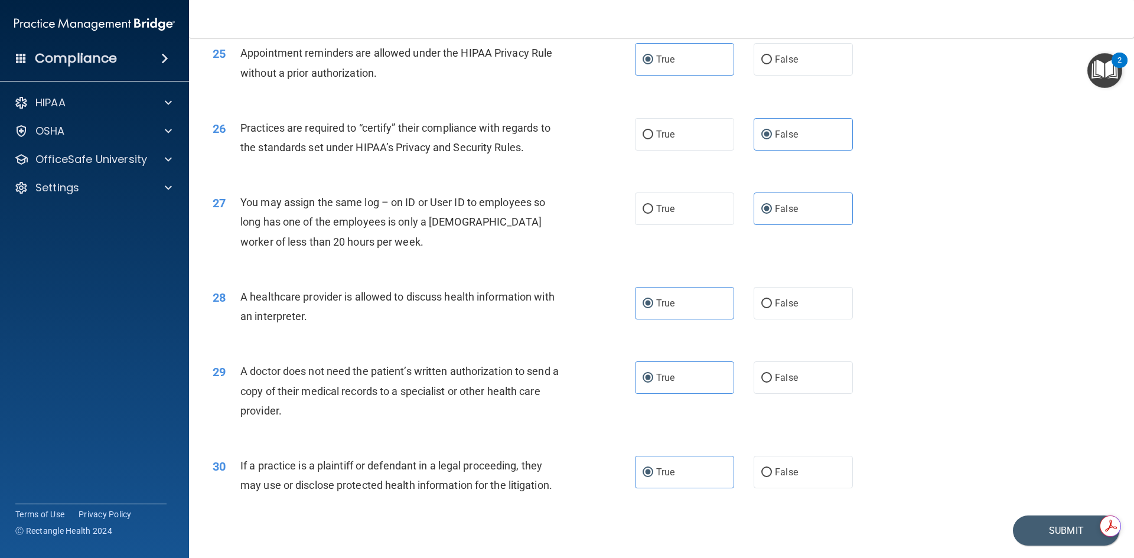
scroll to position [2186, 0]
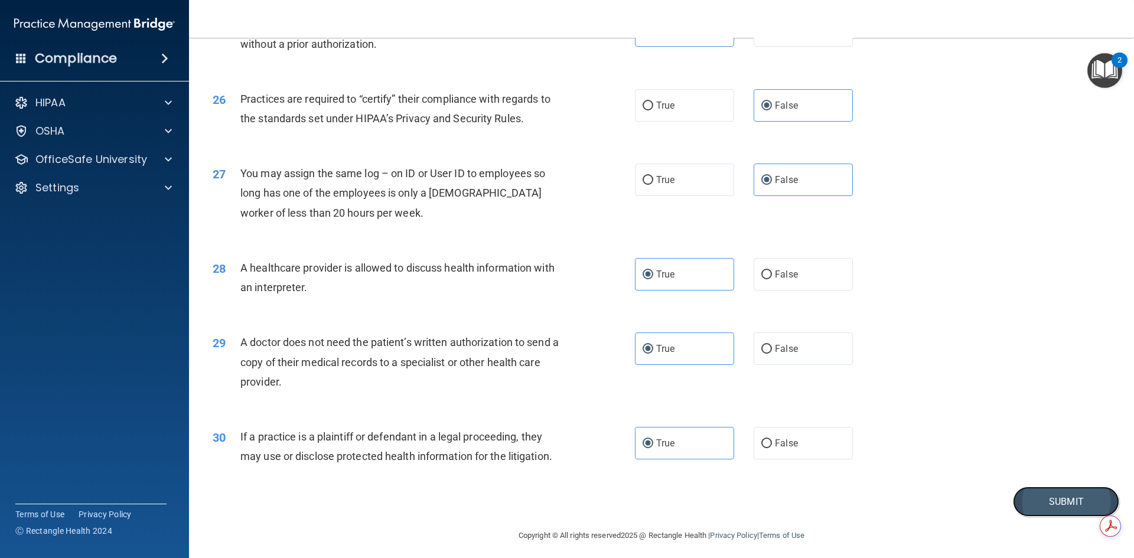
click at [1065, 500] on button "Submit" at bounding box center [1066, 502] width 106 height 30
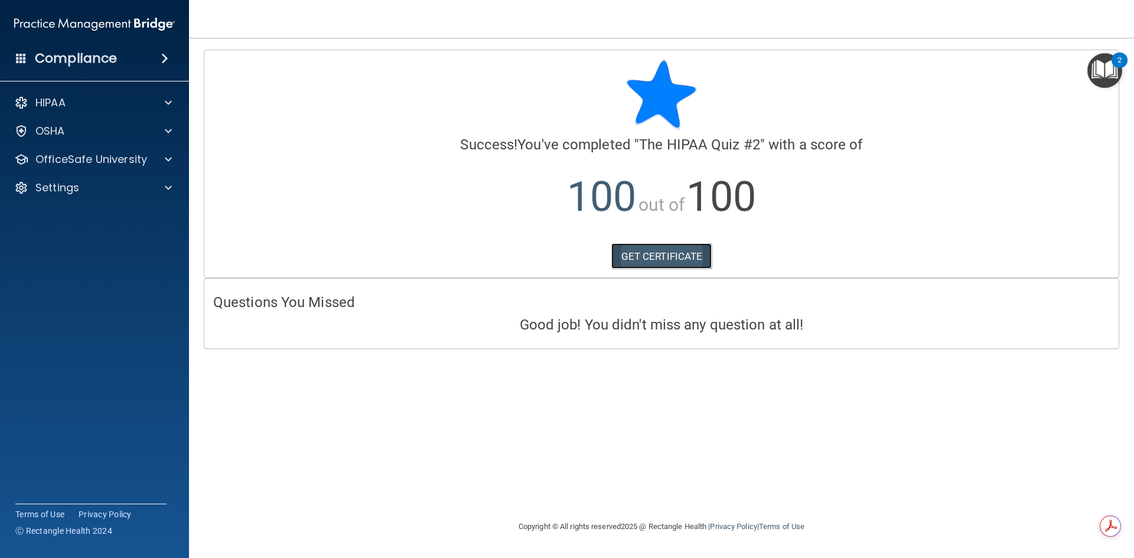
click at [662, 253] on link "GET CERTIFICATE" at bounding box center [661, 256] width 101 height 26
click at [60, 102] on p "HIPAA" at bounding box center [50, 103] width 30 height 14
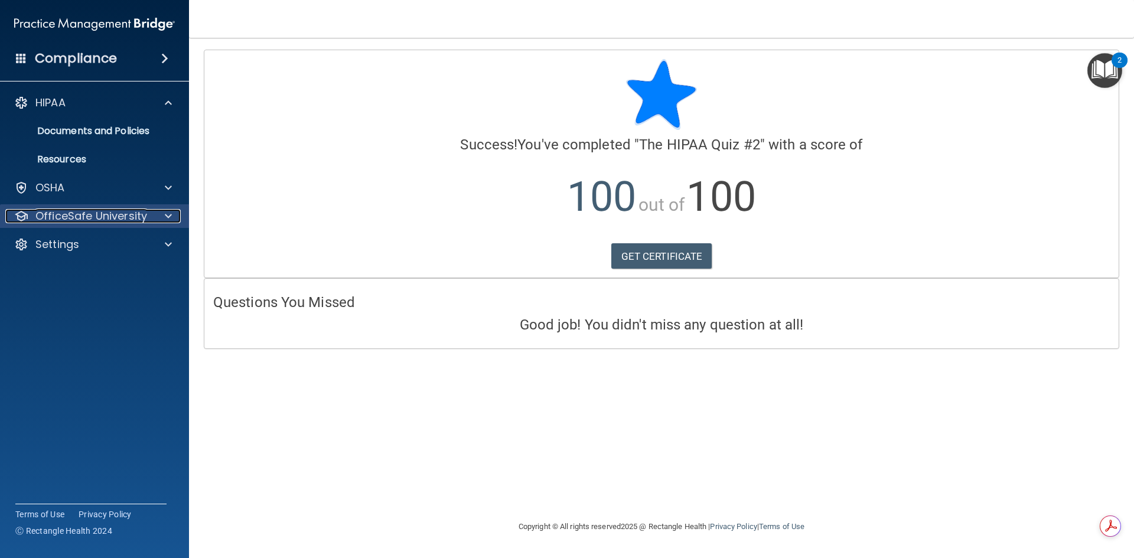
click at [84, 217] on p "OfficeSafe University" at bounding box center [91, 216] width 112 height 14
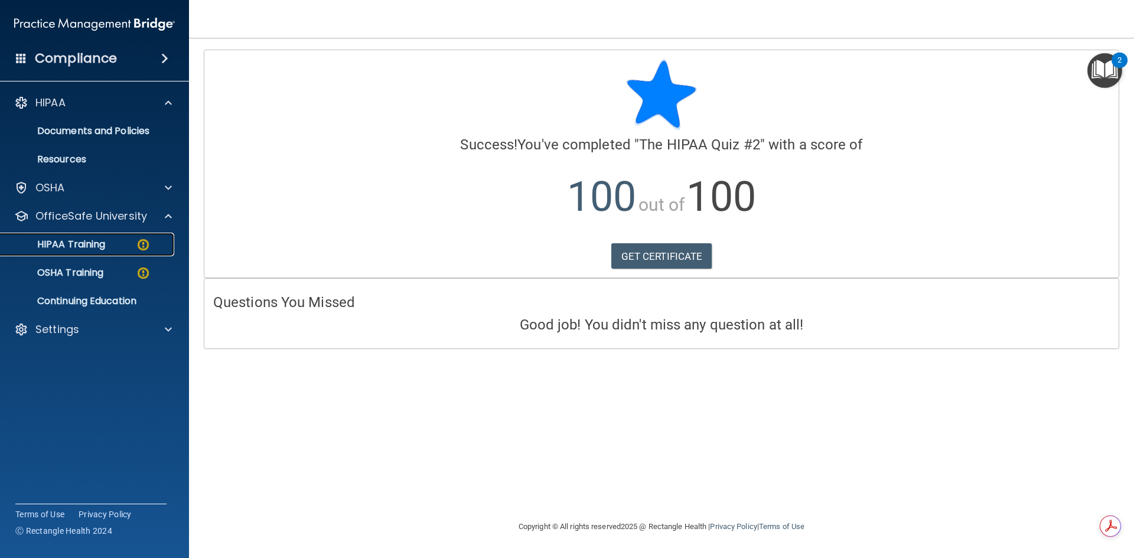
click at [87, 245] on p "HIPAA Training" at bounding box center [56, 245] width 97 height 12
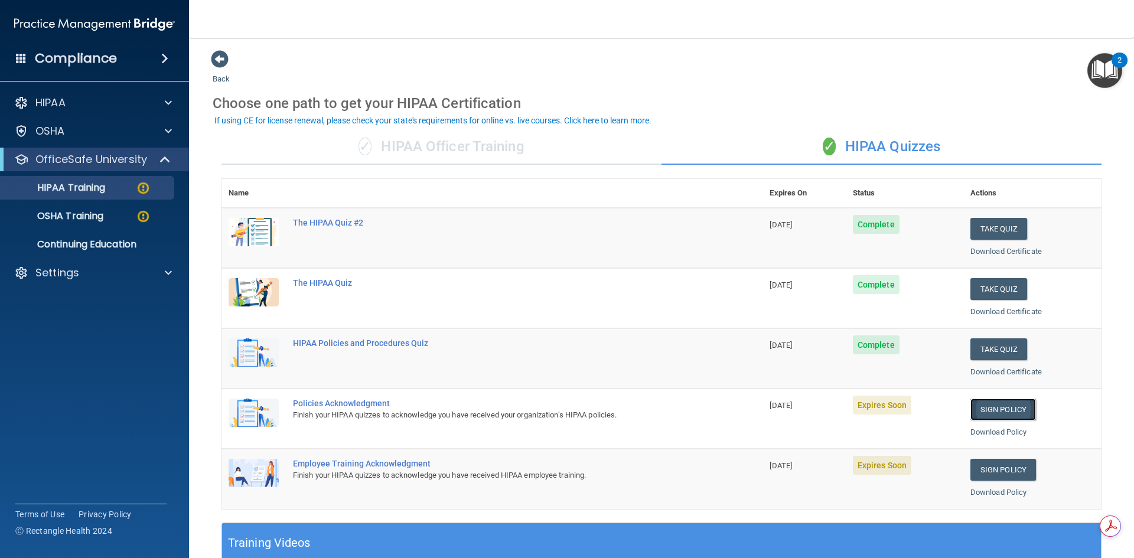
click at [1003, 410] on link "Sign Policy" at bounding box center [1004, 410] width 66 height 22
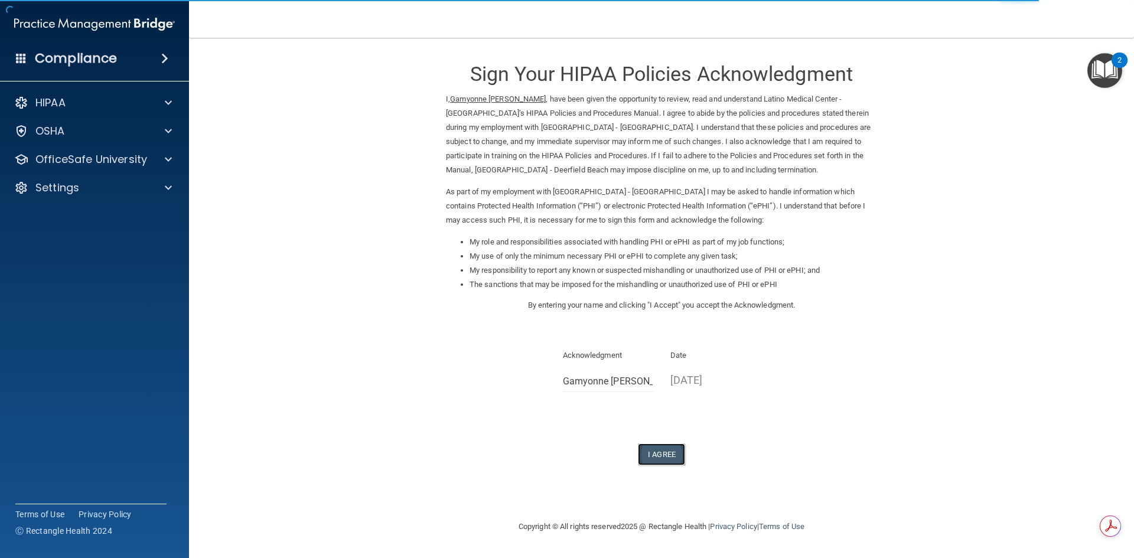
click at [659, 454] on button "I Agree" at bounding box center [661, 455] width 47 height 22
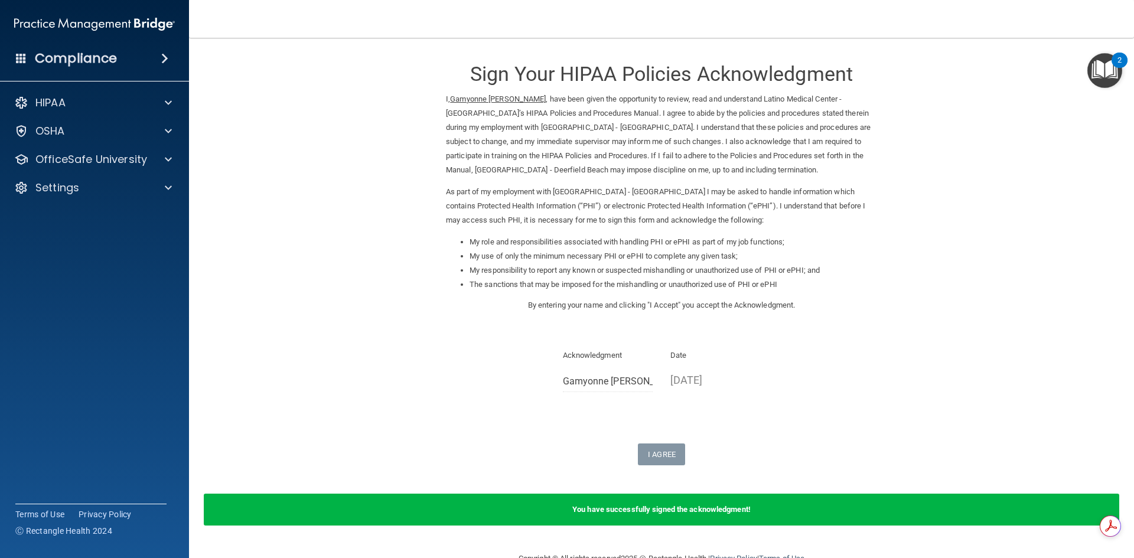
scroll to position [29, 0]
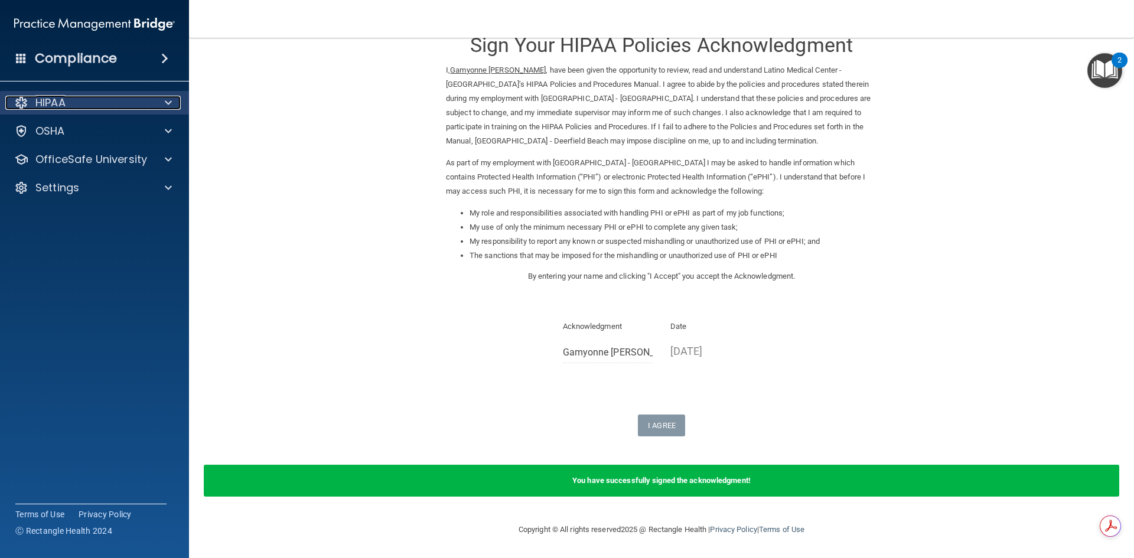
click at [48, 99] on p "HIPAA" at bounding box center [50, 103] width 30 height 14
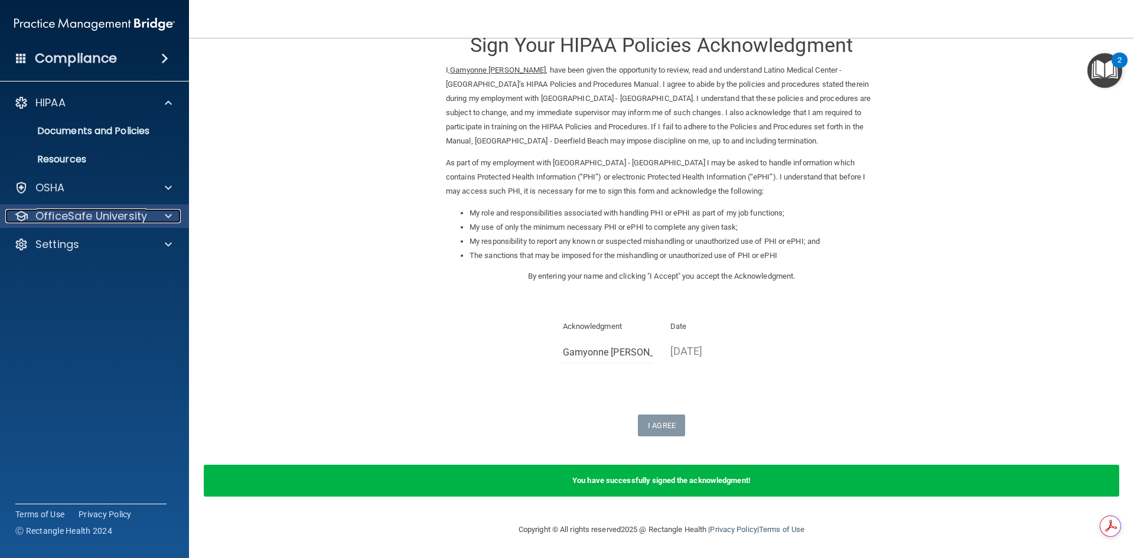
click at [85, 219] on p "OfficeSafe University" at bounding box center [91, 216] width 112 height 14
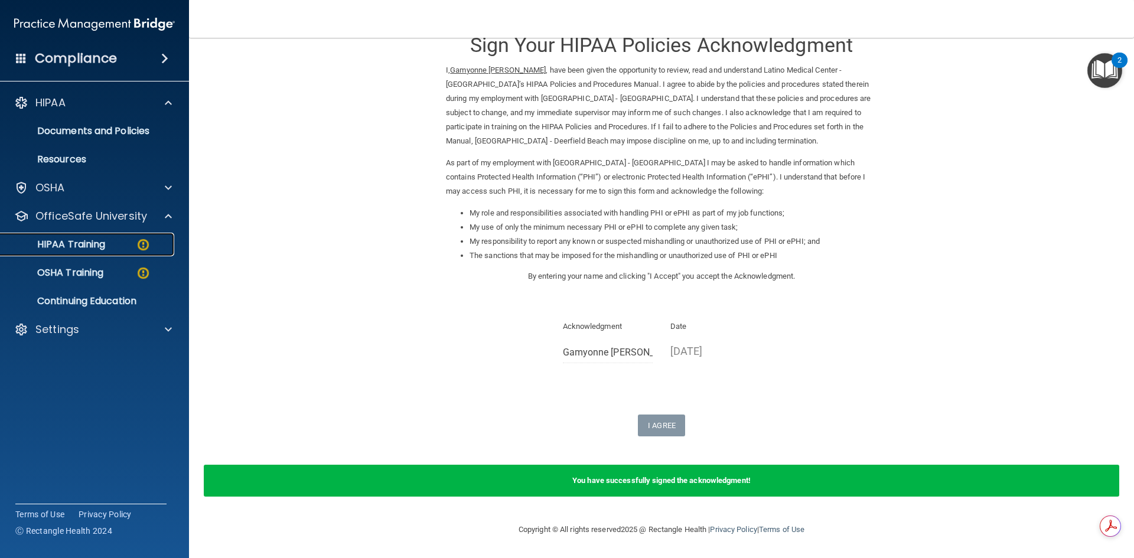
click at [94, 247] on p "HIPAA Training" at bounding box center [56, 245] width 97 height 12
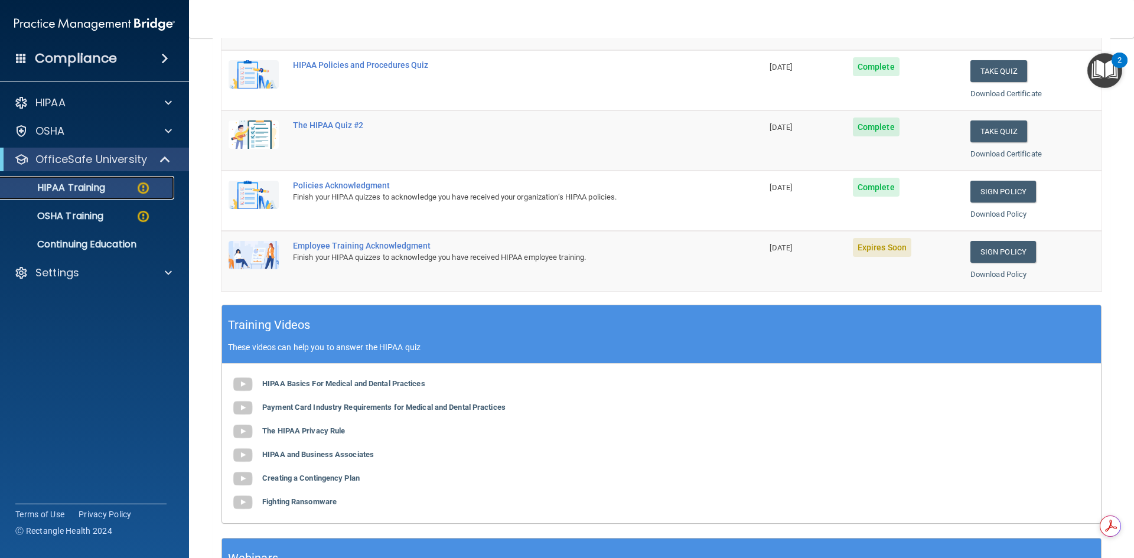
scroll to position [213, 0]
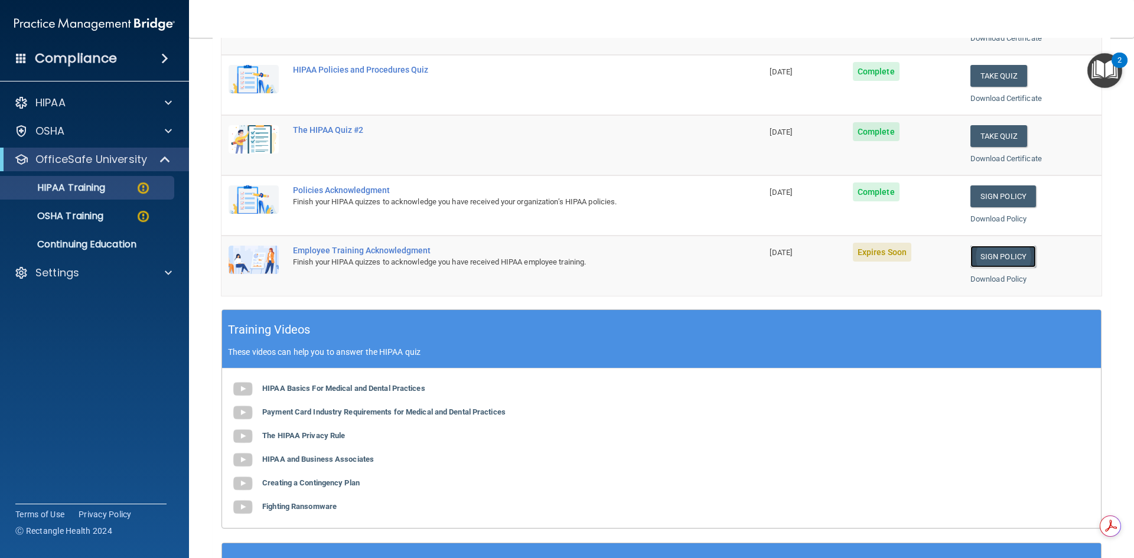
click at [992, 256] on link "Sign Policy" at bounding box center [1004, 257] width 66 height 22
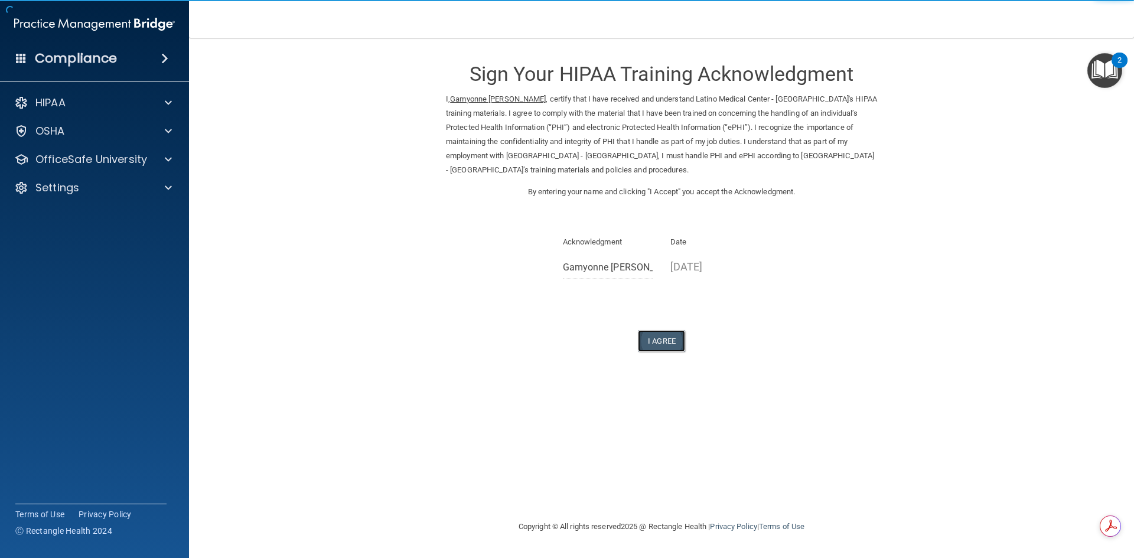
click at [676, 336] on button "I Agree" at bounding box center [661, 341] width 47 height 22
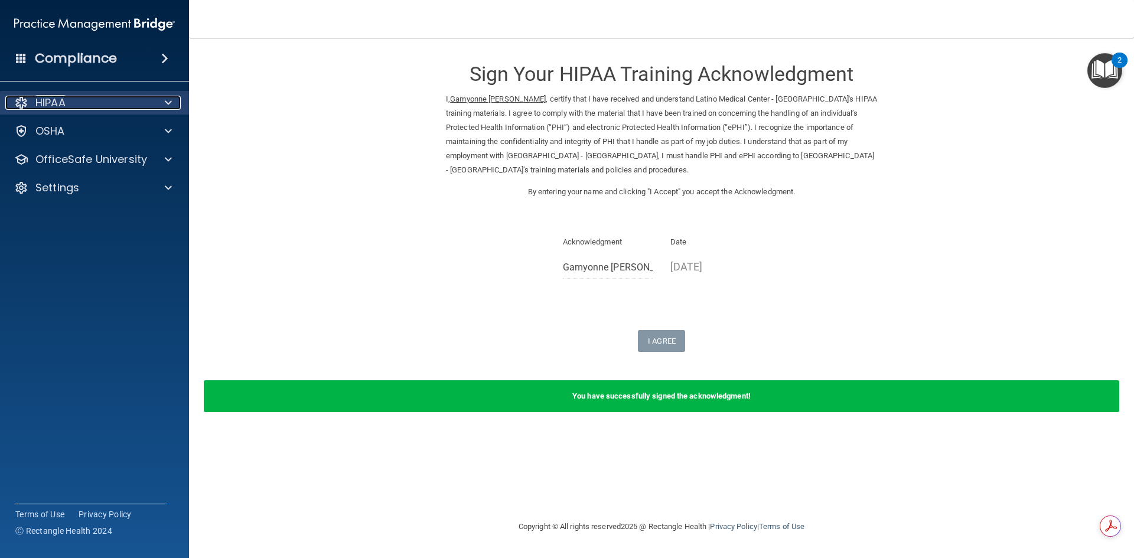
click at [55, 107] on p "HIPAA" at bounding box center [50, 103] width 30 height 14
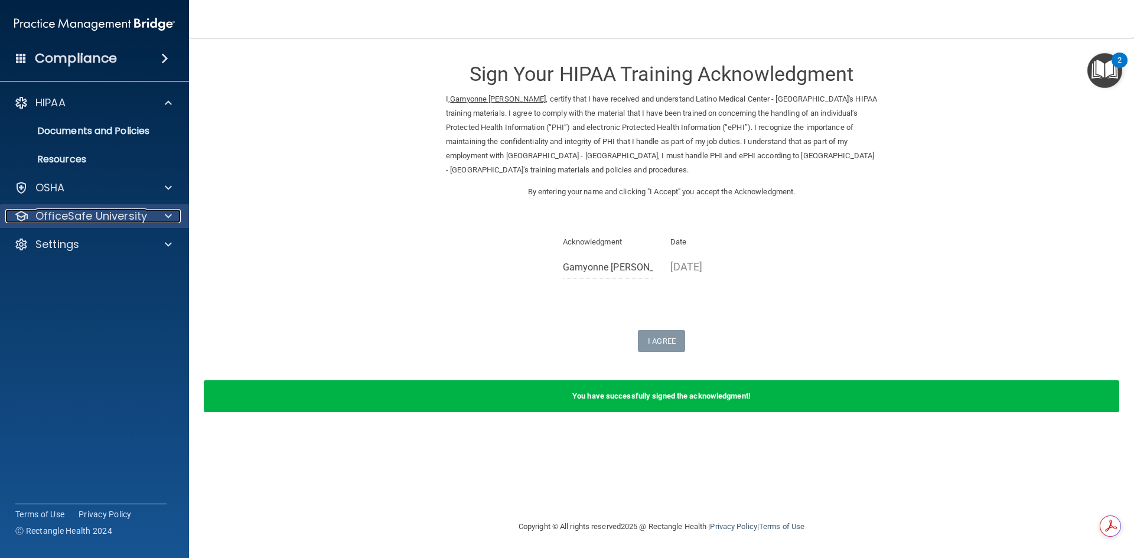
click at [61, 220] on p "OfficeSafe University" at bounding box center [91, 216] width 112 height 14
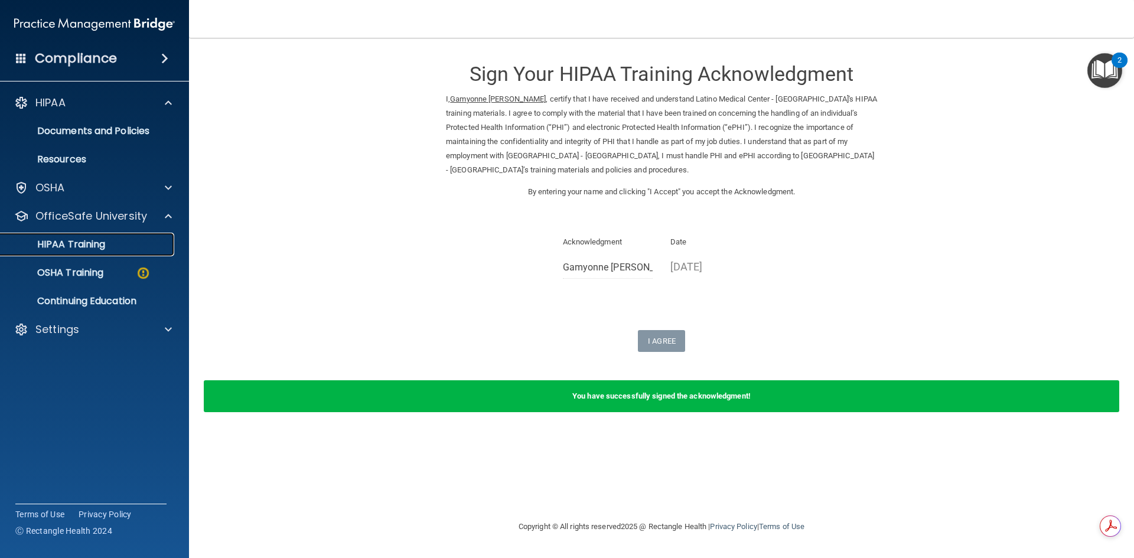
click at [70, 245] on p "HIPAA Training" at bounding box center [56, 245] width 97 height 12
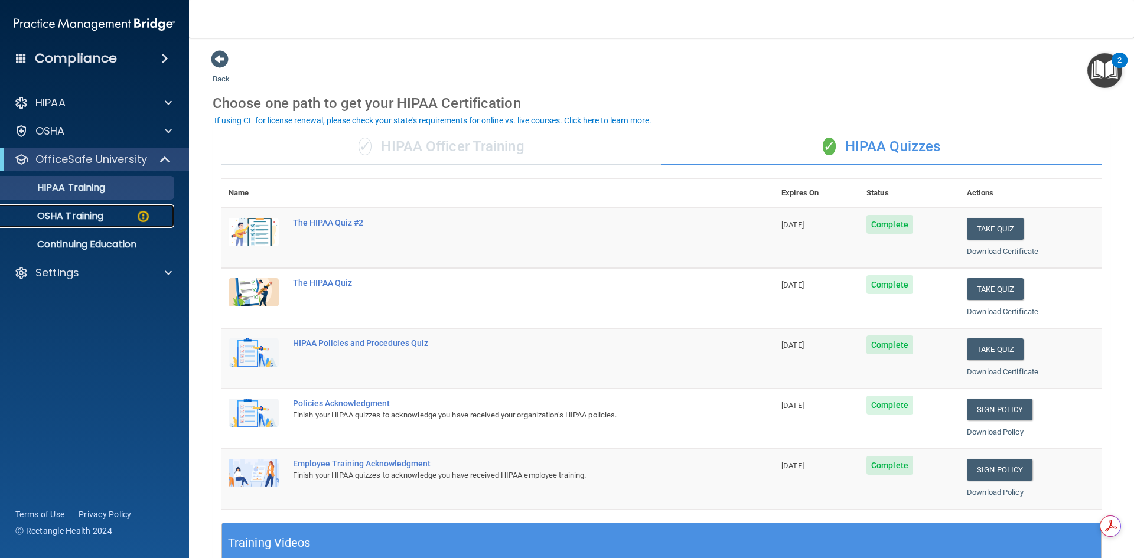
click at [83, 216] on p "OSHA Training" at bounding box center [56, 216] width 96 height 12
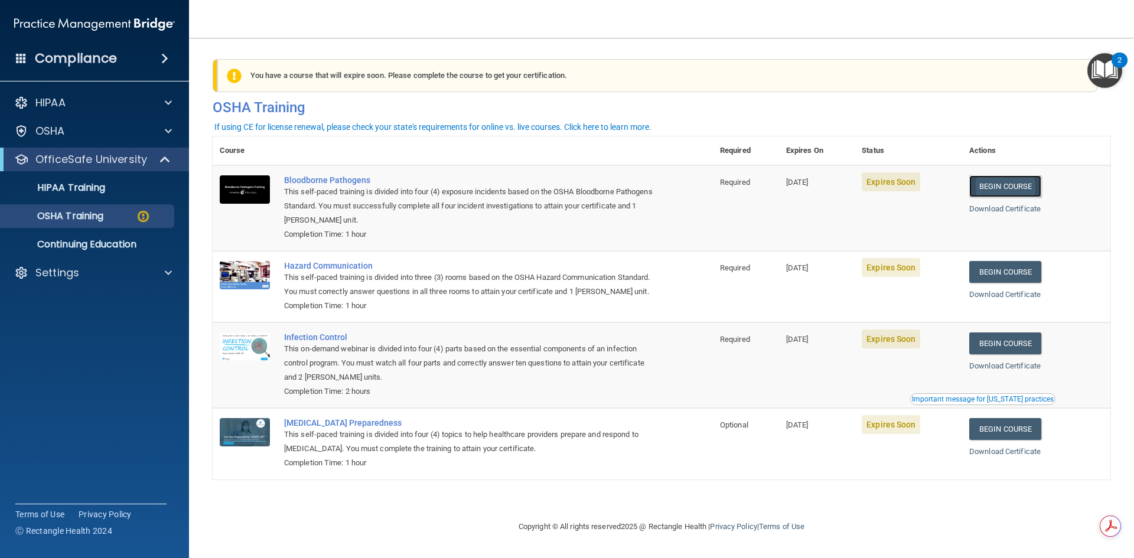
click at [1016, 184] on link "Begin Course" at bounding box center [1006, 186] width 72 height 22
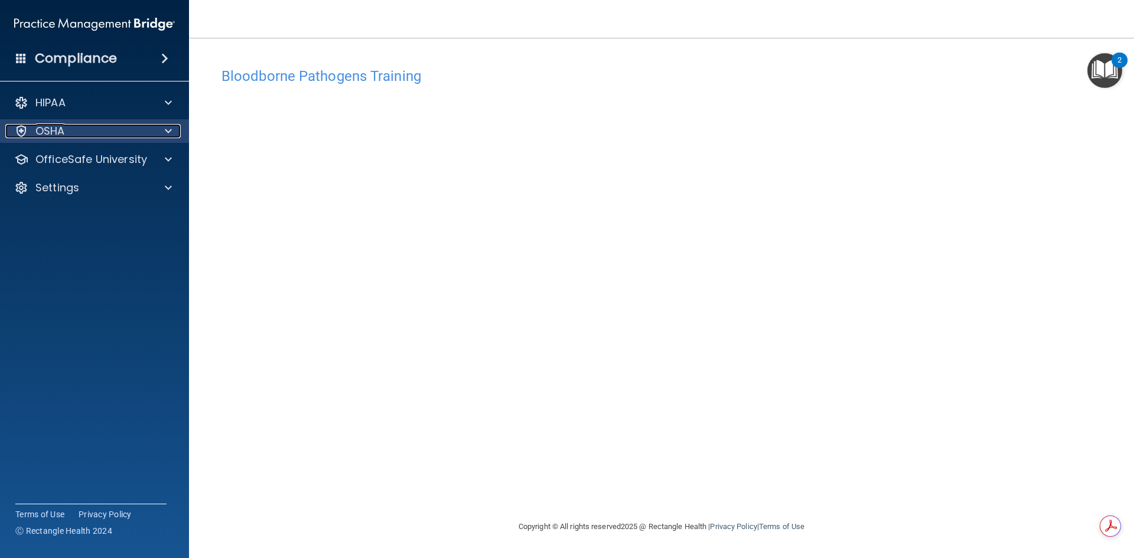
click at [54, 136] on p "OSHA" at bounding box center [50, 131] width 30 height 14
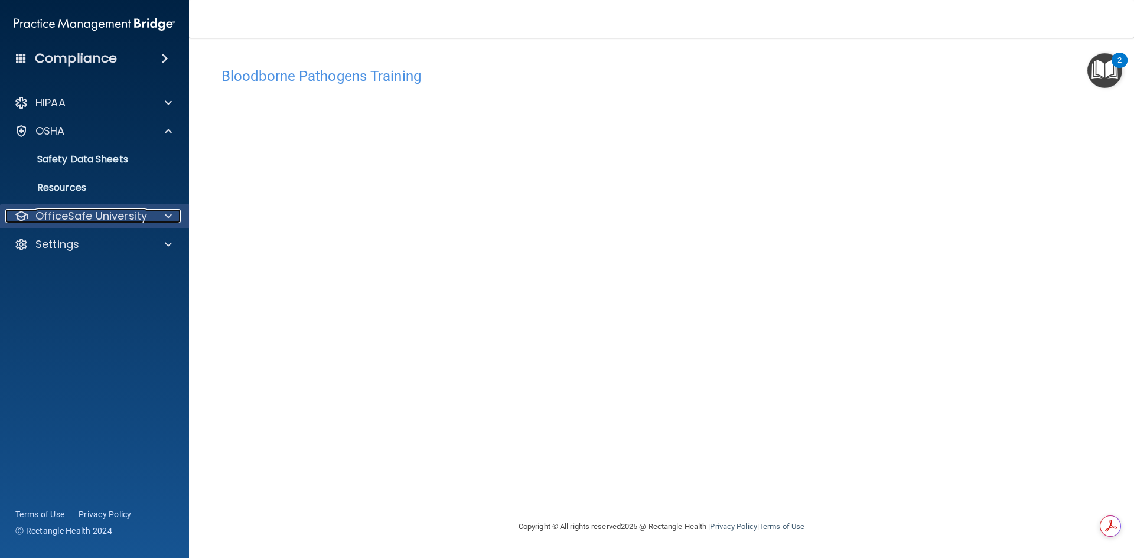
click at [67, 219] on p "OfficeSafe University" at bounding box center [91, 216] width 112 height 14
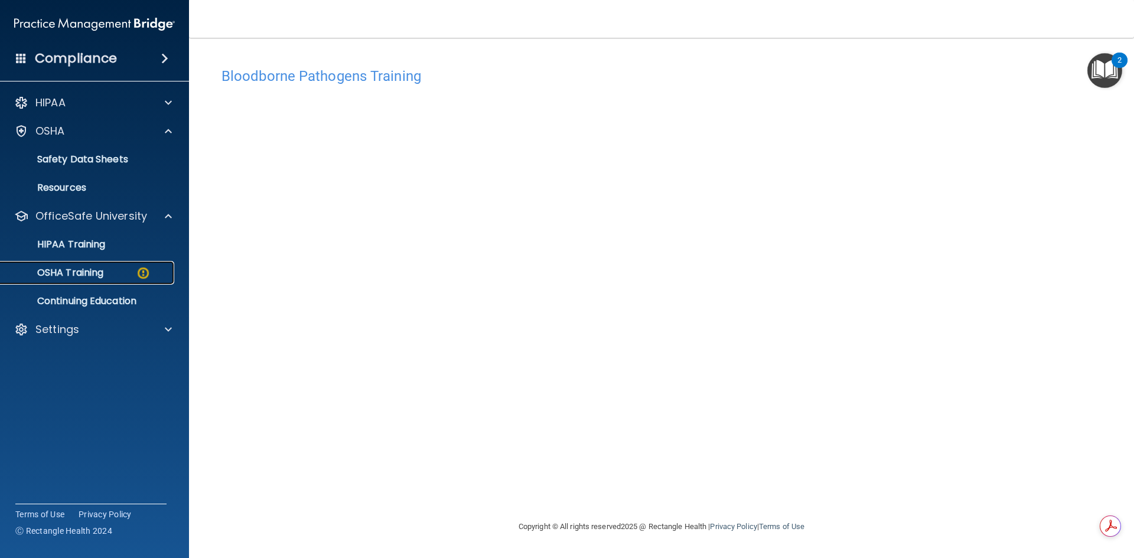
click at [83, 270] on p "OSHA Training" at bounding box center [56, 273] width 96 height 12
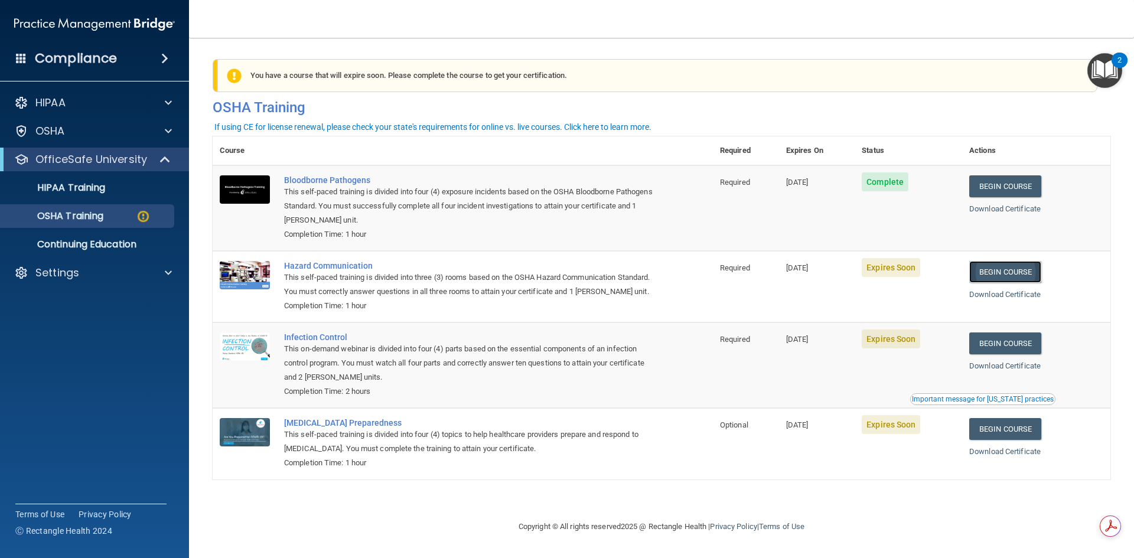
click at [1009, 276] on link "Begin Course" at bounding box center [1006, 272] width 72 height 22
click at [1017, 274] on link "Begin Course" at bounding box center [1006, 272] width 72 height 22
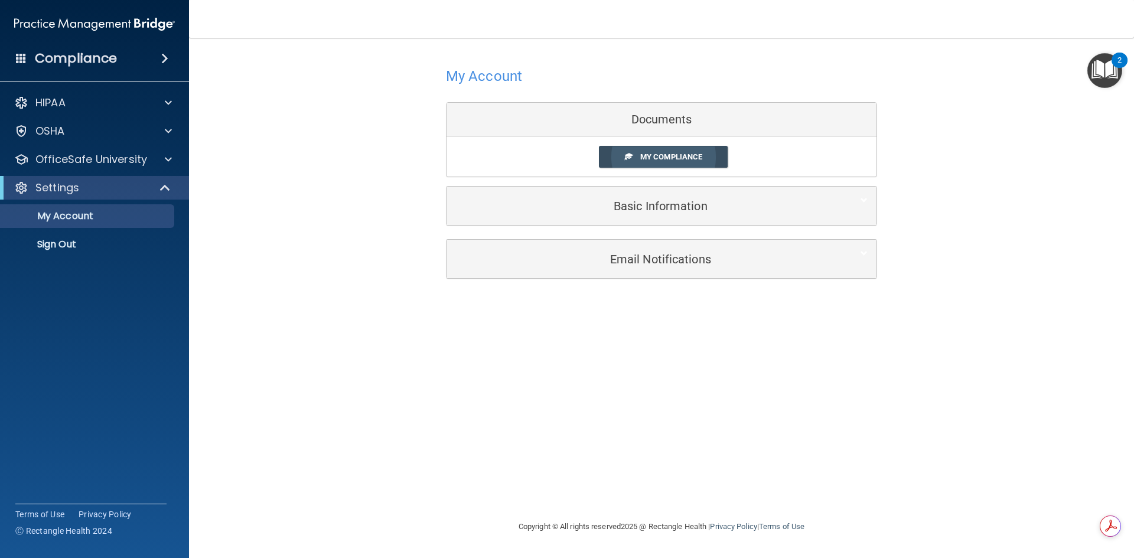
click at [682, 155] on span "My Compliance" at bounding box center [671, 156] width 62 height 9
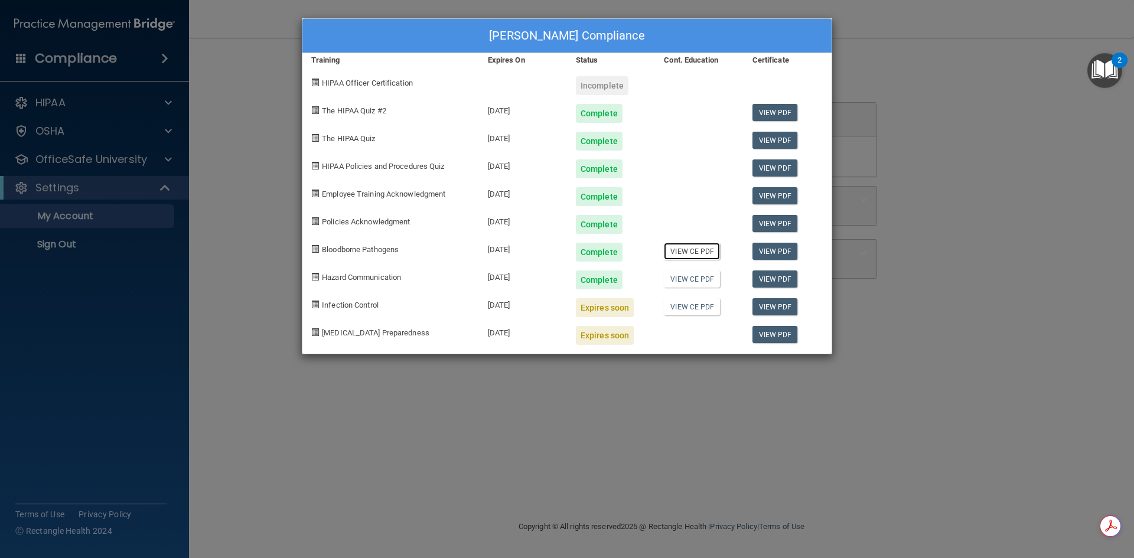
click at [698, 252] on link "View CE PDF" at bounding box center [692, 251] width 56 height 17
click at [690, 280] on link "View CE PDF" at bounding box center [692, 279] width 56 height 17
click at [678, 311] on link "View CE PDF" at bounding box center [692, 306] width 56 height 17
click at [692, 305] on link "View CE PDF" at bounding box center [692, 306] width 56 height 17
click at [784, 306] on link "View PDF" at bounding box center [775, 306] width 45 height 17
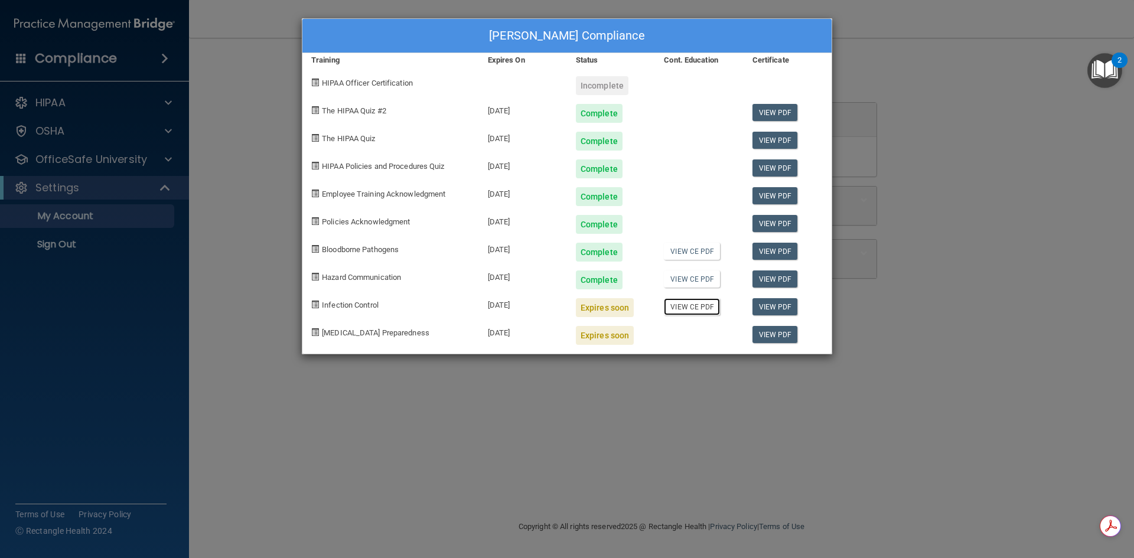
click at [702, 311] on link "View CE PDF" at bounding box center [692, 306] width 56 height 17
click at [604, 312] on div "Expires soon" at bounding box center [605, 307] width 58 height 19
click at [701, 310] on link "View CE PDF" at bounding box center [692, 306] width 56 height 17
click at [256, 222] on div "Gamyonne Guerrier's Compliance Training Expires On Status Cont. Education Certi…" at bounding box center [567, 279] width 1134 height 558
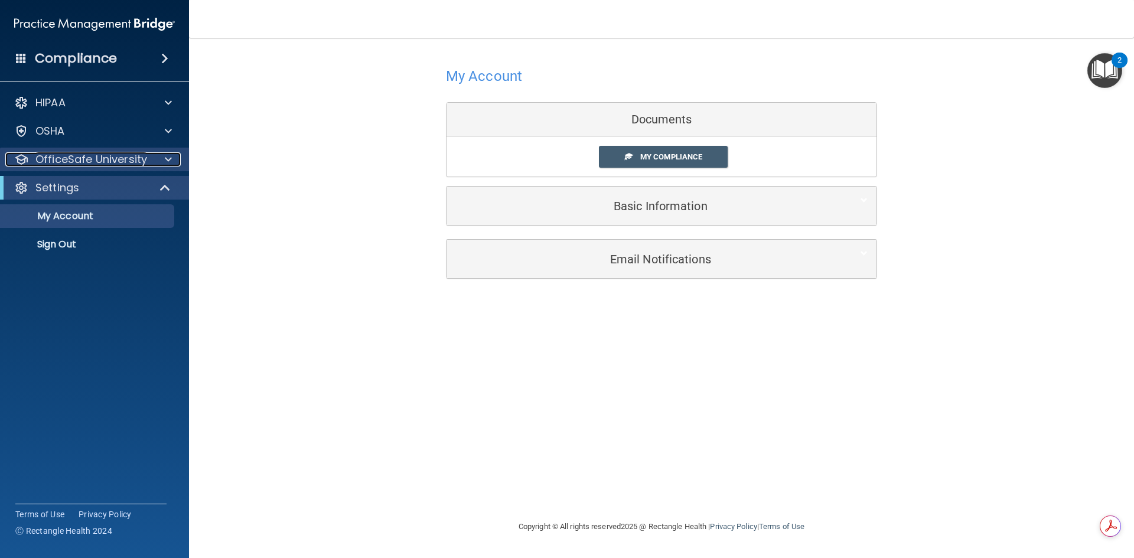
click at [84, 161] on p "OfficeSafe University" at bounding box center [91, 159] width 112 height 14
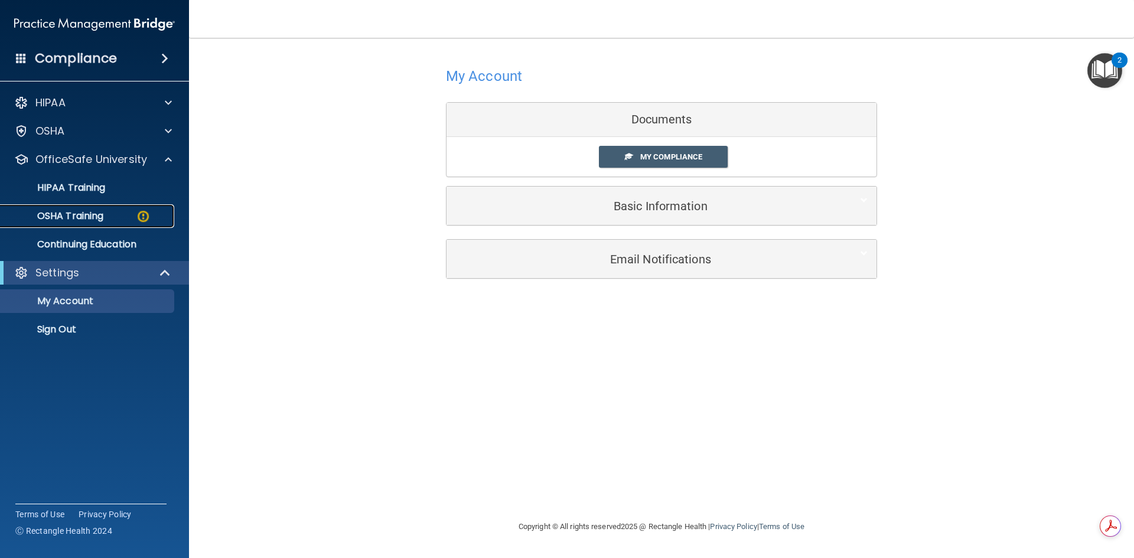
click at [96, 217] on p "OSHA Training" at bounding box center [56, 216] width 96 height 12
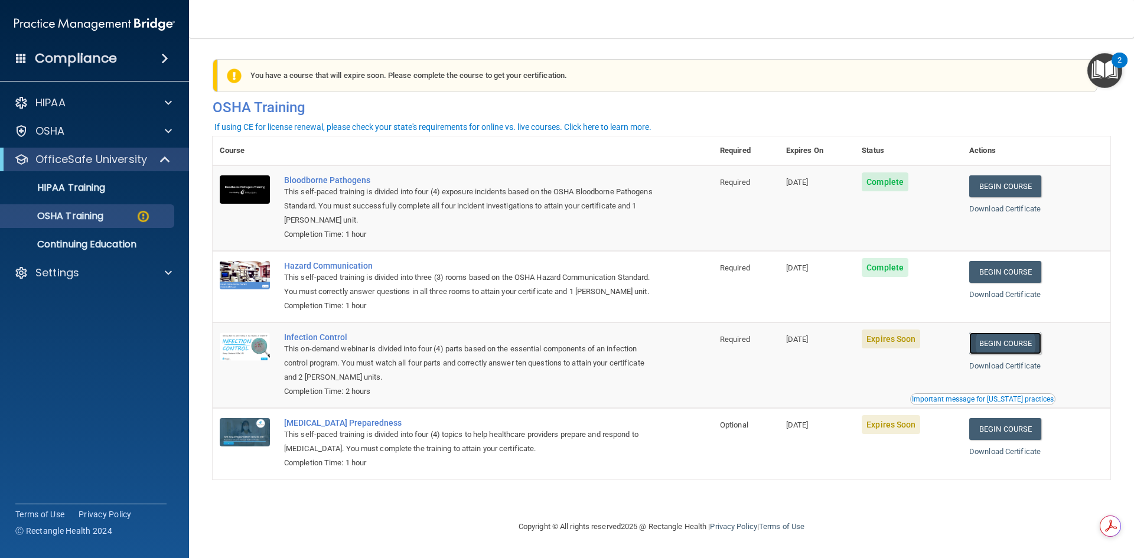
click at [1002, 354] on link "Begin Course" at bounding box center [1006, 344] width 72 height 22
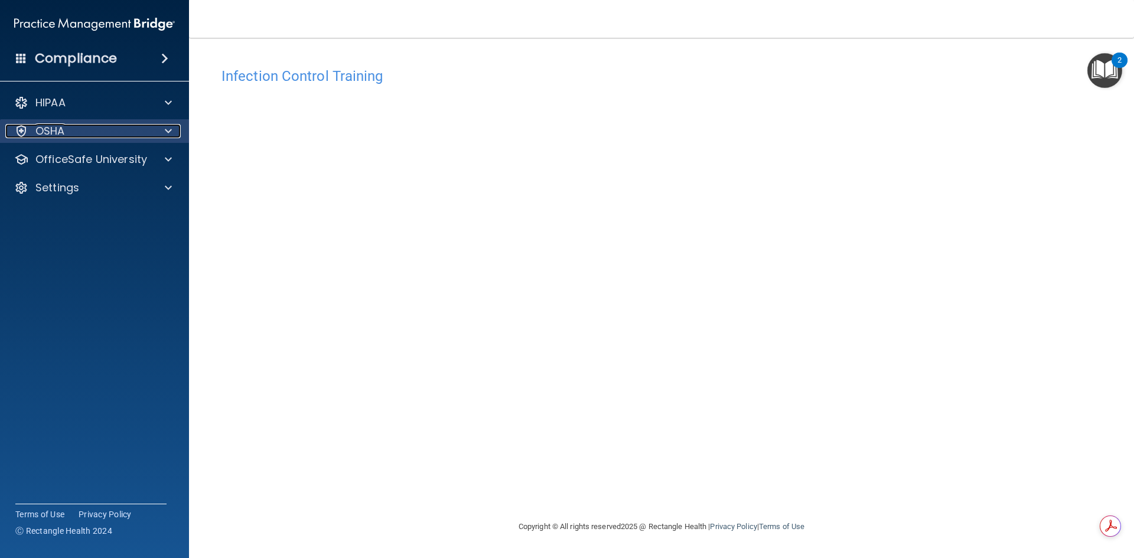
click at [87, 128] on div "OSHA" at bounding box center [78, 131] width 147 height 14
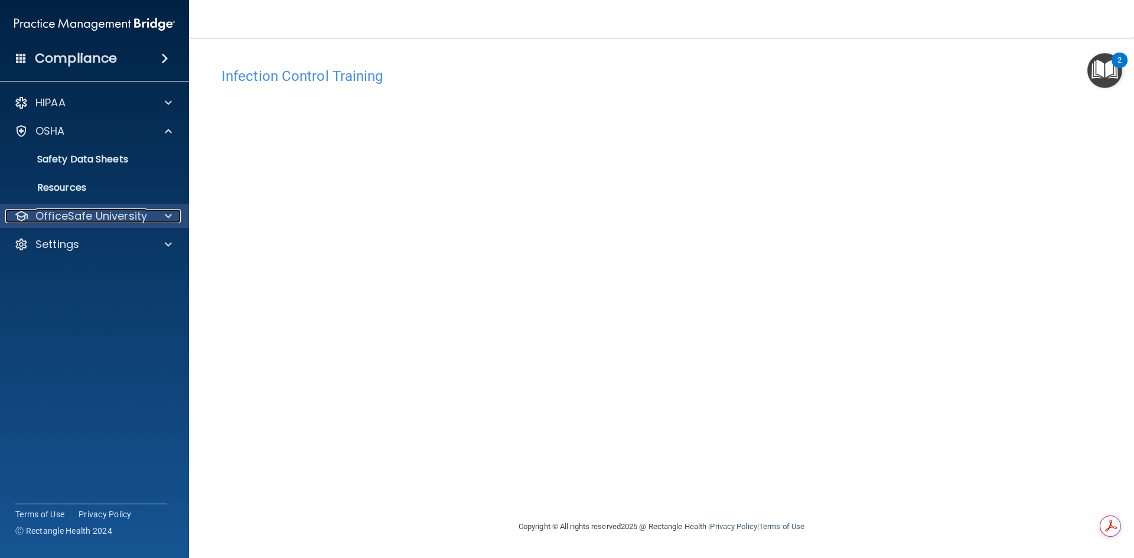
click at [100, 217] on p "OfficeSafe University" at bounding box center [91, 216] width 112 height 14
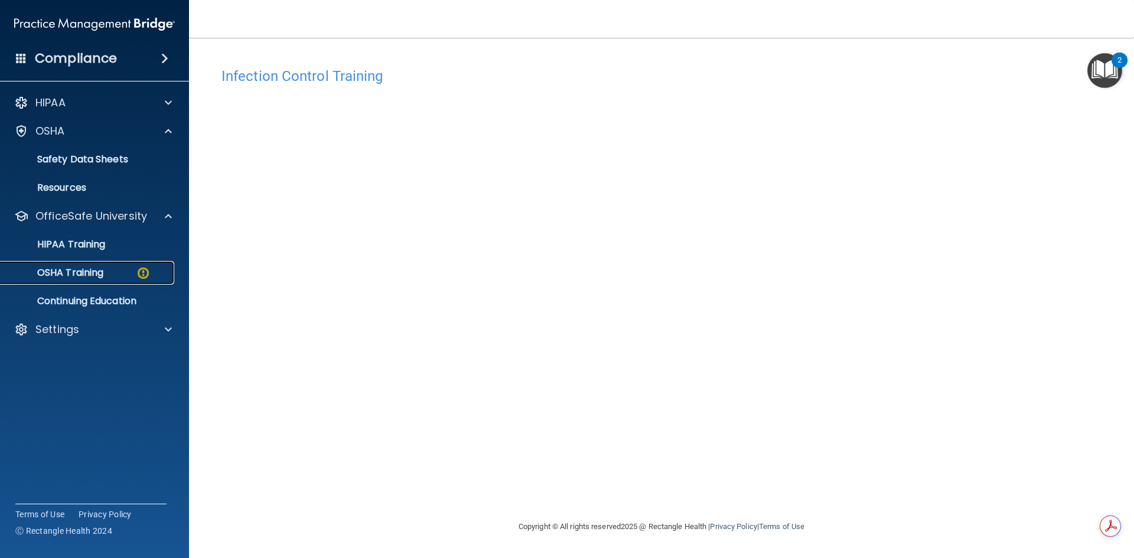
click at [97, 271] on p "OSHA Training" at bounding box center [56, 273] width 96 height 12
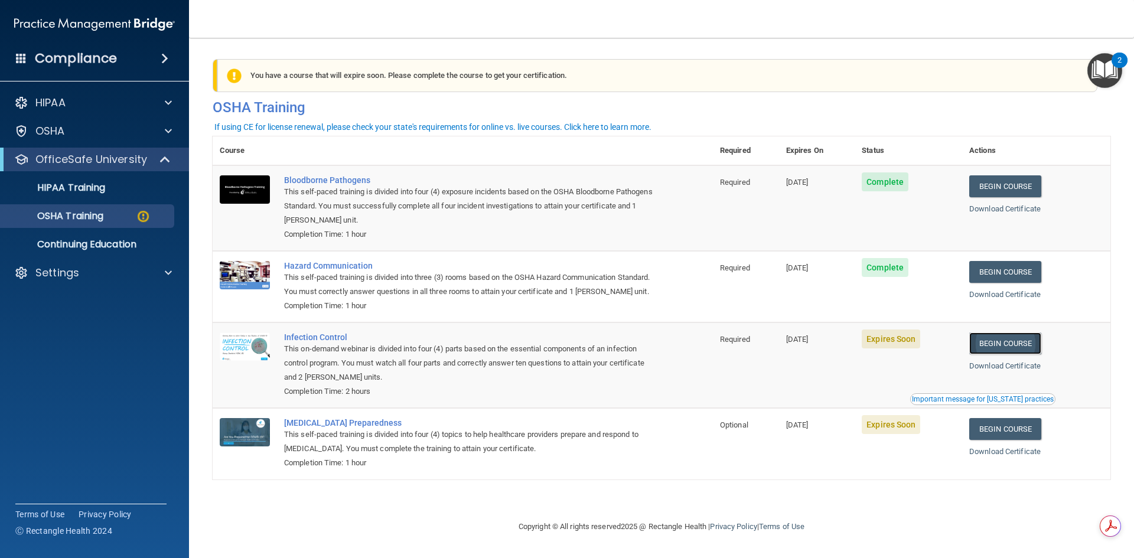
click at [1015, 354] on link "Begin Course" at bounding box center [1006, 344] width 72 height 22
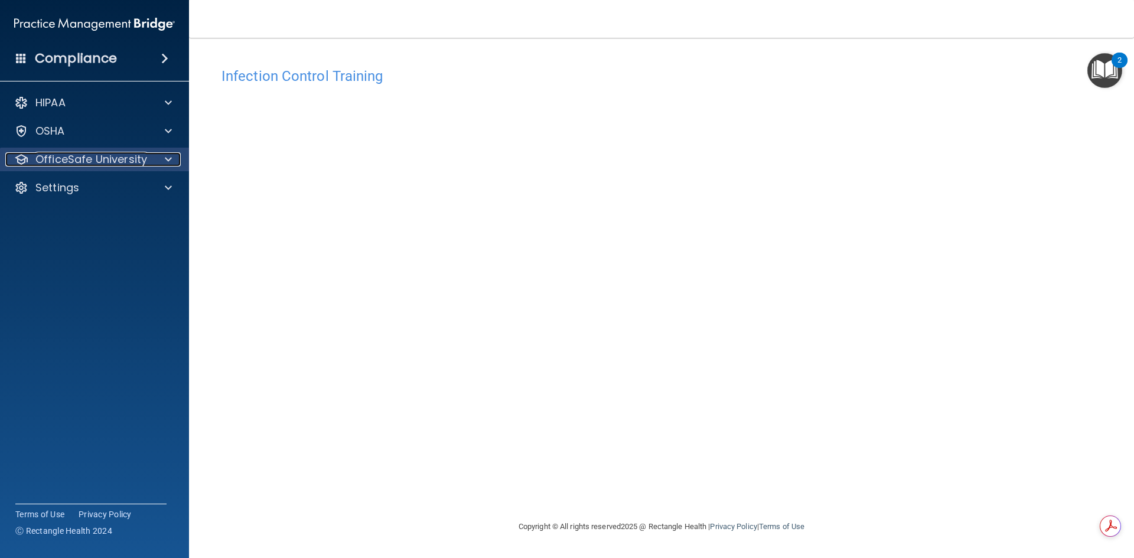
click at [74, 154] on p "OfficeSafe University" at bounding box center [91, 159] width 112 height 14
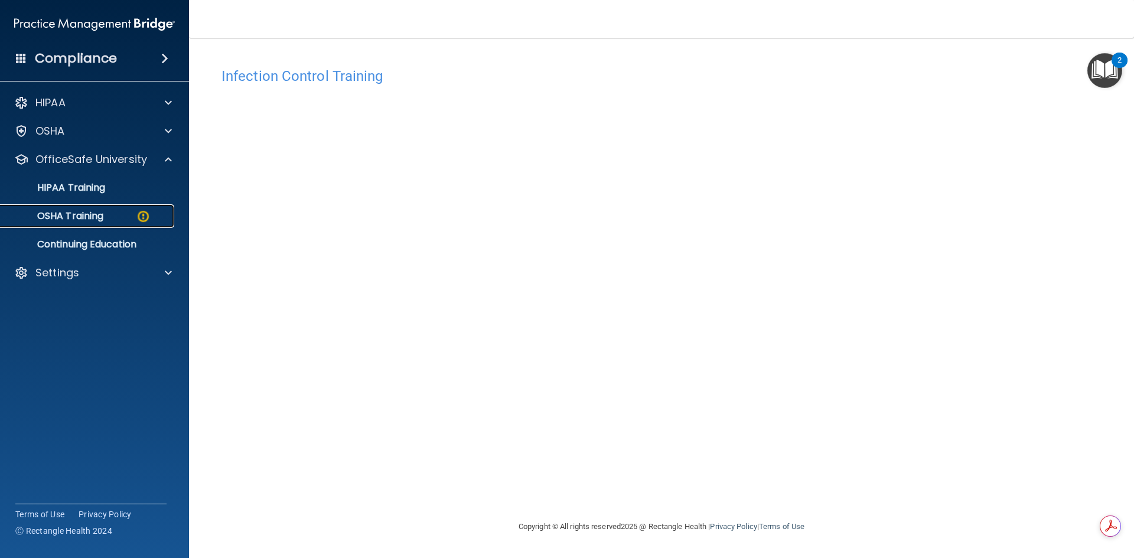
click at [90, 215] on p "OSHA Training" at bounding box center [56, 216] width 96 height 12
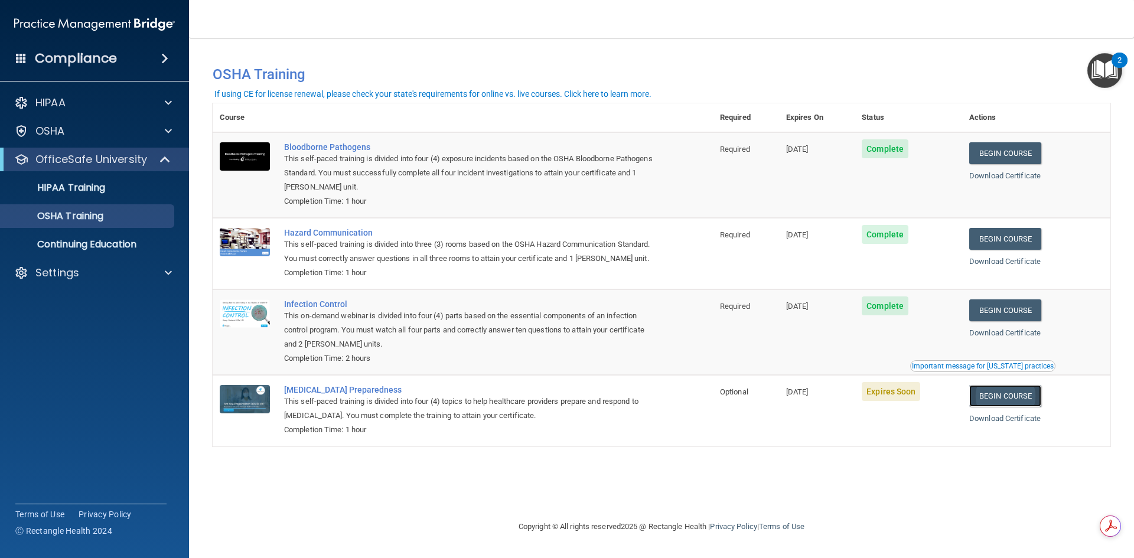
click at [1020, 407] on link "Begin Course" at bounding box center [1006, 396] width 72 height 22
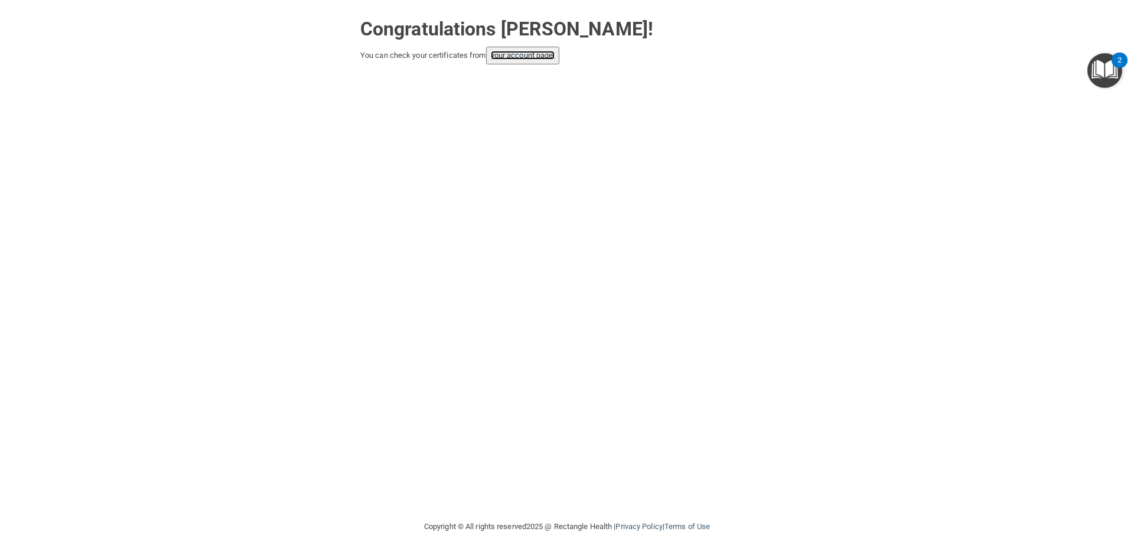
click at [539, 54] on link "your account page!" at bounding box center [523, 55] width 64 height 9
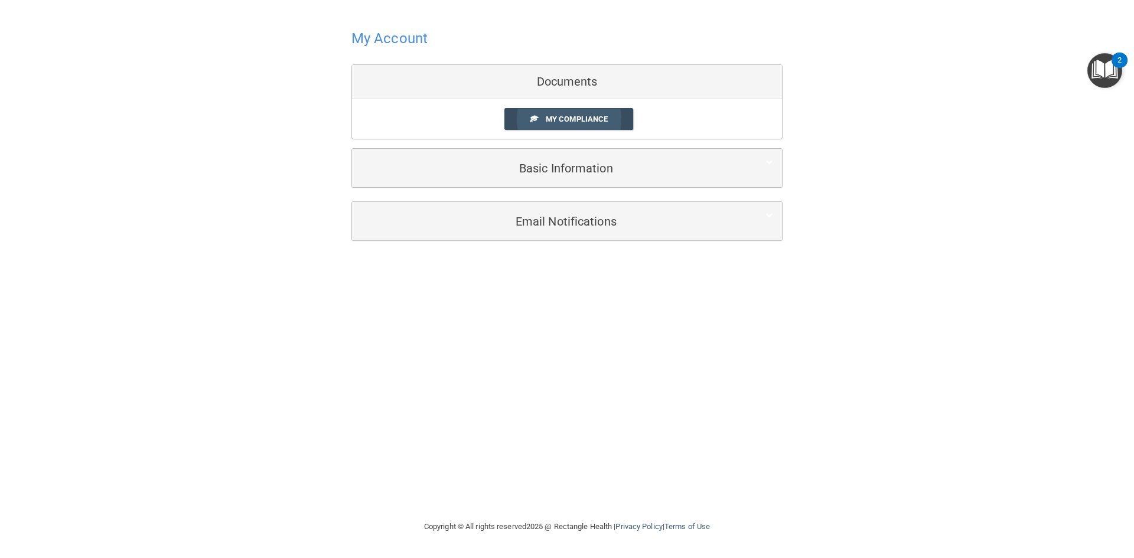
click at [573, 115] on span "My Compliance" at bounding box center [577, 119] width 62 height 9
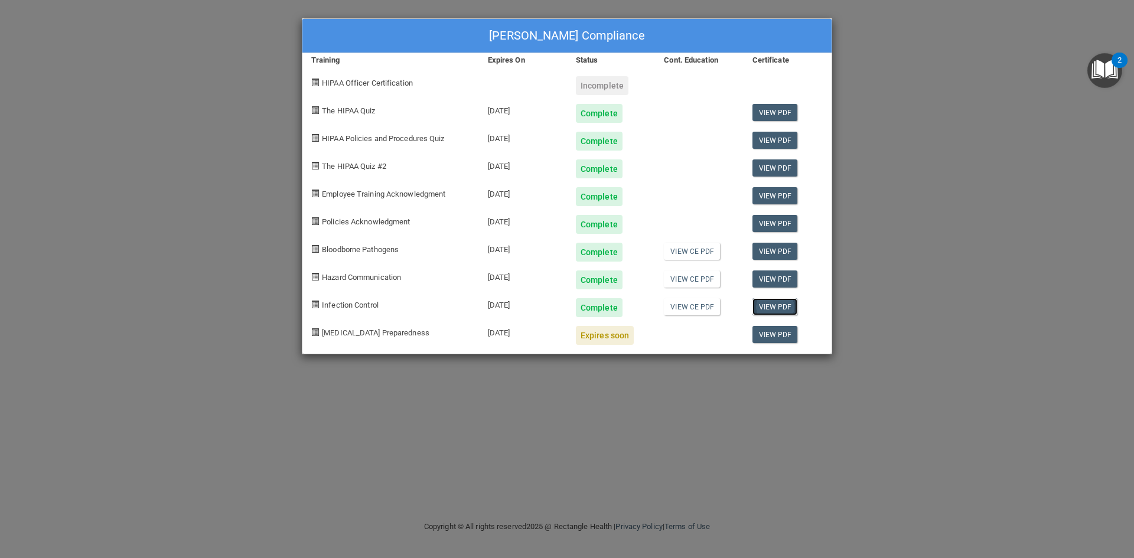
click at [779, 303] on link "View PDF" at bounding box center [775, 306] width 45 height 17
click at [905, 190] on div "[PERSON_NAME] Compliance Training Expires On Status Cont. Education Certificate…" at bounding box center [567, 279] width 1134 height 558
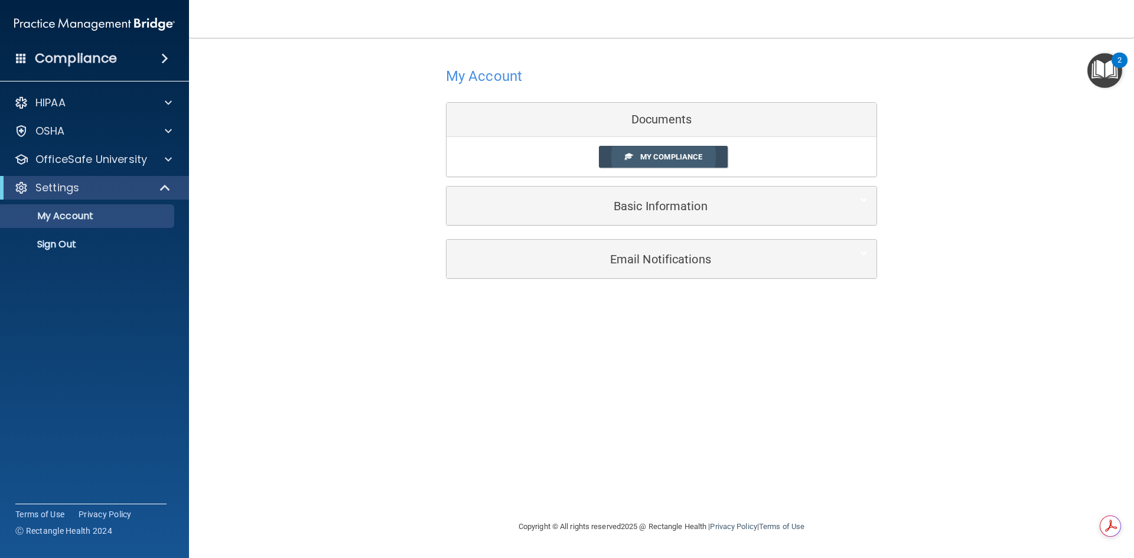
click at [685, 153] on span "My Compliance" at bounding box center [671, 156] width 62 height 9
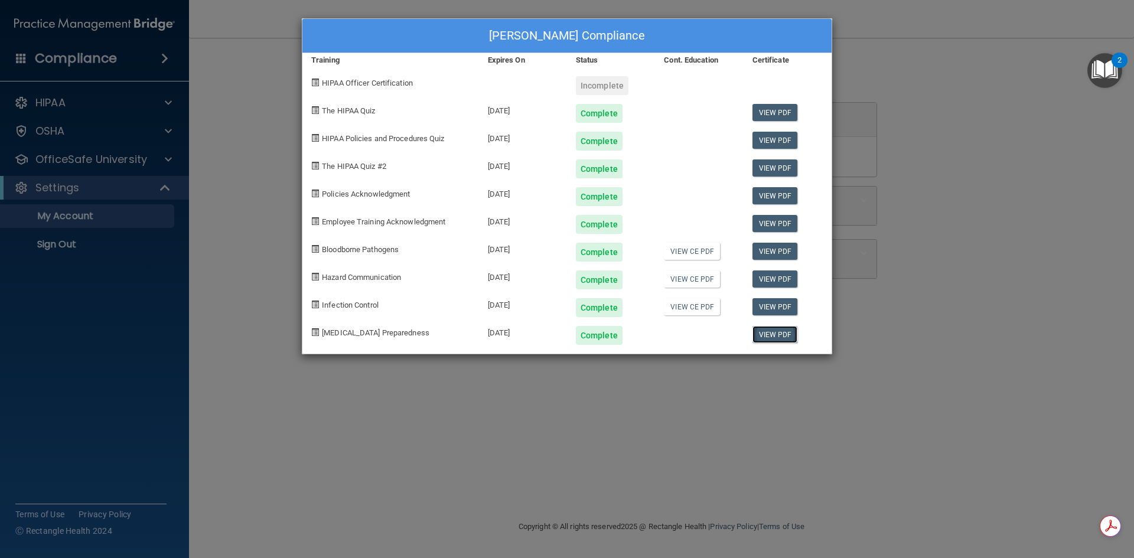
click at [783, 331] on link "View PDF" at bounding box center [775, 334] width 45 height 17
click at [689, 307] on link "View CE PDF" at bounding box center [692, 306] width 56 height 17
click at [702, 308] on link "View CE PDF" at bounding box center [692, 306] width 56 height 17
click at [698, 252] on link "View CE PDF" at bounding box center [692, 251] width 56 height 17
click at [594, 311] on div "Complete" at bounding box center [599, 307] width 47 height 19
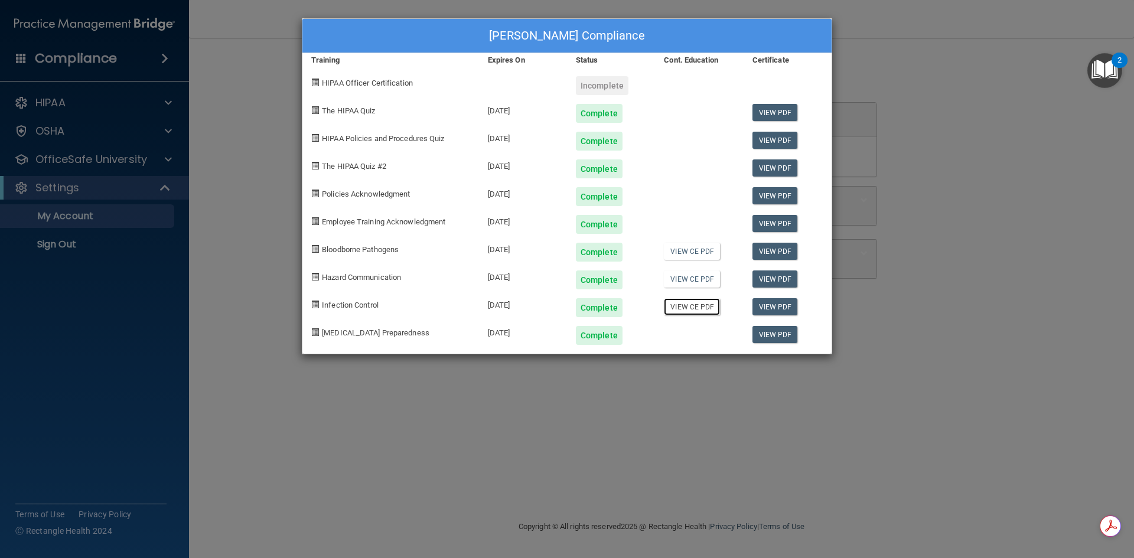
click at [703, 304] on link "View CE PDF" at bounding box center [692, 306] width 56 height 17
click at [243, 438] on div "Gamyonne Guerrier's Compliance Training Expires On Status Cont. Education Certi…" at bounding box center [567, 279] width 1134 height 558
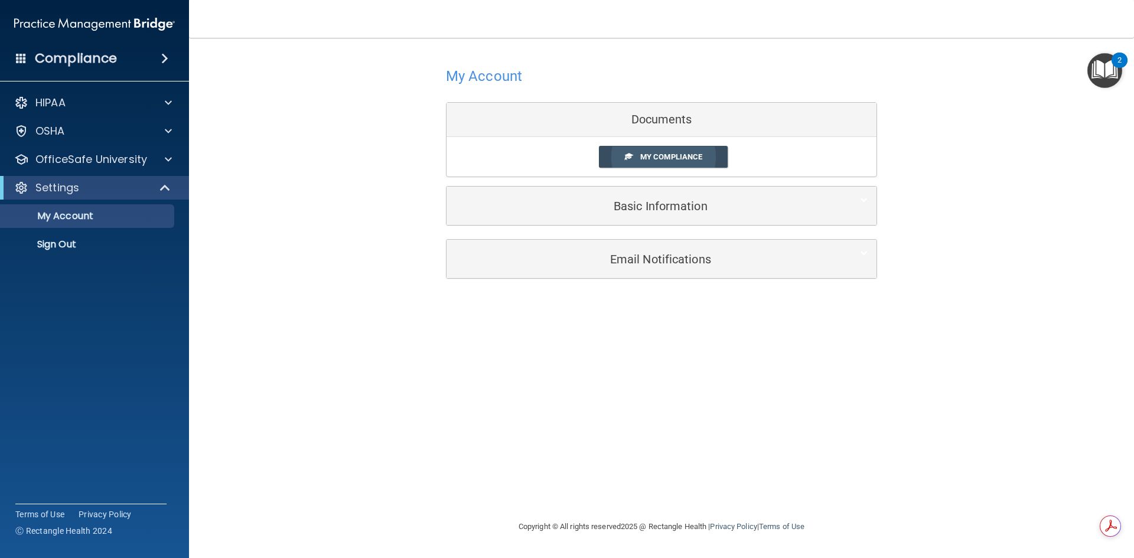
click at [664, 160] on span "My Compliance" at bounding box center [671, 156] width 62 height 9
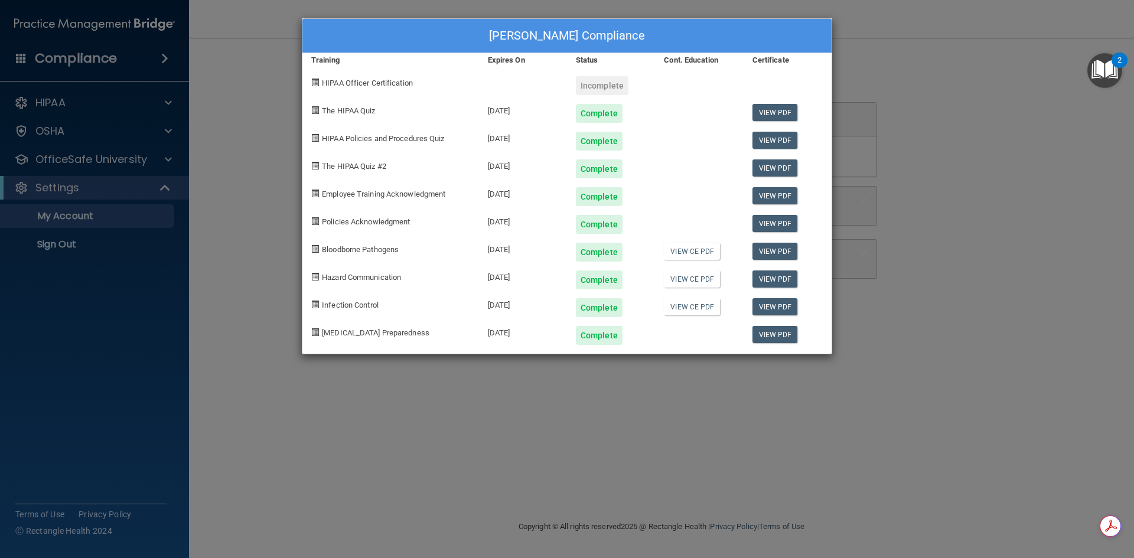
click at [212, 242] on div "Gamyonne Guerrier's Compliance Training Expires On Status Cont. Education Certi…" at bounding box center [567, 279] width 1134 height 558
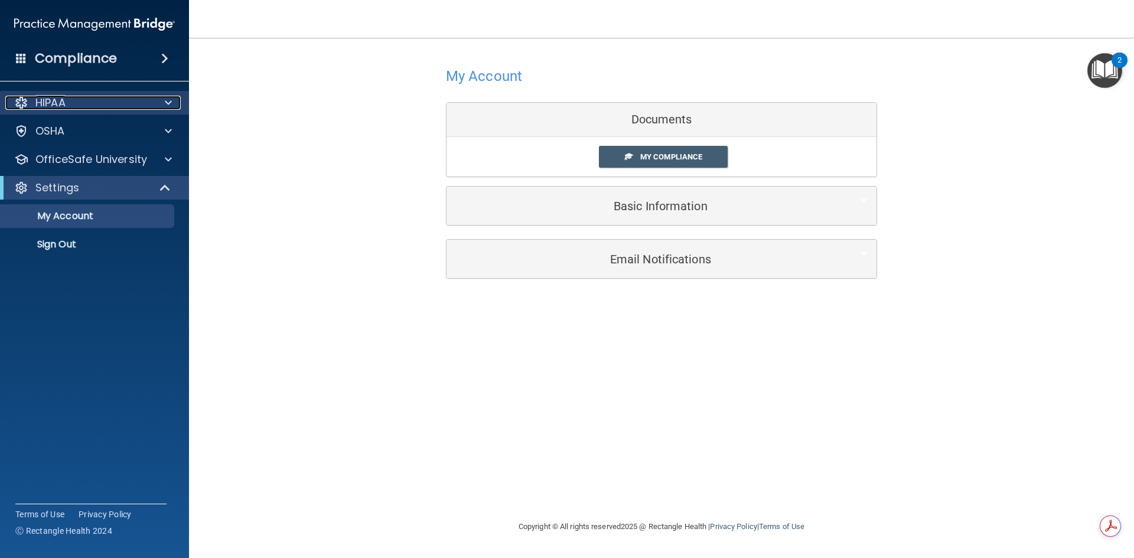
click at [71, 105] on div "HIPAA" at bounding box center [78, 103] width 147 height 14
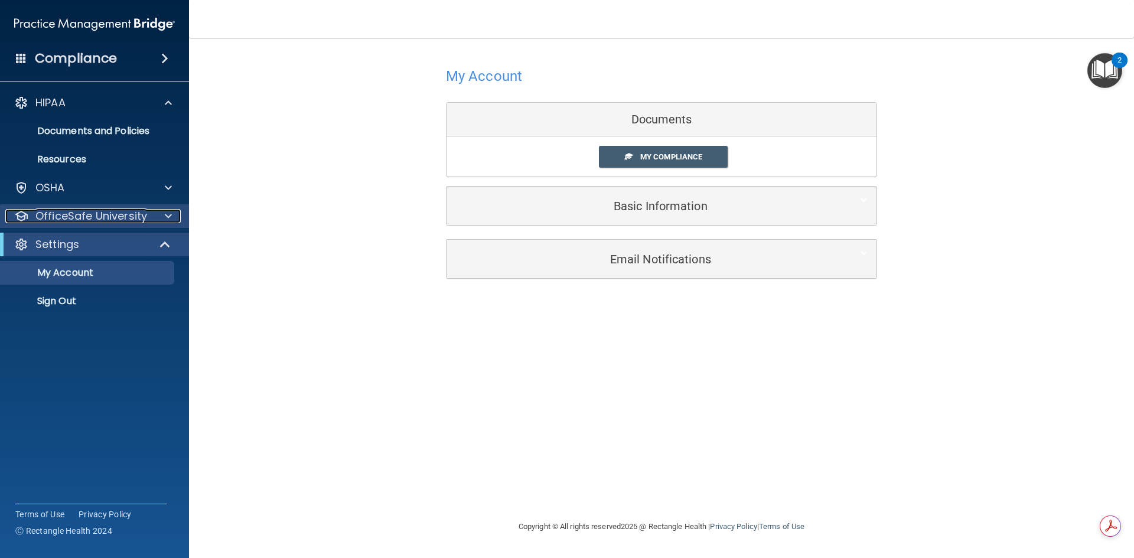
click at [85, 215] on p "OfficeSafe University" at bounding box center [91, 216] width 112 height 14
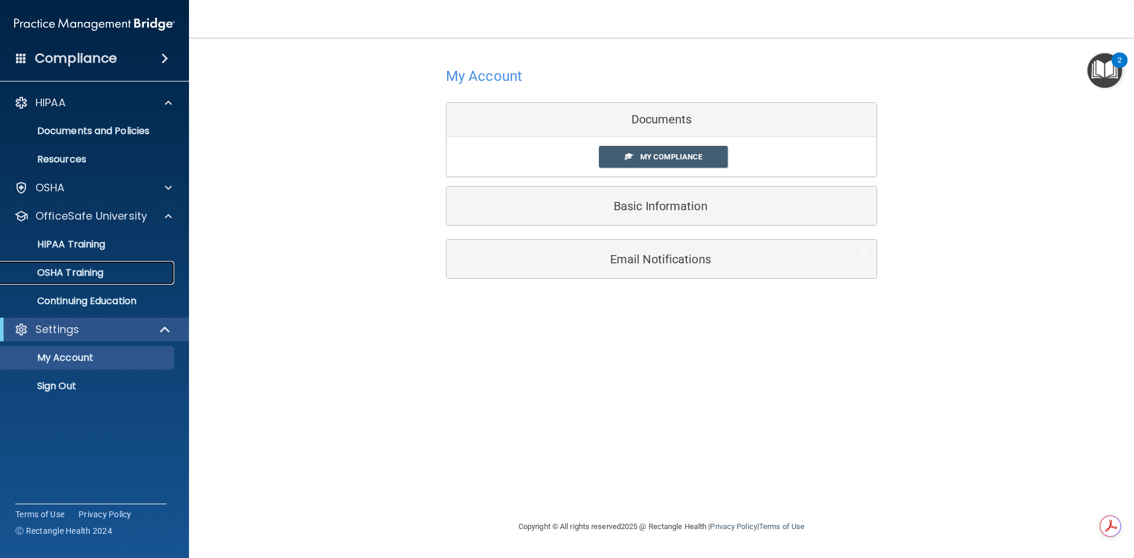
click at [90, 267] on p "OSHA Training" at bounding box center [56, 273] width 96 height 12
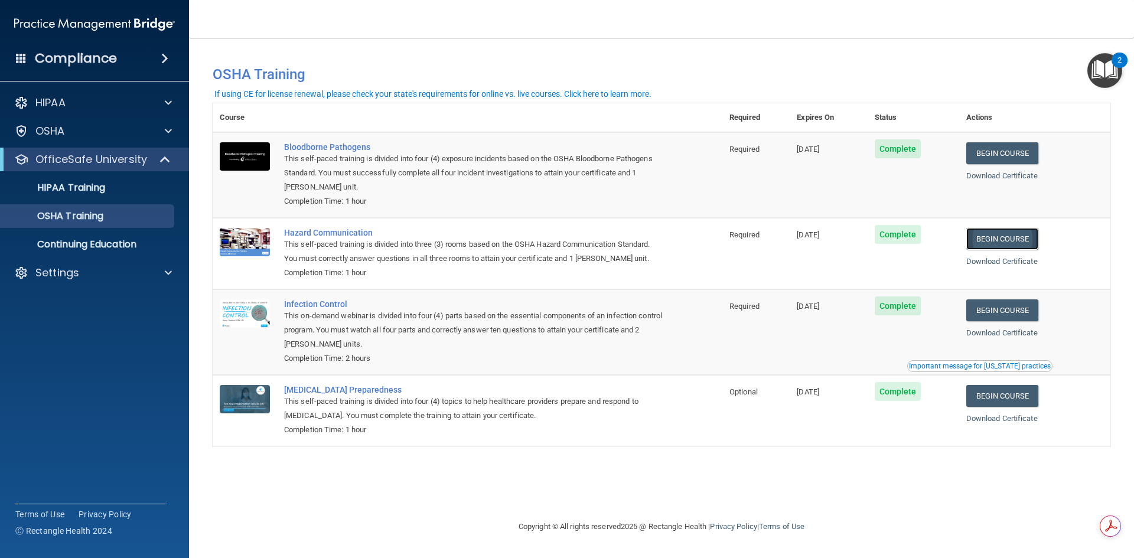
click at [1017, 238] on link "Begin Course" at bounding box center [1003, 239] width 72 height 22
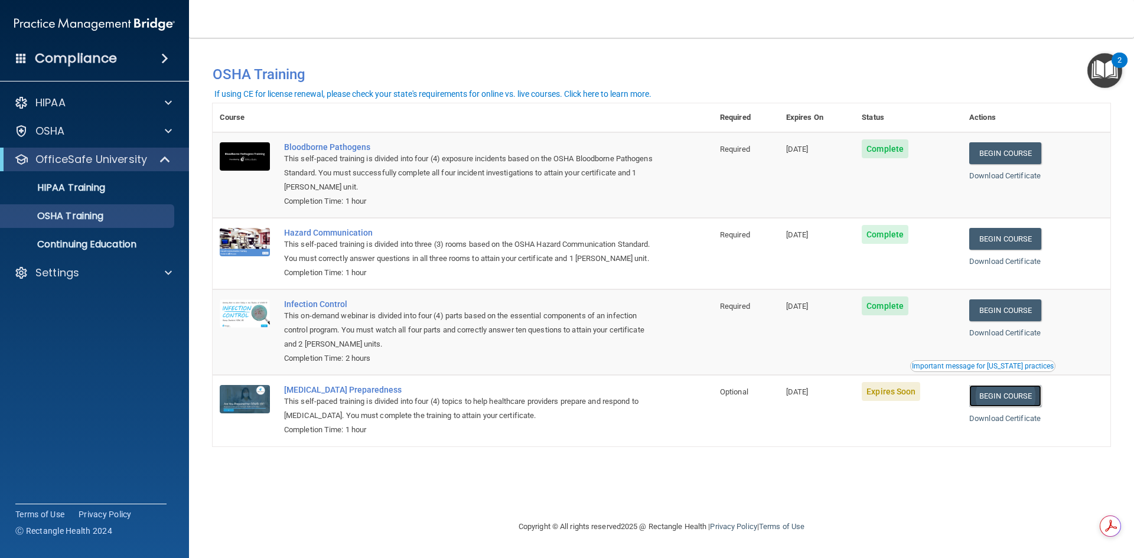
click at [1014, 407] on link "Begin Course" at bounding box center [1006, 396] width 72 height 22
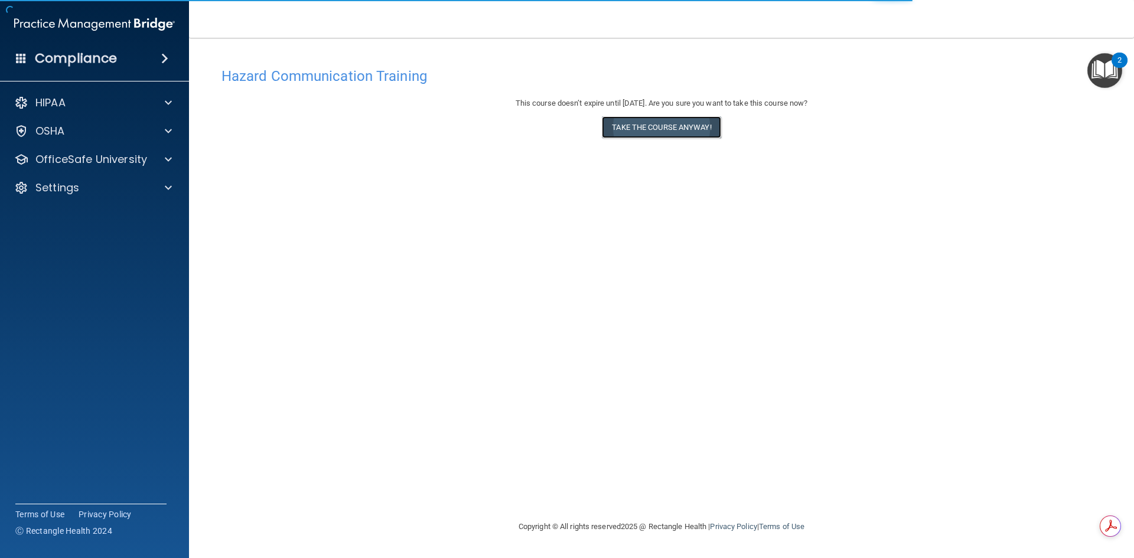
click at [669, 129] on button "Take the course anyway!" at bounding box center [661, 127] width 119 height 22
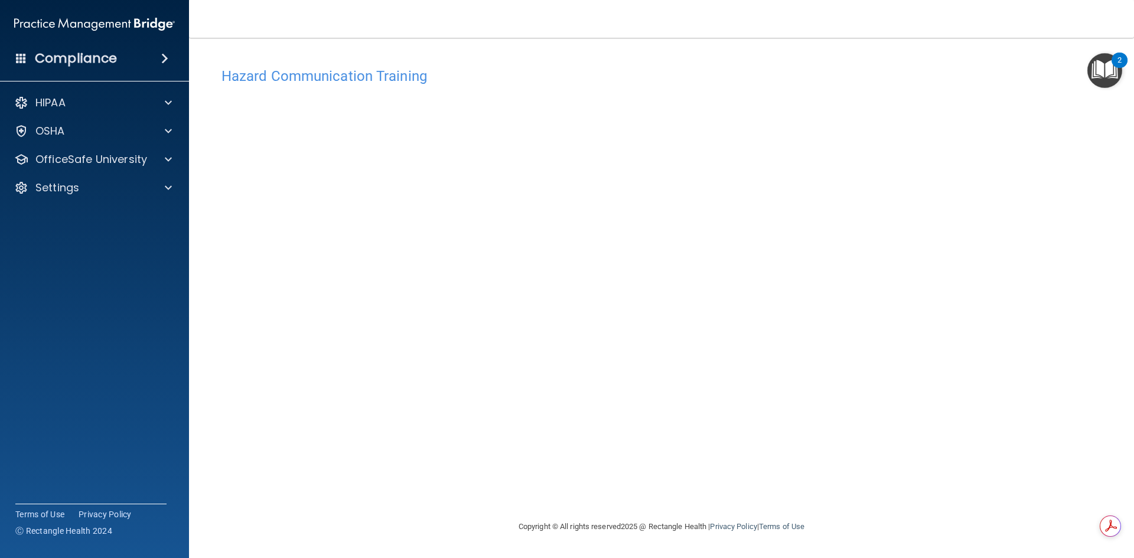
click at [906, 137] on div "Hazard Communication Training This course doesn’t expire until [DATE]. Are you …" at bounding box center [662, 290] width 898 height 458
click at [73, 159] on p "OfficeSafe University" at bounding box center [91, 159] width 112 height 14
click at [71, 219] on p "OSHA Training" at bounding box center [56, 216] width 96 height 12
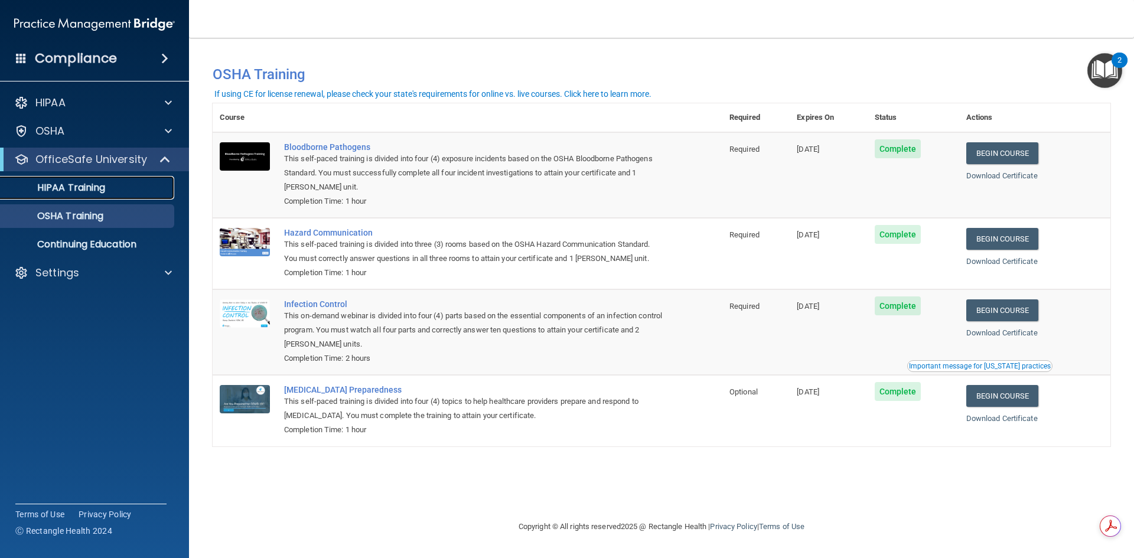
click at [93, 188] on p "HIPAA Training" at bounding box center [56, 188] width 97 height 12
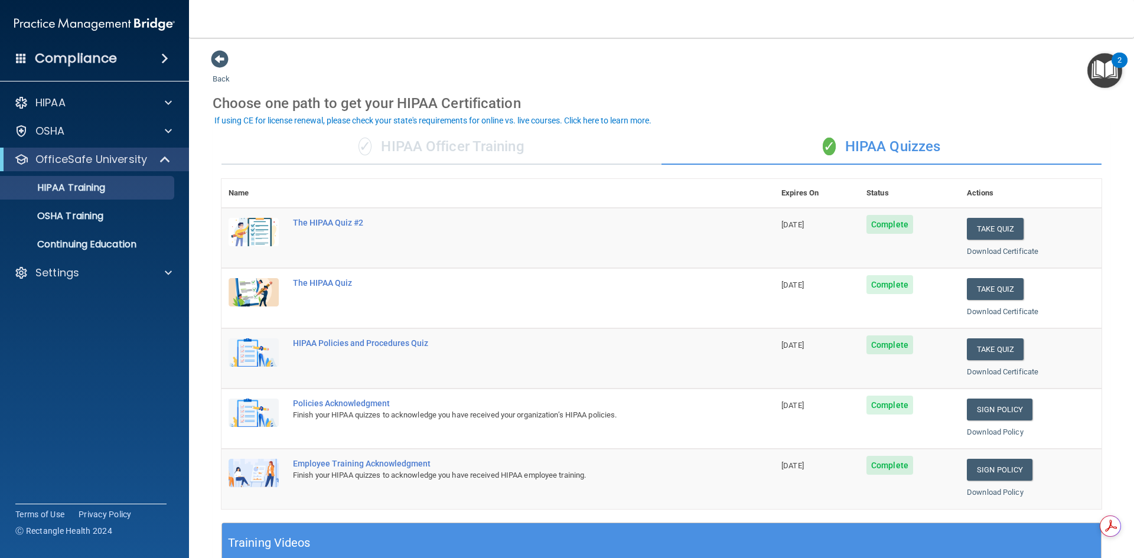
click at [879, 228] on span "Complete" at bounding box center [890, 224] width 47 height 19
click at [985, 252] on link "Download Certificate" at bounding box center [1002, 251] width 71 height 9
click at [997, 313] on link "Download Certificate" at bounding box center [1002, 311] width 71 height 9
click at [1001, 375] on link "Download Certificate" at bounding box center [1002, 371] width 71 height 9
click at [1007, 433] on link "Download Policy" at bounding box center [995, 432] width 57 height 9
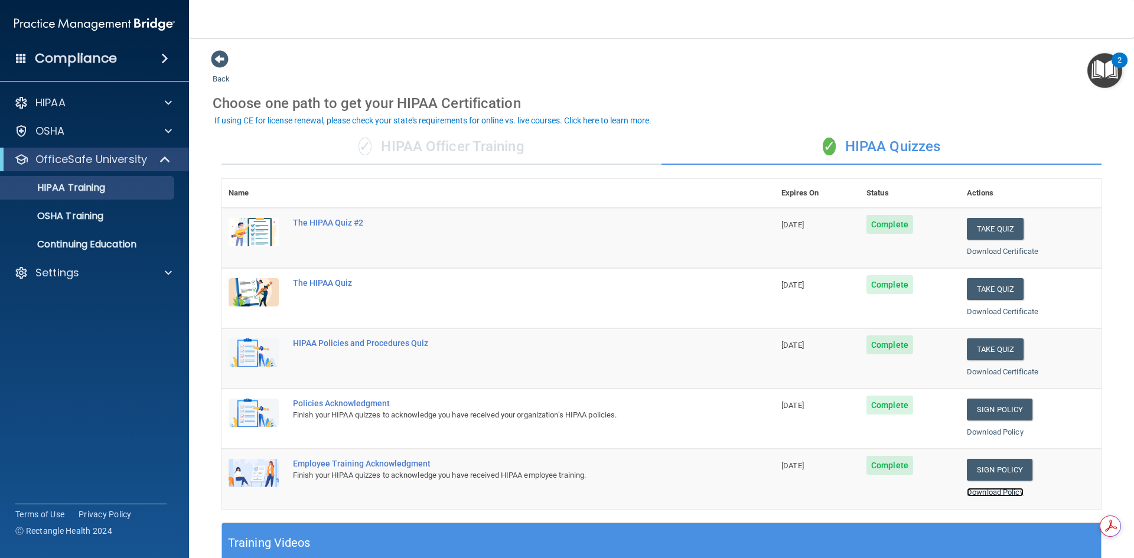
click at [985, 493] on link "Download Policy" at bounding box center [995, 492] width 57 height 9
click at [85, 216] on p "OSHA Training" at bounding box center [56, 216] width 96 height 12
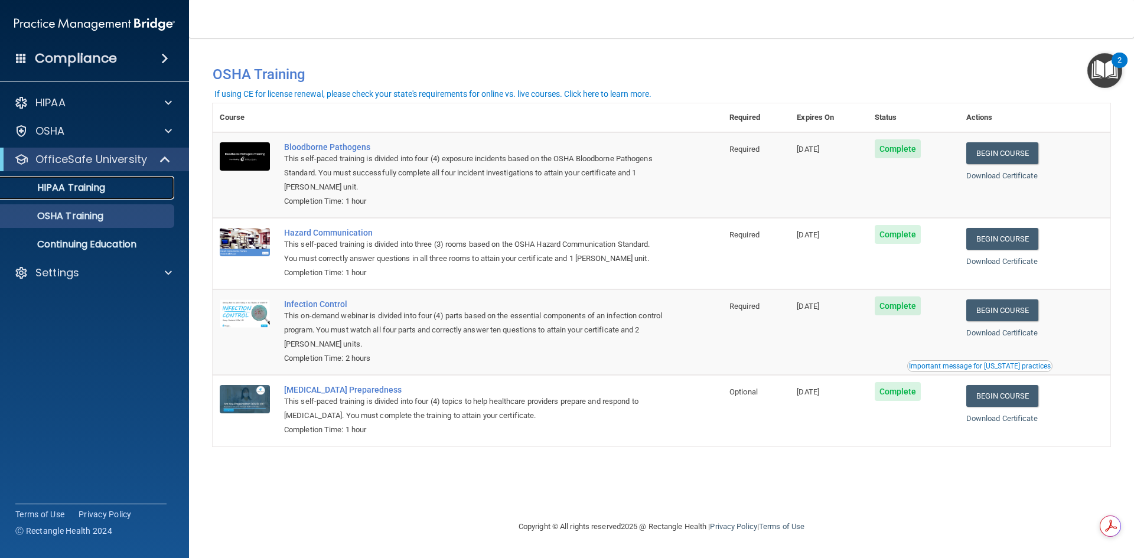
click at [94, 190] on p "HIPAA Training" at bounding box center [56, 188] width 97 height 12
